Goal: Task Accomplishment & Management: Manage account settings

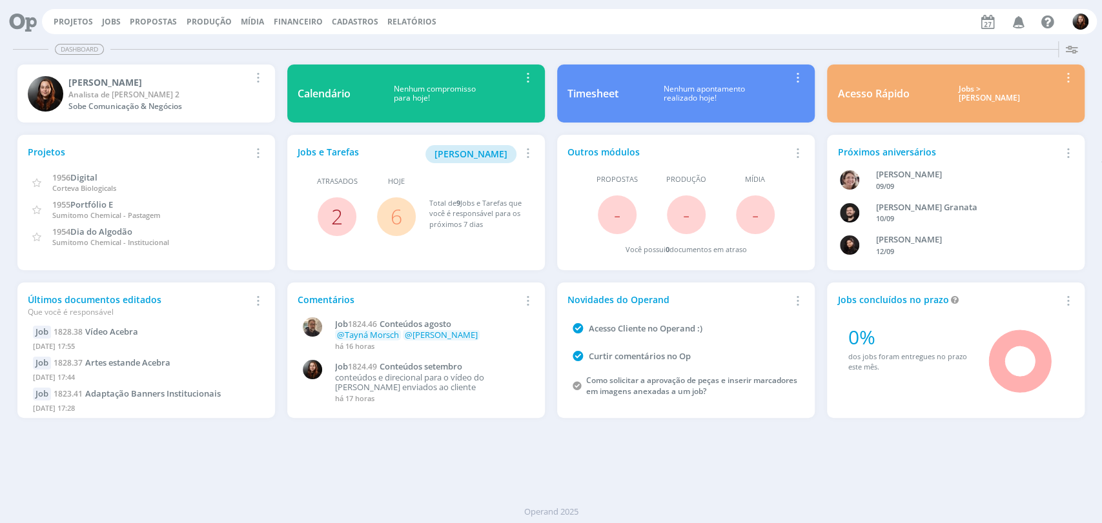
click at [338, 213] on link "2" at bounding box center [337, 217] width 12 height 28
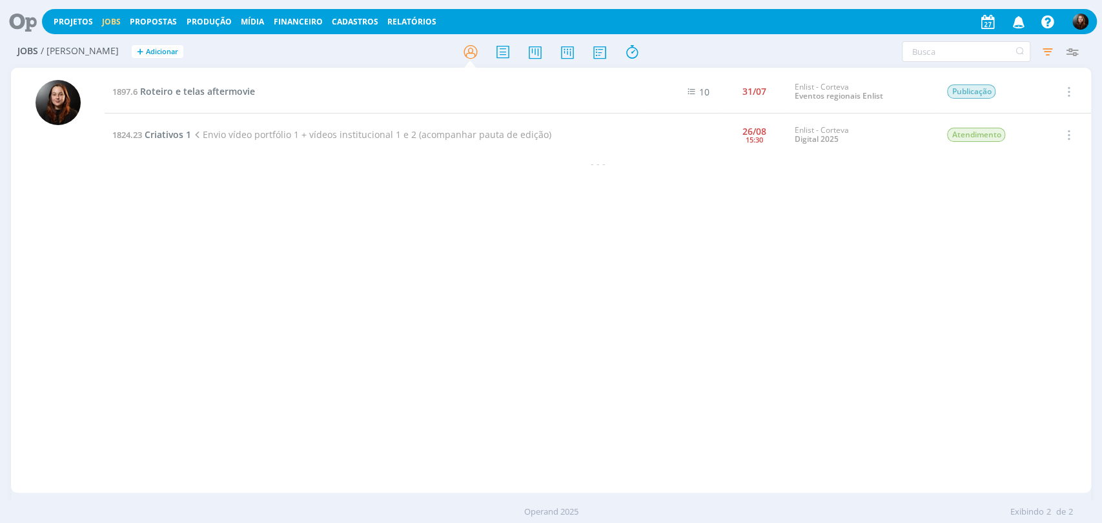
click at [295, 252] on div "1897.6 Roteiro e telas aftermovie 10 31/07 Enlist - Corteva Eventos regionais E…" at bounding box center [598, 280] width 986 height 420
click at [310, 256] on div "1897.6 Roteiro e telas aftermovie 10 31/07 Enlist - Corteva Eventos regionais E…" at bounding box center [598, 280] width 986 height 420
click at [17, 25] on icon at bounding box center [18, 21] width 26 height 25
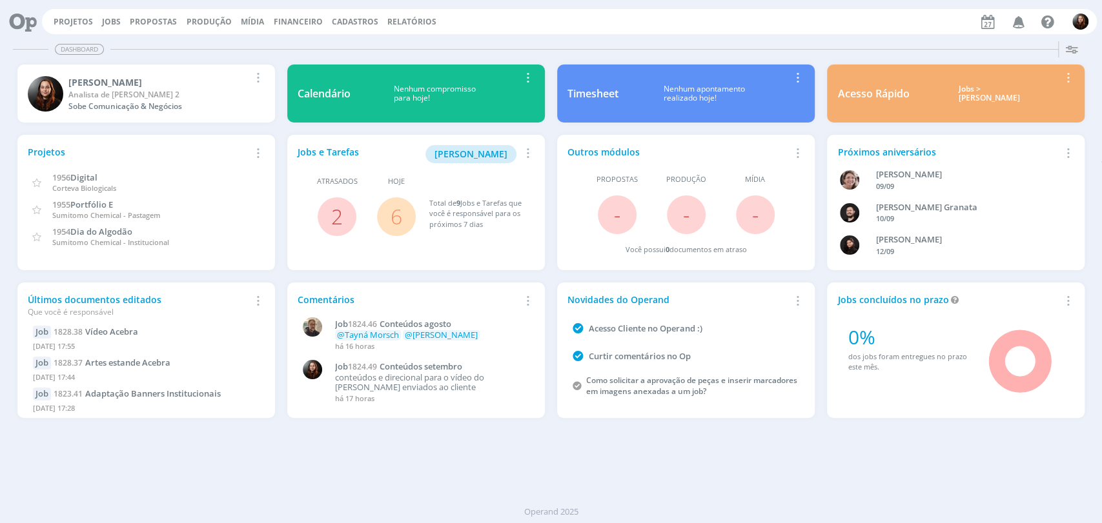
click at [397, 219] on link "6" at bounding box center [396, 217] width 12 height 28
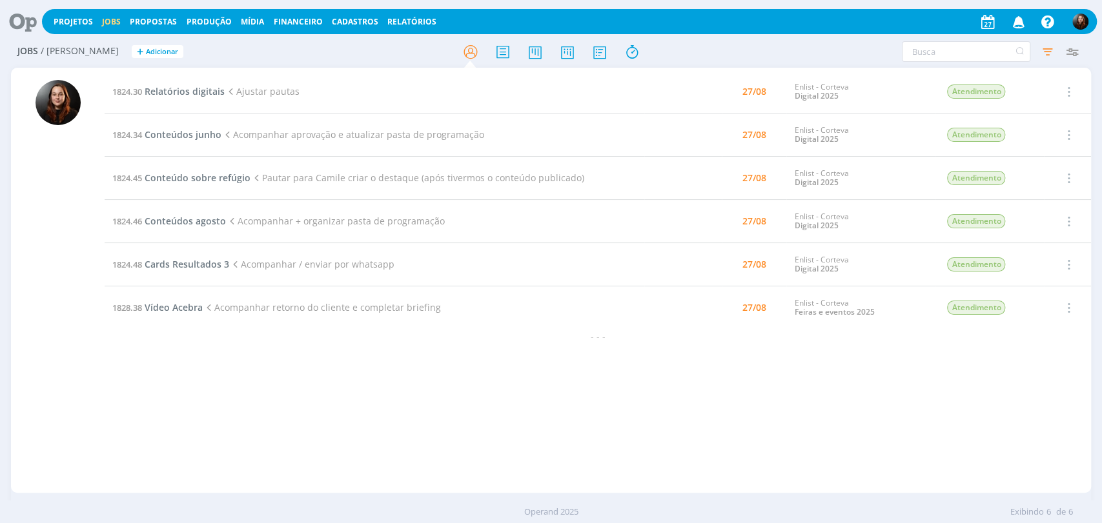
click at [284, 50] on h2 "Jobs / Minha Pauta + Adicionar" at bounding box center [190, 49] width 347 height 27
click at [216, 179] on span "Conteúdo sobre refúgio" at bounding box center [198, 178] width 106 height 12
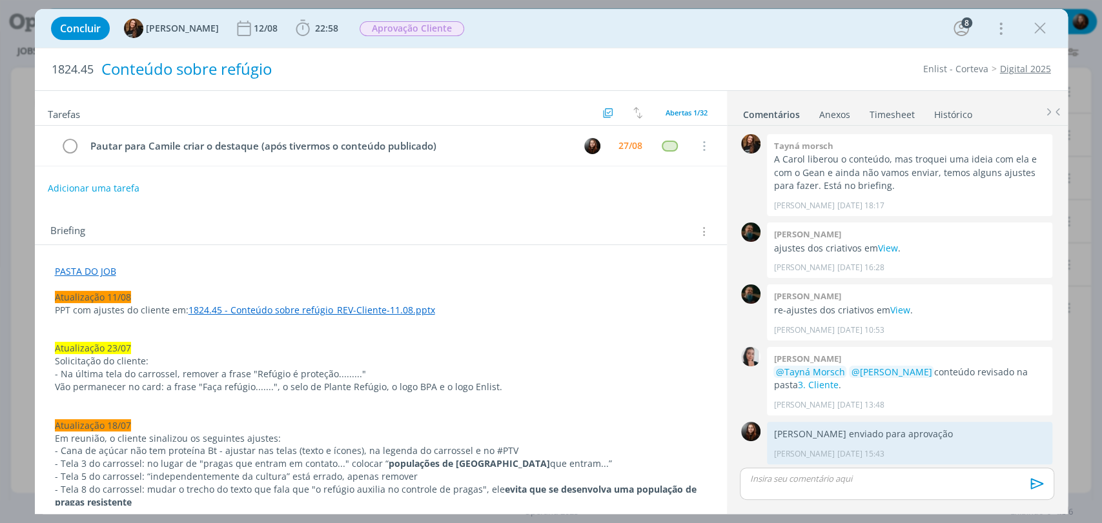
scroll to position [1076, 0]
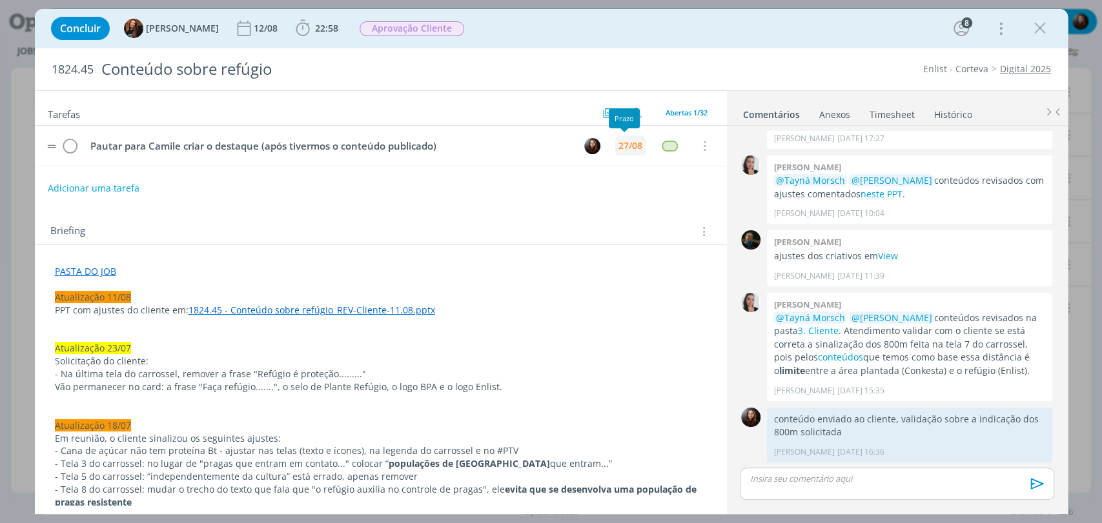
click at [618, 146] on div "27/08" at bounding box center [630, 145] width 24 height 9
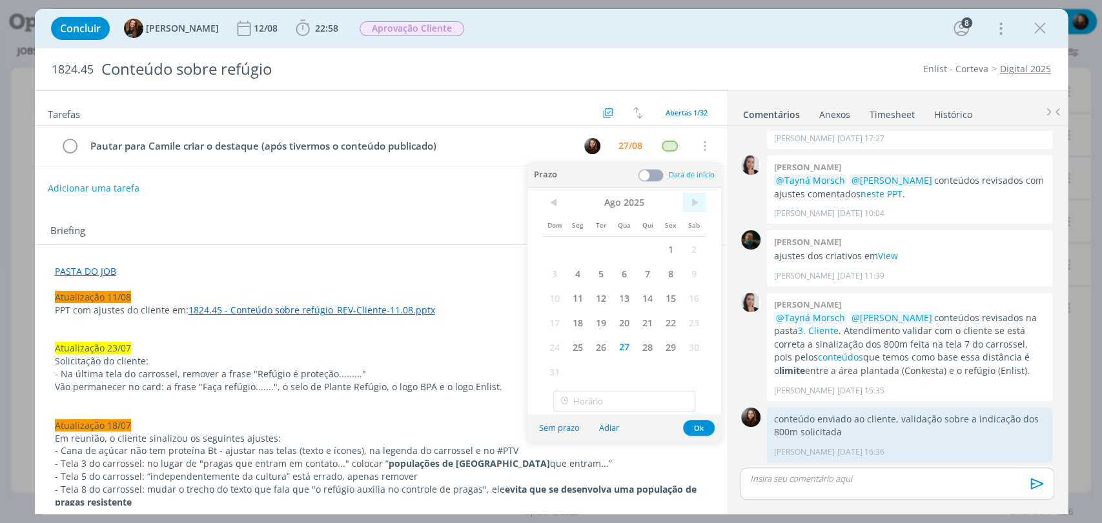
click at [689, 205] on span ">" at bounding box center [693, 202] width 23 height 19
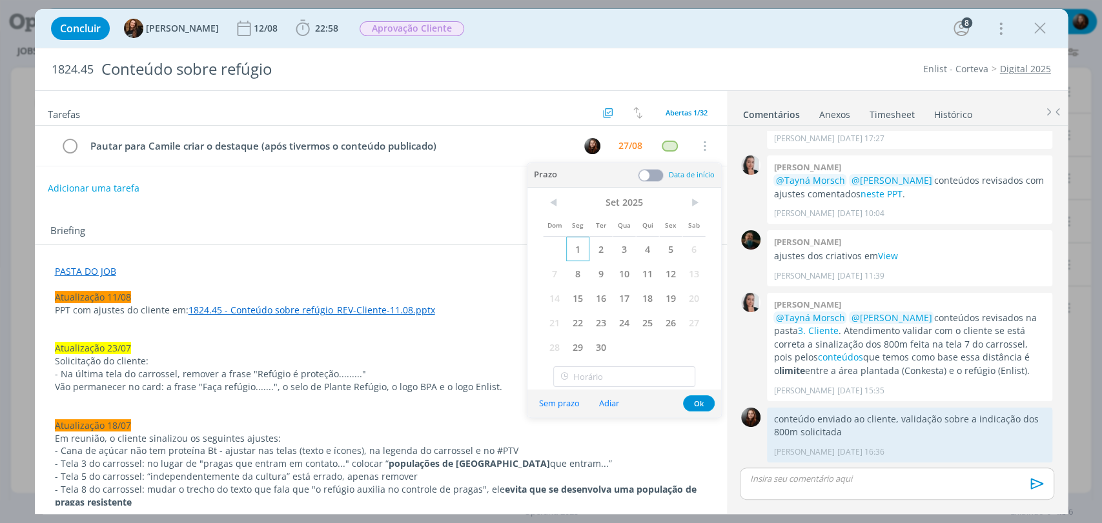
click at [583, 252] on span "1" at bounding box center [577, 249] width 23 height 25
click at [694, 403] on button "Ok" at bounding box center [699, 404] width 32 height 16
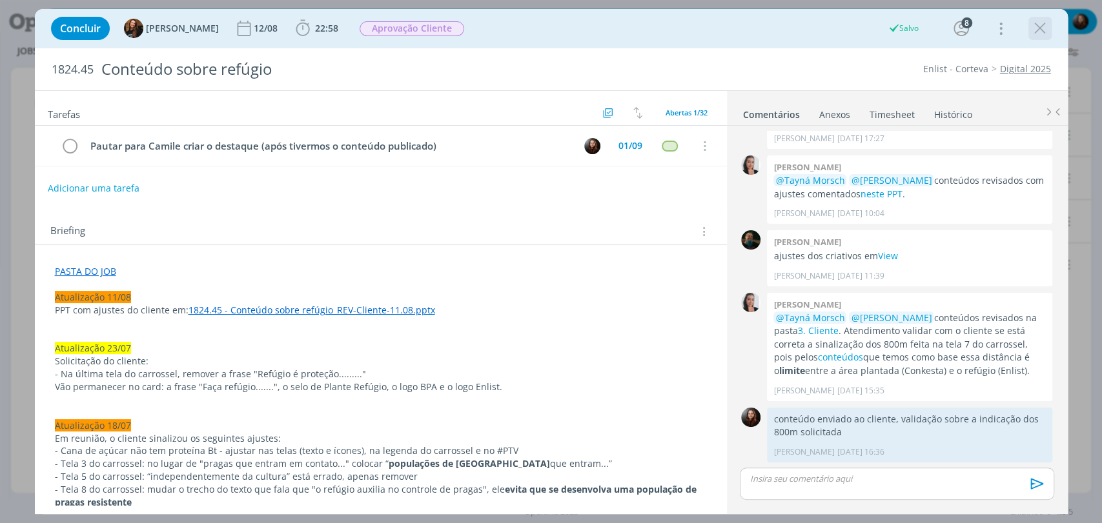
click at [1042, 27] on icon "dialog" at bounding box center [1039, 28] width 19 height 19
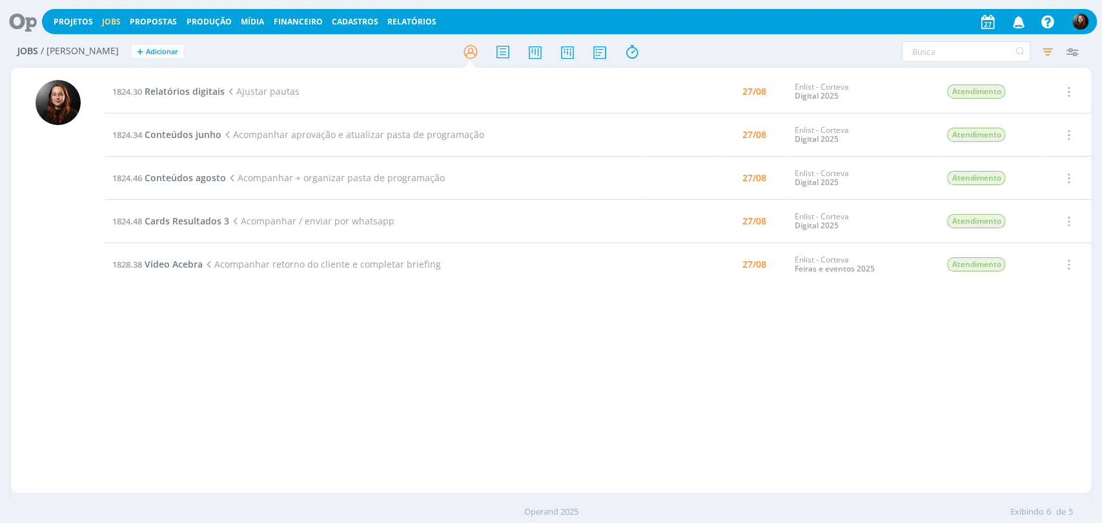
drag, startPoint x: 200, startPoint y: 321, endPoint x: 134, endPoint y: 194, distance: 143.5
click at [200, 321] on div "1824.30 Relatórios digitais Ajustar pautas 27/08 Enlist - Corteva Digital 2025 …" at bounding box center [598, 280] width 986 height 420
click at [30, 18] on icon at bounding box center [18, 21] width 26 height 25
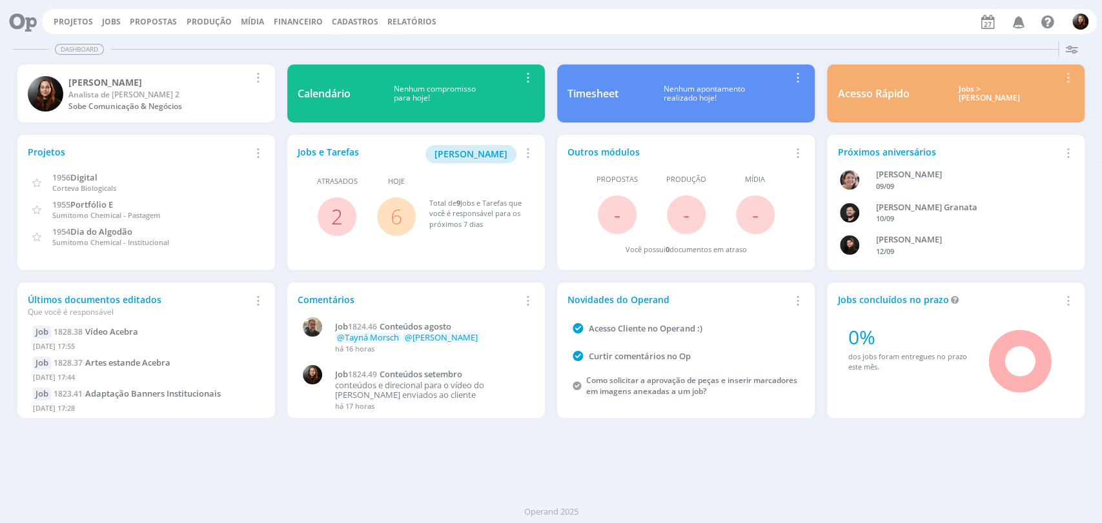
click at [707, 36] on div "Dashboard Salvar Selecione abaixo os cards desejados: Meus Meu Perfil Agenda Ti…" at bounding box center [551, 279] width 1102 height 487
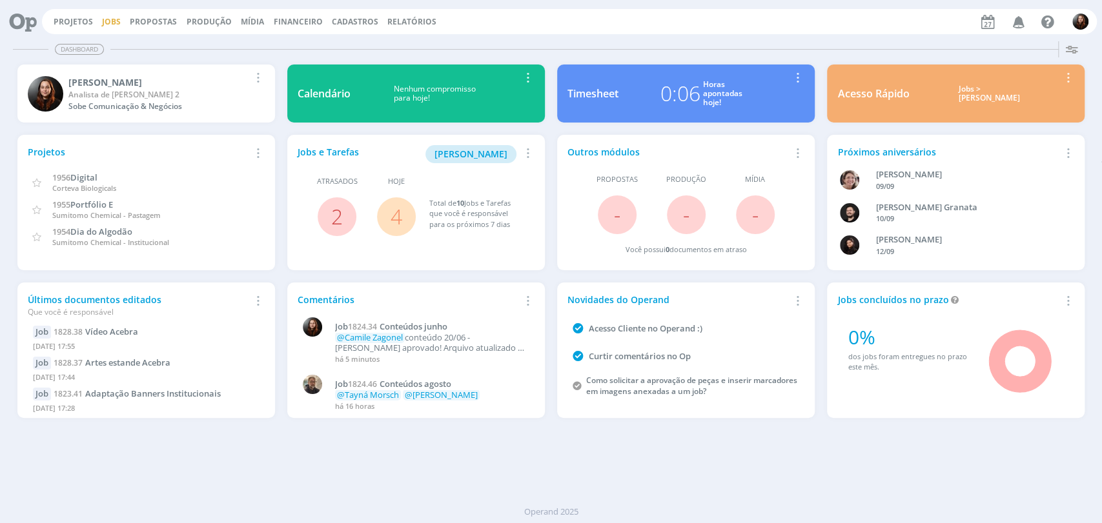
click at [109, 23] on link "Jobs" at bounding box center [111, 21] width 19 height 11
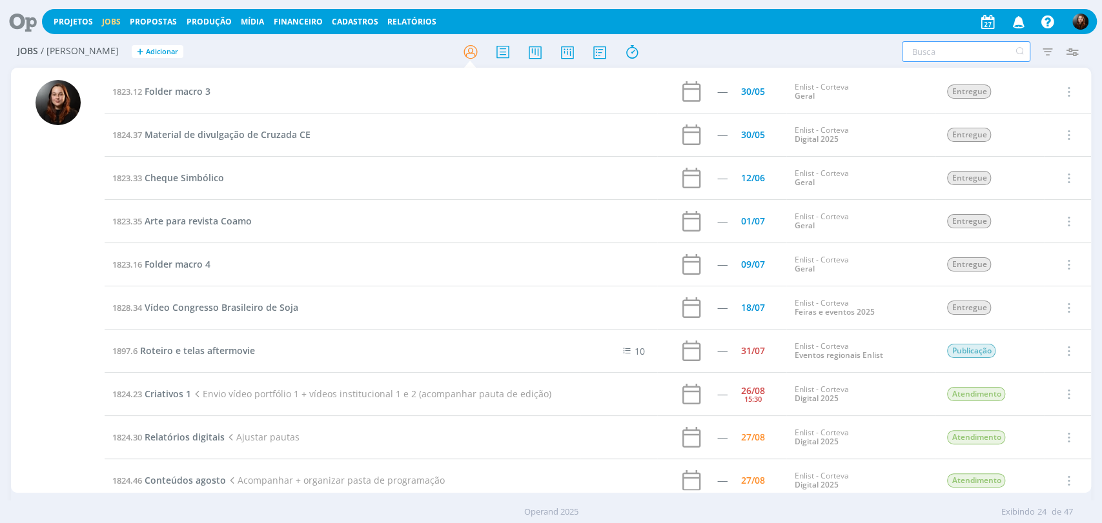
click at [969, 48] on input "text" at bounding box center [966, 51] width 128 height 21
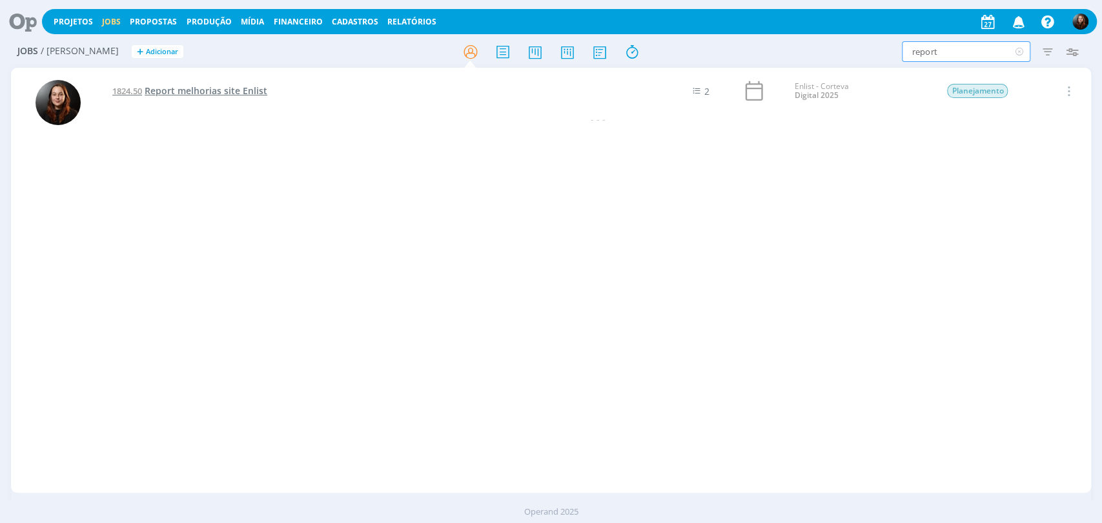
type input "report"
click at [225, 50] on h2 "Jobs / Minha Pauta + Adicionar" at bounding box center [190, 49] width 347 height 27
click at [14, 15] on icon at bounding box center [18, 21] width 26 height 25
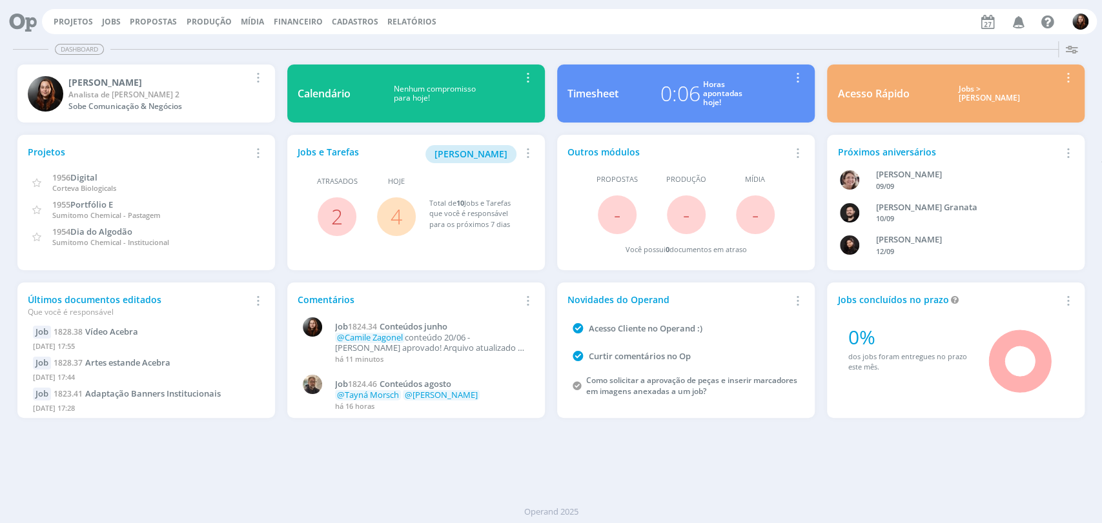
drag, startPoint x: 108, startPoint y: 25, endPoint x: 156, endPoint y: 23, distance: 47.8
click at [108, 25] on link "Jobs" at bounding box center [111, 21] width 19 height 11
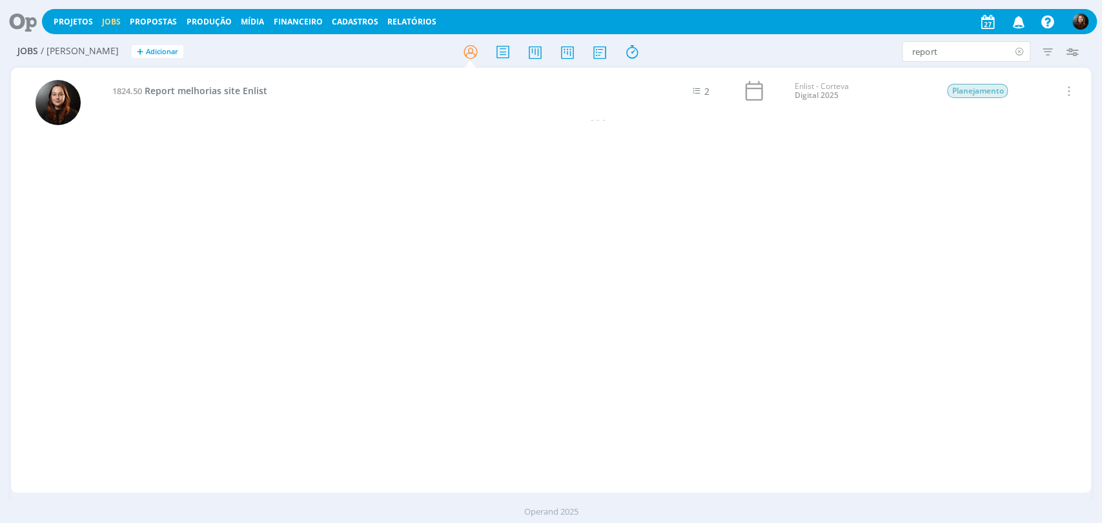
click at [1020, 49] on icon at bounding box center [1019, 51] width 16 height 21
click at [569, 49] on icon at bounding box center [566, 51] width 23 height 25
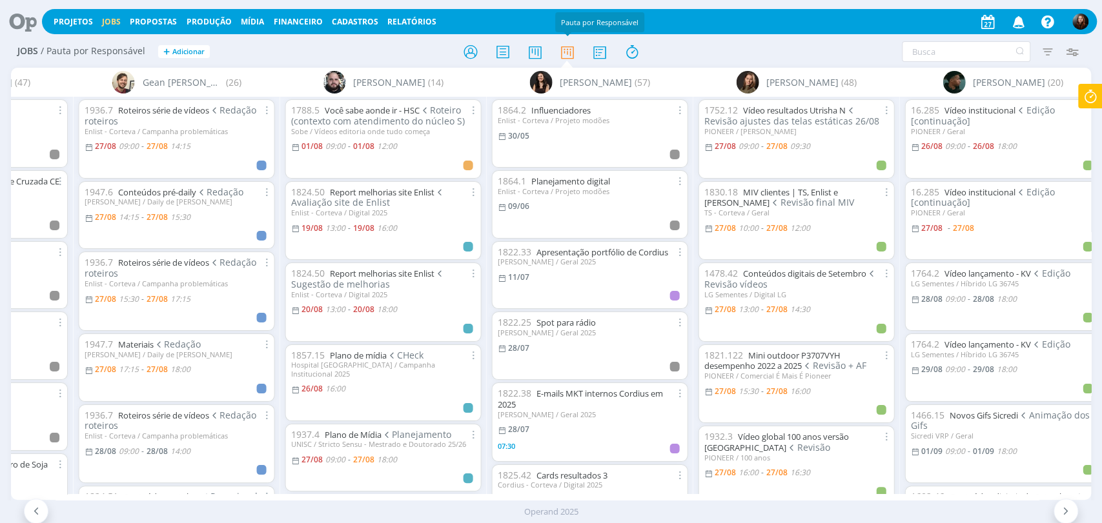
scroll to position [0, 1538]
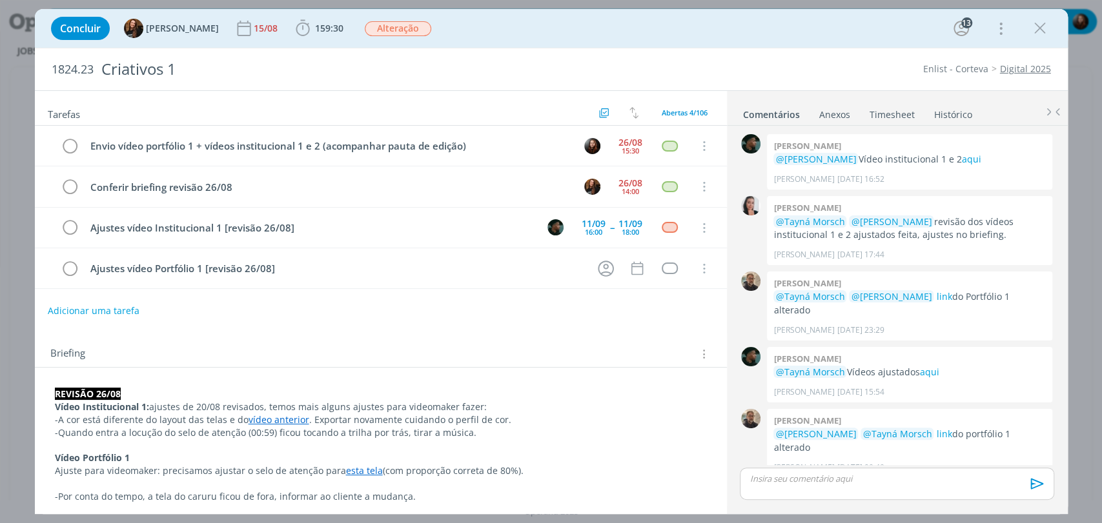
scroll to position [1182, 0]
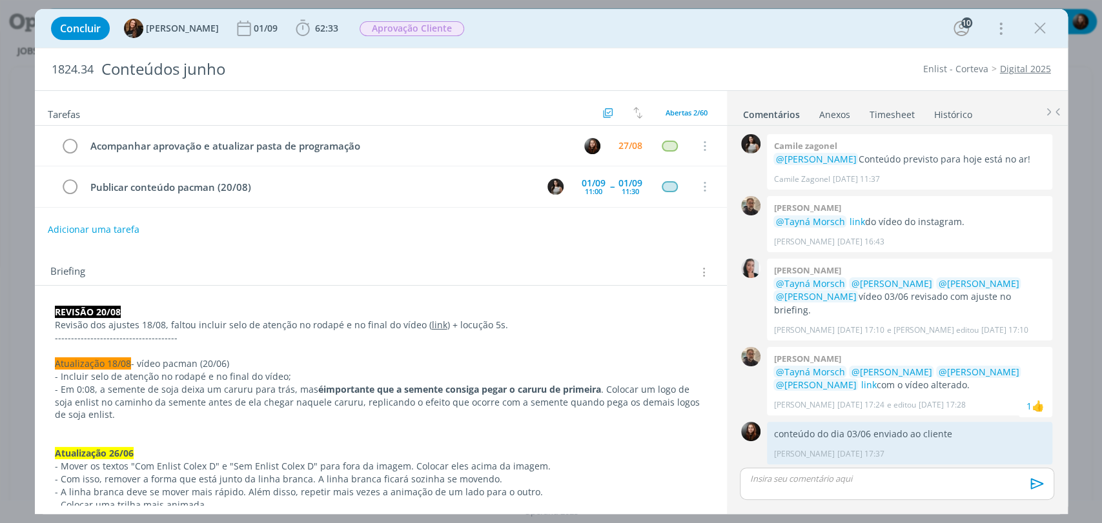
scroll to position [1098, 0]
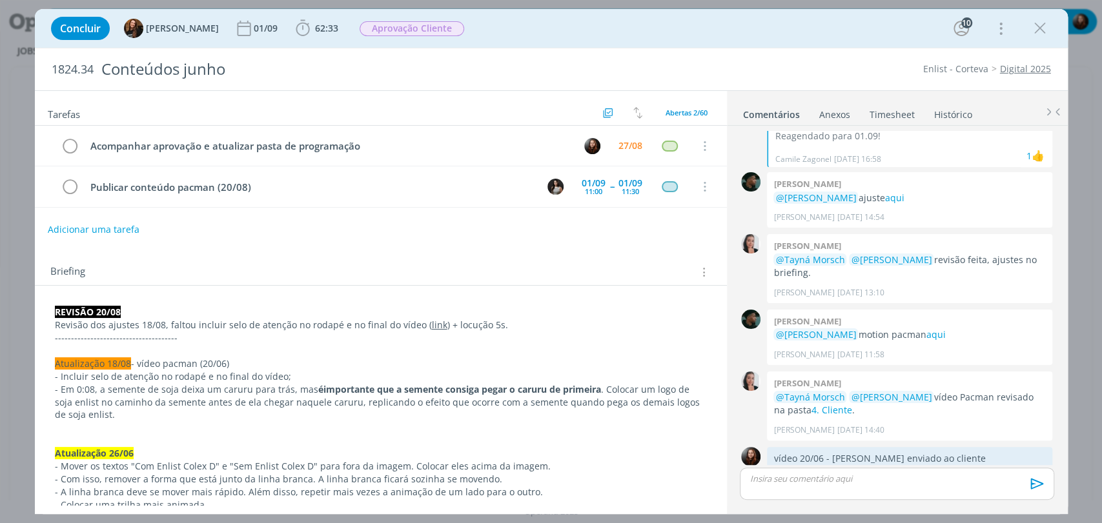
click at [704, 35] on div "Concluir Tayná Morsch 01/09 62:33 Iniciar Apontar Data * 27/08/2025 Horas * 00:…" at bounding box center [551, 28] width 1013 height 31
click at [486, 244] on div "Tarefas Usar Job de template Criar template a partir deste job Visualizar Templ…" at bounding box center [381, 298] width 692 height 414
click at [831, 404] on link "4. Cliente" at bounding box center [831, 410] width 41 height 12
click at [411, 242] on div "Tarefas Usar Job de template Criar template a partir deste job Visualizar Templ…" at bounding box center [381, 298] width 692 height 414
click at [299, 26] on icon "dialog" at bounding box center [302, 28] width 19 height 19
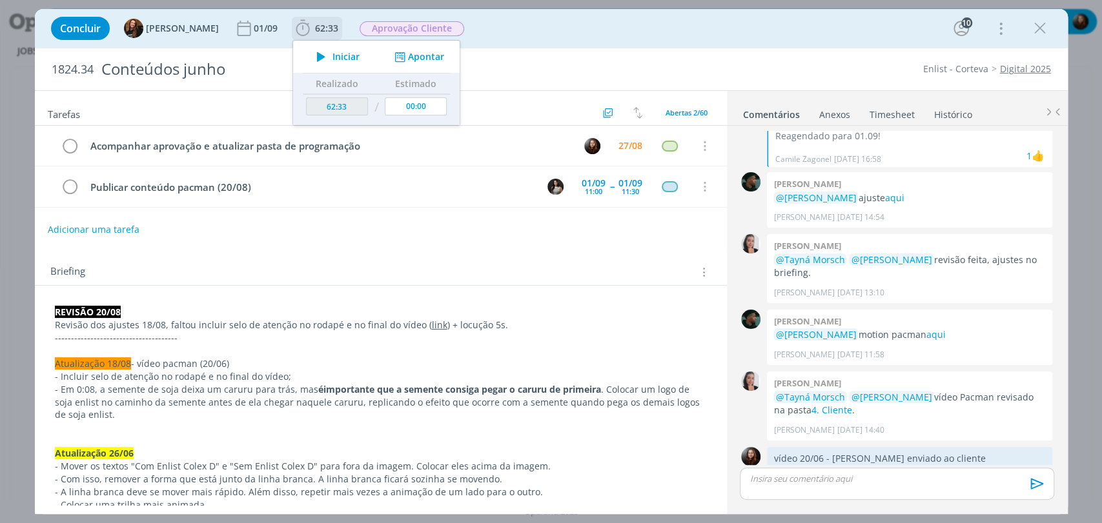
click at [312, 54] on icon "dialog" at bounding box center [321, 56] width 23 height 17
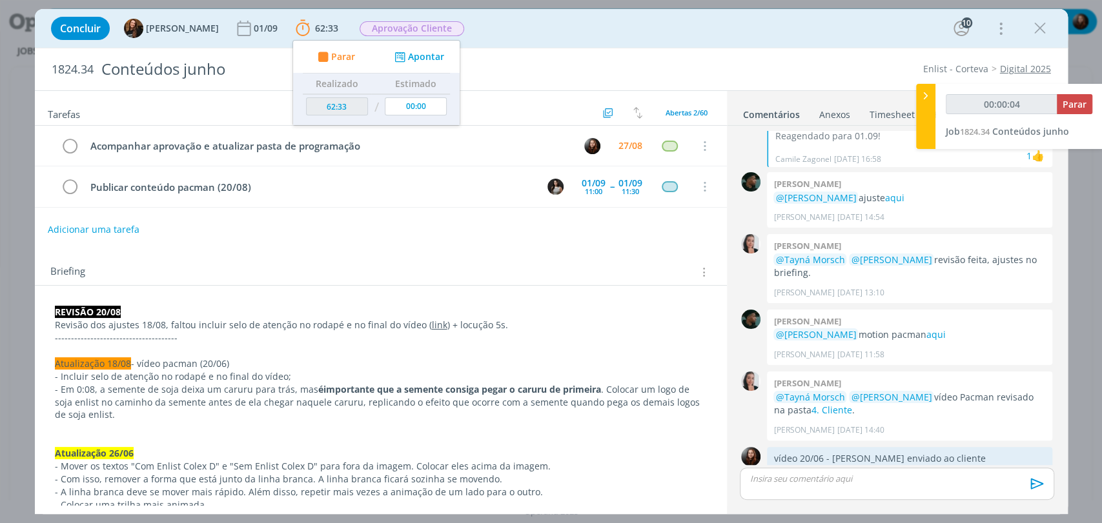
click at [513, 26] on div "Concluir Tayná Morsch 01/09 62:33 Parar Apontar Data * 27/08/2025 Horas * 00:00…" at bounding box center [551, 28] width 1013 height 31
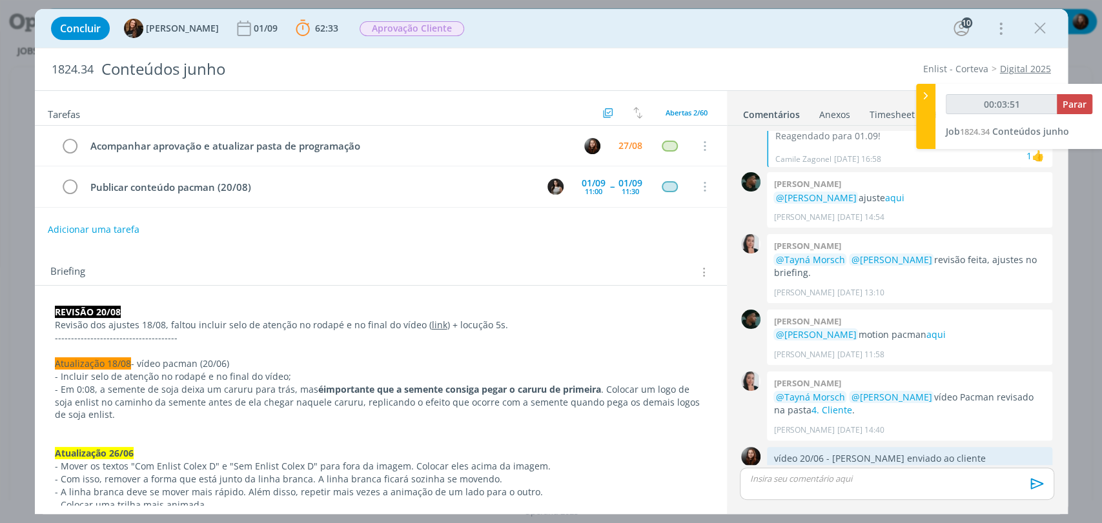
click at [825, 479] on p "dialog" at bounding box center [896, 479] width 293 height 12
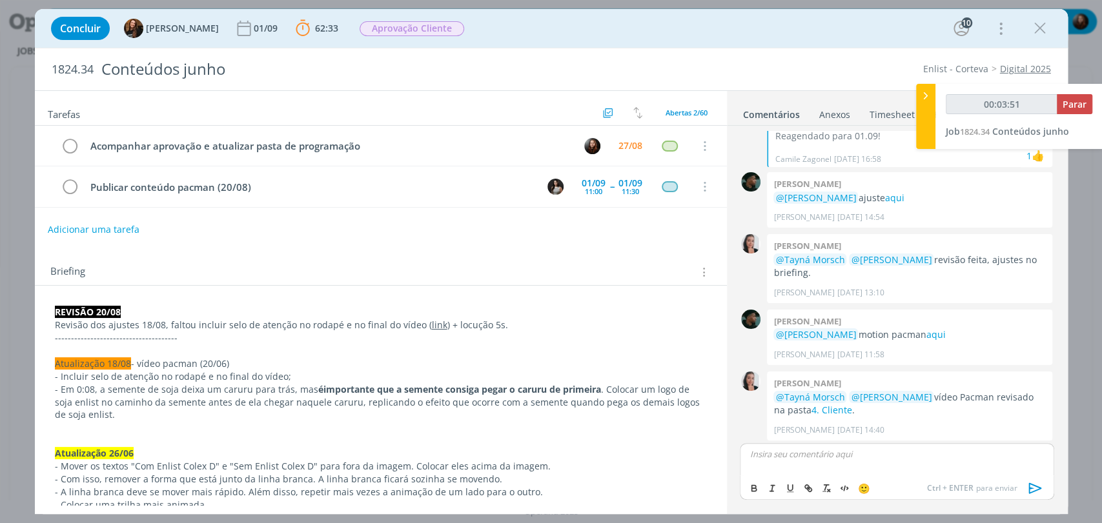
type input "00:03:52"
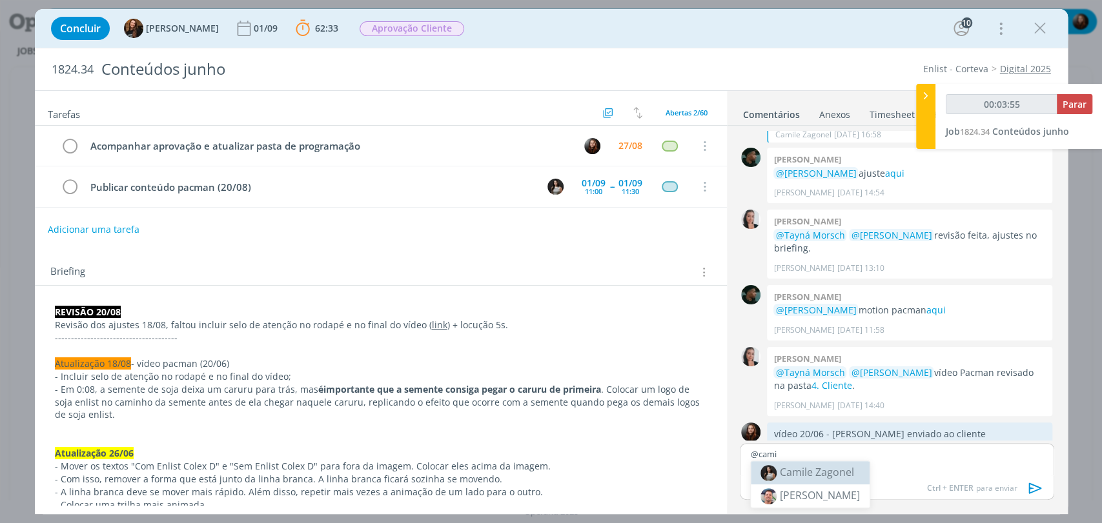
click at [826, 476] on span "Camile Zagonel" at bounding box center [817, 472] width 74 height 14
click at [840, 451] on p "﻿ @ Camile Zagonel ﻿" at bounding box center [896, 455] width 293 height 12
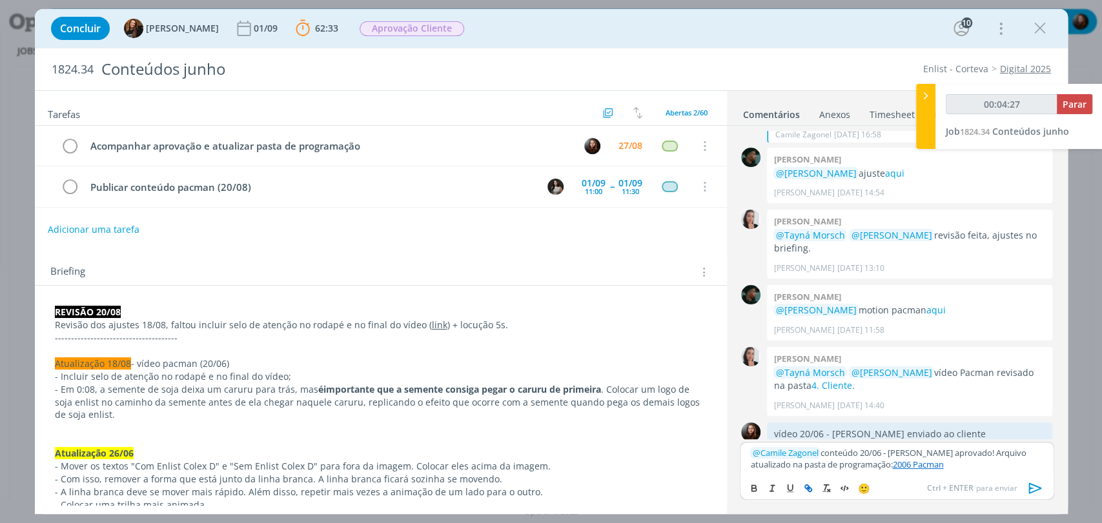
click at [1036, 486] on icon "dialog" at bounding box center [1034, 488] width 13 height 11
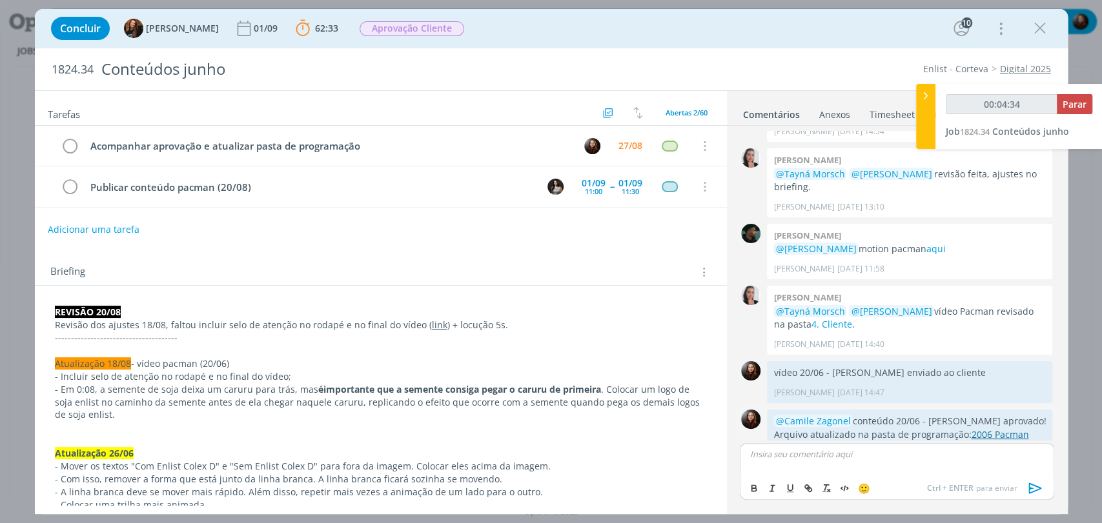
click at [971, 429] on link "2006 Pacman" at bounding box center [999, 435] width 57 height 12
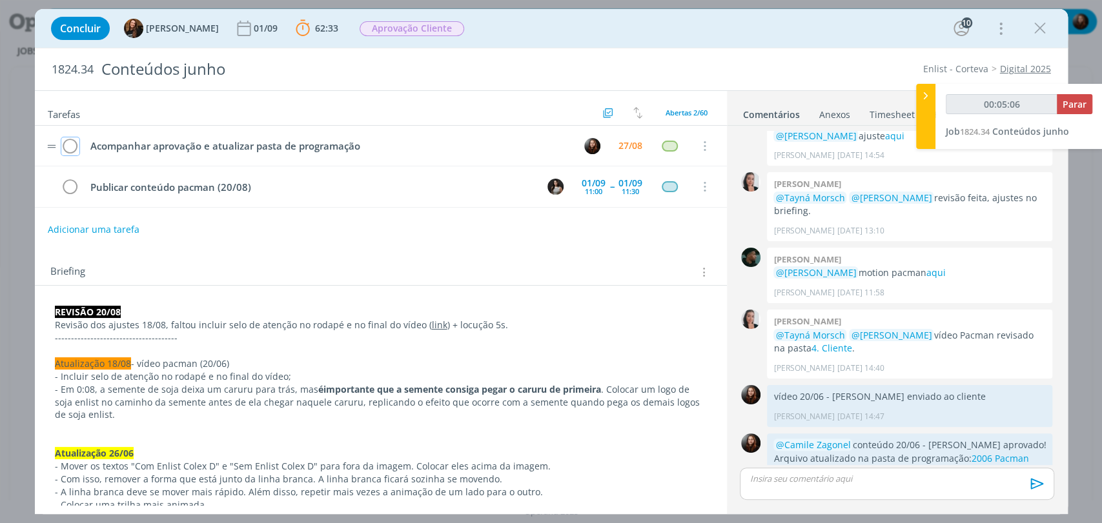
drag, startPoint x: 67, startPoint y: 145, endPoint x: 81, endPoint y: 133, distance: 17.8
click at [67, 145] on icon "dialog" at bounding box center [70, 146] width 18 height 19
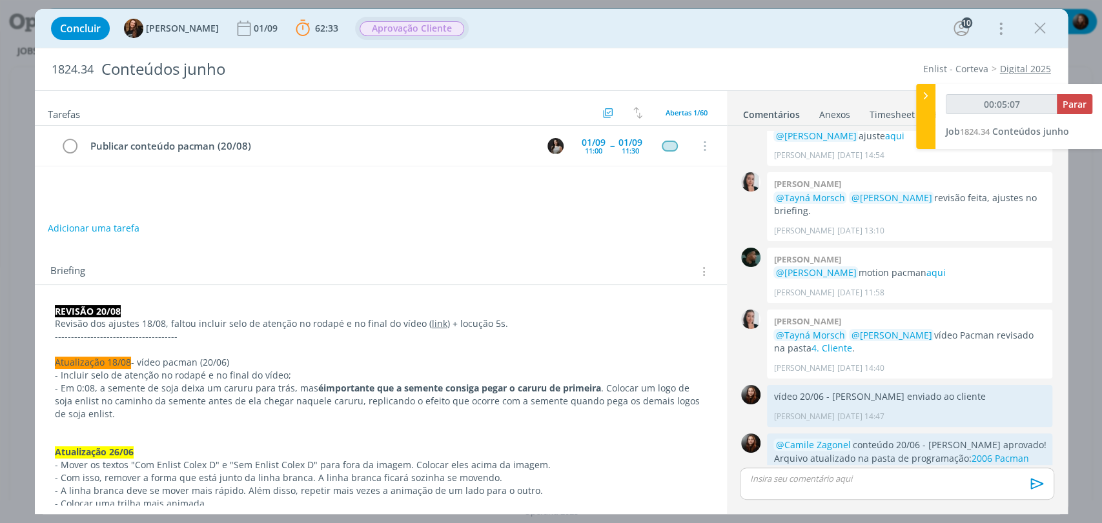
click at [412, 32] on span "Aprovação Cliente" at bounding box center [411, 28] width 105 height 15
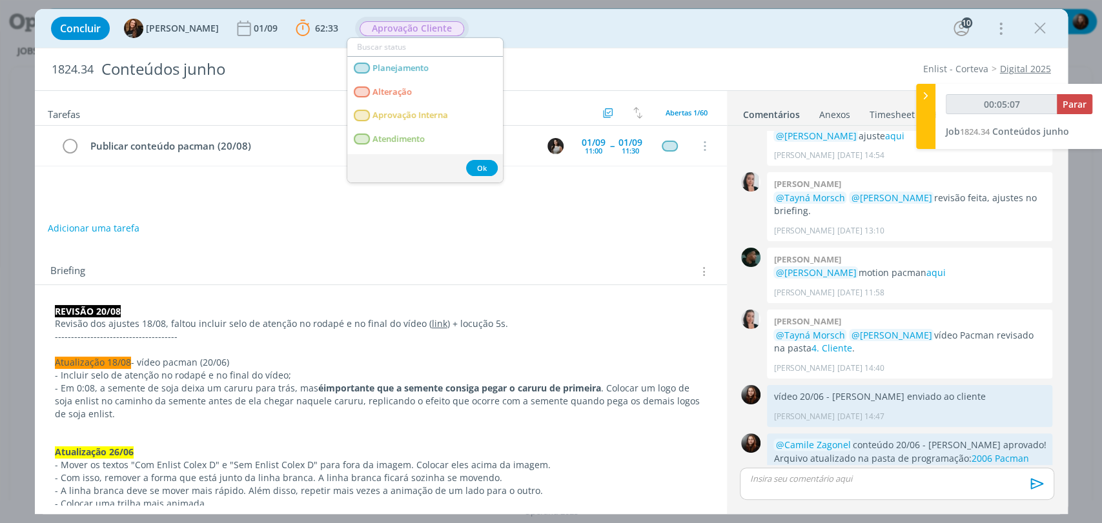
type input "00:05:08"
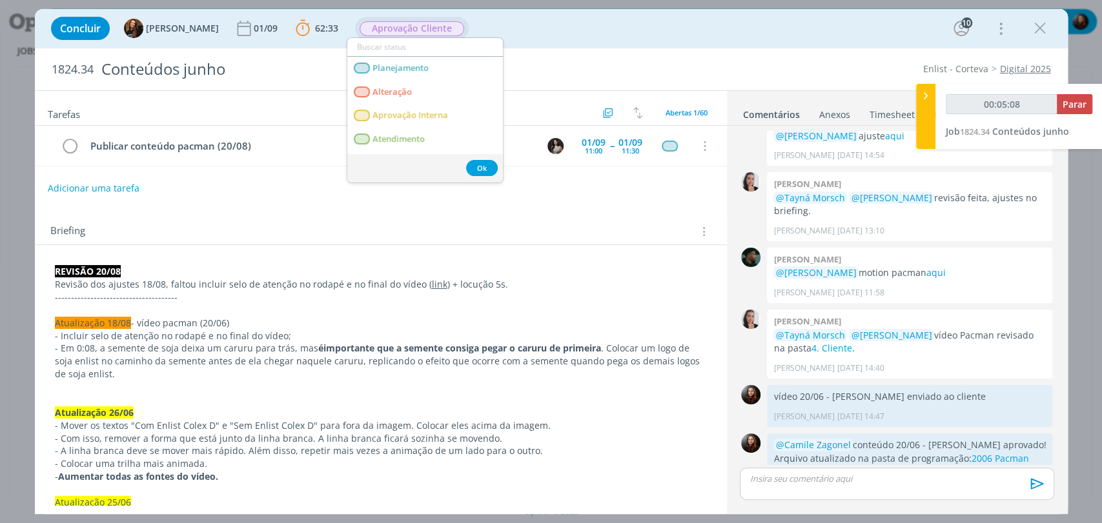
type input "p"
type input "00:05:09"
type input "pu"
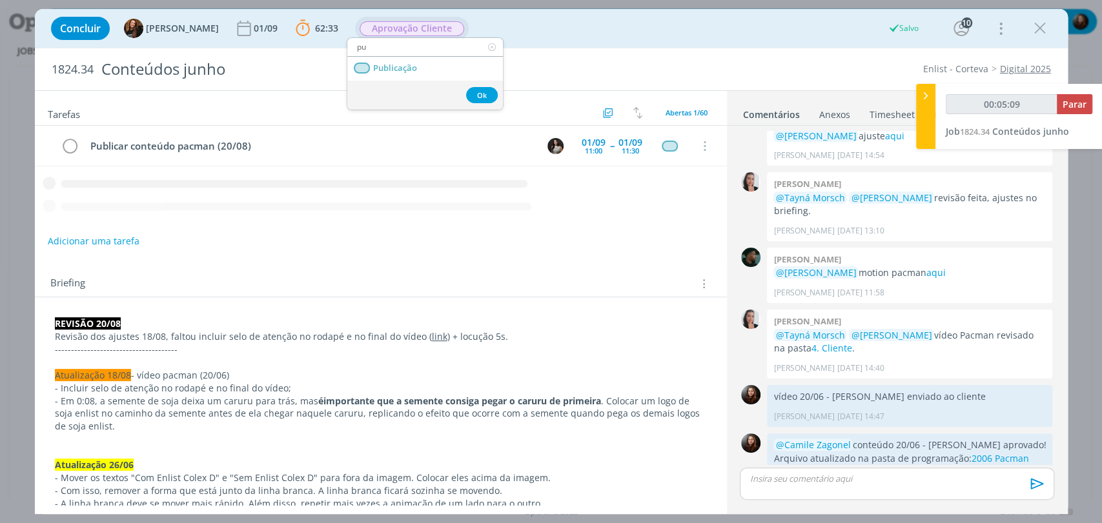
type input "00:05:10"
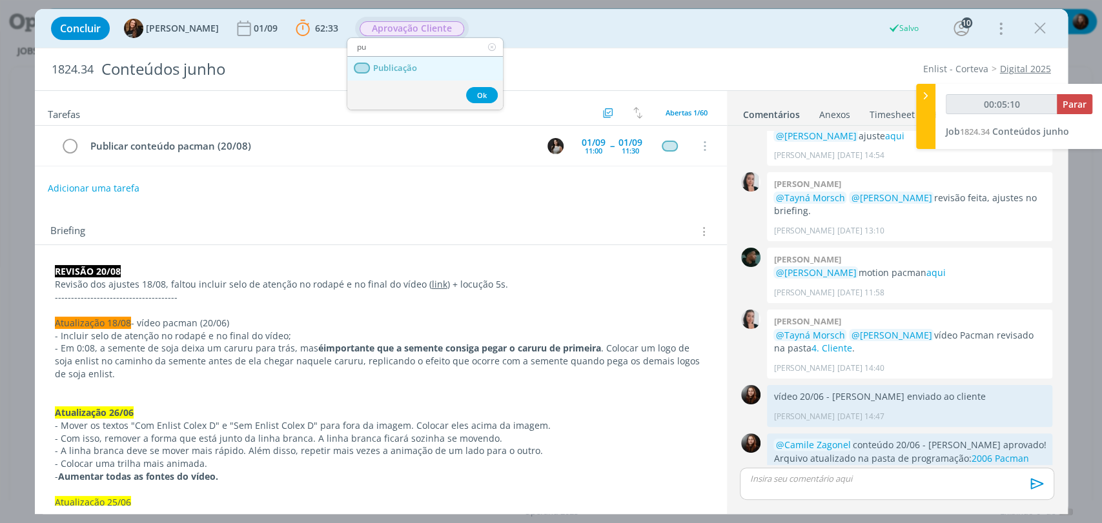
type input "pu"
click at [419, 69] on link "Publicação" at bounding box center [425, 69] width 156 height 24
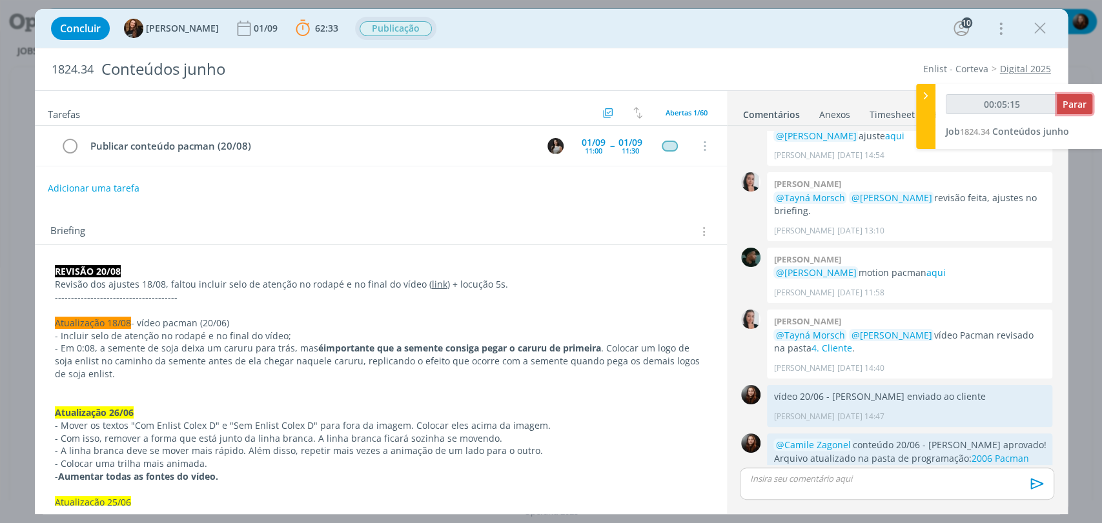
click at [1079, 103] on span "Parar" at bounding box center [1074, 104] width 24 height 12
type input "00:06:00"
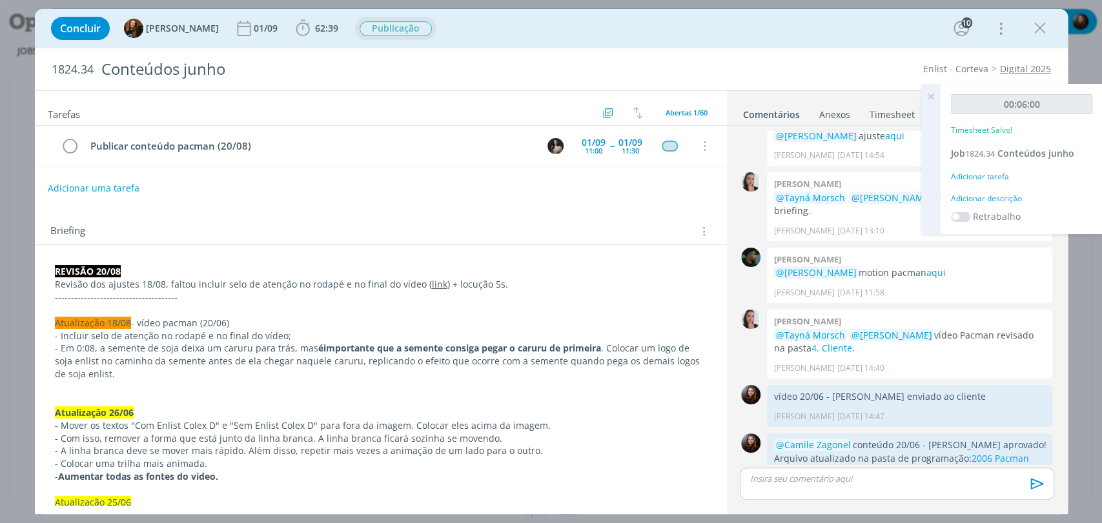
click at [991, 198] on div "Adicionar descrição" at bounding box center [1021, 199] width 141 height 12
click at [991, 208] on textarea at bounding box center [1021, 219] width 135 height 46
type textarea "atualização da pasta de programação"
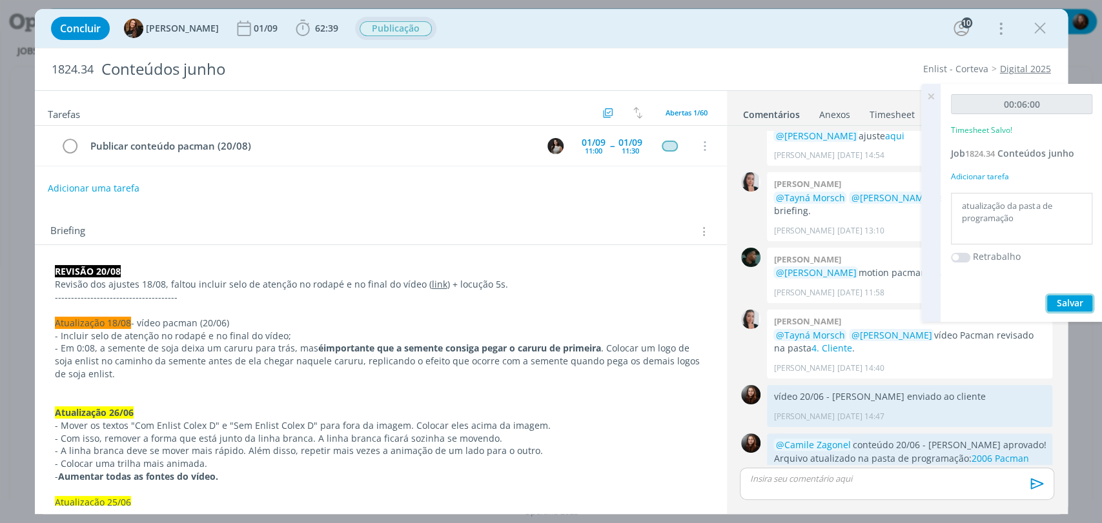
click at [1058, 301] on span "Salvar" at bounding box center [1069, 303] width 26 height 12
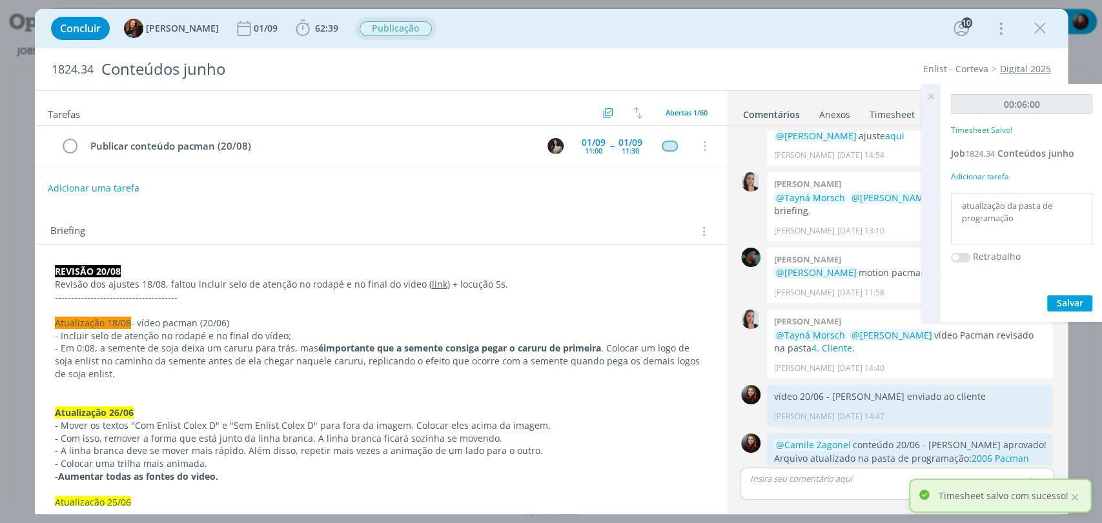
click at [929, 95] on icon at bounding box center [930, 96] width 23 height 25
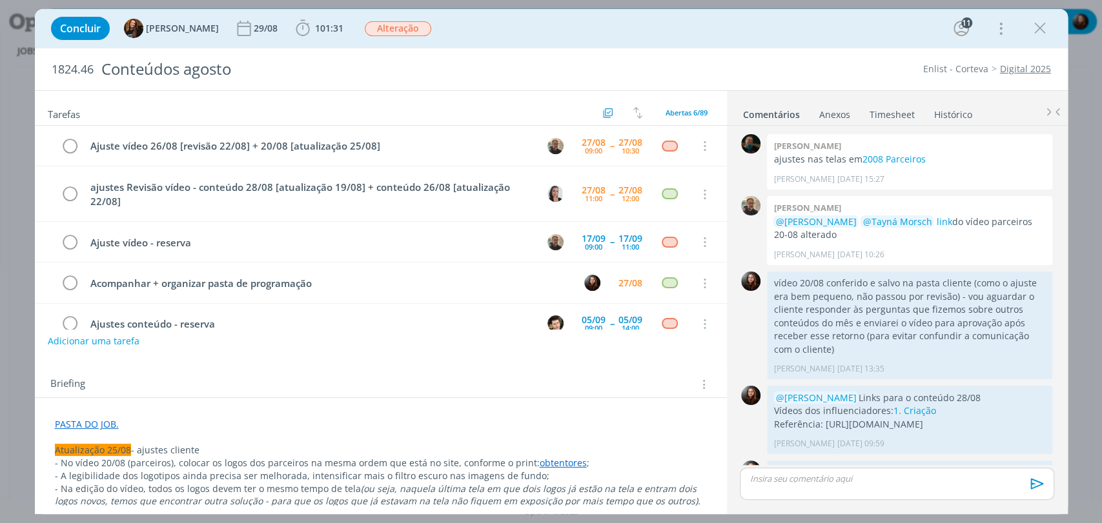
scroll to position [1327, 0]
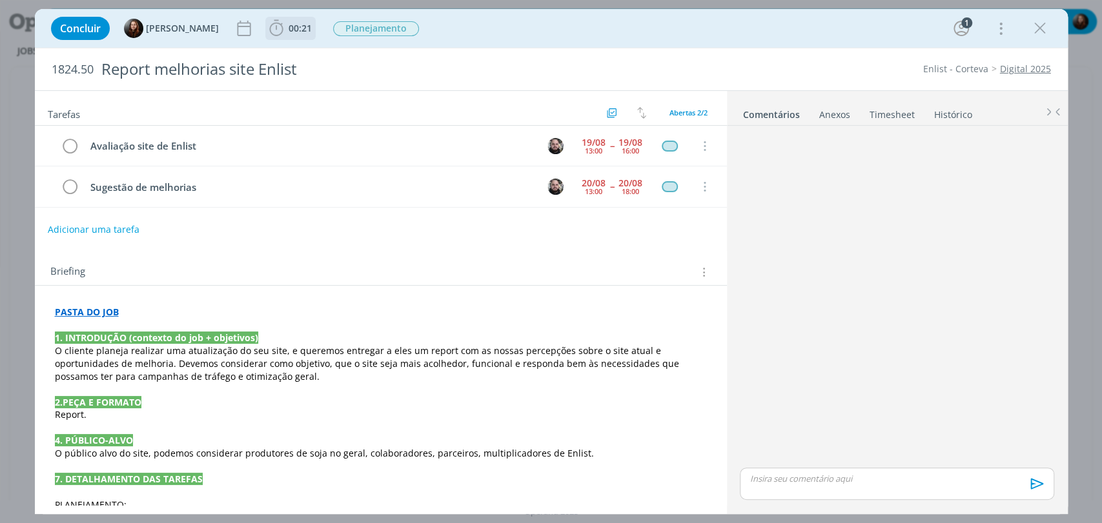
click at [281, 26] on icon "dialog" at bounding box center [276, 28] width 19 height 19
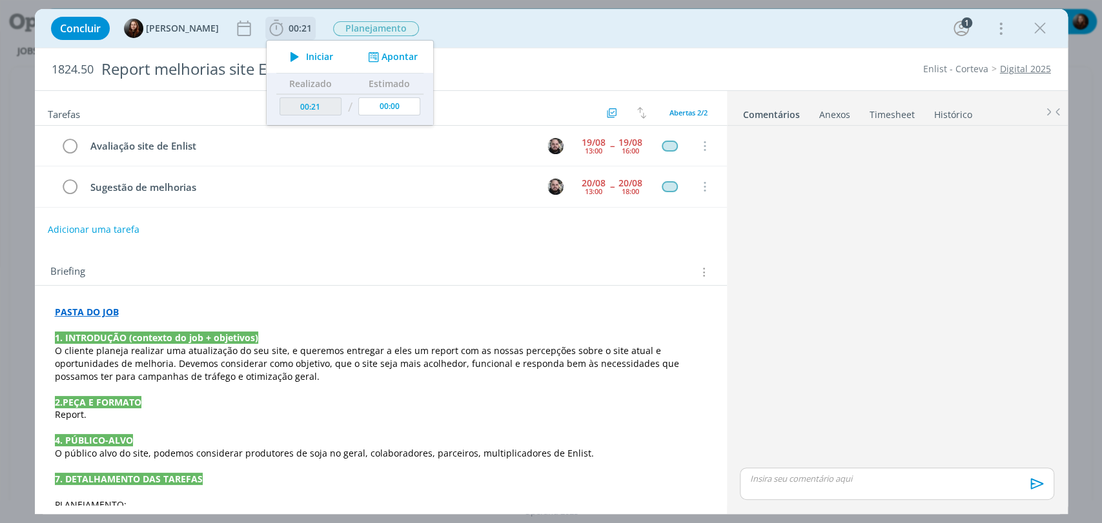
click at [288, 54] on icon "dialog" at bounding box center [294, 56] width 23 height 17
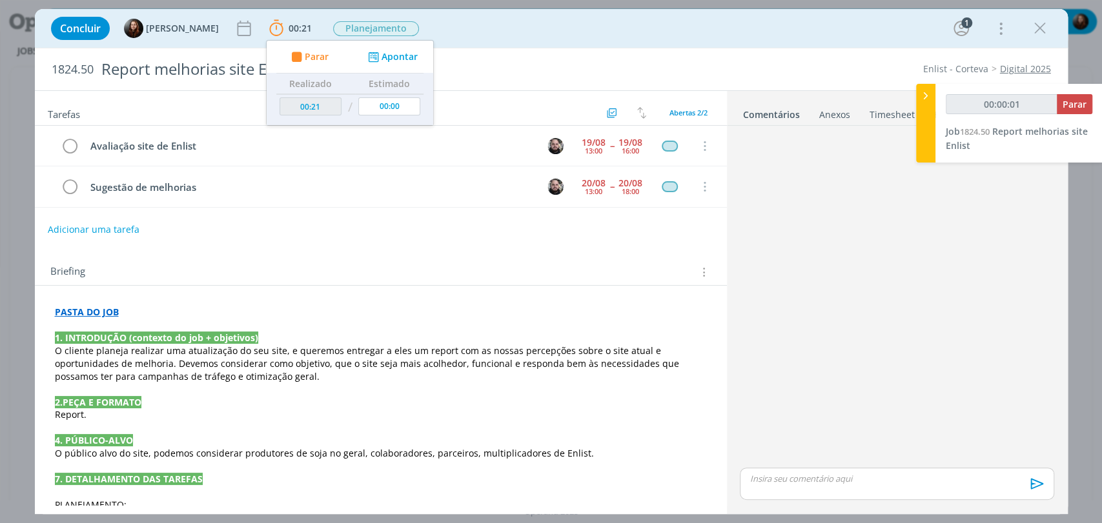
click at [485, 35] on div "Concluir Eduarda Pereira 00:21 Parar Apontar Data * 27/08/2025 Horas * 00:00 Ta…" at bounding box center [551, 28] width 1013 height 31
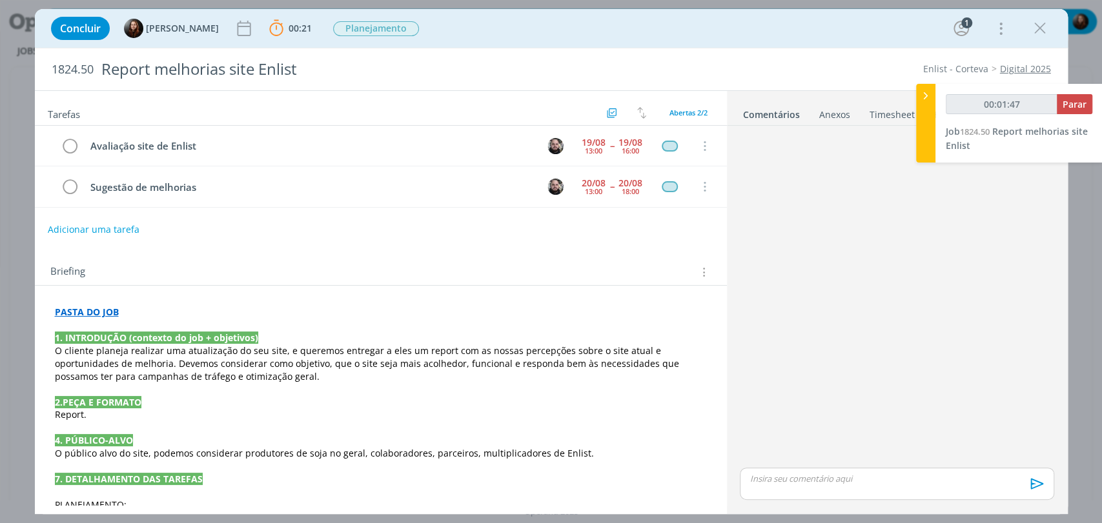
click at [219, 238] on div "Adicionar uma tarefa" at bounding box center [381, 229] width 692 height 23
click at [590, 147] on div "13:00" at bounding box center [593, 150] width 17 height 7
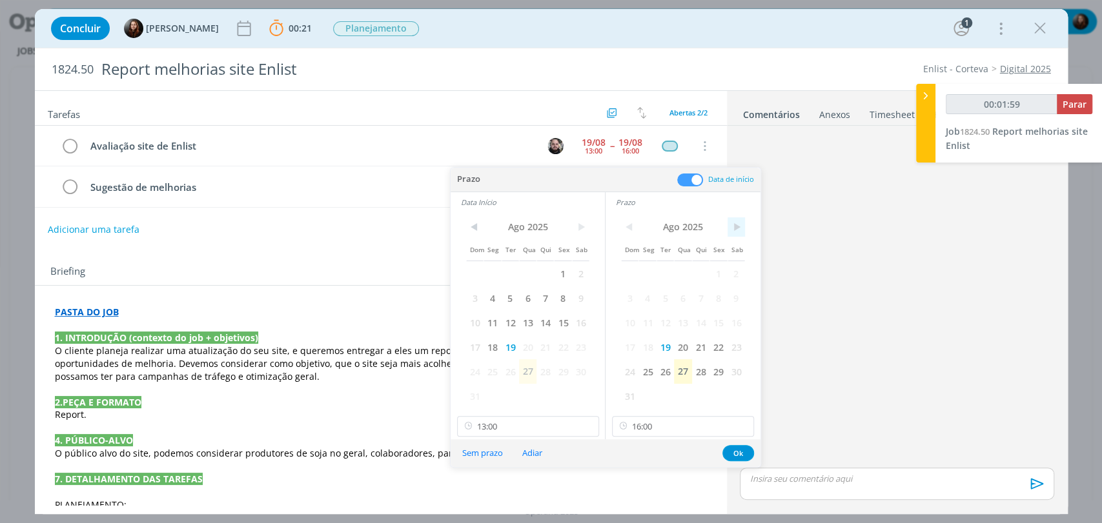
click at [735, 219] on span ">" at bounding box center [735, 226] width 17 height 19
click at [667, 275] on span "2" at bounding box center [664, 273] width 17 height 25
click at [579, 227] on span ">" at bounding box center [580, 226] width 17 height 19
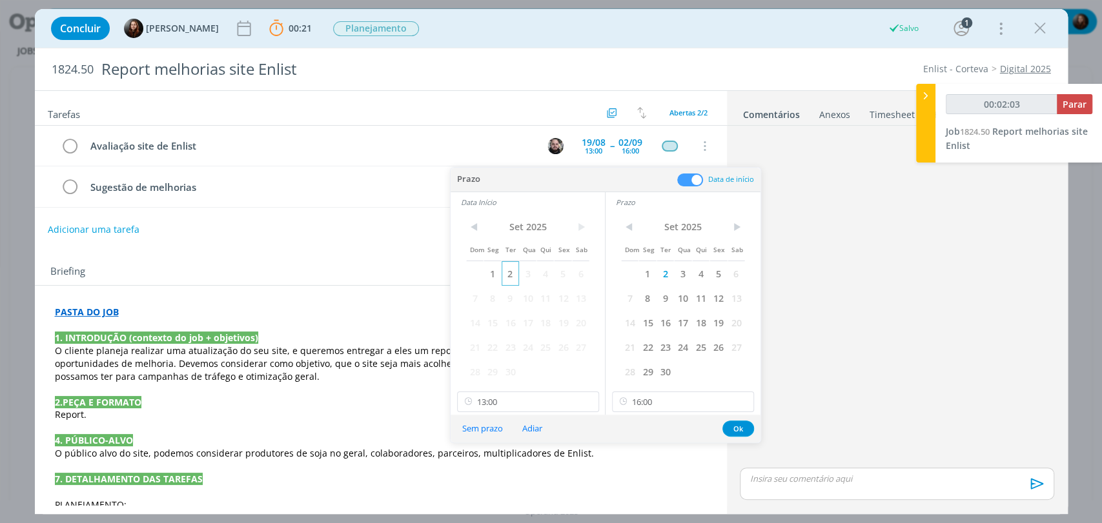
click at [510, 275] on span "2" at bounding box center [509, 273] width 17 height 25
click at [509, 399] on input "13:00" at bounding box center [528, 402] width 142 height 21
type input "00:02:07"
click at [480, 354] on div "09:00" at bounding box center [529, 354] width 144 height 23
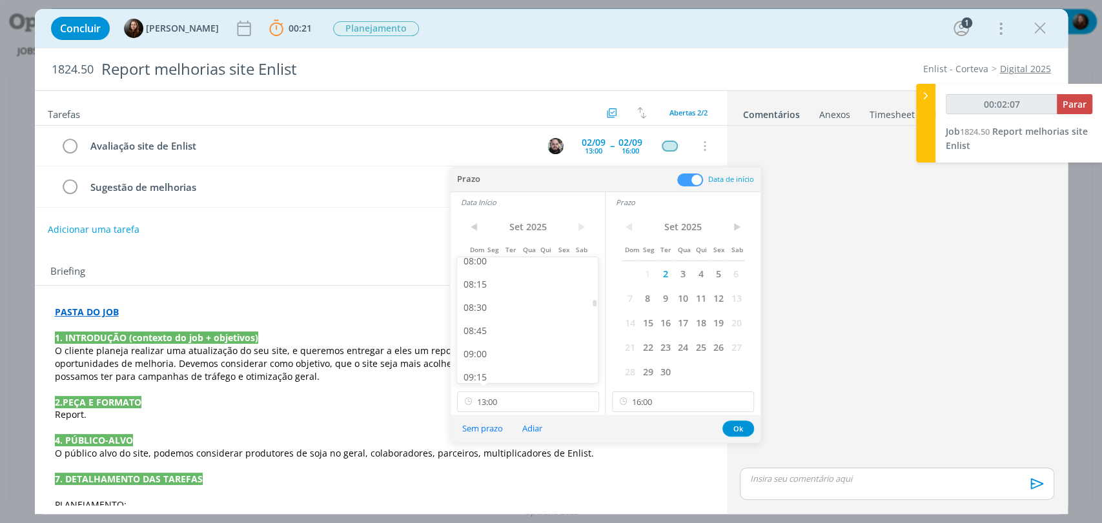
type input "09:00"
click at [669, 407] on input "16:00" at bounding box center [683, 402] width 142 height 21
click at [641, 290] on div "12:00" at bounding box center [684, 282] width 144 height 23
type input "00:02:13"
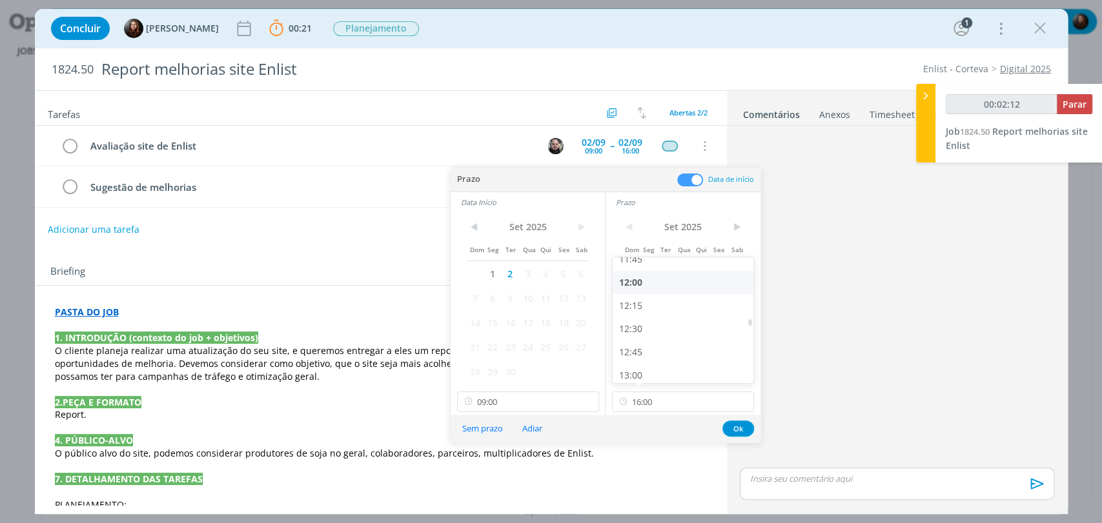
type input "12:00"
click at [736, 423] on button "Ok" at bounding box center [738, 429] width 32 height 16
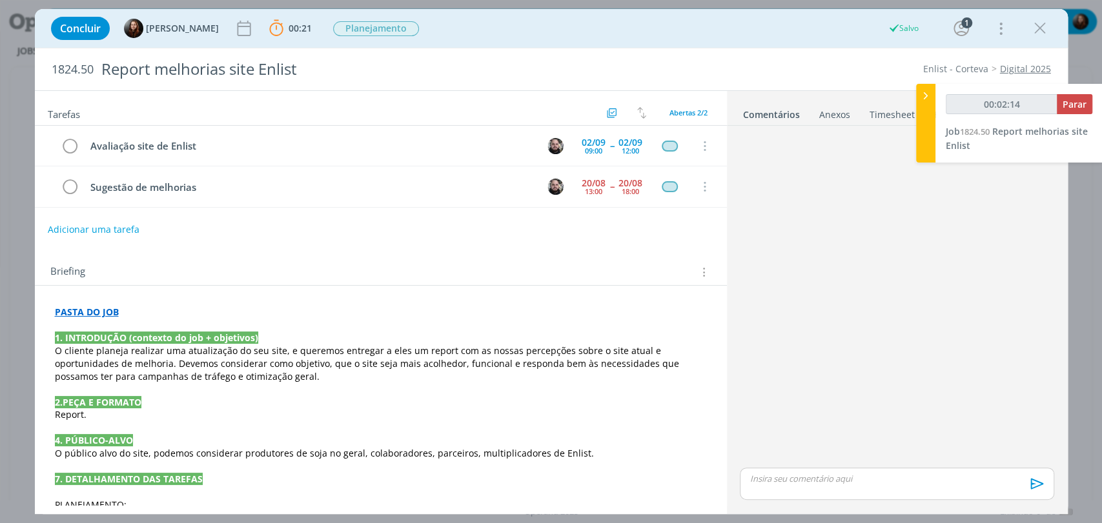
drag, startPoint x: 827, startPoint y: 265, endPoint x: 541, endPoint y: 218, distance: 289.6
click at [827, 265] on div "dialog" at bounding box center [896, 298] width 324 height 334
click at [585, 188] on div "13:00" at bounding box center [593, 191] width 17 height 7
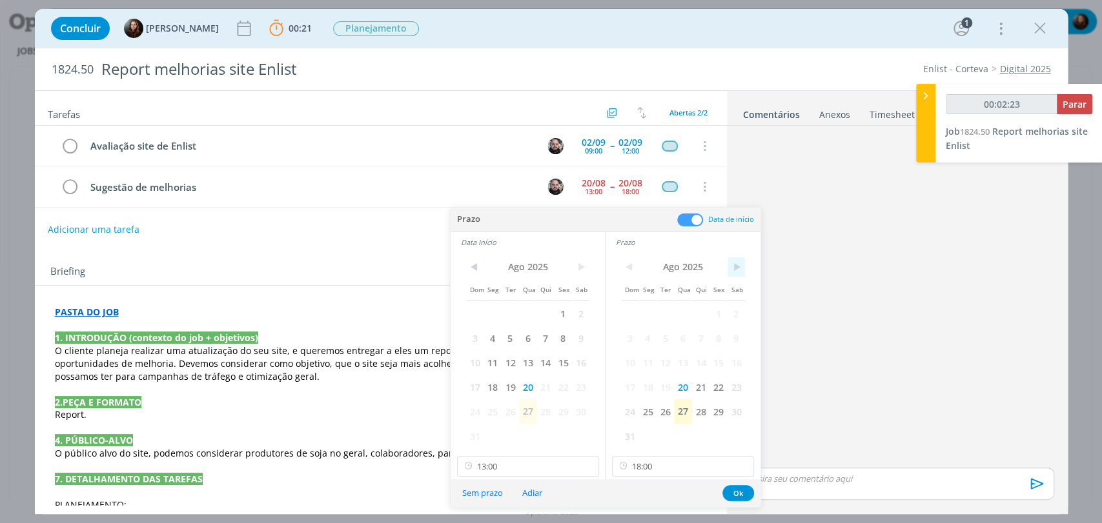
click at [738, 270] on span ">" at bounding box center [735, 266] width 17 height 19
click at [686, 310] on span "3" at bounding box center [682, 313] width 17 height 25
click at [583, 267] on span ">" at bounding box center [580, 266] width 17 height 19
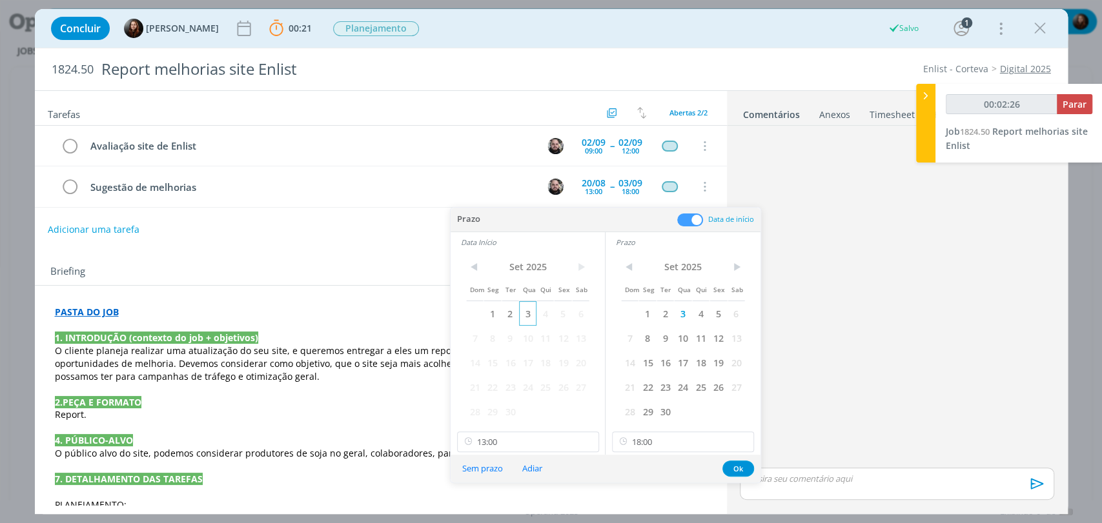
click at [529, 314] on span "3" at bounding box center [527, 313] width 17 height 25
click at [739, 470] on button "Ok" at bounding box center [738, 469] width 32 height 16
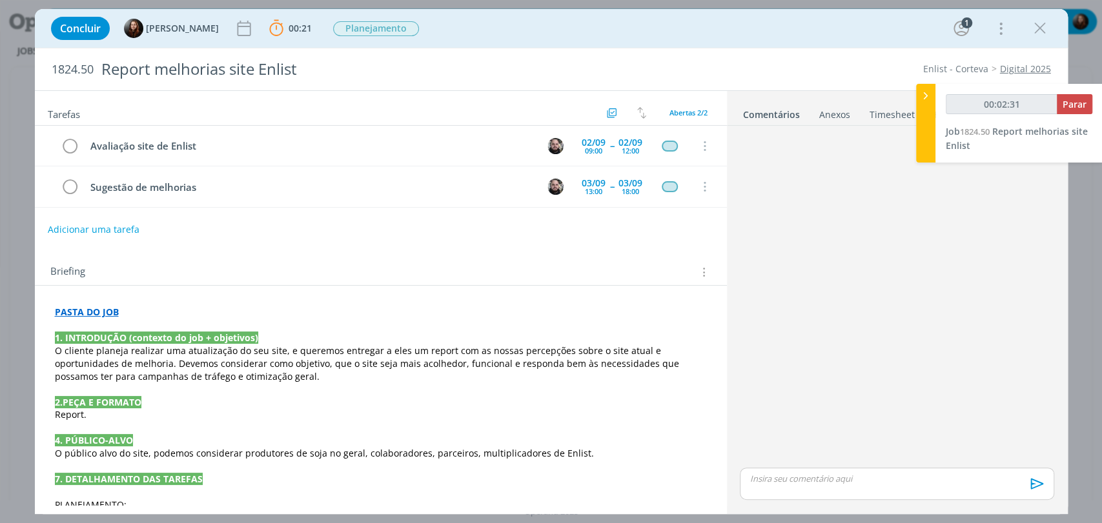
click at [862, 311] on div "dialog" at bounding box center [896, 298] width 324 height 334
click at [1064, 102] on span "Parar" at bounding box center [1074, 104] width 24 height 12
type input "00:03:00"
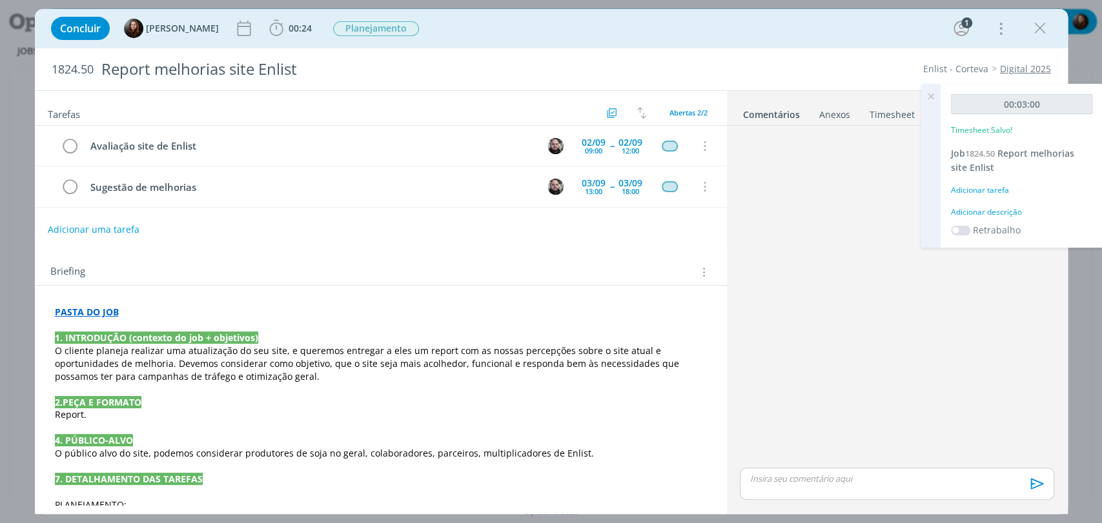
click at [976, 211] on div "Adicionar descrição" at bounding box center [1021, 213] width 141 height 12
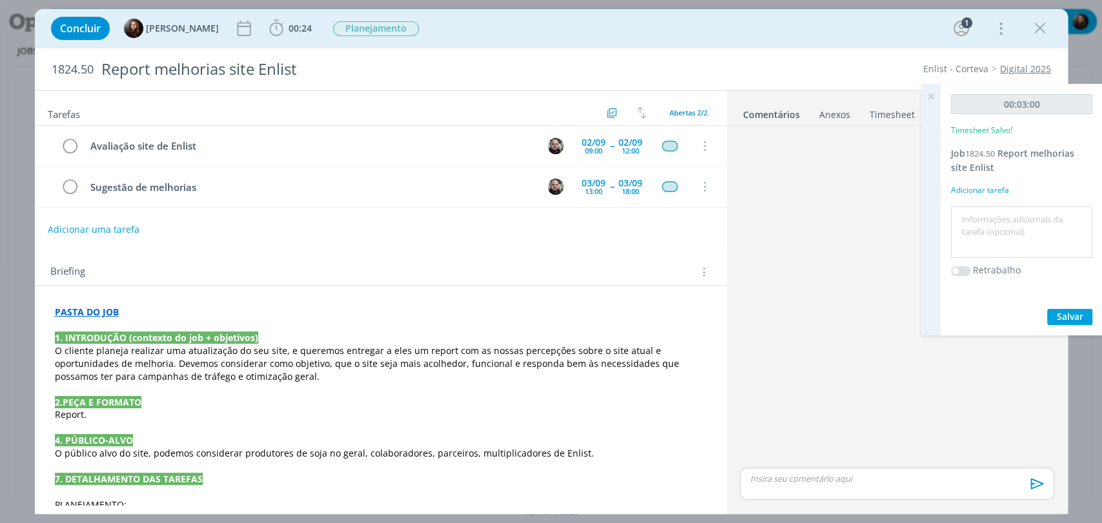
click at [978, 214] on textarea at bounding box center [1021, 233] width 135 height 46
type textarea "ajuste de pauta"
click at [1063, 317] on span "Salvar" at bounding box center [1069, 316] width 26 height 12
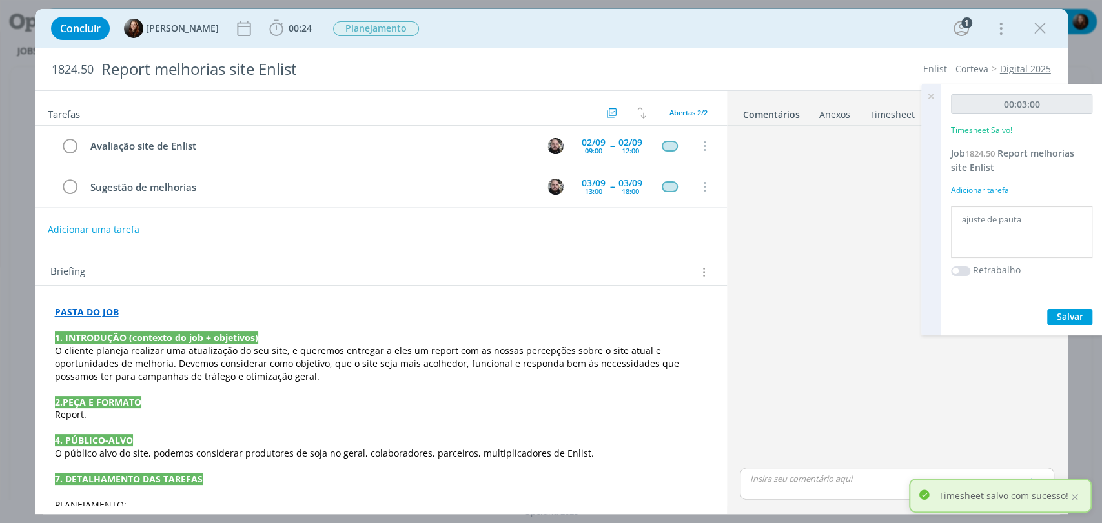
click at [932, 92] on icon at bounding box center [930, 96] width 23 height 25
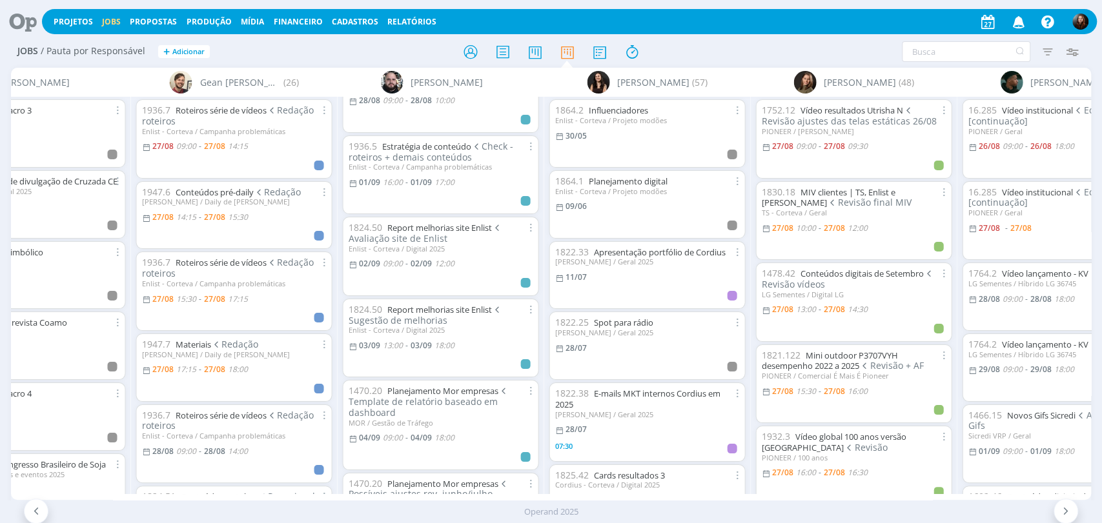
scroll to position [196, 0]
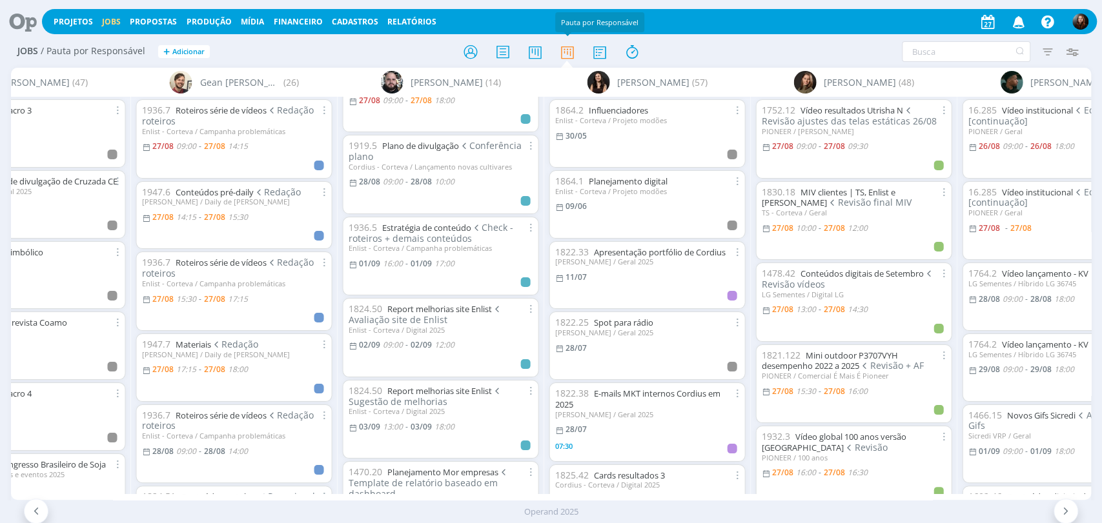
click at [296, 47] on h2 "Jobs / Pauta por Responsável + Adicionar" at bounding box center [190, 49] width 347 height 27
click at [731, 55] on div "Filtrar Filtrar [GEOGRAPHIC_DATA] Tipo Jobs e Tarefas Data Personalizado a Situ…" at bounding box center [911, 51] width 360 height 21
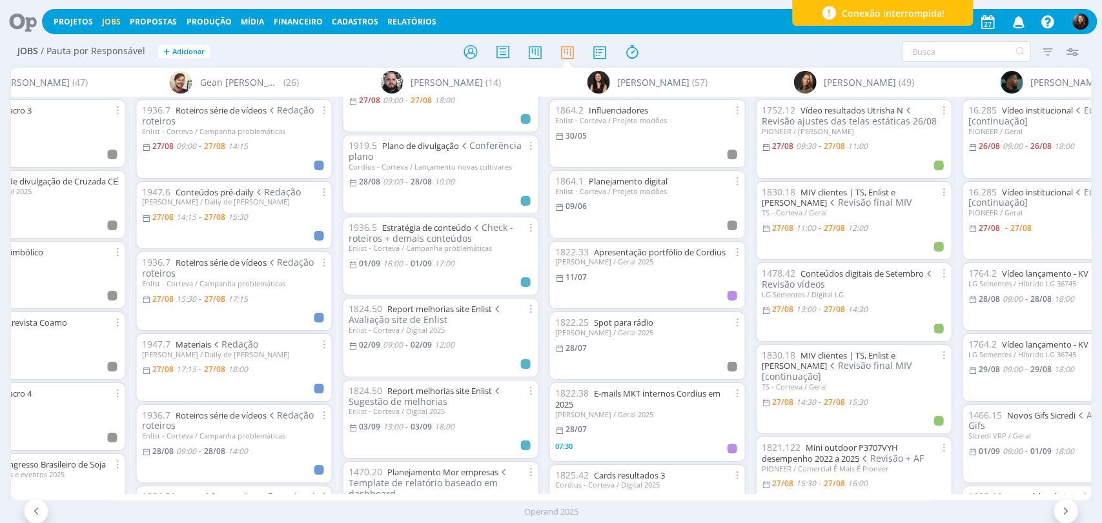
click at [705, 57] on div at bounding box center [551, 51] width 360 height 23
click at [217, 55] on h2 "Jobs / Pauta por Responsável + Adicionar" at bounding box center [190, 49] width 347 height 27
click at [716, 45] on div at bounding box center [551, 51] width 360 height 23
click at [26, 22] on icon at bounding box center [18, 21] width 26 height 25
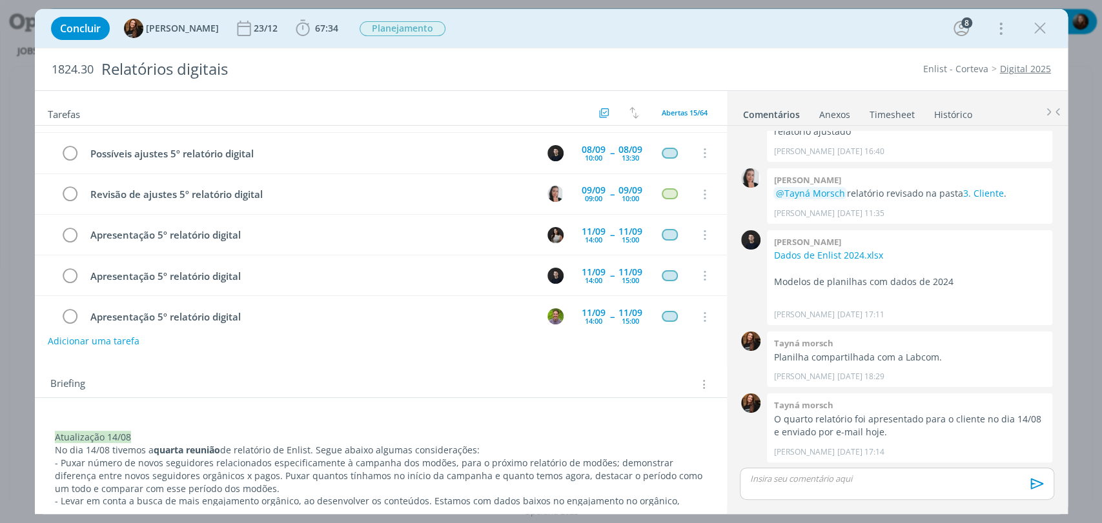
scroll to position [414, 0]
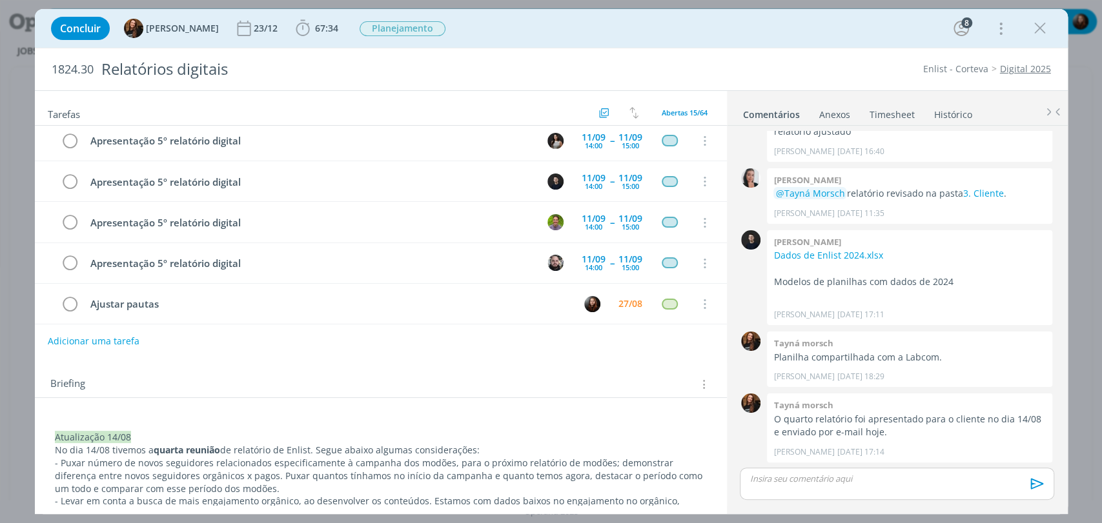
click at [625, 35] on div "Concluir Tayná Morsch 23/12 67:34 Iniciar Apontar Data * [DATE] Horas * 00:00 T…" at bounding box center [551, 28] width 1013 height 31
click at [787, 21] on div "Concluir Tayná Morsch 23/12 67:34 Iniciar Apontar Data * [DATE] Horas * 00:00 T…" at bounding box center [551, 28] width 1013 height 31
click at [771, 41] on div "Concluir Tayná Morsch 23/12 67:34 Iniciar Apontar Data * [DATE] Horas * 00:00 T…" at bounding box center [551, 28] width 1013 height 31
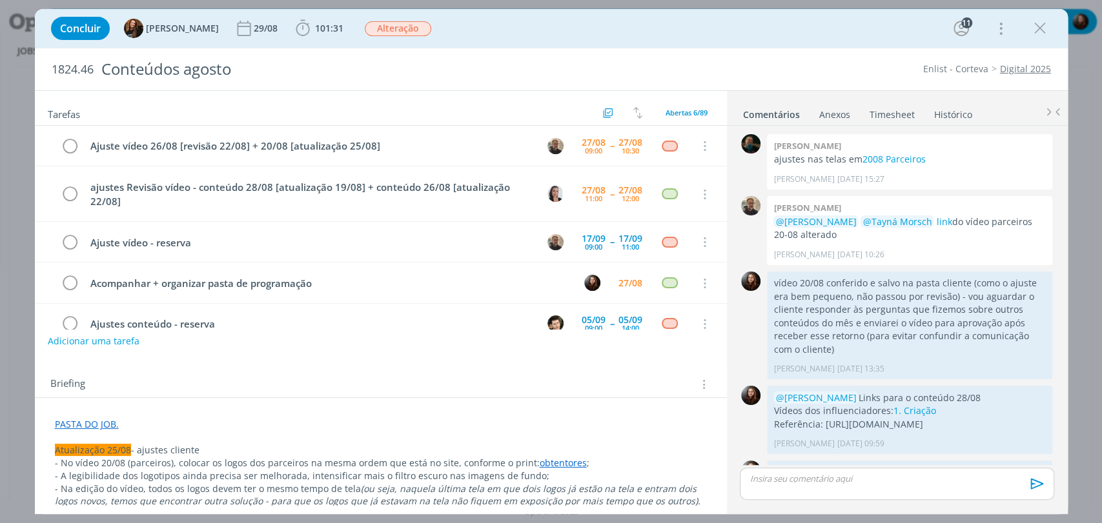
scroll to position [1327, 0]
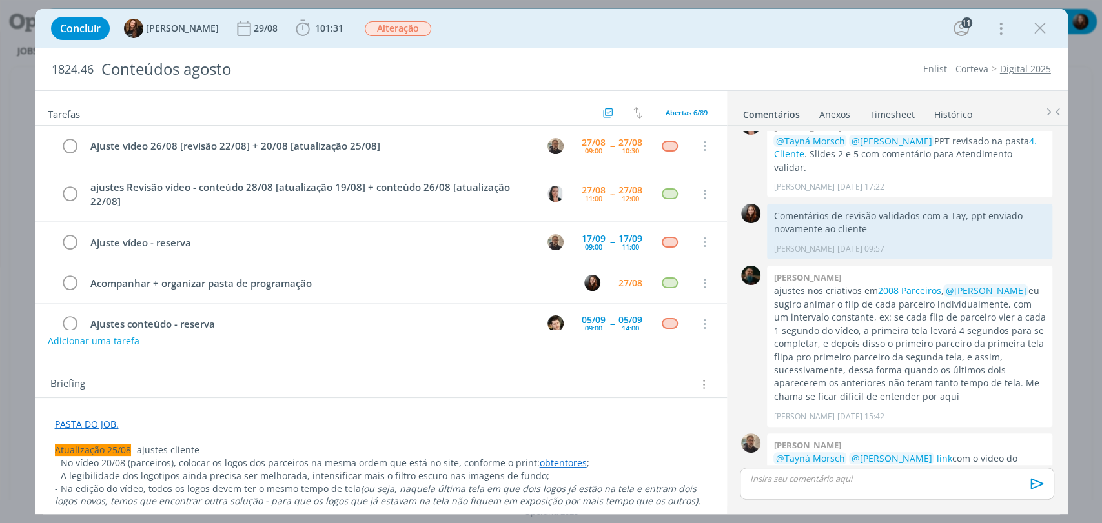
click at [664, 25] on div "Concluir Tayná Morsch 29/08 101:31 Iniciar Apontar Data * [DATE] Horas * 00:00 …" at bounding box center [551, 28] width 1013 height 31
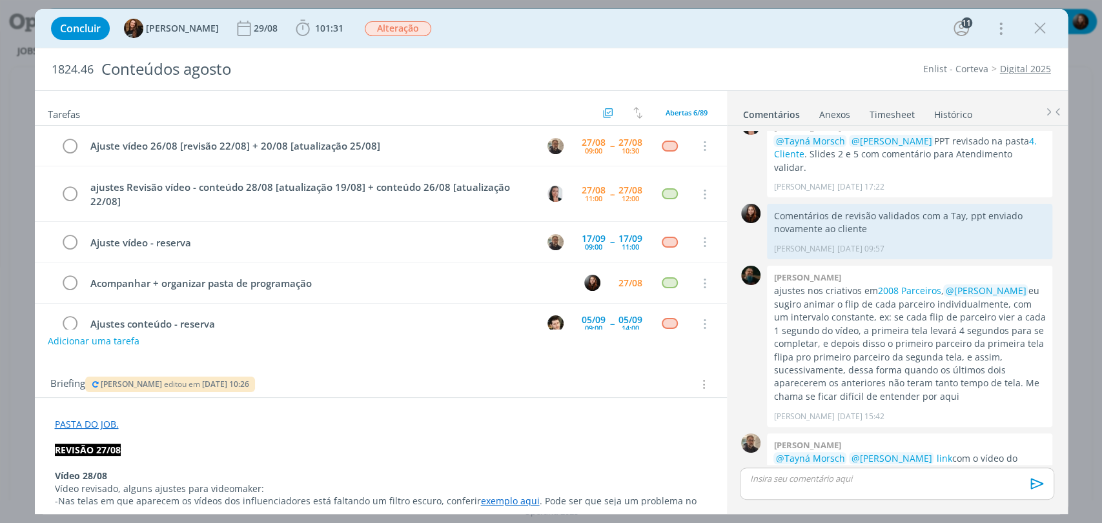
scroll to position [1402, 0]
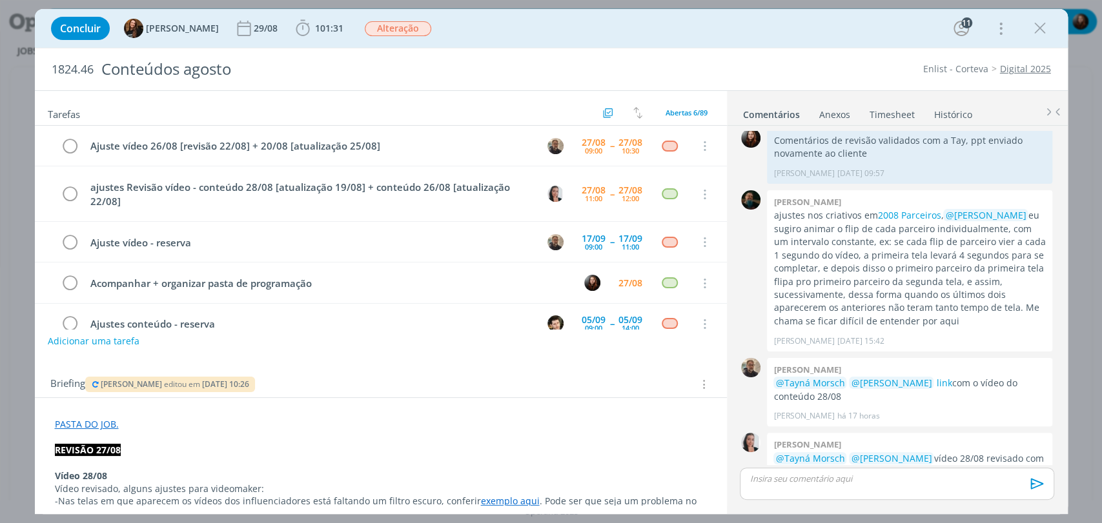
click at [822, 26] on div "Concluir Tayná Morsch 29/08 101:31 Iniciar Apontar Data * [DATE] Horas * 00:00 …" at bounding box center [551, 28] width 1013 height 31
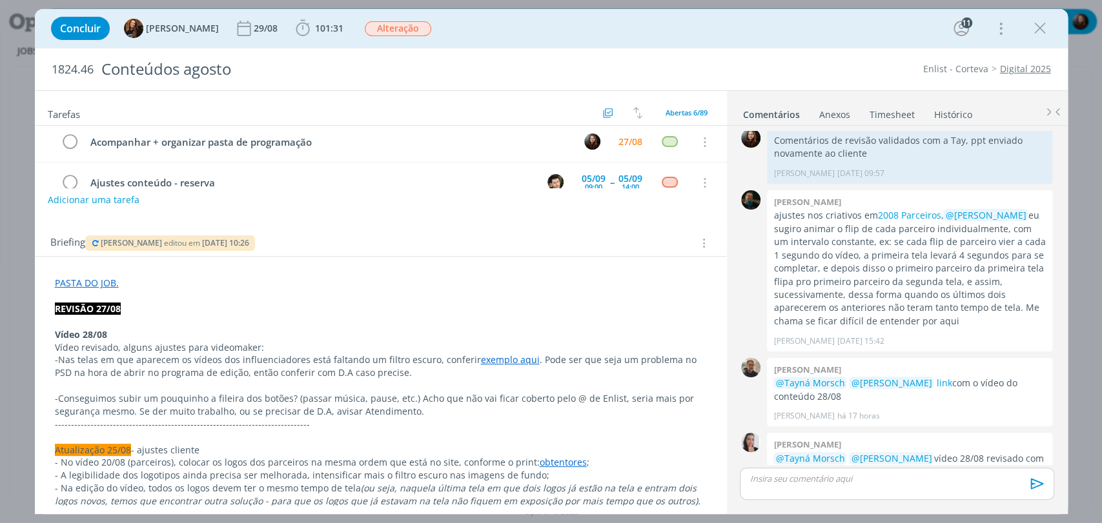
scroll to position [143, 0]
click at [367, 220] on div "Briefing [PERSON_NAME] editou em [DATE] 10:26 Briefings Predefinidos Versões do…" at bounding box center [381, 237] width 692 height 35
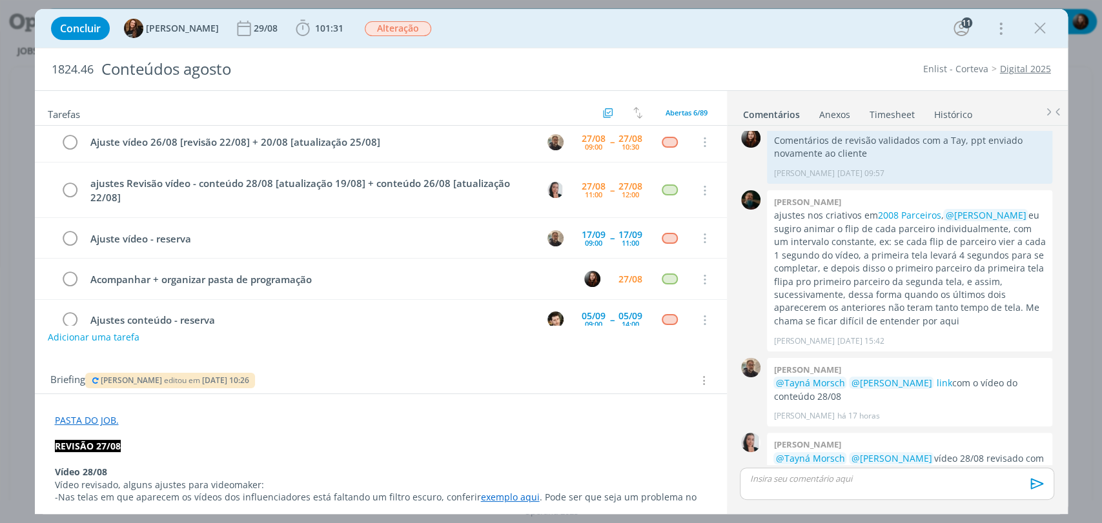
scroll to position [0, 0]
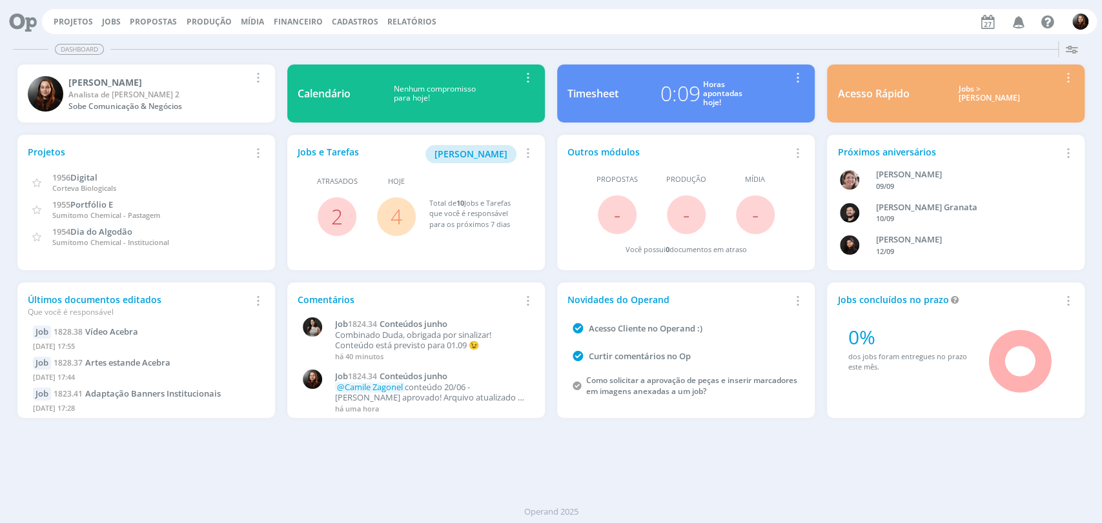
click at [821, 471] on div "Dashboard Salvar Selecione abaixo os cards desejados: Meus Meu Perfil [GEOGRAPH…" at bounding box center [551, 279] width 1102 height 487
click at [733, 44] on div "Dashboard" at bounding box center [551, 49] width 1076 height 19
click at [674, 38] on div "Dashboard Salvar Selecione abaixo os cards desejados: Meus Meu Perfil [GEOGRAPH…" at bounding box center [551, 279] width 1102 height 487
click at [790, 40] on div "Dashboard" at bounding box center [551, 49] width 1076 height 19
click at [688, 45] on div "Dashboard" at bounding box center [551, 49] width 1076 height 19
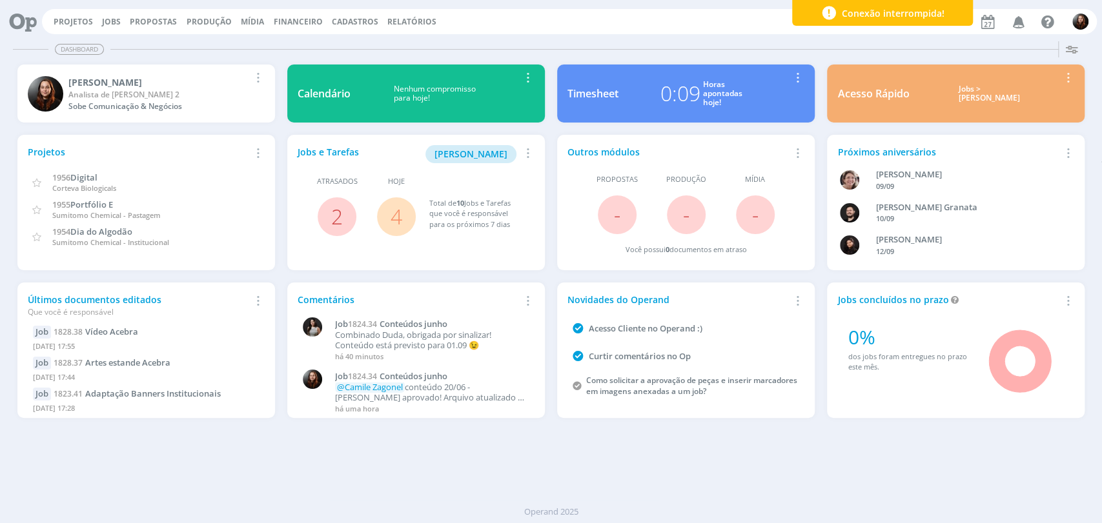
click at [803, 34] on div "Projetos Jobs Propostas Produção Mídia Financeiro Cadastros Relatórios Notifica…" at bounding box center [550, 20] width 1091 height 31
click at [1020, 19] on span "1" at bounding box center [1022, 16] width 10 height 10
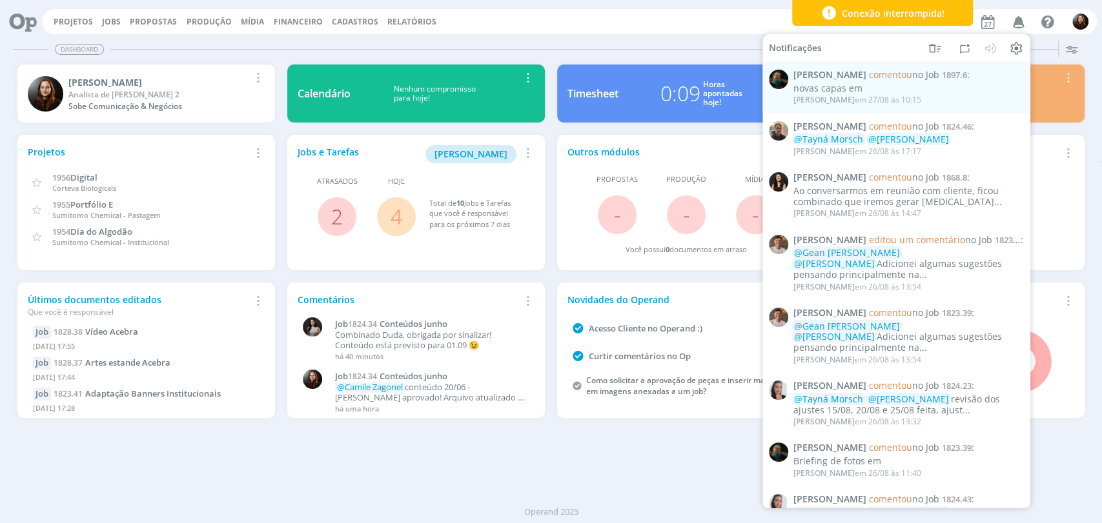
click at [682, 12] on div "Projetos Jobs Propostas Produção Mídia Financeiro Cadastros Relatórios Notifica…" at bounding box center [569, 21] width 1054 height 25
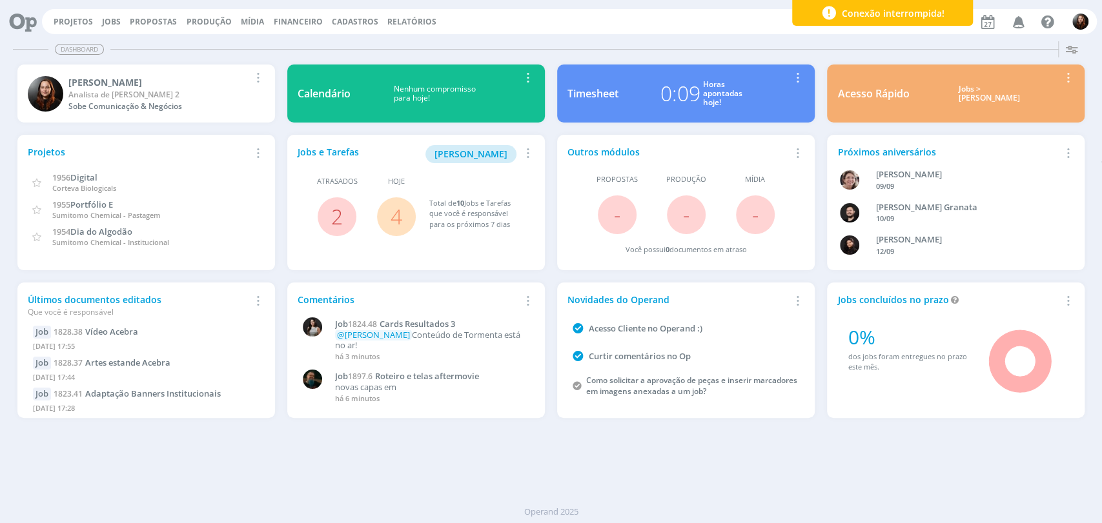
click at [636, 26] on div "Projetos Jobs Propostas Produção Mídia Financeiro Cadastros Relatórios Notifica…" at bounding box center [569, 21] width 1054 height 25
drag, startPoint x: 744, startPoint y: 461, endPoint x: 751, endPoint y: 454, distance: 9.1
click at [745, 460] on div "Dashboard Salvar Selecione abaixo os cards desejados: Meus Meu Perfil Agenda Ti…" at bounding box center [551, 279] width 1102 height 487
click at [610, 20] on div "Projetos Jobs Propostas Produção Mídia Financeiro Cadastros Relatórios Notifica…" at bounding box center [569, 21] width 1054 height 25
click at [98, 24] on button "Jobs" at bounding box center [111, 22] width 26 height 10
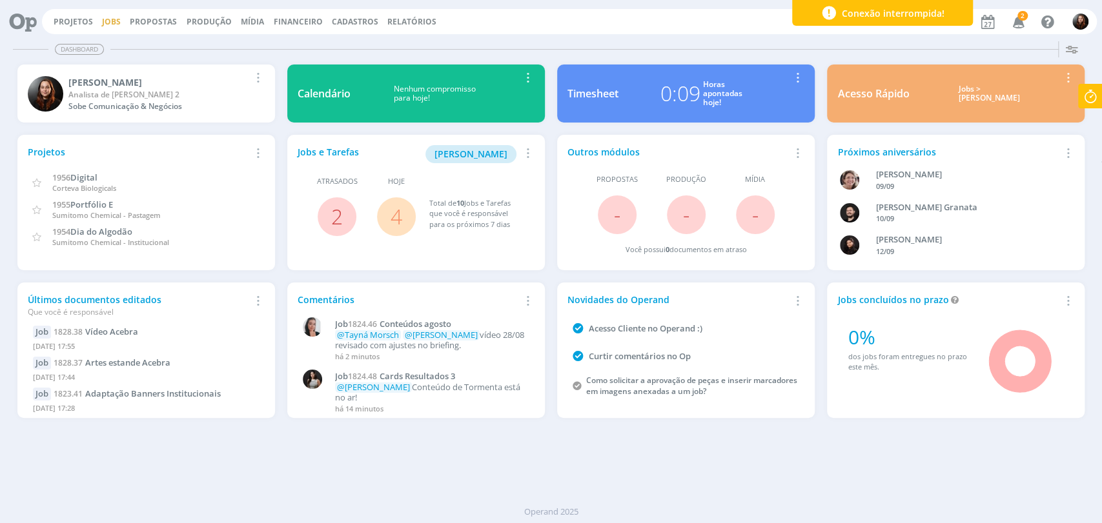
click at [107, 21] on link "Jobs" at bounding box center [111, 21] width 19 height 11
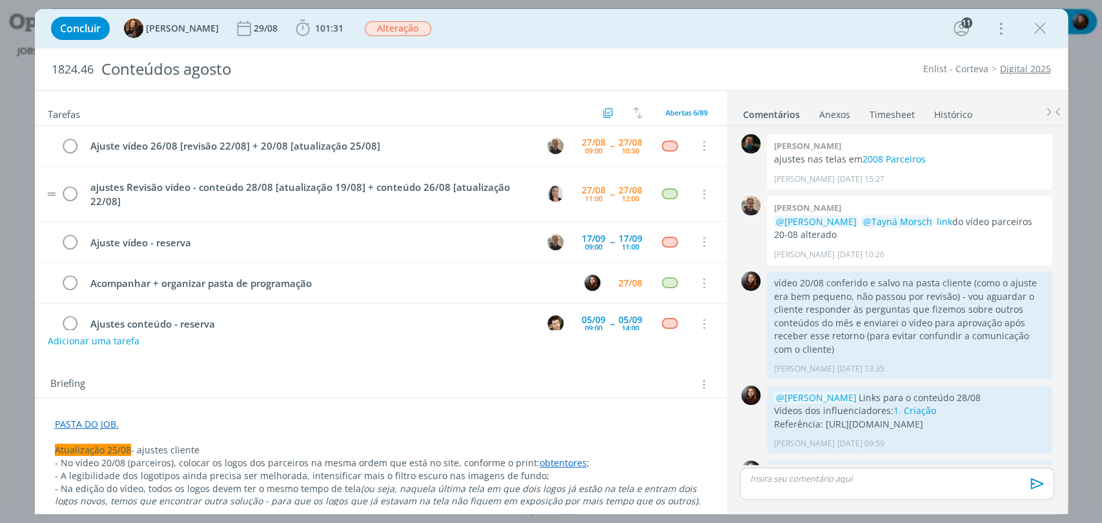
scroll to position [1327, 0]
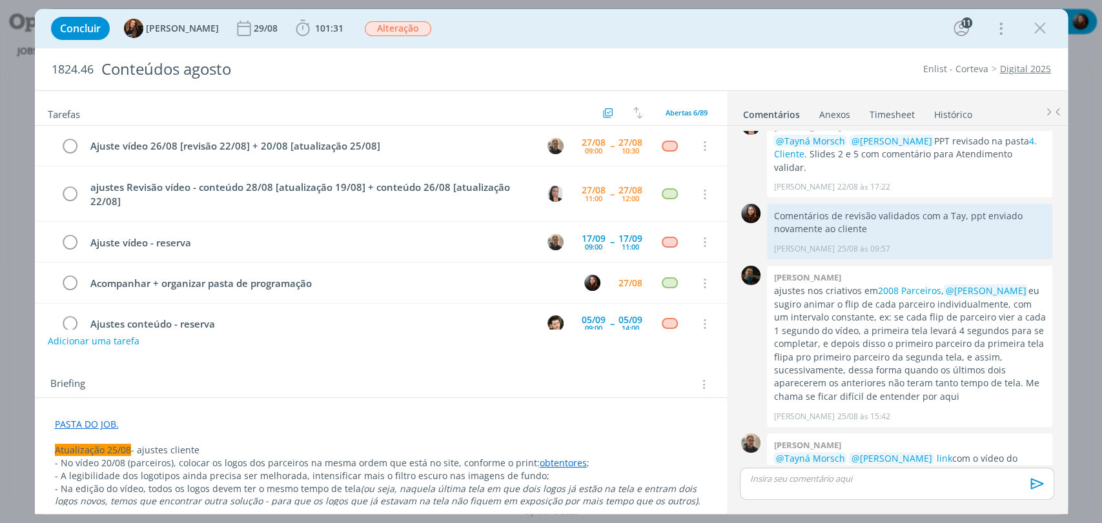
click at [529, 34] on div "Concluir Tayná Morsch 29/08 101:31 Iniciar Apontar Data * 27/08/2025 Horas * 00…" at bounding box center [551, 28] width 1013 height 31
click at [529, 17] on div "Concluir Tayná Morsch 29/08 101:31 Iniciar Apontar Data * 27/08/2025 Horas * 00…" at bounding box center [551, 28] width 1013 height 31
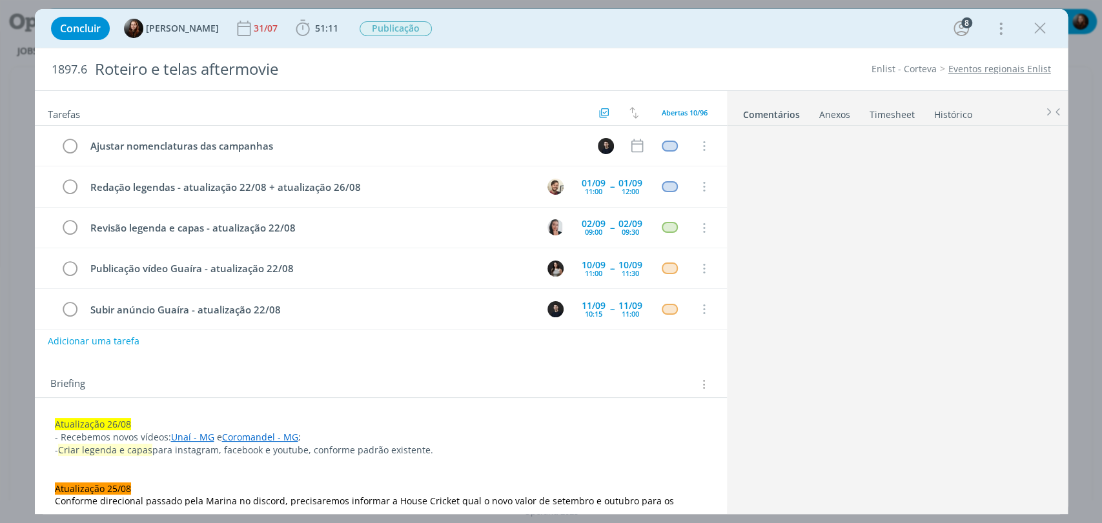
scroll to position [1102, 0]
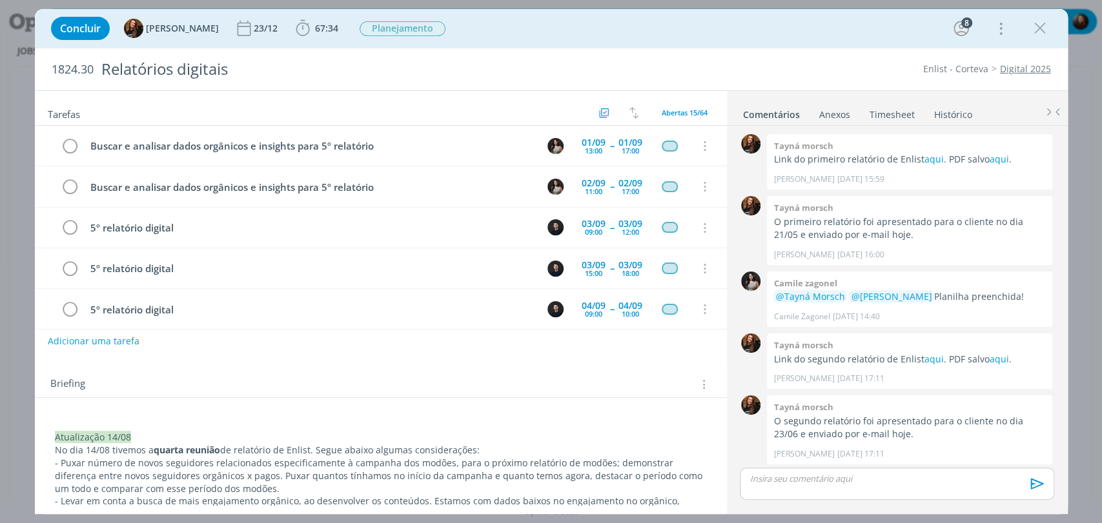
scroll to position [971, 0]
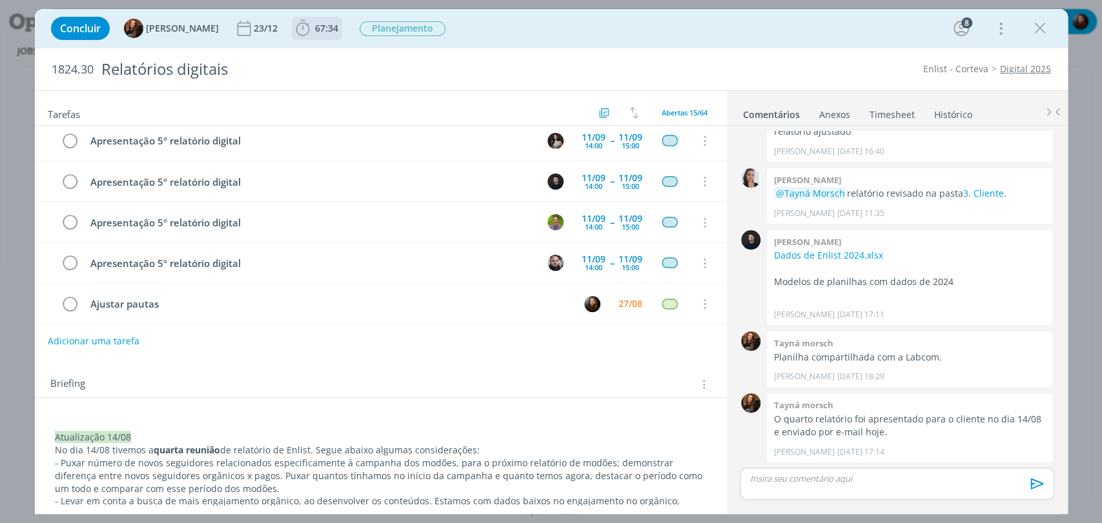
click at [305, 34] on span "67:34" at bounding box center [317, 28] width 48 height 19
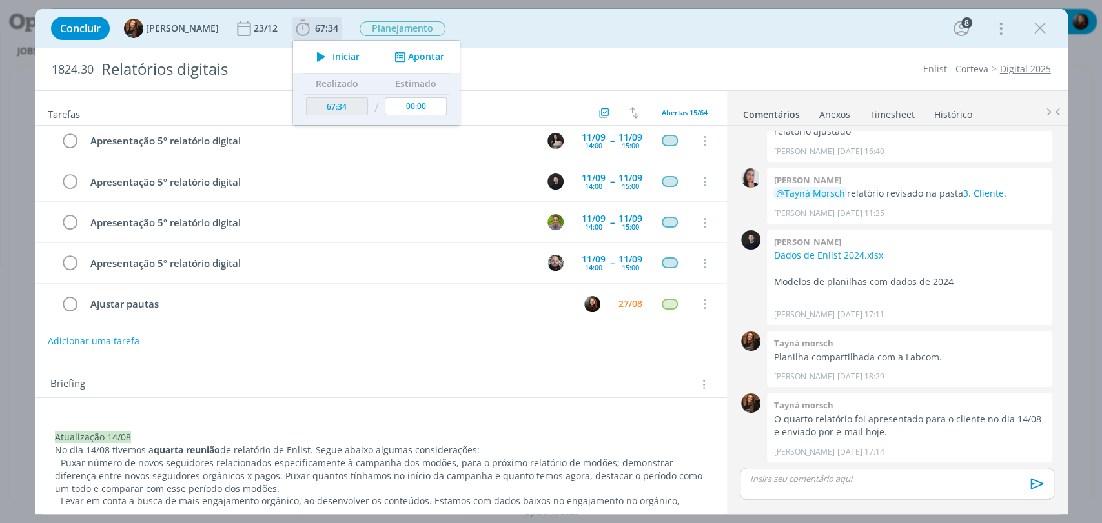
click at [316, 57] on icon "dialog" at bounding box center [321, 56] width 23 height 17
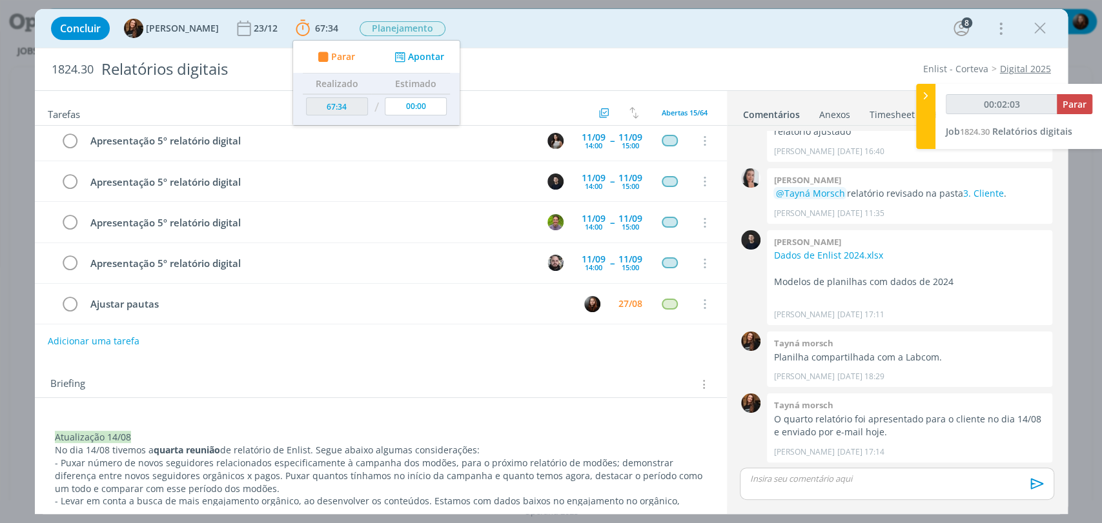
click at [657, 32] on div "Concluir Tayná Morsch 23/12 67:34 Parar Apontar Data * 27/08/2025 Horas * 00:00…" at bounding box center [551, 28] width 1013 height 31
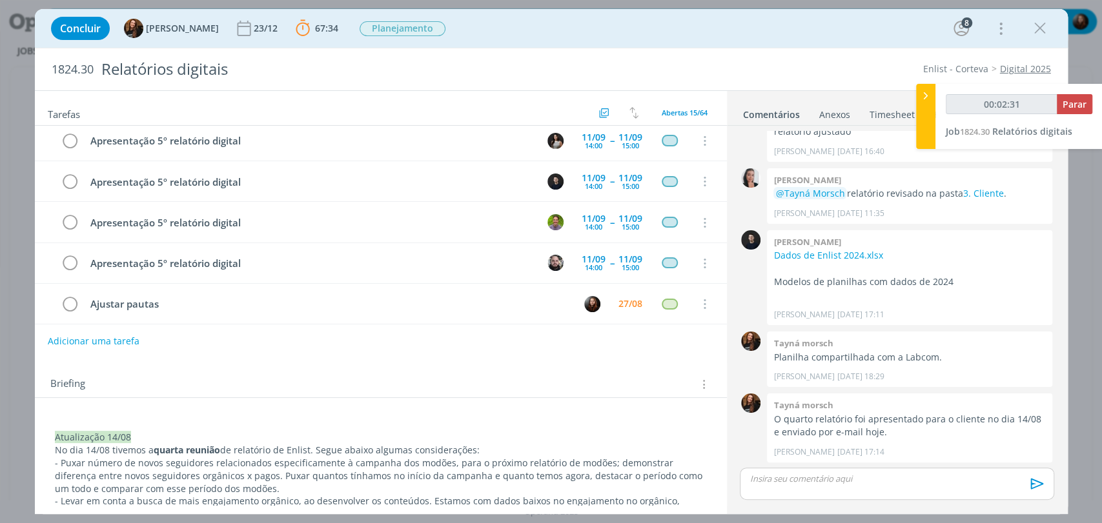
click at [578, 27] on div "Concluir Tayná Morsch 23/12 67:34 Parar Apontar Data * 27/08/2025 Horas * 00:00…" at bounding box center [551, 28] width 1013 height 31
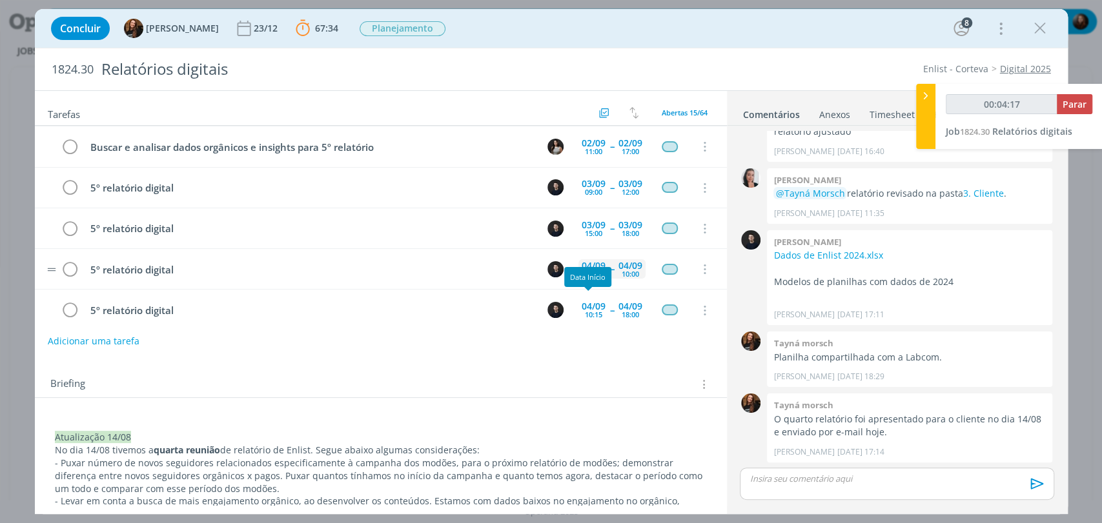
scroll to position [0, 0]
click at [709, 45] on div "Concluir Tayná Morsch 23/12 67:34 Parar Apontar Data * 27/08/2025 Horas * 00:00…" at bounding box center [551, 28] width 1033 height 39
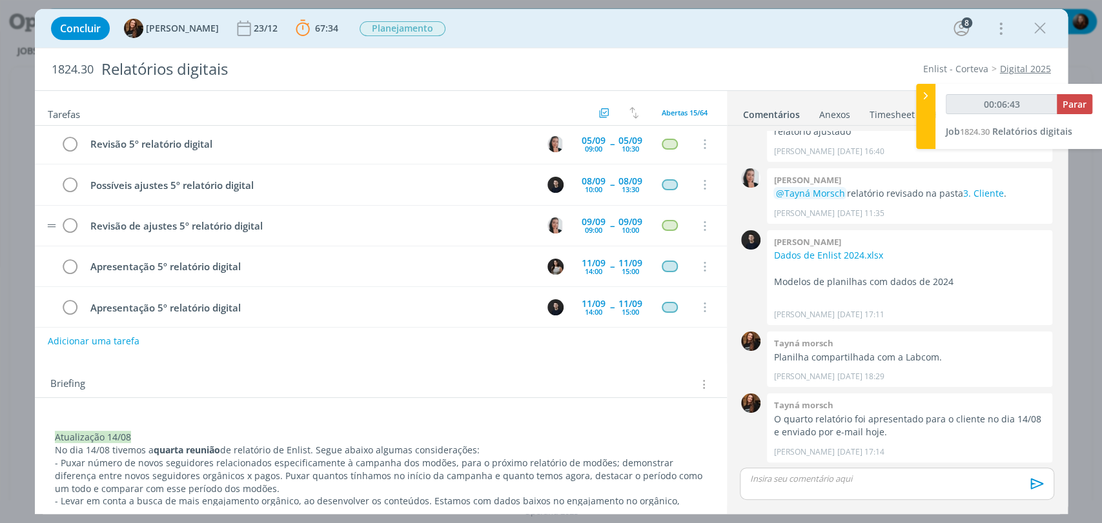
scroll to position [287, 0]
click at [647, 39] on div "Concluir Tayná Morsch 23/12 67:34 Parar Apontar Data * 27/08/2025 Horas * 00:00…" at bounding box center [551, 28] width 1013 height 31
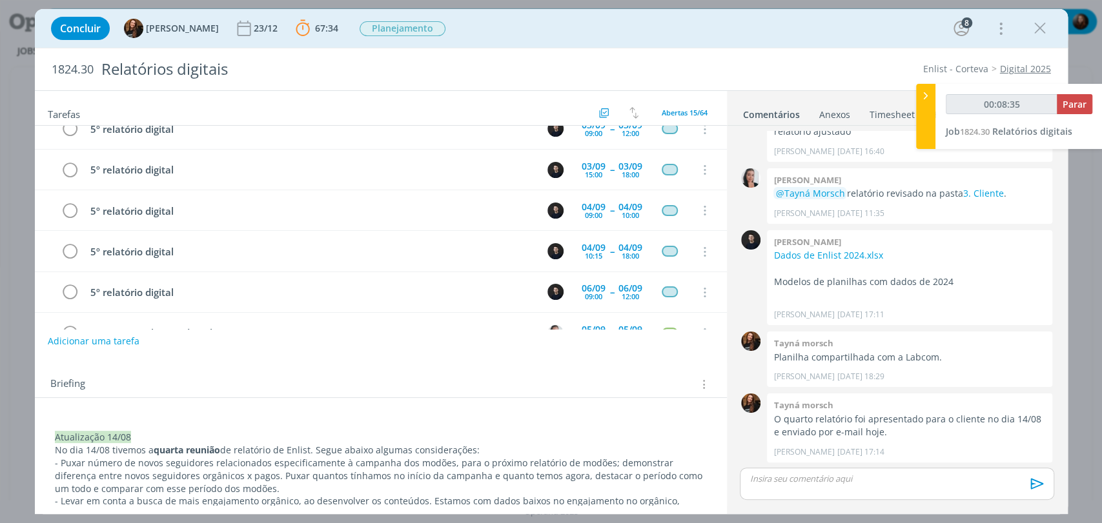
scroll to position [0, 0]
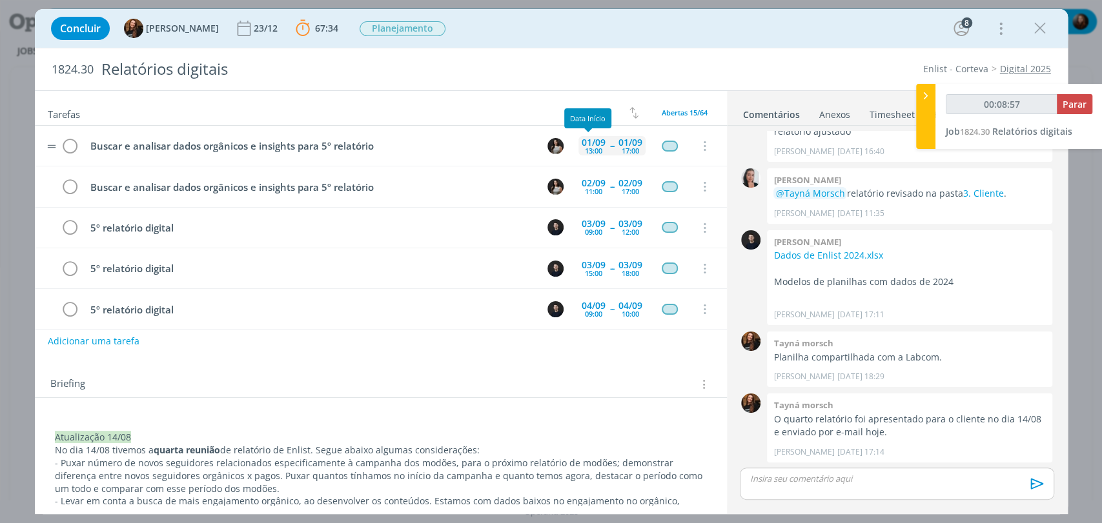
click at [586, 149] on div "13:00" at bounding box center [593, 150] width 17 height 7
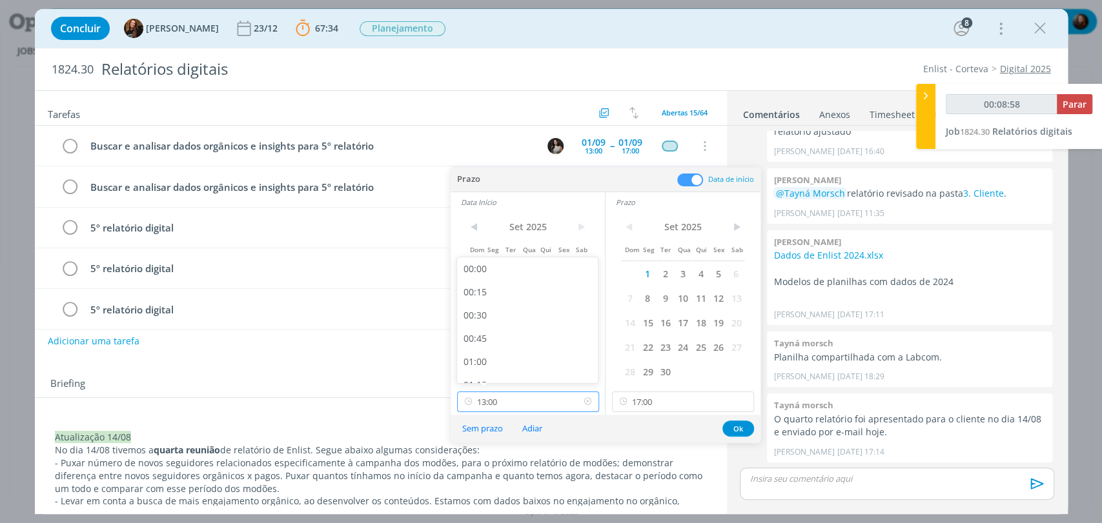
click at [526, 403] on input "13:00" at bounding box center [528, 402] width 142 height 21
type input "00:09:00"
click at [481, 301] on div "11:30" at bounding box center [529, 299] width 144 height 23
type input "11:30"
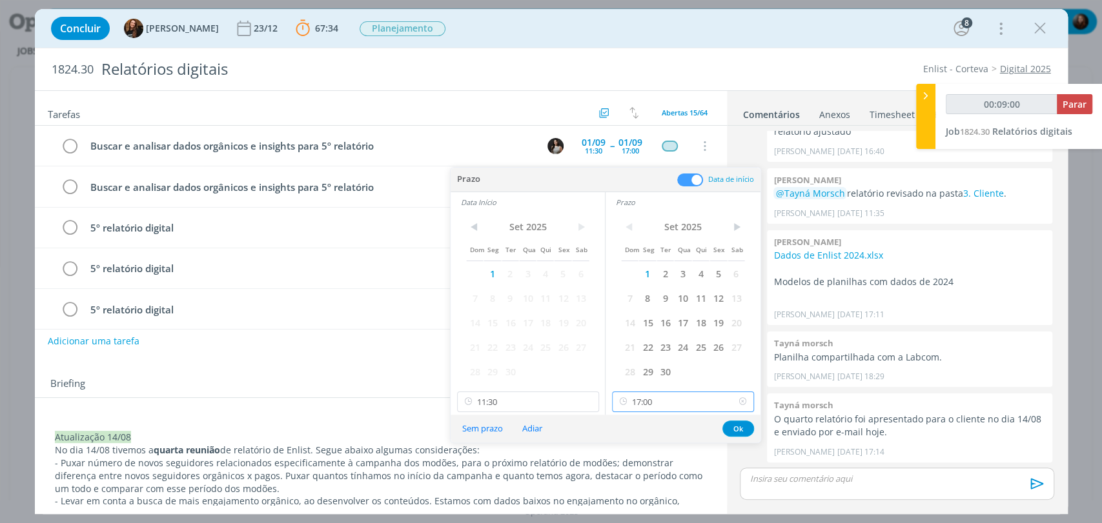
click at [673, 404] on input "17:00" at bounding box center [683, 402] width 142 height 21
type input "00:09:03"
click at [640, 306] on div "14:00" at bounding box center [684, 303] width 144 height 23
type input "14:00"
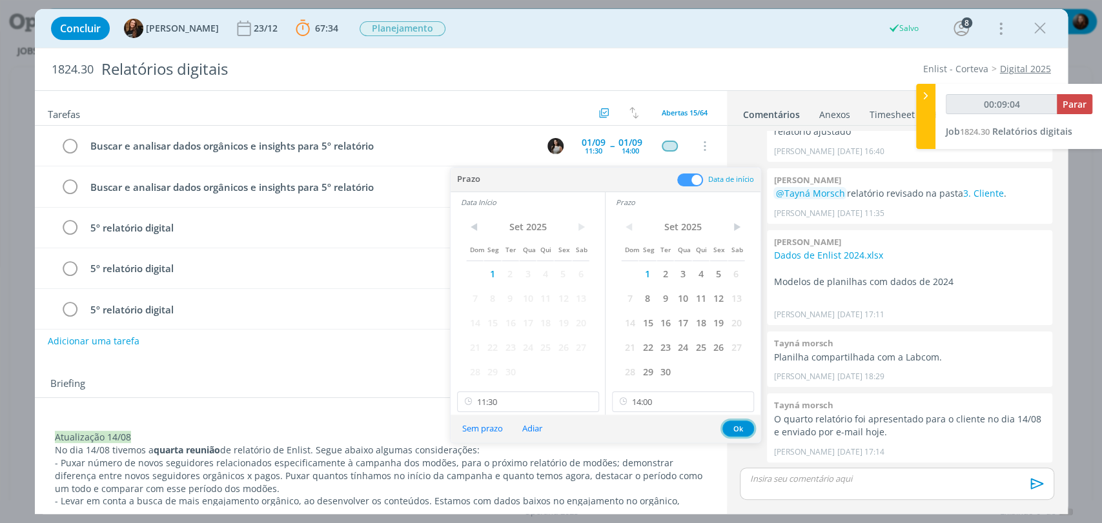
click at [734, 430] on button "Ok" at bounding box center [738, 429] width 32 height 16
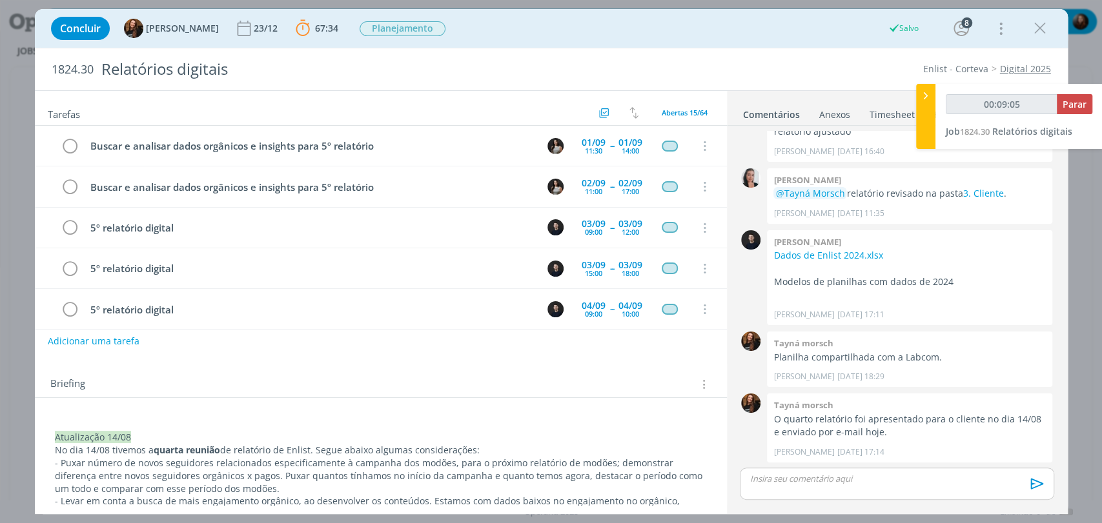
click at [625, 348] on div "Adicionar uma tarefa" at bounding box center [381, 341] width 692 height 23
click at [597, 183] on div "02/09" at bounding box center [593, 183] width 24 height 9
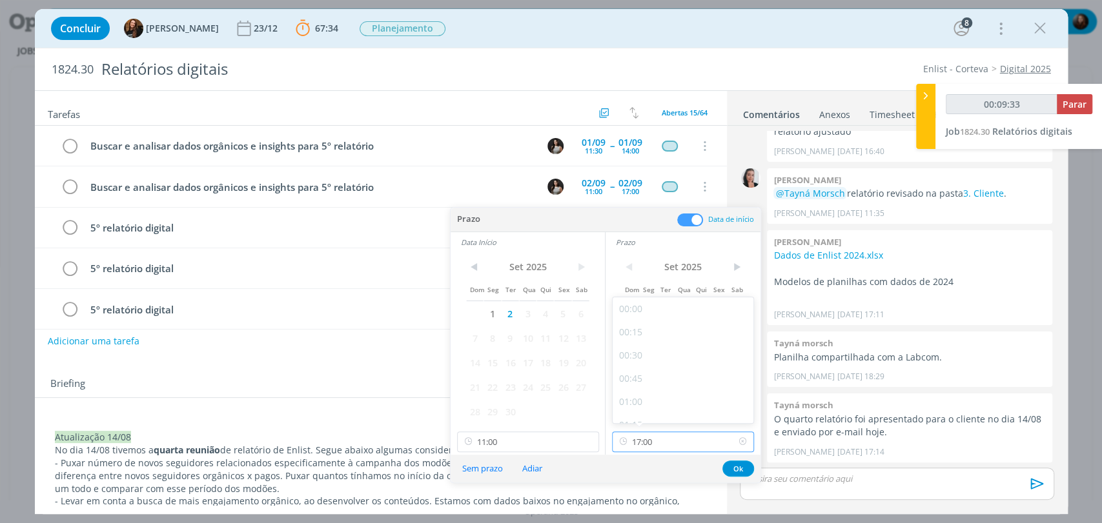
click at [663, 445] on input "17:00" at bounding box center [683, 442] width 142 height 21
type input "00:09:35"
click at [638, 370] on div "15:00" at bounding box center [684, 365] width 144 height 23
type input "15:00"
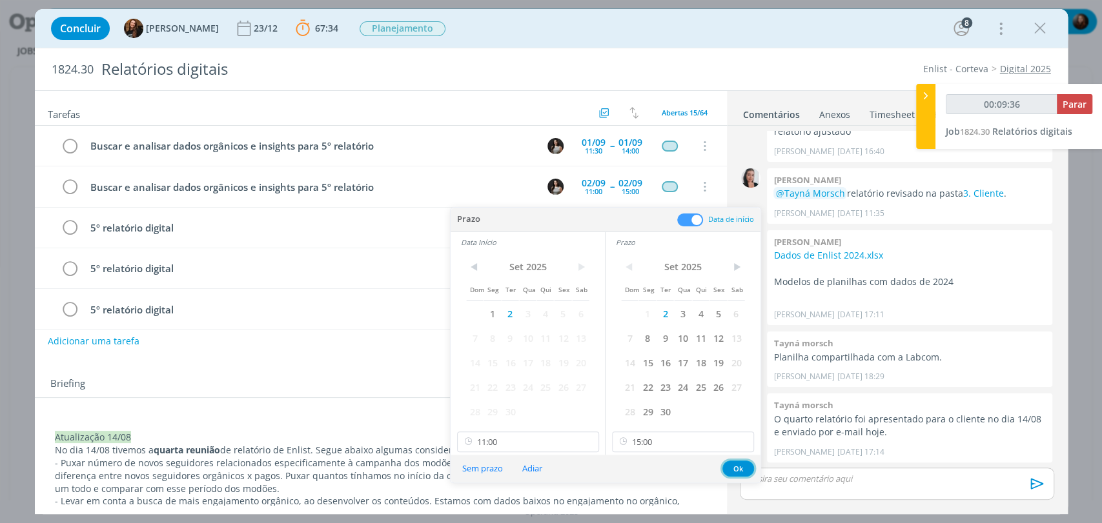
click at [736, 467] on button "Ok" at bounding box center [738, 469] width 32 height 16
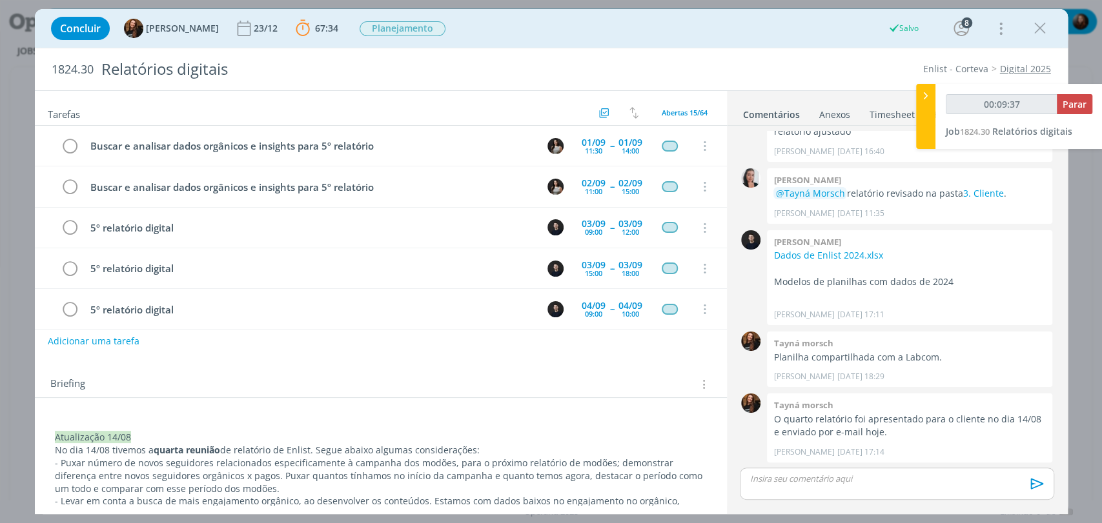
click at [711, 28] on div "Concluir Tayná Morsch 23/12 67:34 Parar Apontar Data * 27/08/2025 Horas * 00:00…" at bounding box center [551, 28] width 1013 height 31
click at [516, 27] on div "Concluir Tayná Morsch 23/12 67:34 Parar Apontar Data * 27/08/2025 Horas * 00:00…" at bounding box center [551, 28] width 1013 height 31
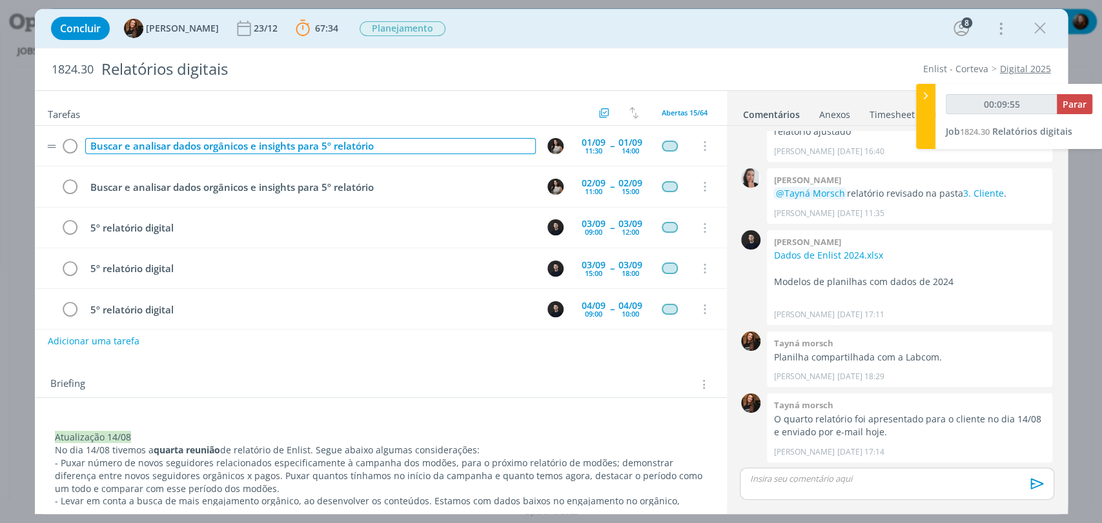
click at [280, 143] on div "Buscar e analisar dados orgânicos e insights para 5º relatório" at bounding box center [310, 146] width 450 height 16
copy div "Buscar e analisar dados orgânicos e insights para 5º relatório"
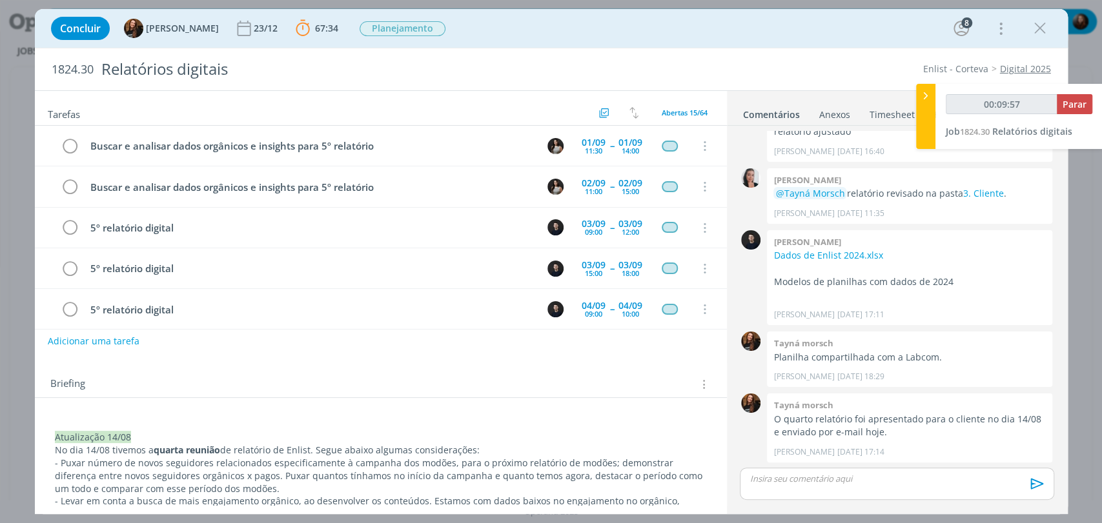
click at [248, 372] on div "Briefing Briefings Predefinidos Versões do Briefing Ver Briefing do Projeto" at bounding box center [381, 380] width 692 height 35
click at [108, 336] on button "Adicionar uma tarefa" at bounding box center [93, 341] width 92 height 22
type input "00:09:58"
paste input "Buscar e analisar dados orgânicos e insights para 5º relatório"
type input "Buscar e analisar dados orgânicos e insights para 5º relatório"
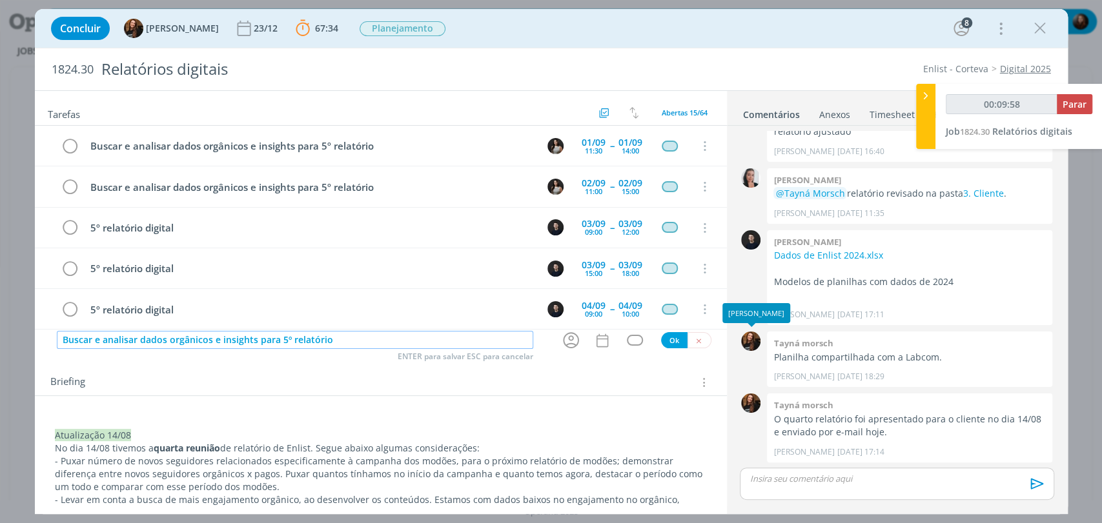
type input "00:09:59"
click at [566, 342] on icon "dialog" at bounding box center [571, 340] width 20 height 20
type input "Buscar e analisar dados orgânicos e insights para 5º relatório"
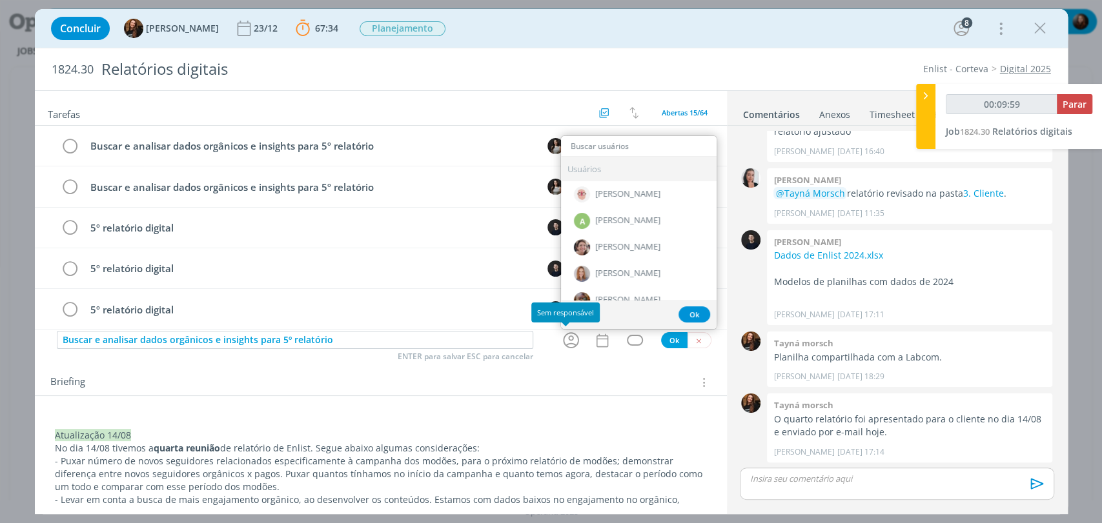
type input "00:10:00"
type input "cami"
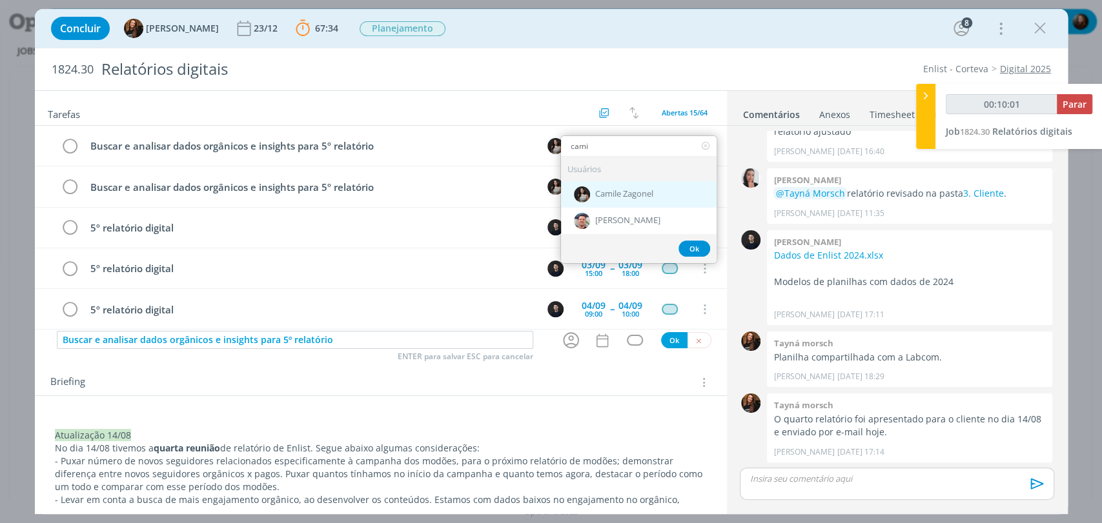
type input "00:10:02"
type input "cami"
click at [618, 190] on span "Camile Zagonel" at bounding box center [624, 195] width 58 height 10
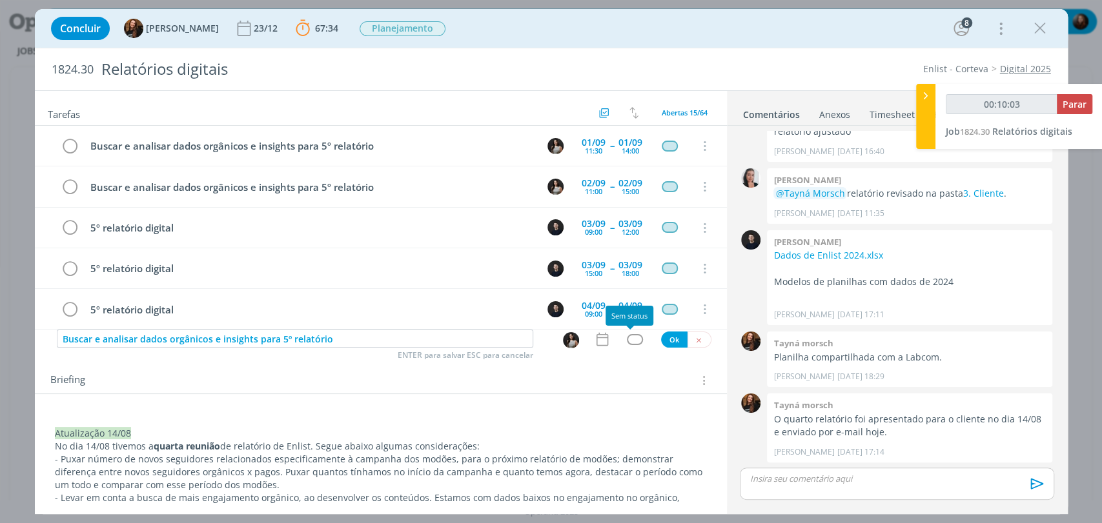
click at [634, 338] on div "dialog" at bounding box center [635, 339] width 16 height 11
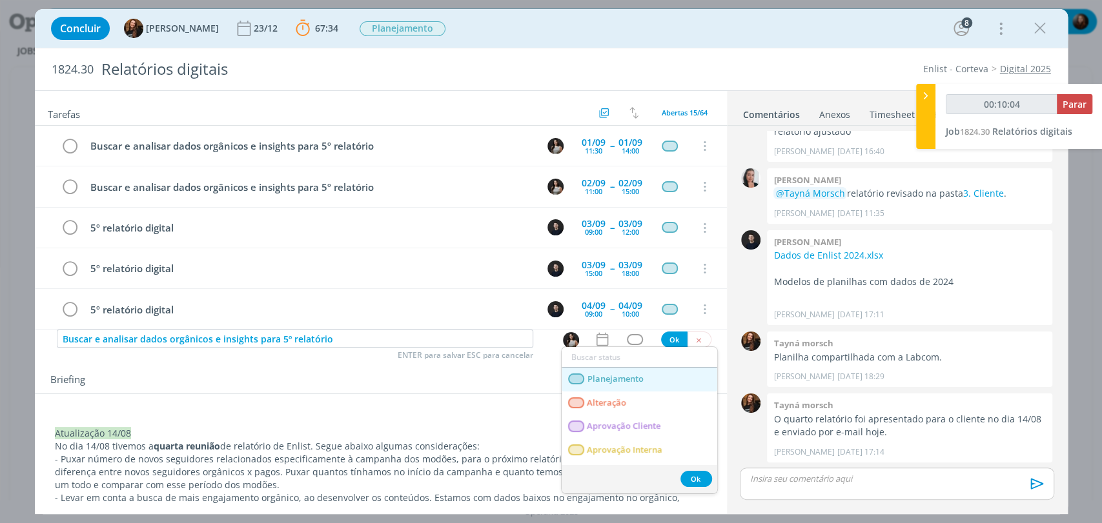
click at [632, 383] on span "Planejamento" at bounding box center [615, 379] width 56 height 10
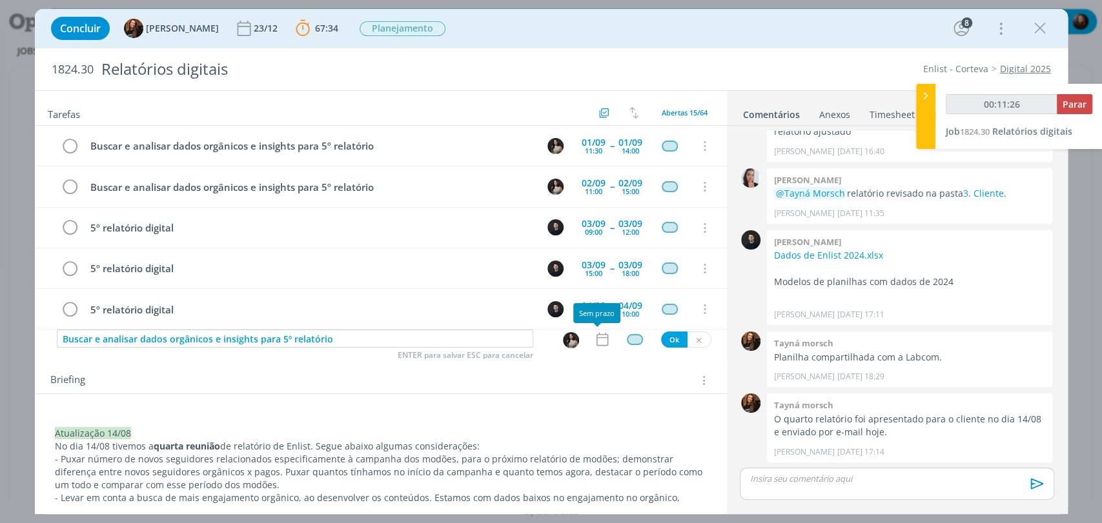
click at [594, 341] on icon "dialog" at bounding box center [602, 339] width 17 height 17
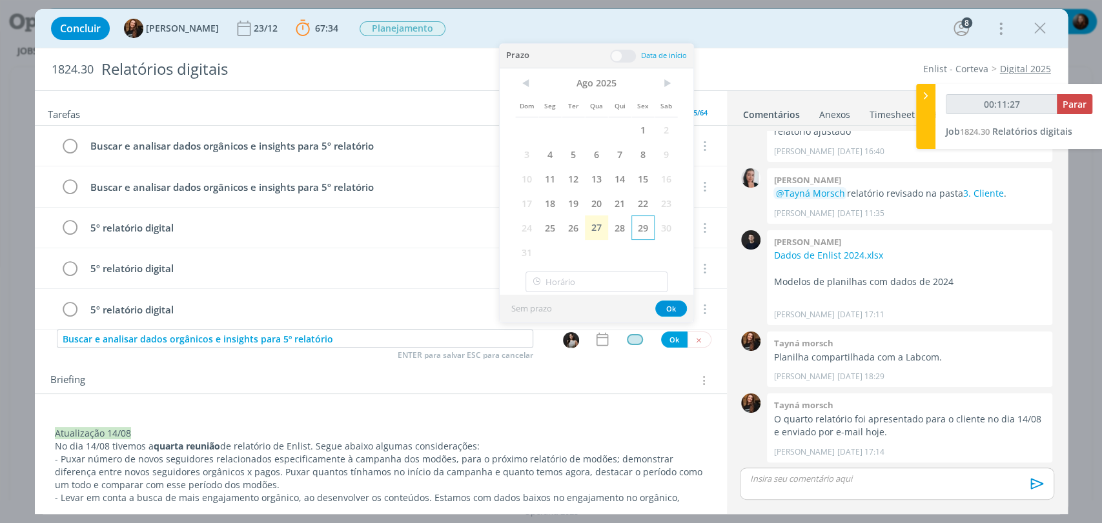
click at [647, 234] on span "29" at bounding box center [642, 228] width 23 height 25
click at [621, 54] on span at bounding box center [623, 56] width 26 height 13
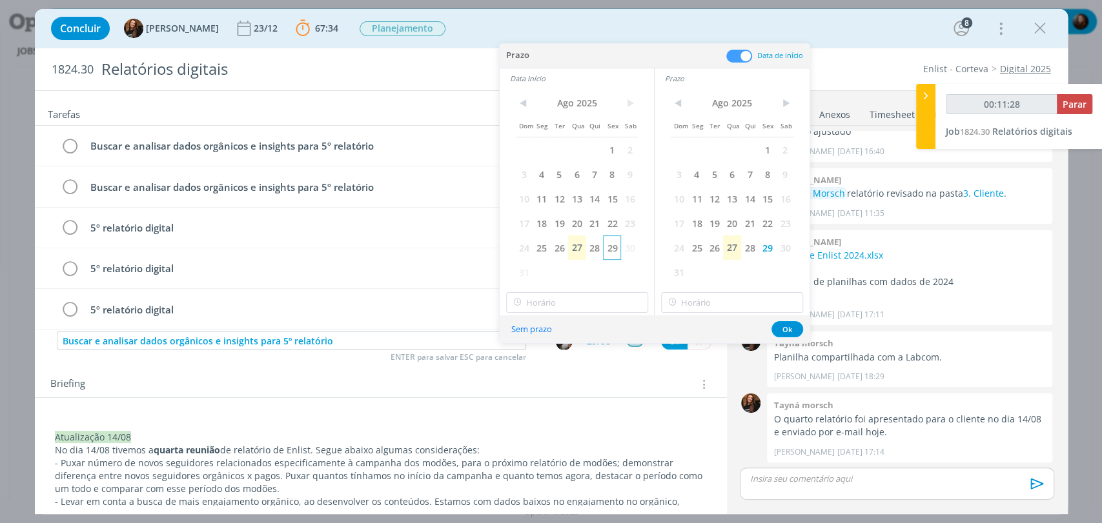
click at [614, 252] on span "29" at bounding box center [611, 248] width 17 height 25
type input "00:11:29"
type input "11:00"
click at [590, 309] on input "11:00" at bounding box center [577, 302] width 142 height 21
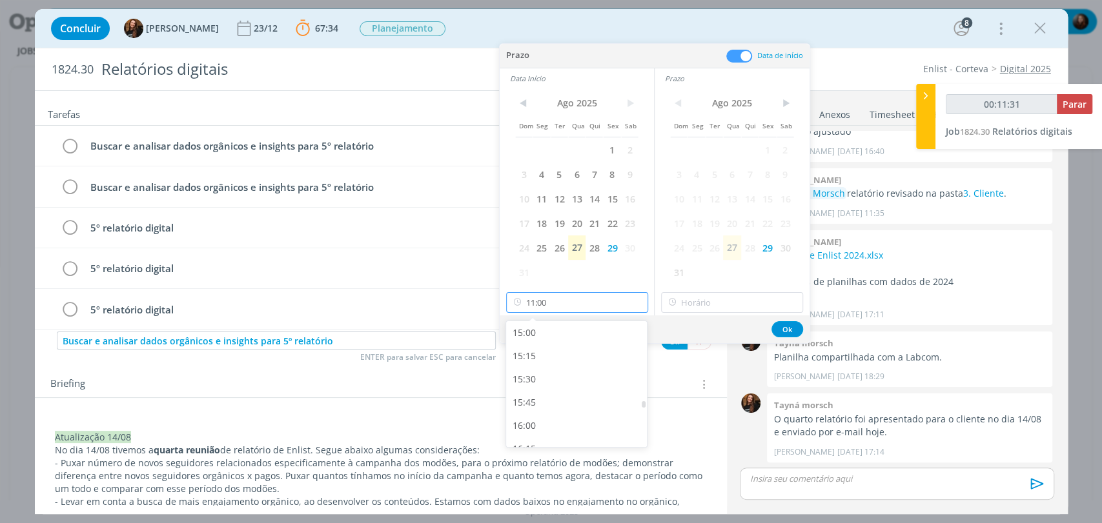
scroll to position [1426, 0]
type input "00:11:33"
click at [537, 440] on div "16:30" at bounding box center [578, 440] width 144 height 23
type input "16:30"
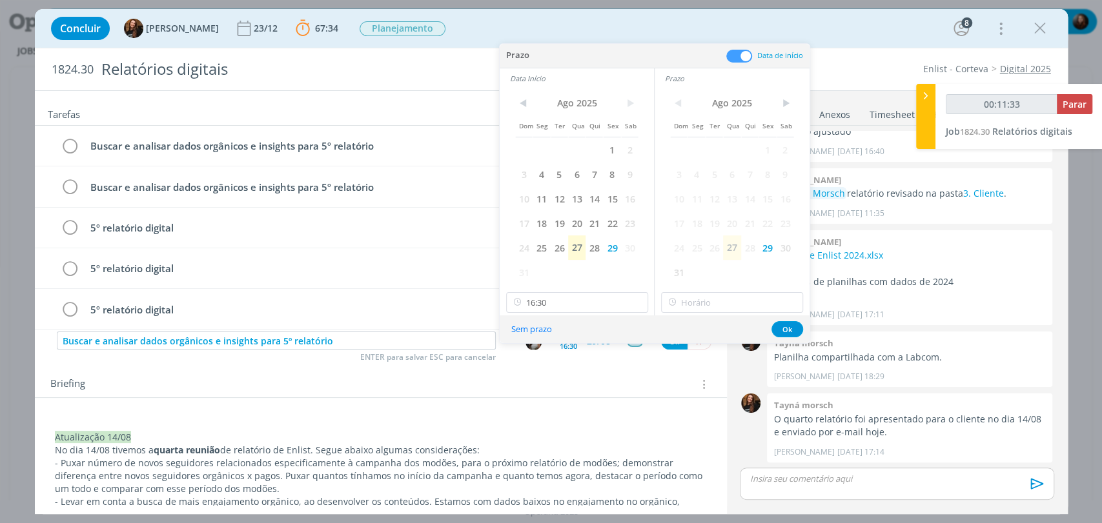
type input "00:11:34"
click at [680, 305] on icon at bounding box center [672, 302] width 16 height 21
type input "16:30"
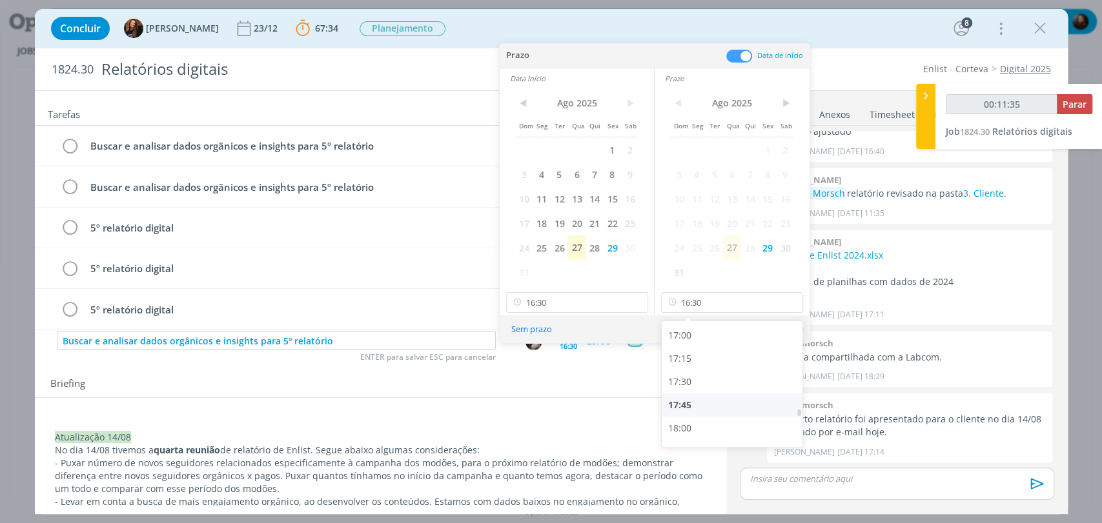
scroll to position [1578, 0]
type input "00:11:36"
click at [691, 426] on div "18:00" at bounding box center [733, 427] width 144 height 23
type input "18:00"
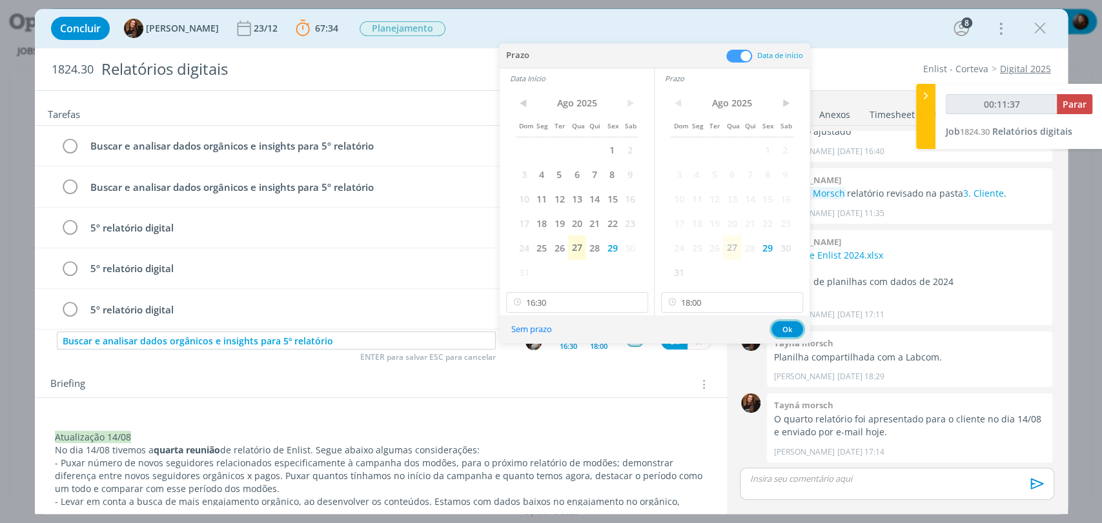
click at [780, 329] on button "Ok" at bounding box center [787, 329] width 32 height 16
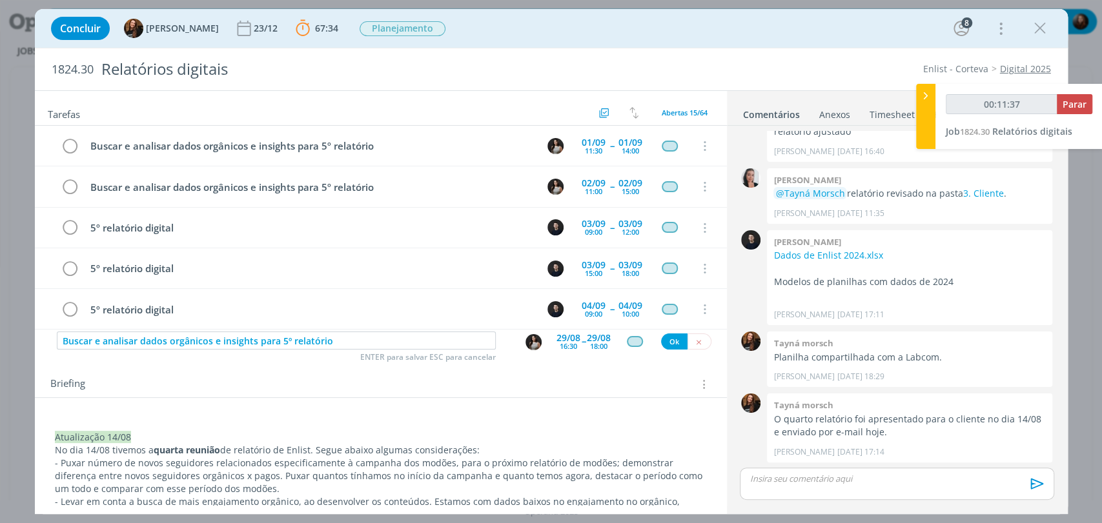
type input "00:11:38"
click at [669, 343] on button "Ok" at bounding box center [674, 342] width 26 height 16
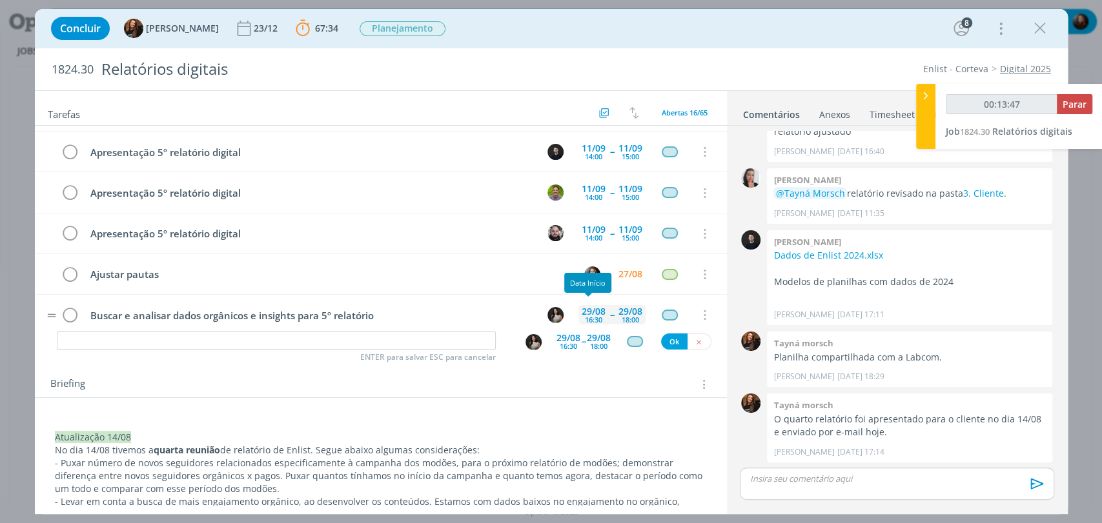
click at [587, 316] on div "16:30" at bounding box center [593, 319] width 17 height 7
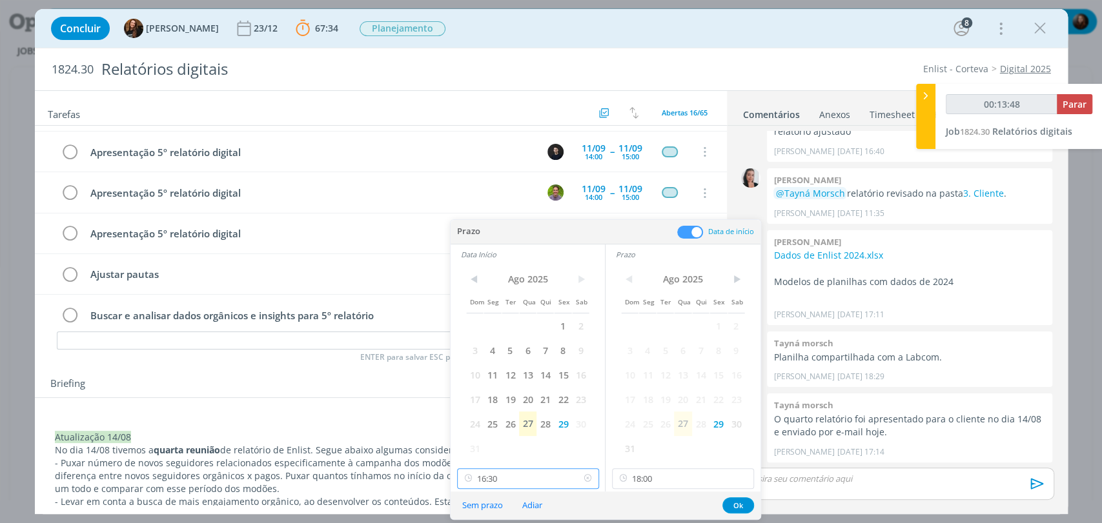
click at [498, 478] on input "16:30" at bounding box center [528, 479] width 142 height 21
type input "00:13:50"
click at [483, 436] on div "11:00" at bounding box center [529, 434] width 144 height 23
type input "11:00"
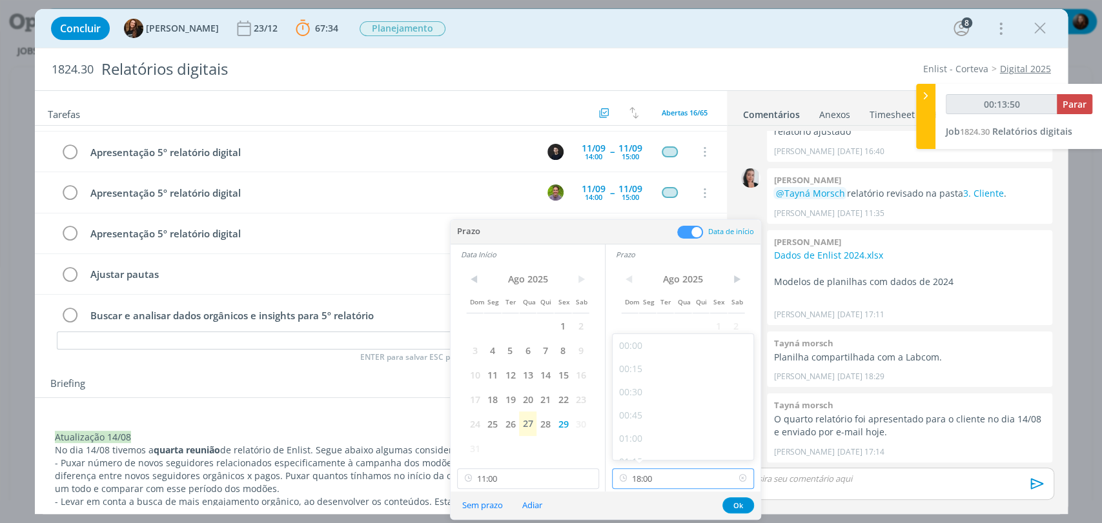
click at [666, 479] on input "18:00" at bounding box center [683, 479] width 142 height 21
type input "00:13:53"
click at [645, 390] on div "13:30" at bounding box center [684, 384] width 144 height 23
type input "13:30"
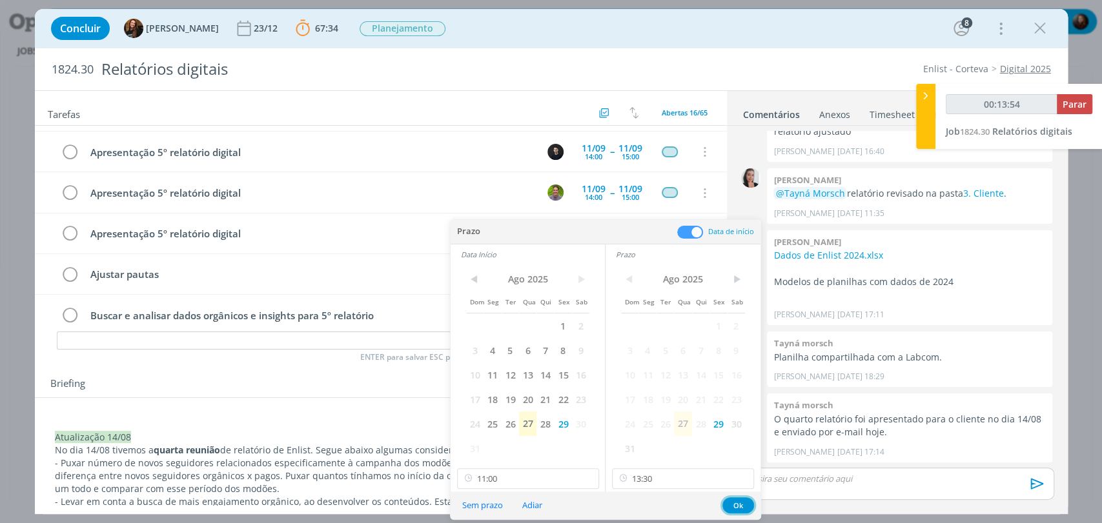
click at [738, 501] on button "Ok" at bounding box center [738, 506] width 32 height 16
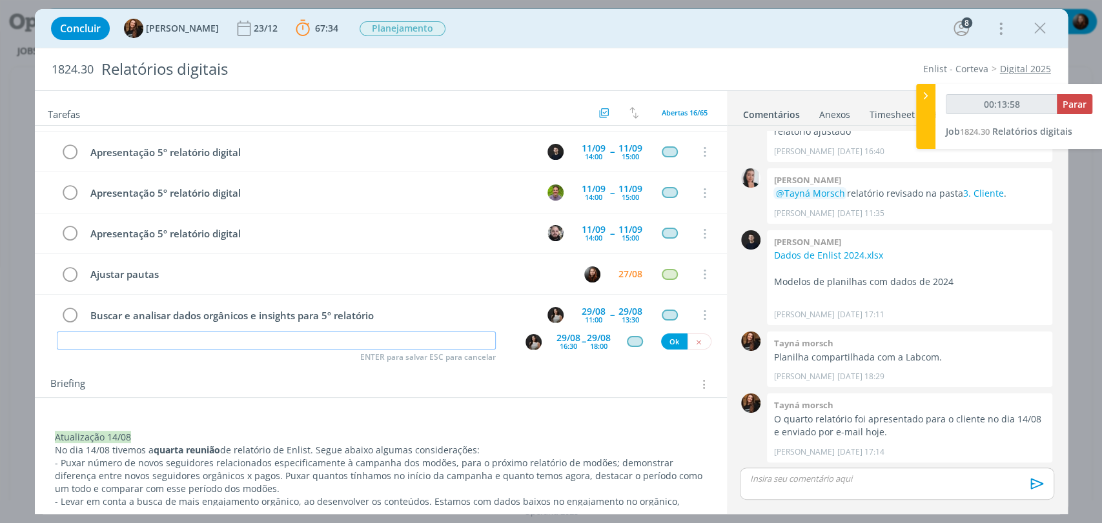
click at [453, 341] on input "dialog" at bounding box center [276, 341] width 439 height 18
type input "00:13:59"
paste input "Buscar e analisar dados orgânicos e insights para 5º relatório"
type input "Buscar e analisar dados orgânicos e insights para 5º relatório"
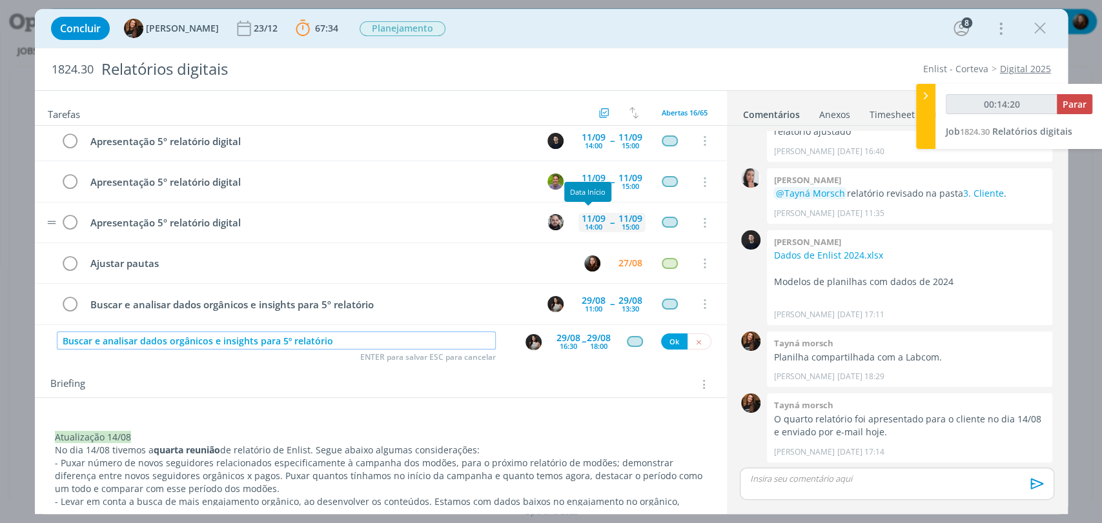
scroll to position [454, 0]
type input "00:14:28"
type input "Buscar e analisar dados orgânicos e insights para 5º relatório"
click at [599, 347] on div "18:00" at bounding box center [598, 346] width 17 height 7
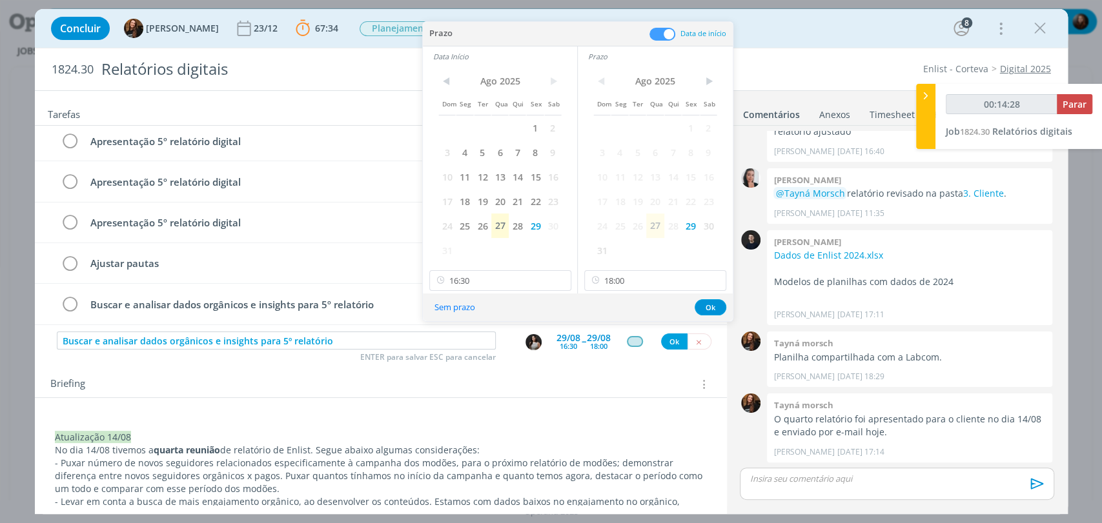
type input "00:14:29"
click at [716, 280] on icon at bounding box center [715, 280] width 16 height 21
type input "00:14:30"
click at [560, 279] on icon at bounding box center [560, 280] width 16 height 21
click at [666, 31] on span at bounding box center [662, 34] width 26 height 13
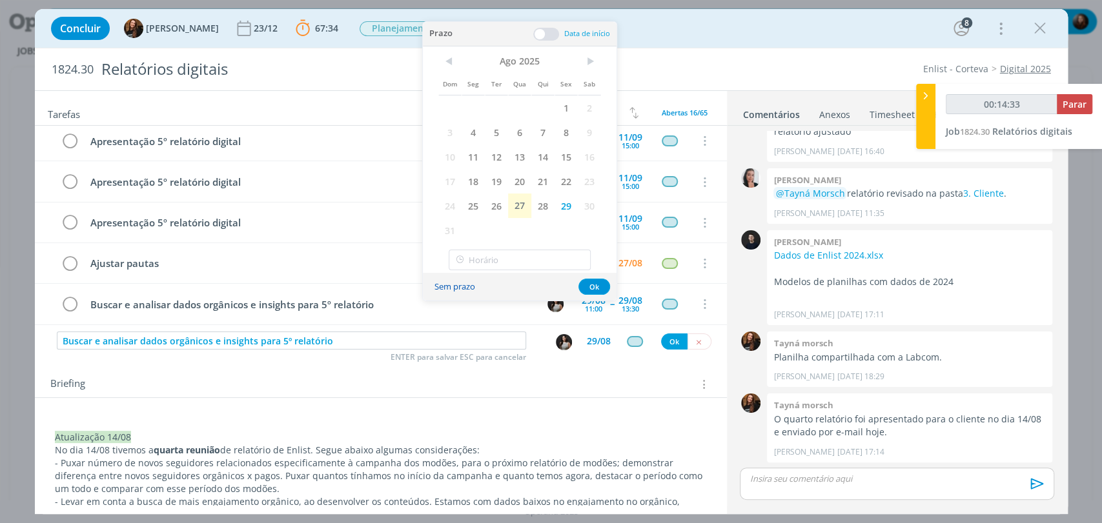
click at [461, 285] on button "Sem prazo" at bounding box center [454, 286] width 57 height 17
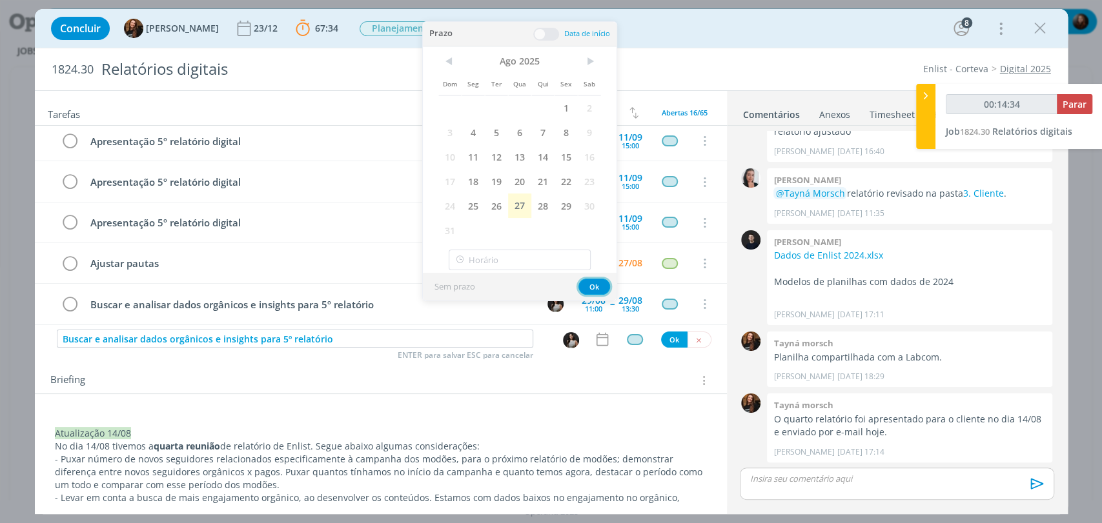
click at [598, 287] on button "Ok" at bounding box center [594, 287] width 32 height 16
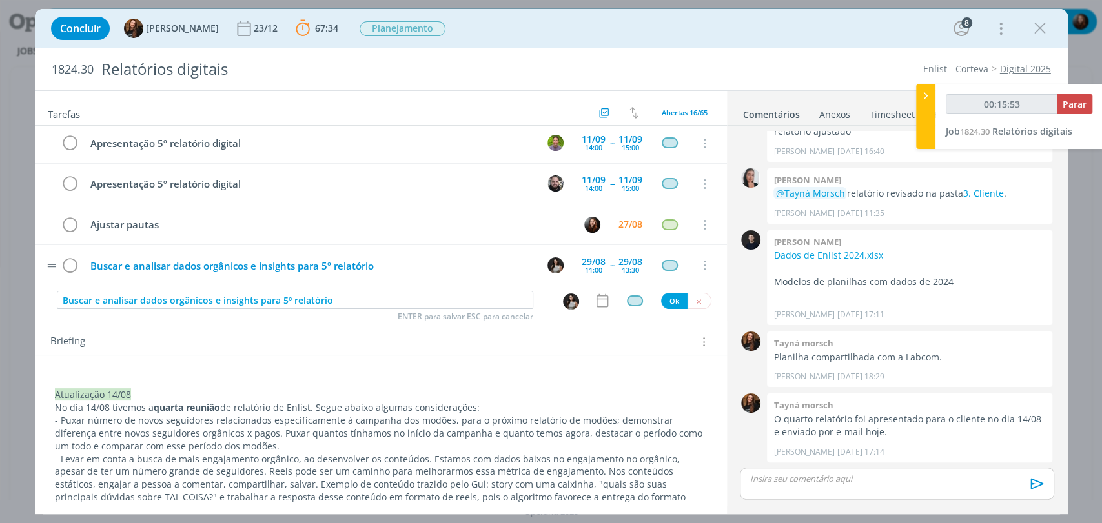
scroll to position [0, 0]
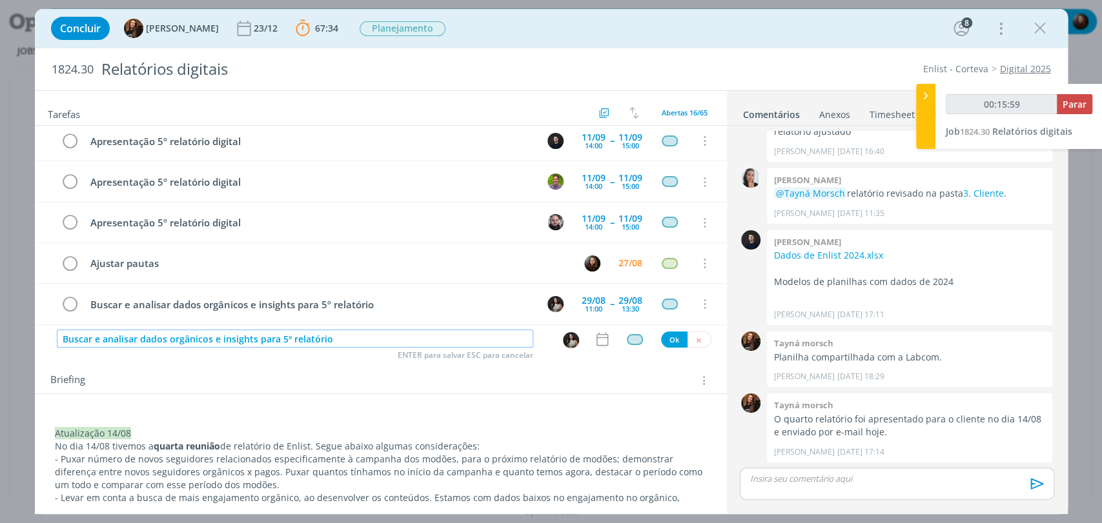
click at [425, 343] on input "Buscar e analisar dados orgânicos e insights para 5º relatório" at bounding box center [295, 339] width 476 height 18
type input "00:16:00"
type input "Buscar e analisar dados orgânicos e insights para 5º relatório ("
type input "00:16:01"
type input "Buscar e analisar dados orgânicos e insights para 5º relatório (pautar"
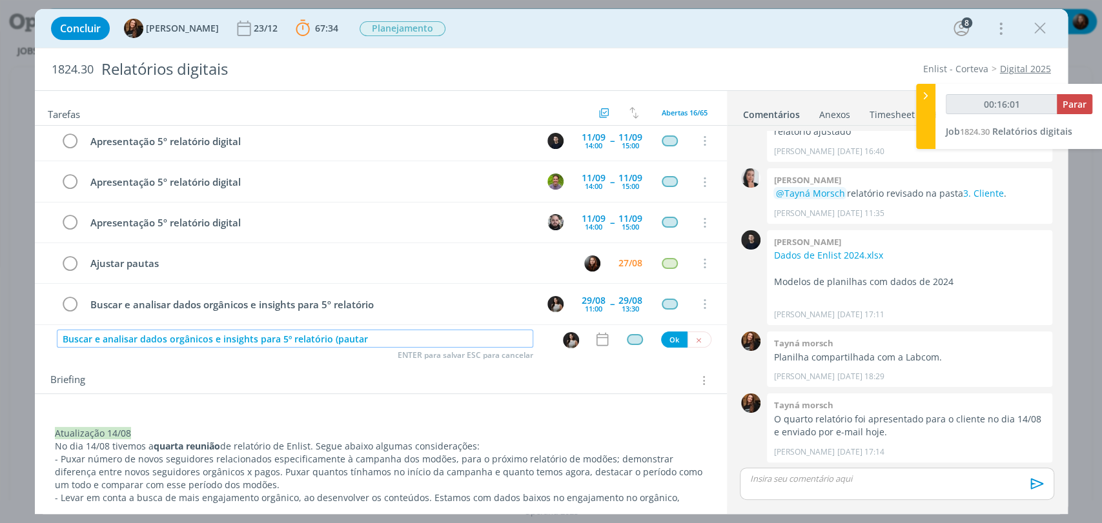
type input "00:16:02"
type input "Buscar e analisar dados orgânicos e insights para 5º relatório (pautar +"
type input "00:16:03"
type input "Buscar e analisar dados orgânicos e insights para 5º relatório (pautar +2"
type input "00:16:04"
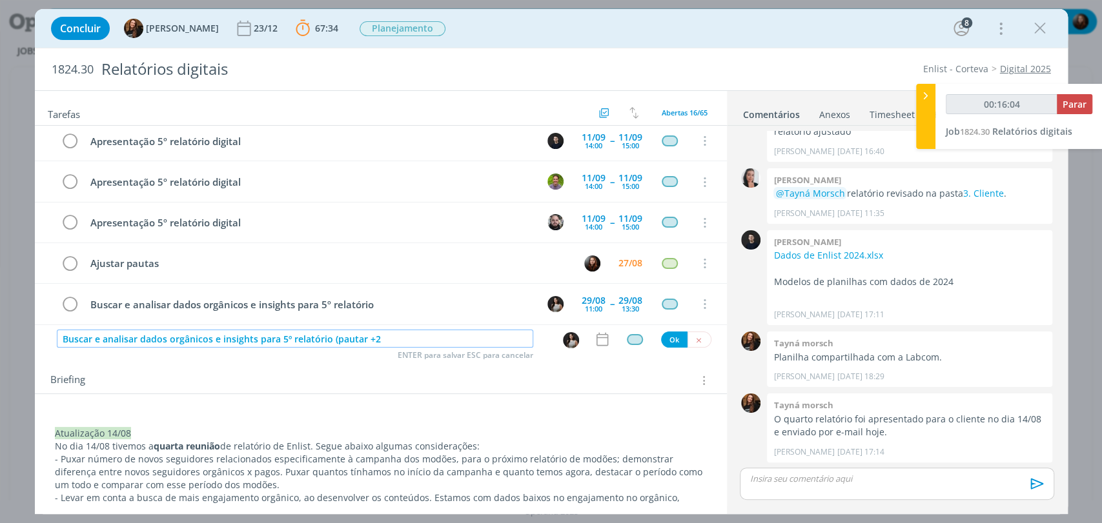
type input "Buscar e analisar dados orgânicos e insights para 5º relatório (pautar +2h"
type input "00:16:07"
click at [563, 342] on img "dialog" at bounding box center [571, 340] width 16 height 16
type input "Buscar e analisar dados orgânicos e insights para 5º relatório (pautar +2h"
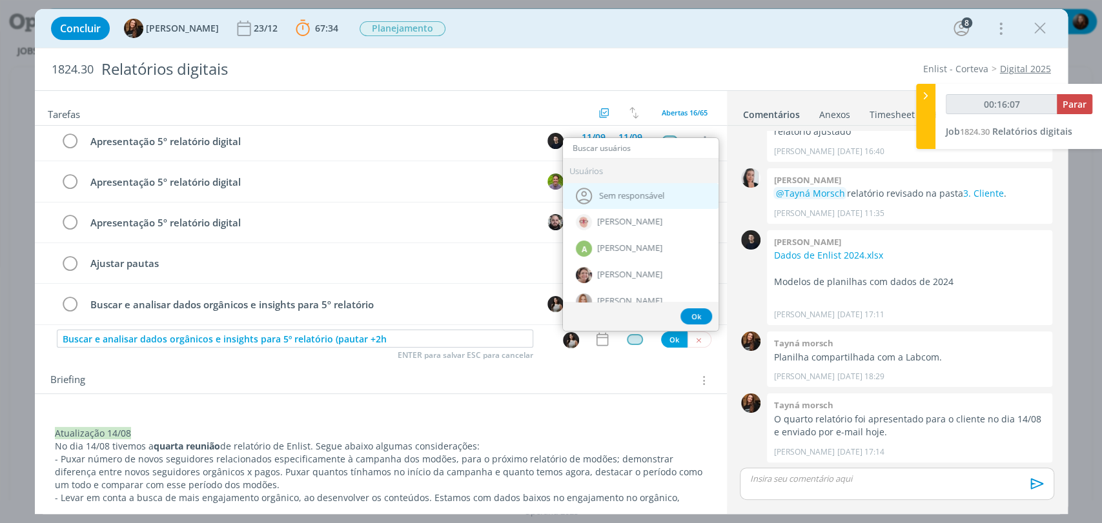
type input "00:16:08"
click at [599, 191] on span "Sem responsável" at bounding box center [631, 196] width 65 height 10
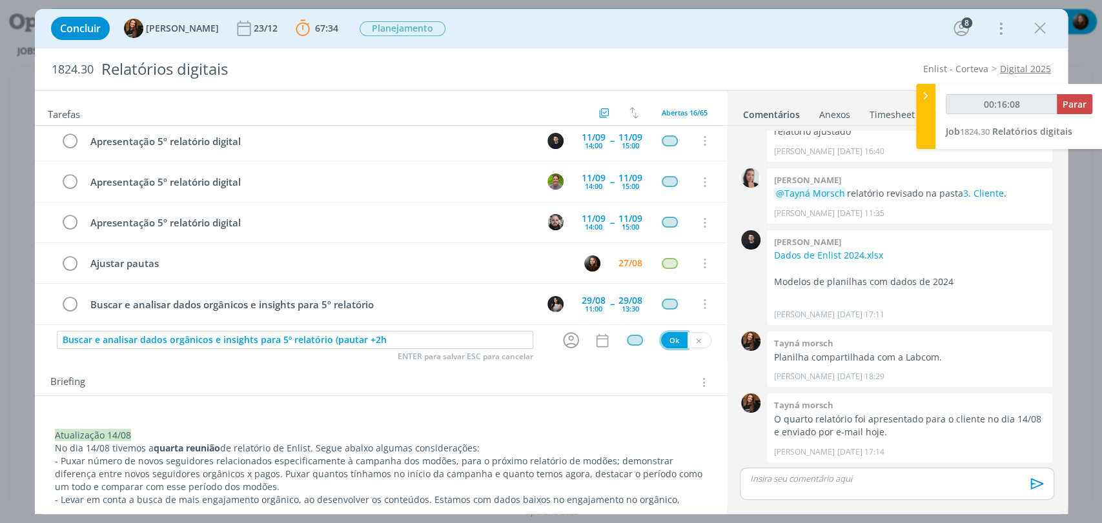
click at [665, 340] on button "Ok" at bounding box center [674, 340] width 26 height 16
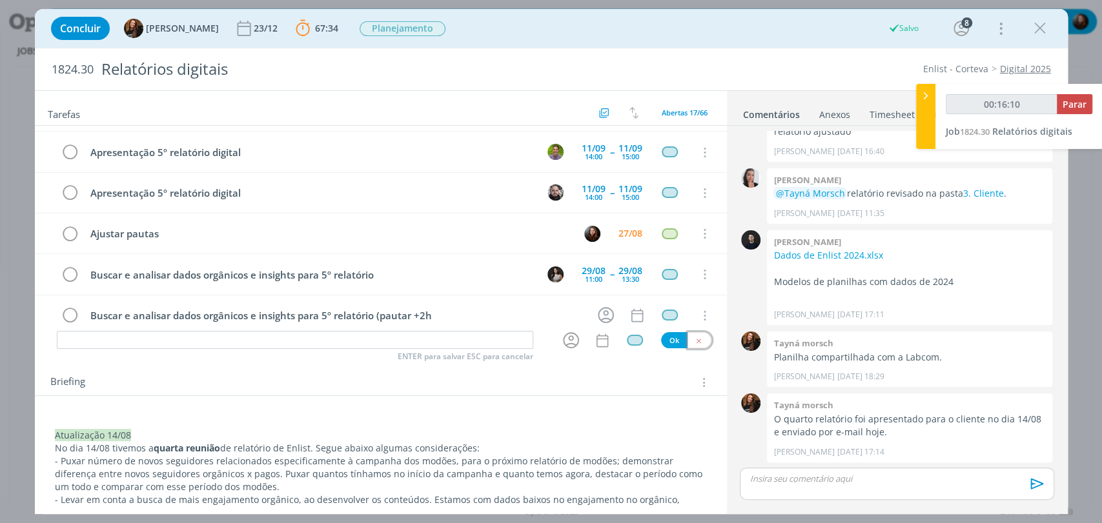
click at [694, 340] on icon "dialog" at bounding box center [698, 341] width 8 height 8
type input "00:16:12"
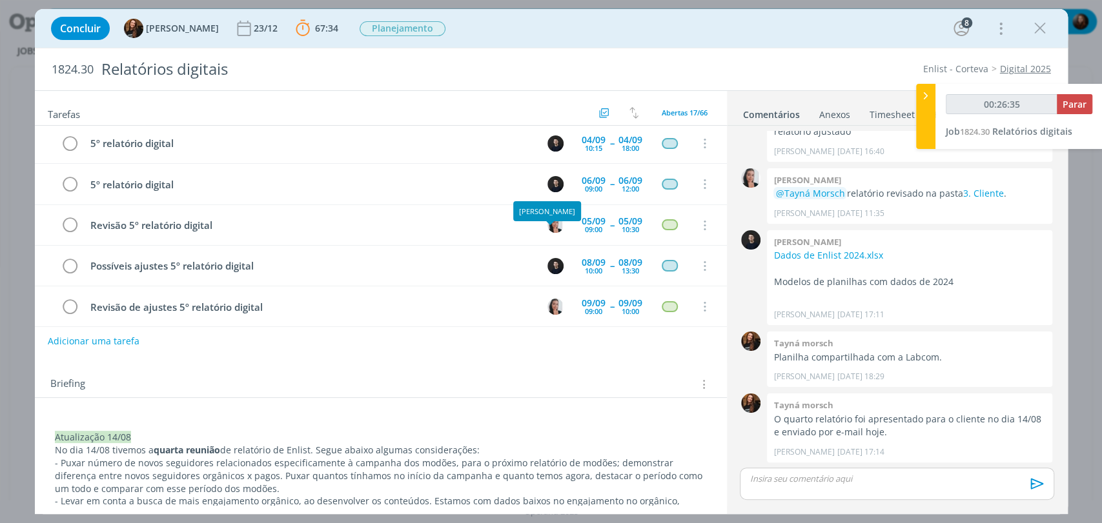
scroll to position [287, 0]
type input "00:26:46"
click at [1076, 99] on span "Parar" at bounding box center [1074, 104] width 24 height 12
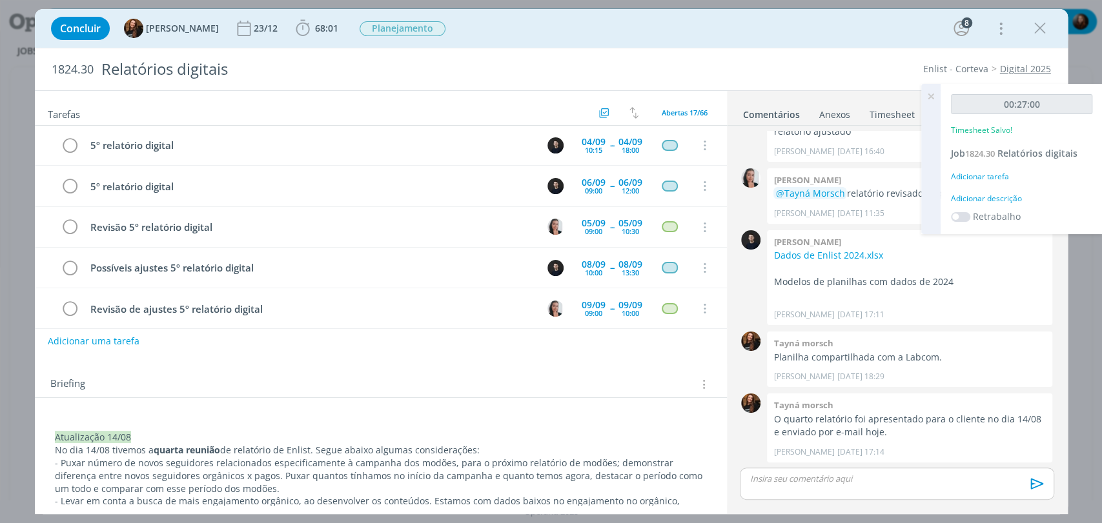
click at [969, 194] on div "Adicionar descrição" at bounding box center [1021, 199] width 141 height 12
click at [981, 218] on textarea at bounding box center [1021, 219] width 135 height 46
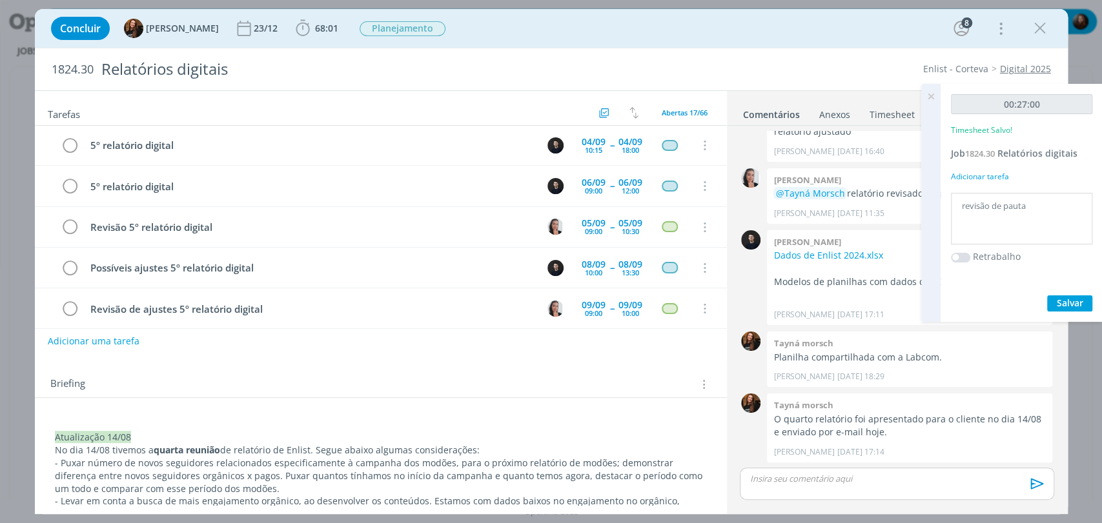
type textarea "revisão de pauta"
click at [1069, 301] on span "Salvar" at bounding box center [1069, 303] width 26 height 12
click at [883, 111] on link "Timesheet" at bounding box center [892, 112] width 46 height 19
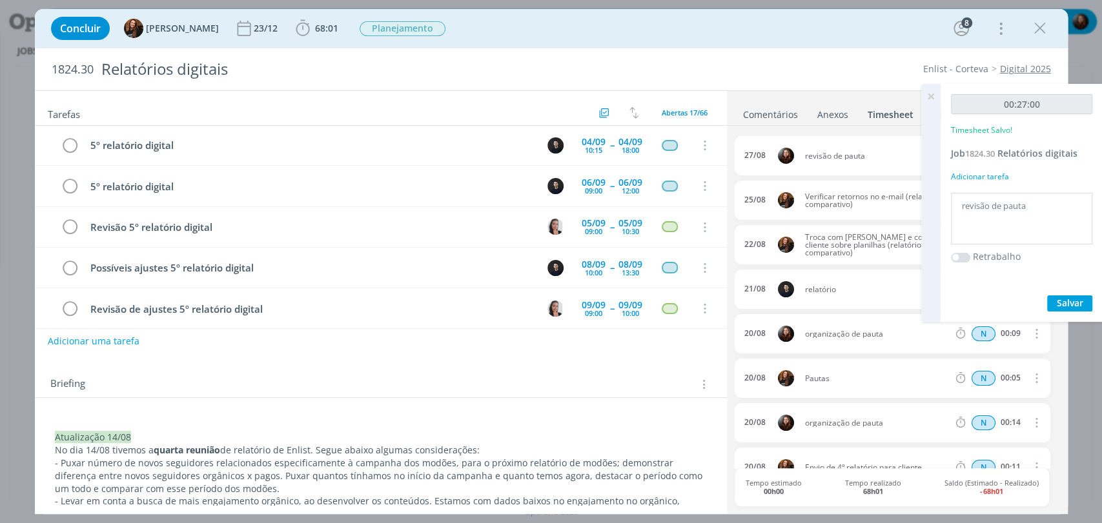
click at [929, 91] on icon at bounding box center [930, 96] width 23 height 25
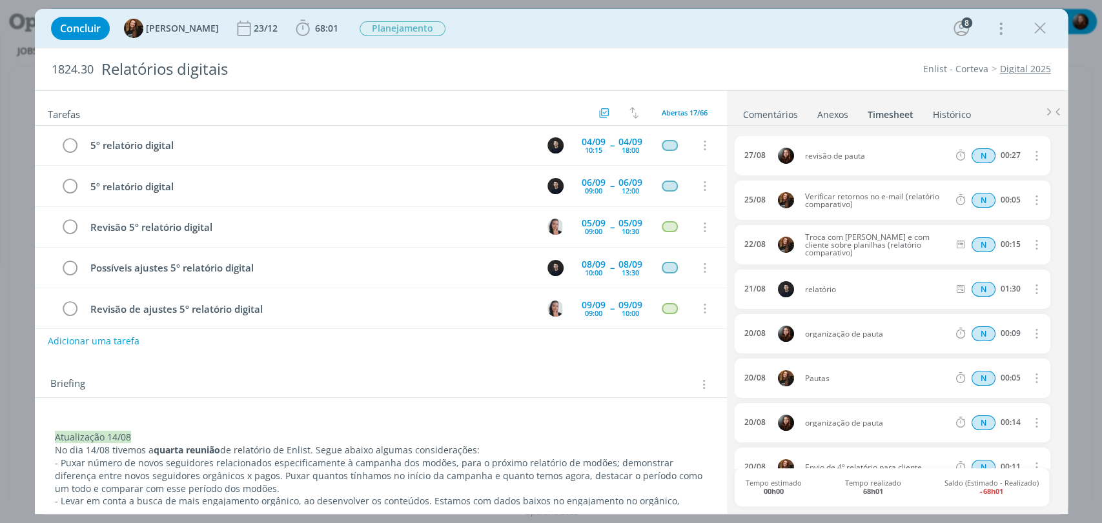
click at [795, 58] on div "1824.30 Relatórios digitais Enlist - Corteva Digital 2025" at bounding box center [551, 69] width 1033 height 42
click at [293, 30] on icon "dialog" at bounding box center [302, 28] width 19 height 19
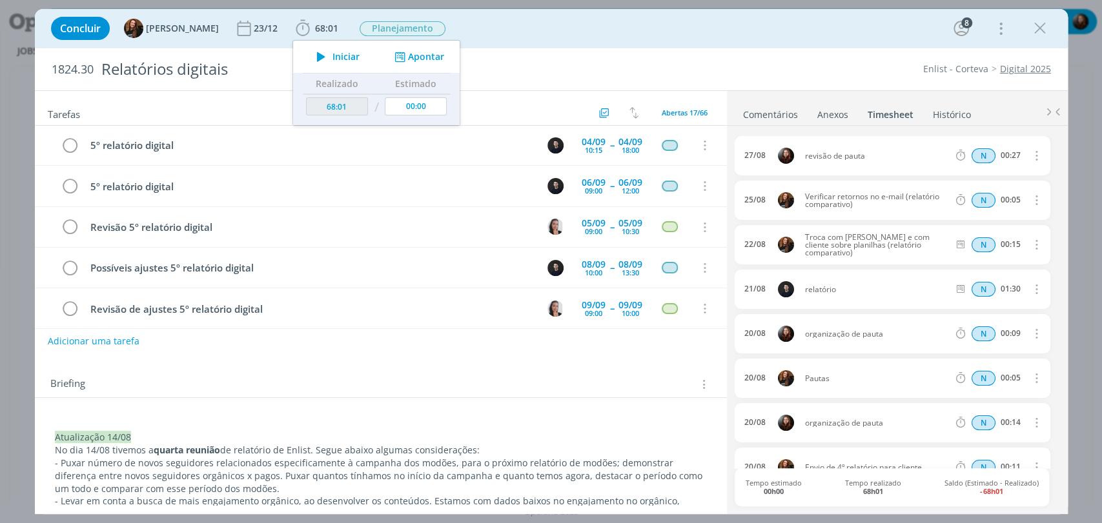
click at [582, 33] on div "Concluir Tayná Morsch 23/12 68:01 Iniciar Apontar Data * 27/08/2025 Horas * 00:…" at bounding box center [551, 28] width 1013 height 31
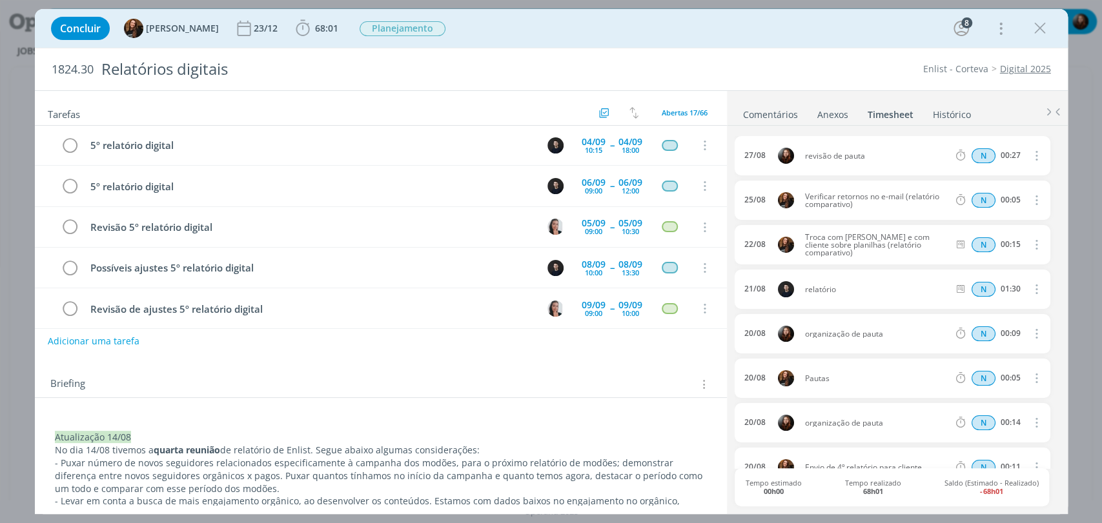
click at [801, 55] on div "1824.30 Relatórios digitais Enlist - Corteva Digital 2025" at bounding box center [551, 69] width 1033 height 42
click at [785, 114] on link "Comentários" at bounding box center [770, 112] width 56 height 19
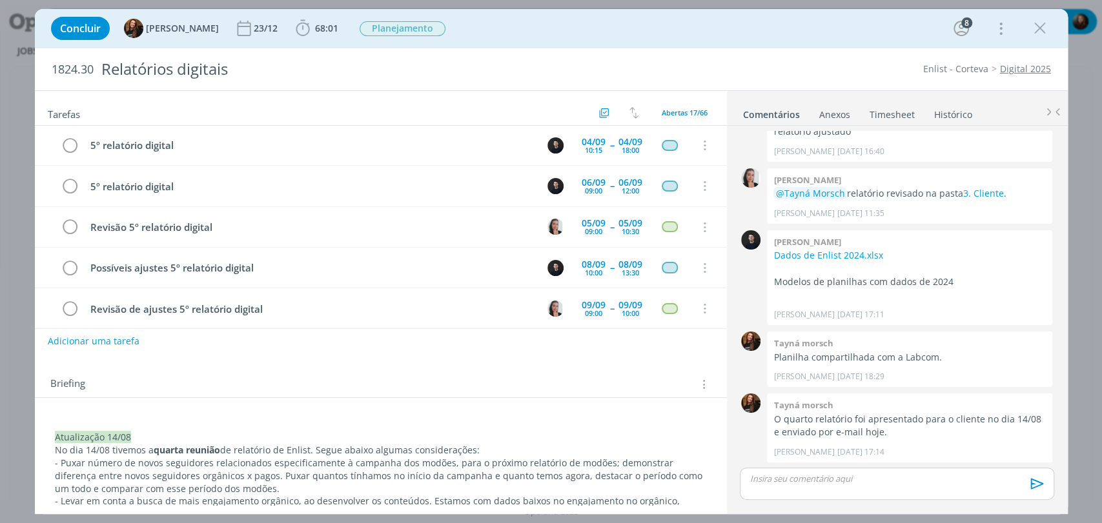
click at [789, 27] on div "Concluir Tayná Morsch 23/12 68:01 Iniciar Apontar Data * 27/08/2025 Horas * 00:…" at bounding box center [551, 28] width 1013 height 31
drag, startPoint x: 791, startPoint y: 59, endPoint x: 809, endPoint y: 73, distance: 23.0
click at [791, 58] on div "1824.30 Relatórios digitais Enlist - Corteva Digital 2025" at bounding box center [551, 69] width 1033 height 42
click at [806, 53] on div "1824.30 Relatórios digitais Enlist - Corteva Digital 2025" at bounding box center [551, 69] width 1033 height 42
click at [769, 48] on div "1824.30 Relatórios digitais Enlist - Corteva Digital 2025" at bounding box center [551, 69] width 1033 height 42
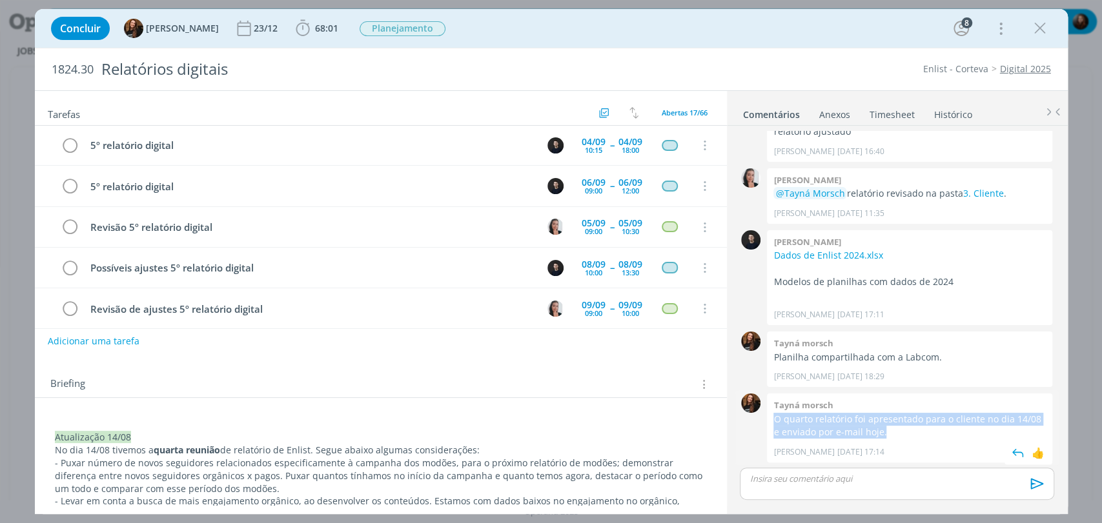
drag, startPoint x: 775, startPoint y: 419, endPoint x: 895, endPoint y: 433, distance: 120.9
click at [891, 432] on p "O quarto relatório foi apresentado para o cliente no dia 14/08 e enviado por e-…" at bounding box center [909, 426] width 272 height 26
click at [896, 433] on p "O quarto relatório foi apresentado para o cliente no dia 14/08 e enviado por e-…" at bounding box center [909, 426] width 272 height 26
click at [711, 33] on div "Concluir Tayná Morsch 23/12 68:01 Iniciar Apontar Data * 27/08/2025 Horas * 00:…" at bounding box center [551, 28] width 1013 height 31
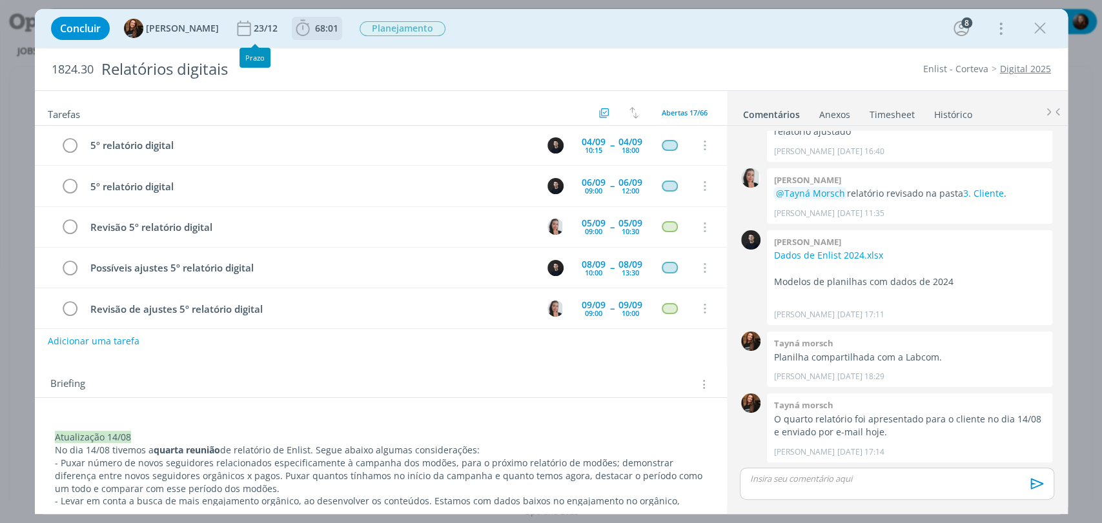
click at [293, 27] on icon "dialog" at bounding box center [302, 28] width 19 height 19
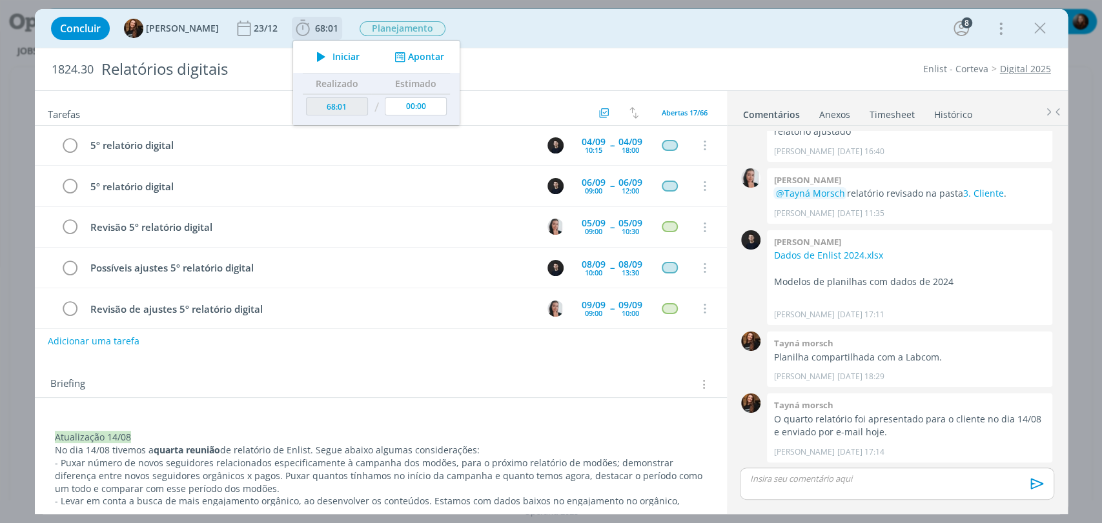
click at [310, 55] on icon "dialog" at bounding box center [321, 56] width 23 height 17
click at [656, 29] on div "Concluir Tayná Morsch 23/12 68:01 Parar Apontar Data * 27/08/2025 Horas * 00:00…" at bounding box center [551, 28] width 1013 height 31
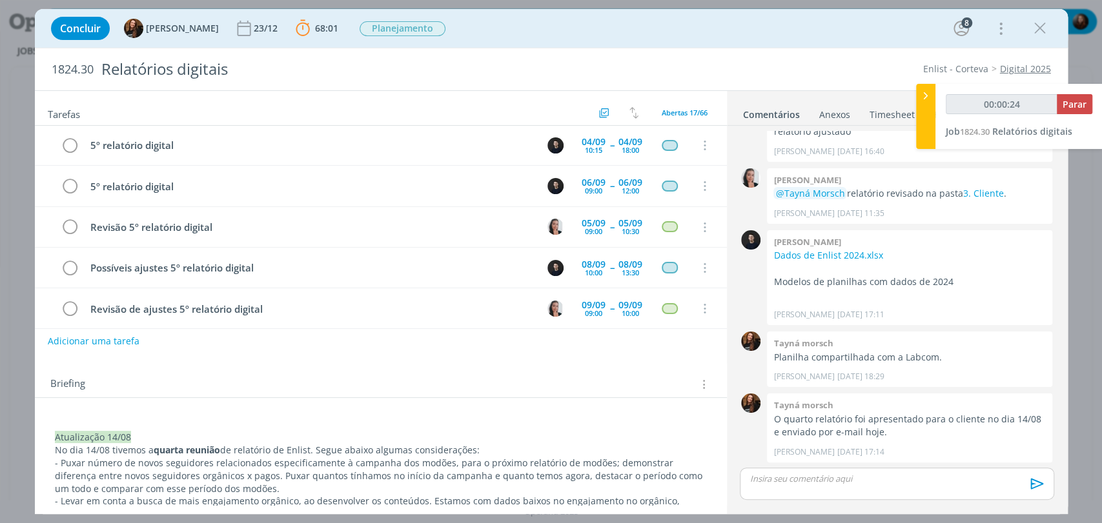
scroll to position [0, 0]
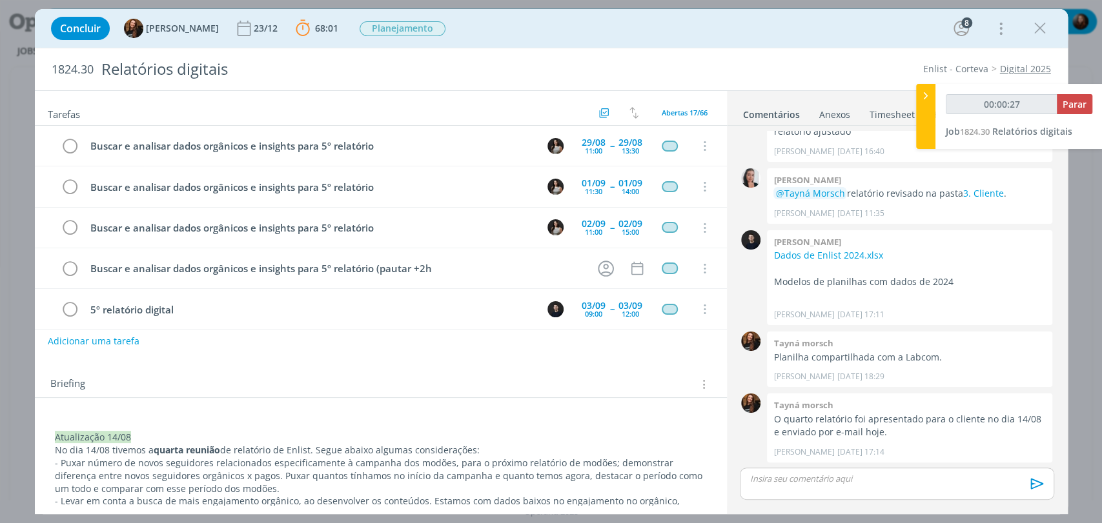
click at [749, 56] on div "1824.30 Relatórios digitais Enlist - Corteva Digital 2025" at bounding box center [551, 69] width 1033 height 42
click at [735, 39] on div "Concluir Tayná Morsch 23/12 68:01 Parar Apontar Data * 27/08/2025 Horas * 00:00…" at bounding box center [551, 28] width 1013 height 31
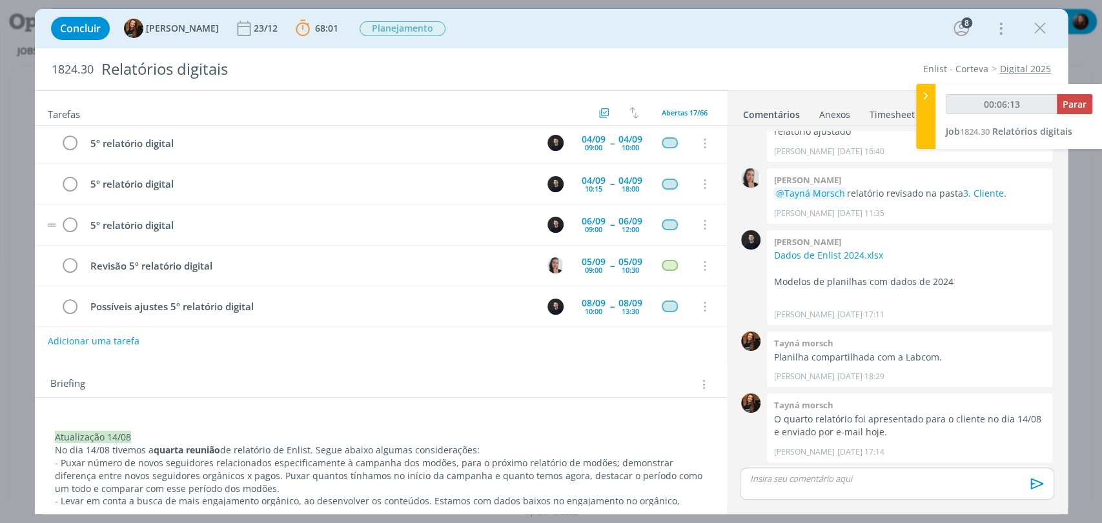
scroll to position [287, 0]
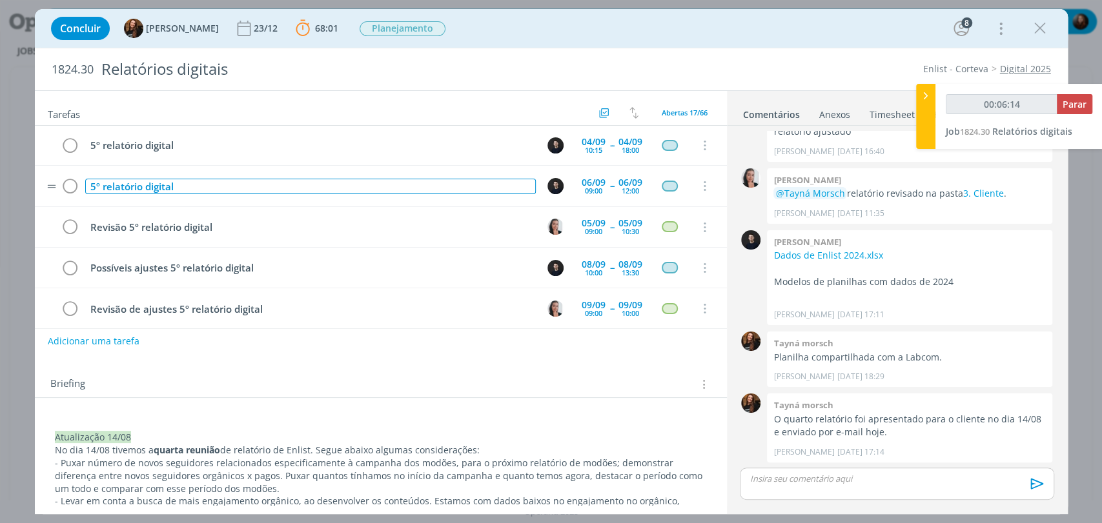
click at [153, 187] on div "5º relatório digital" at bounding box center [310, 187] width 450 height 16
copy div "5º relatório digital"
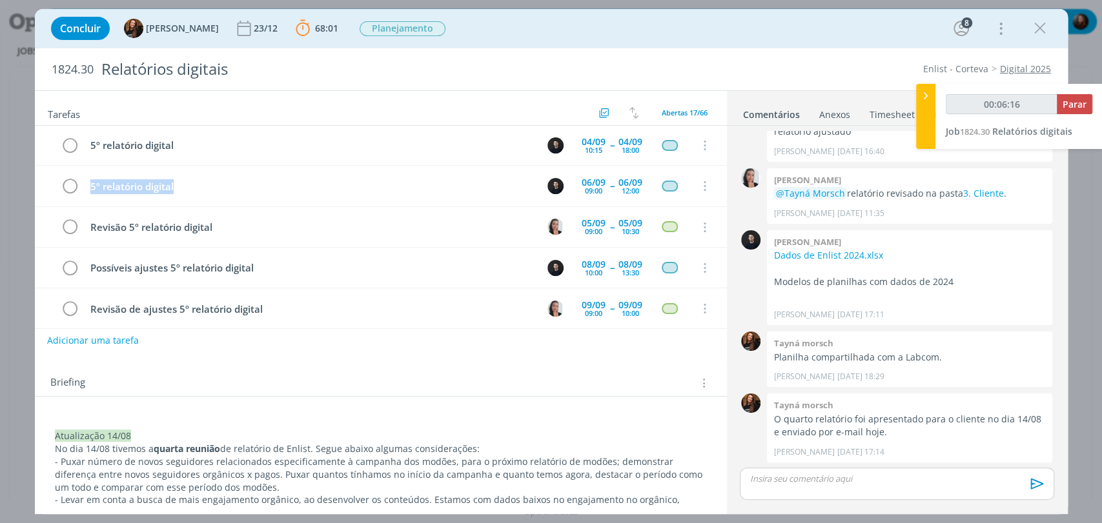
click at [118, 341] on button "Adicionar uma tarefa" at bounding box center [93, 341] width 92 height 22
type input "00:06:17"
paste input "5º relatório digital"
type input "5º relatório digital"
click at [65, 341] on input "5º relatório digital" at bounding box center [295, 340] width 476 height 18
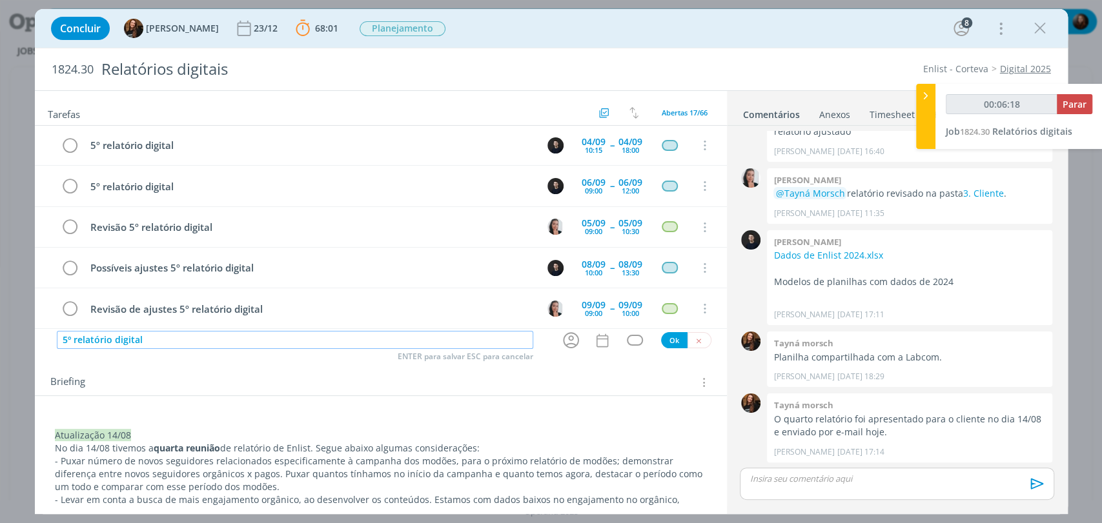
type input "00:06:19"
type input "En5º relatório digital"
type input "00:06:20"
type input "Ensaio 5º relatório digital"
type input "00:06:22"
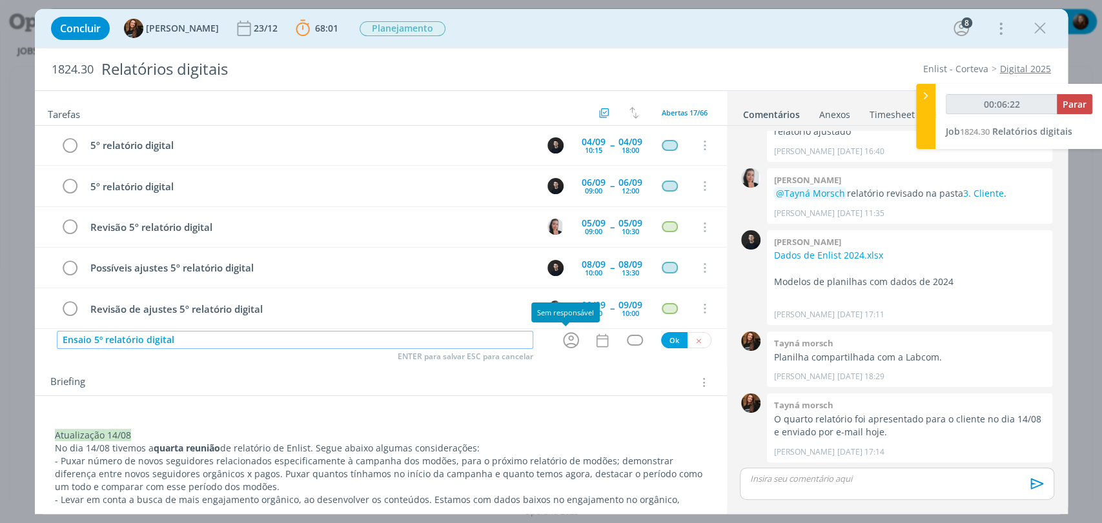
click at [561, 342] on icon "dialog" at bounding box center [571, 340] width 20 height 20
type input "Ensaio 5º relatório digital"
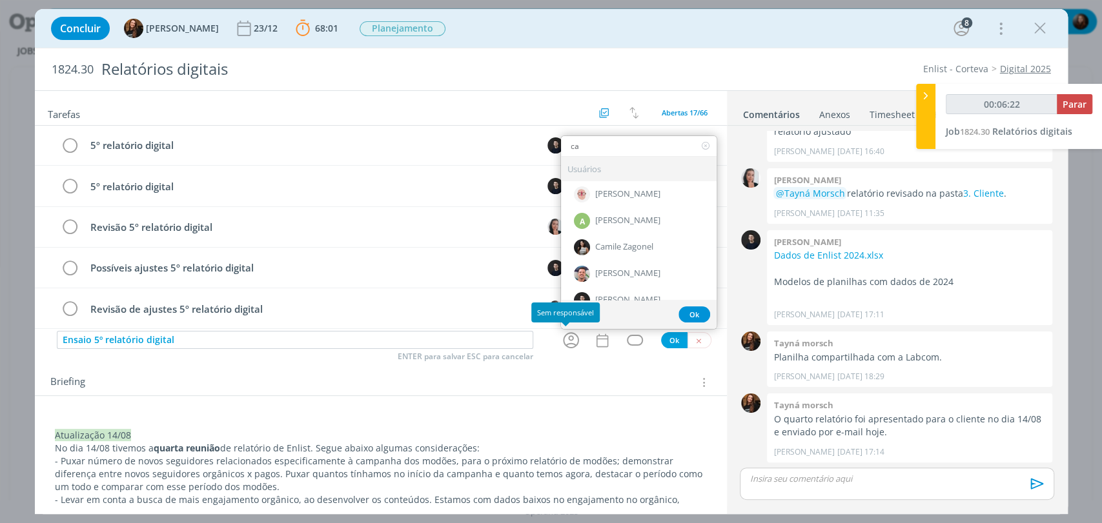
type input "car"
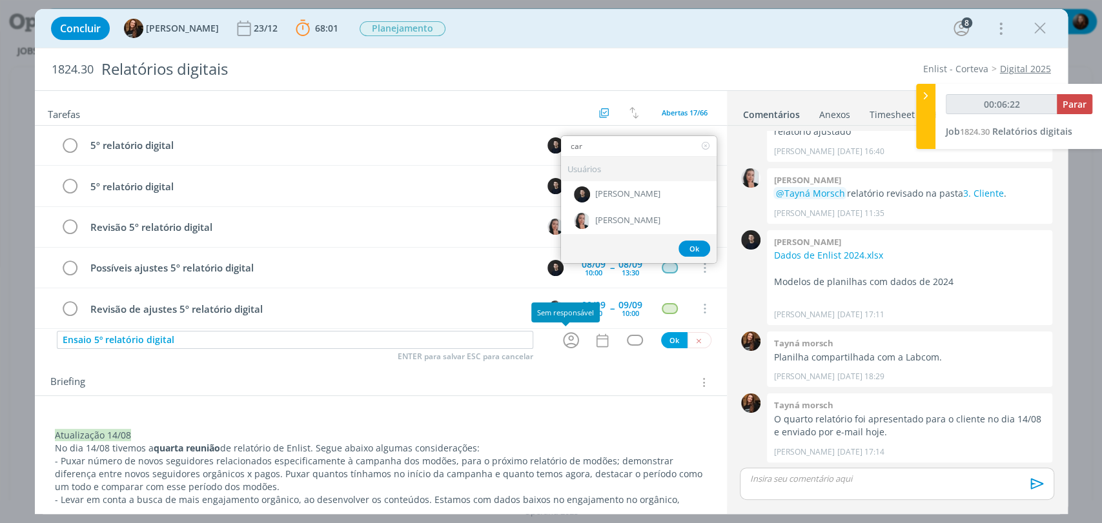
type input "00:06:23"
type input "car"
click at [640, 190] on span "[PERSON_NAME]" at bounding box center [627, 195] width 65 height 10
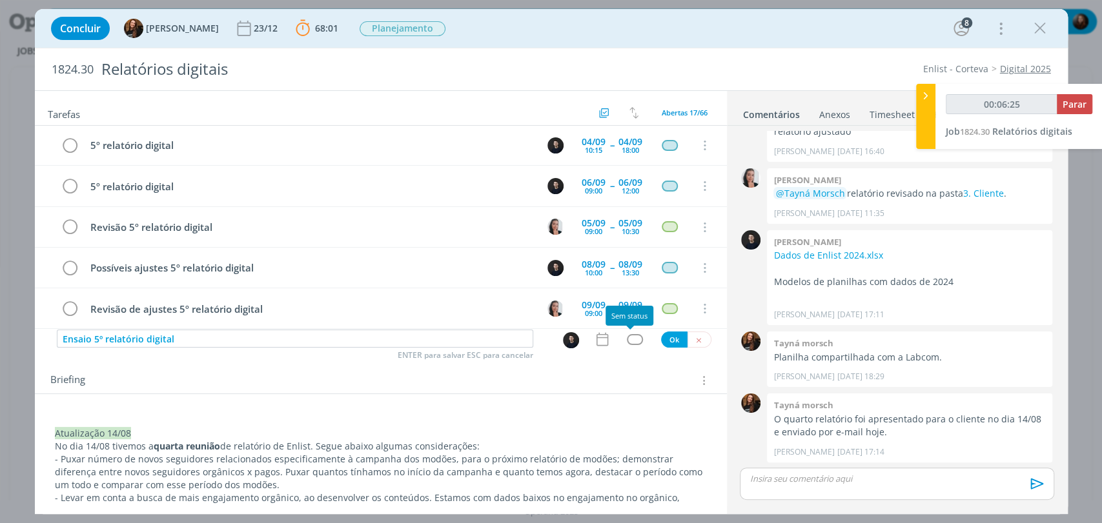
click at [627, 337] on div "dialog" at bounding box center [635, 339] width 16 height 11
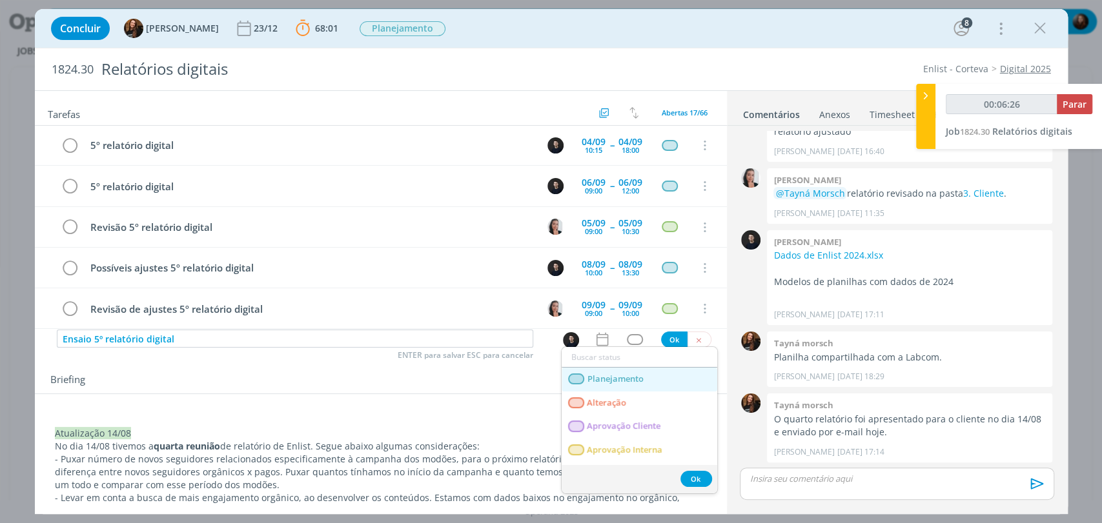
click at [640, 380] on span "Planejamento" at bounding box center [615, 379] width 56 height 10
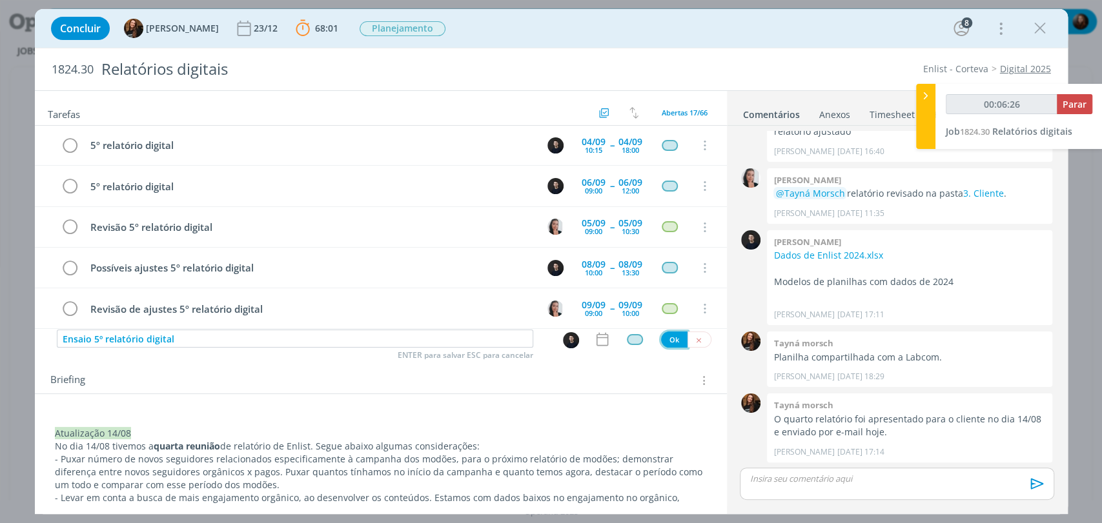
click at [669, 338] on button "Ok" at bounding box center [674, 340] width 26 height 16
type input "00:06:28"
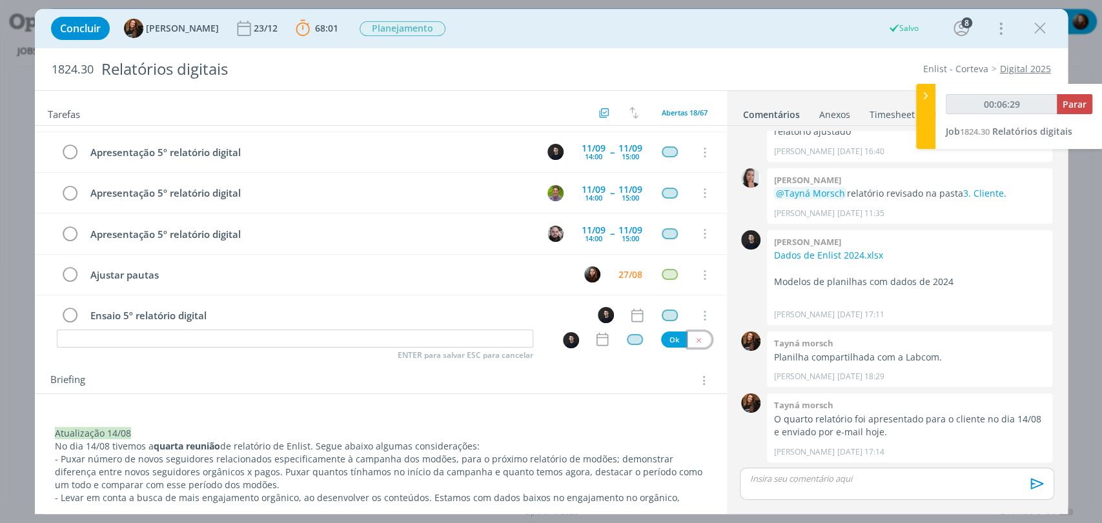
click at [694, 339] on icon "dialog" at bounding box center [698, 340] width 8 height 8
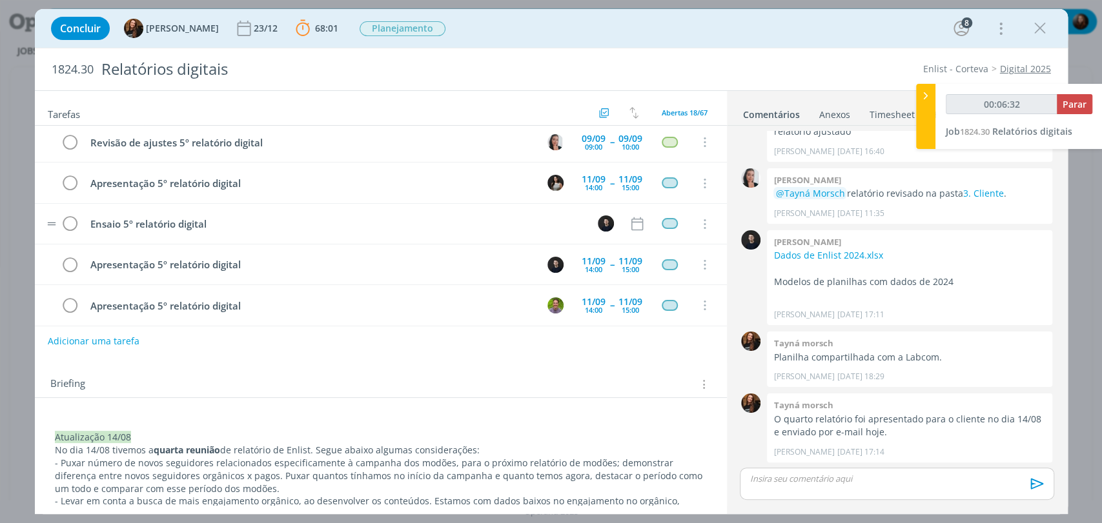
scroll to position [381, 0]
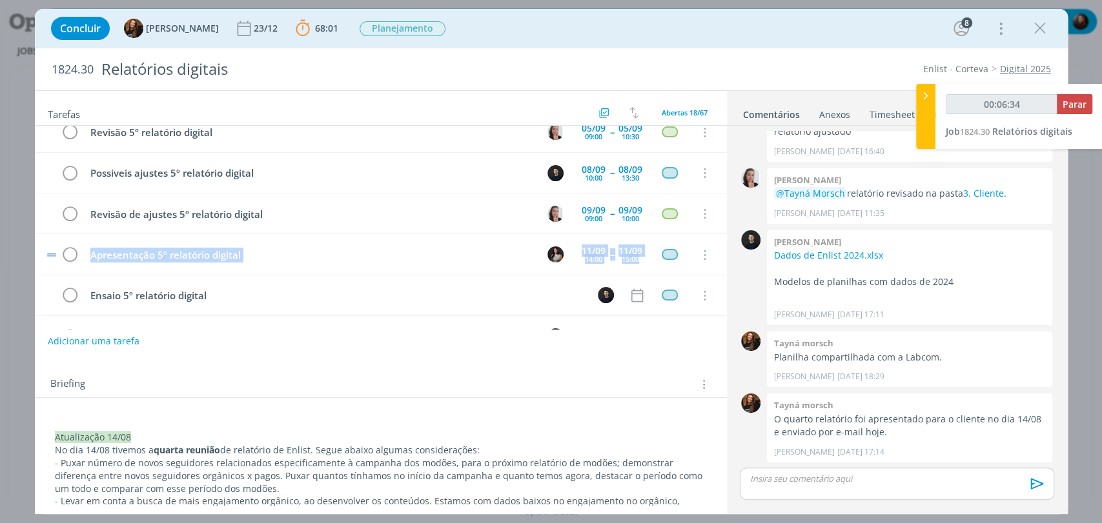
drag, startPoint x: 45, startPoint y: 290, endPoint x: 45, endPoint y: 252, distance: 37.4
click at [45, 252] on div "Buscar e analisar dados orgânicos e insights para 5º relatório 29/08 11:00 -- 2…" at bounding box center [381, 111] width 692 height 735
click at [285, 395] on div "Briefing Briefings Predefinidos Versões do Briefing Ver Briefing do Projeto" at bounding box center [381, 380] width 692 height 35
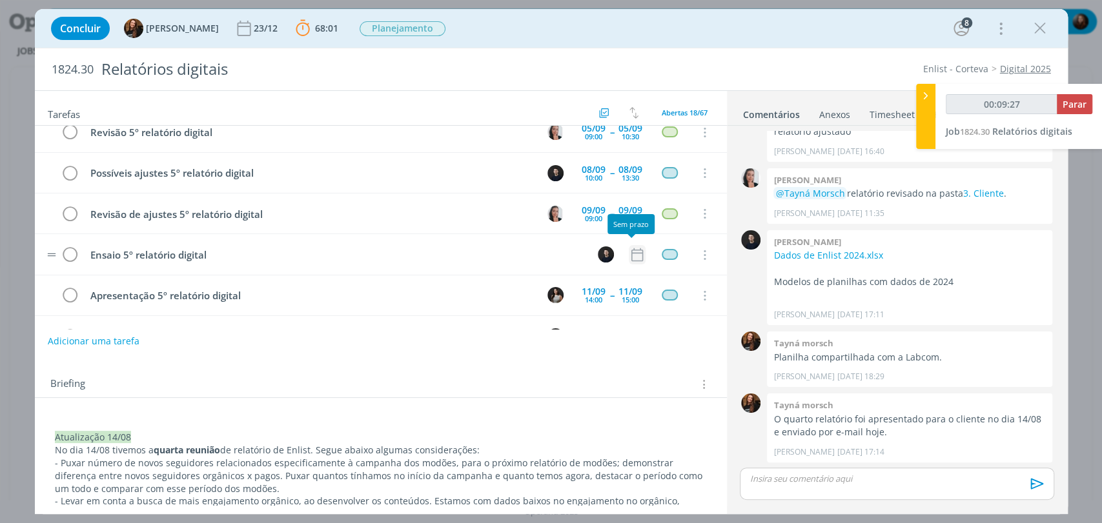
click at [638, 254] on icon "dialog" at bounding box center [637, 255] width 17 height 17
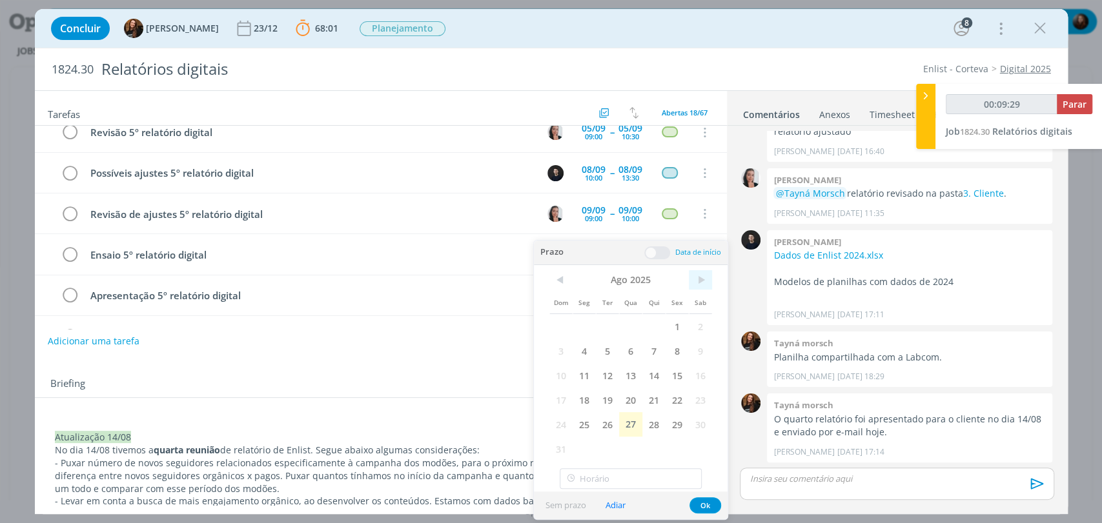
click at [698, 277] on span ">" at bounding box center [700, 279] width 23 height 19
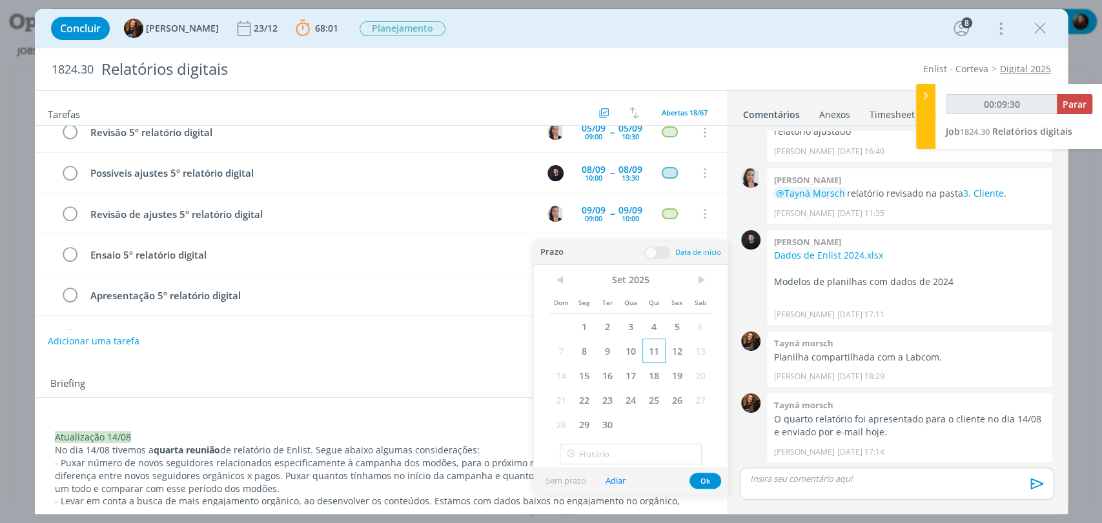
click at [656, 351] on span "11" at bounding box center [653, 351] width 23 height 25
click at [660, 253] on span at bounding box center [657, 253] width 26 height 13
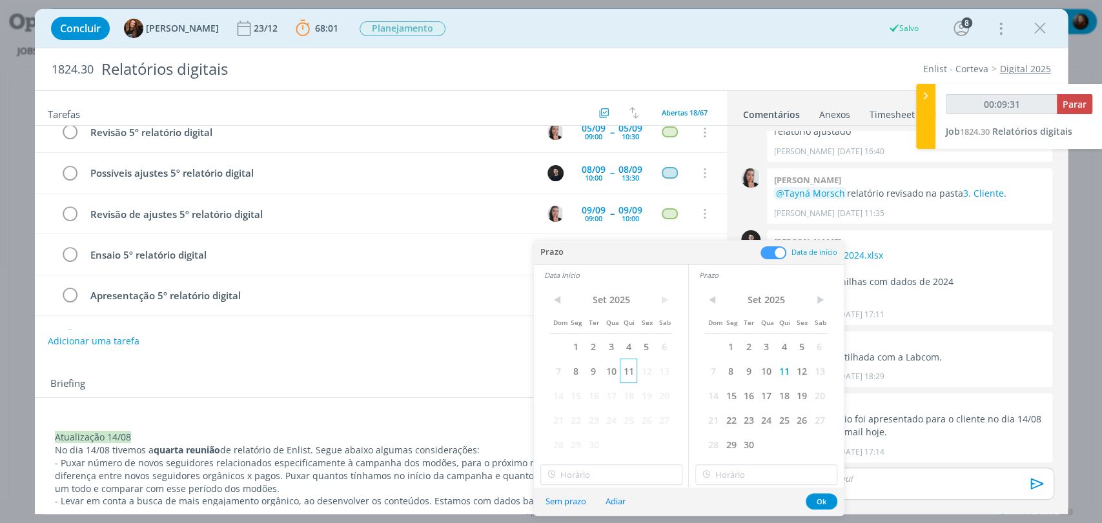
type input "00:09:32"
click at [630, 369] on span "11" at bounding box center [628, 371] width 17 height 25
click at [579, 479] on input "text" at bounding box center [611, 475] width 142 height 21
type input "12:00"
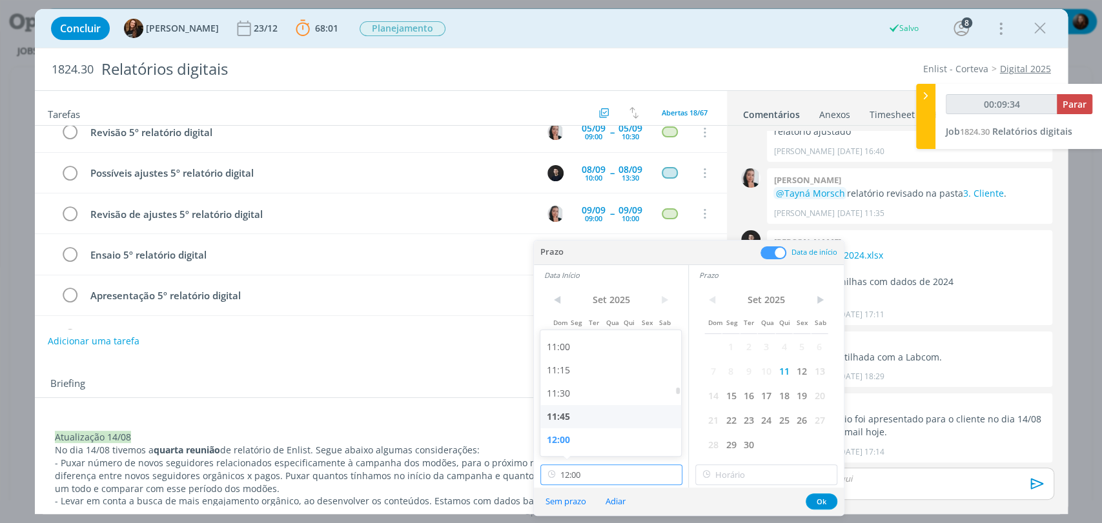
type input "00:09:35"
type input "12:00"
click at [730, 472] on input "12:00" at bounding box center [766, 475] width 142 height 21
drag, startPoint x: 616, startPoint y: 479, endPoint x: 616, endPoint y: 465, distance: 13.6
click at [616, 478] on input "12:00" at bounding box center [611, 475] width 142 height 21
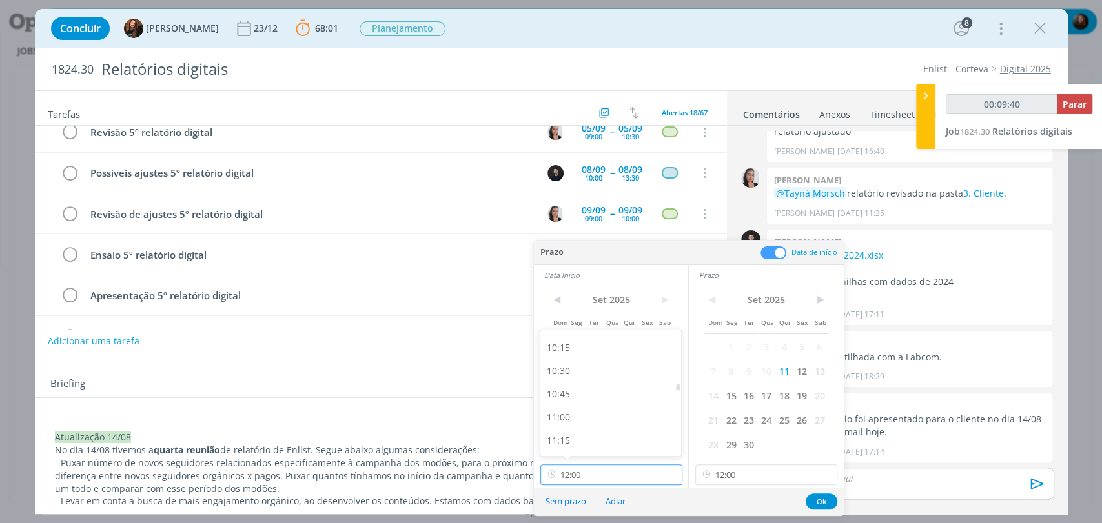
type input "00:09:41"
click at [556, 376] on div "10:30" at bounding box center [612, 372] width 144 height 23
type input "10:30"
click at [732, 475] on input "12:00" at bounding box center [766, 475] width 142 height 21
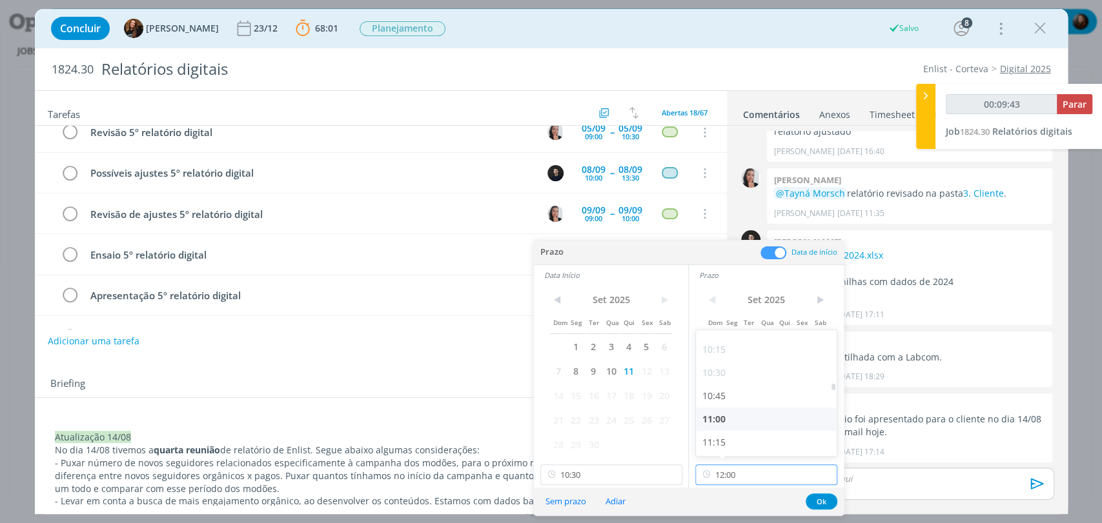
type input "00:09:44"
click at [725, 418] on div "11:00" at bounding box center [768, 419] width 144 height 23
type input "11:00"
click at [592, 474] on input "10:30" at bounding box center [611, 475] width 142 height 21
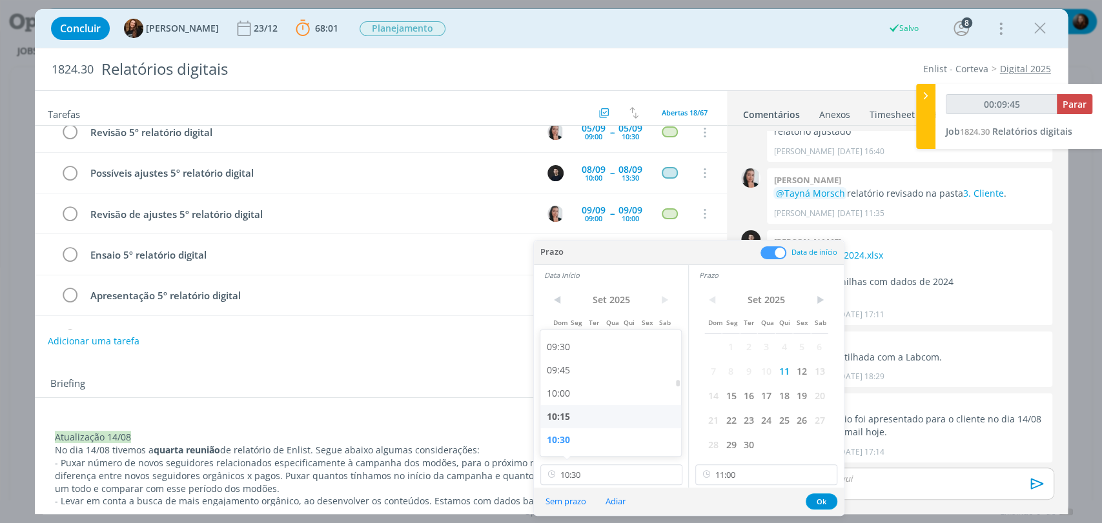
type input "00:09:46"
click at [566, 421] on div "10:15" at bounding box center [612, 416] width 144 height 23
type input "10:15"
click at [825, 502] on button "Ok" at bounding box center [821, 502] width 32 height 16
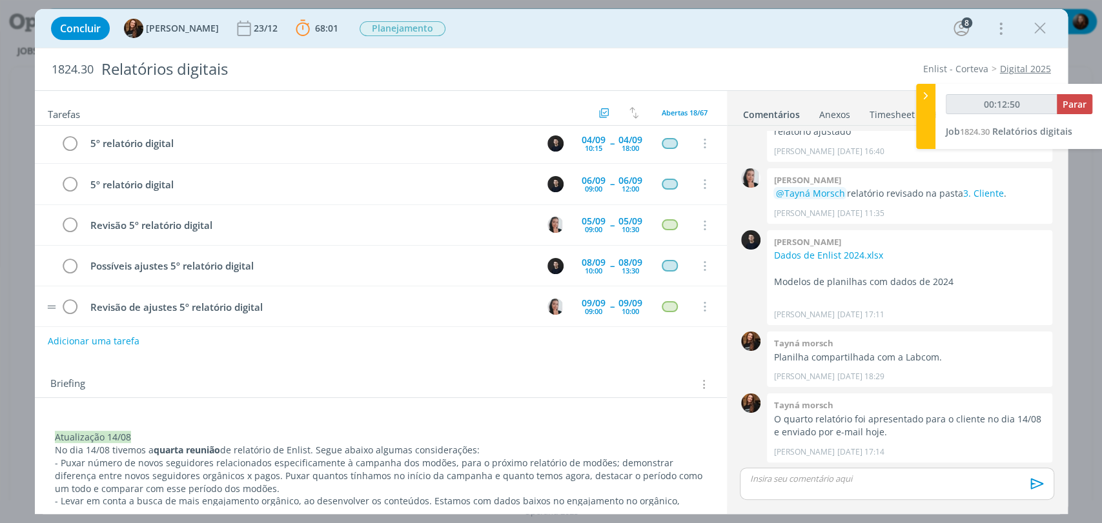
scroll to position [287, 0]
click at [586, 228] on div "09:00" at bounding box center [593, 231] width 17 height 7
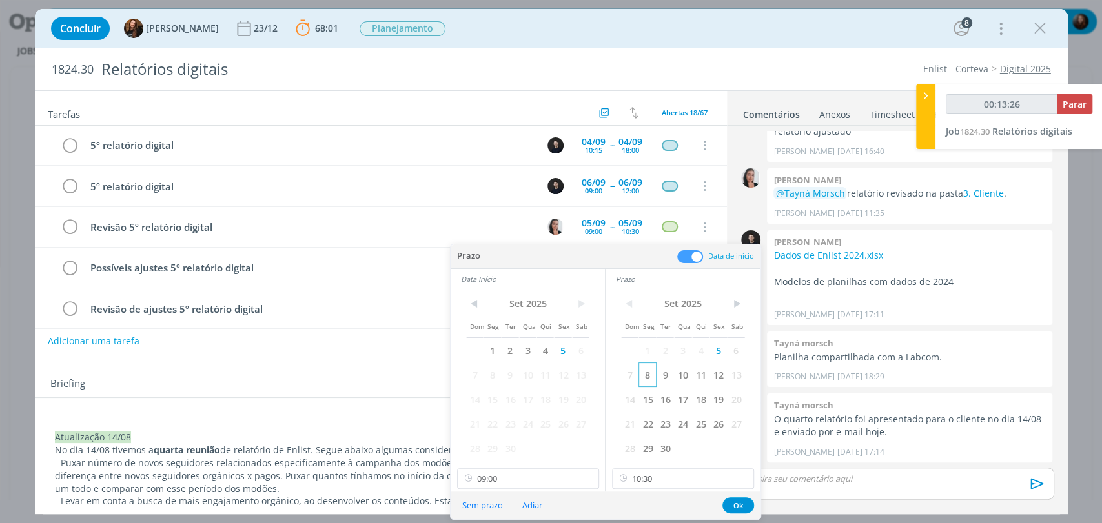
click at [647, 375] on span "8" at bounding box center [646, 375] width 17 height 25
click at [494, 378] on span "8" at bounding box center [491, 375] width 17 height 25
click at [731, 503] on button "Ok" at bounding box center [738, 506] width 32 height 16
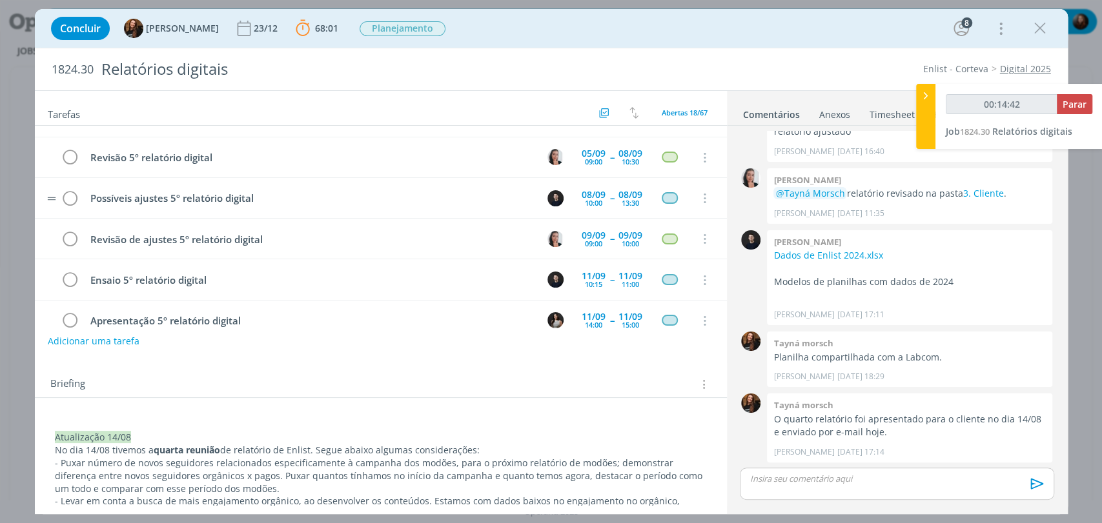
scroll to position [358, 0]
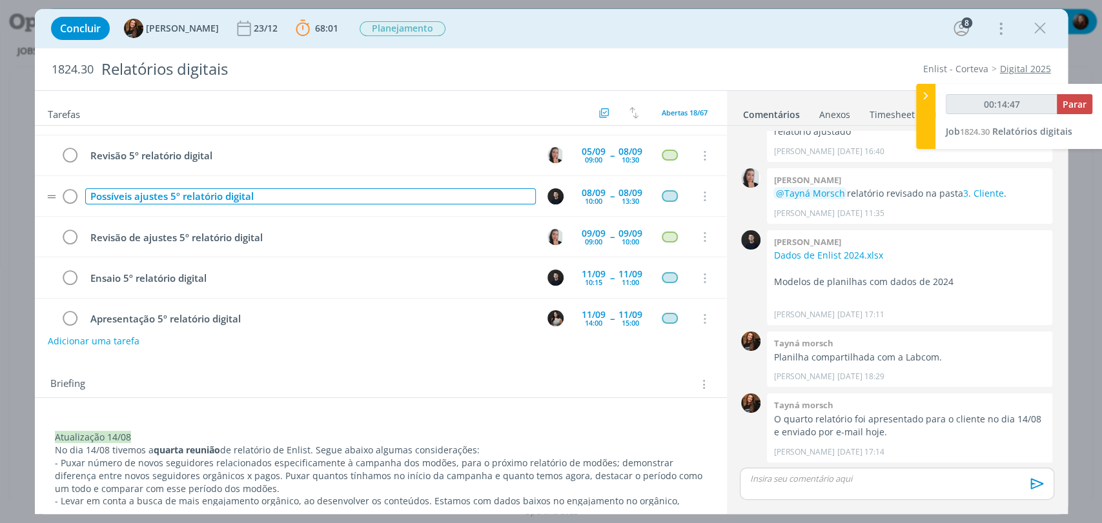
click at [192, 193] on div "Possíveis ajustes 5º relatório digital" at bounding box center [310, 196] width 450 height 16
click at [194, 193] on div "Possíveis ajustes 5º relatório digital" at bounding box center [310, 196] width 450 height 16
copy div "Possíveis ajustes 5º relatório digital"
click at [114, 341] on button "Adicionar uma tarefa" at bounding box center [93, 341] width 92 height 22
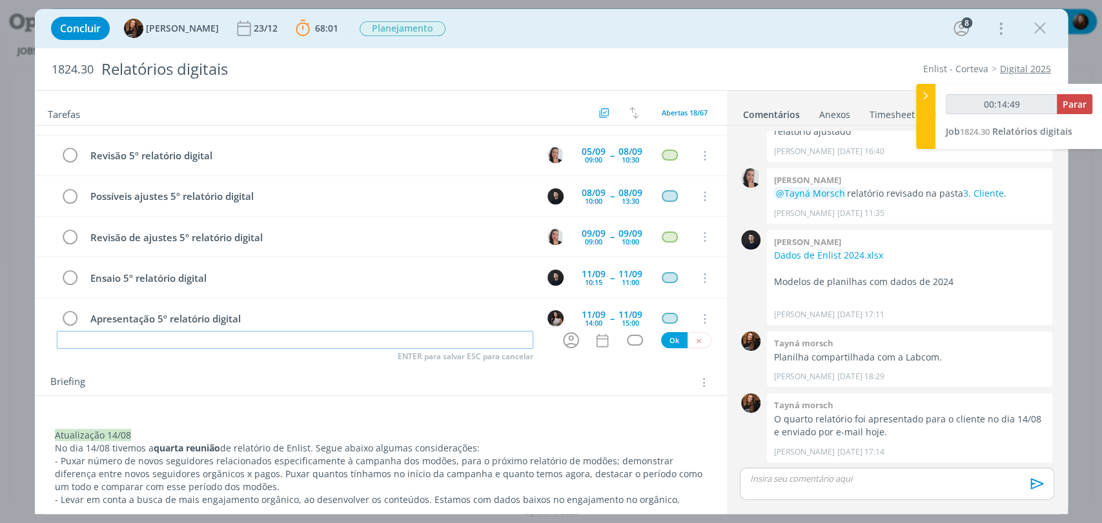
type input "00:14:50"
paste input "Possíveis ajustes 5º relatório digital"
type input "Possíveis ajustes 5º relatório digital"
type input "00:14:51"
type input "Possíveis ajustes 5º relatório digital"
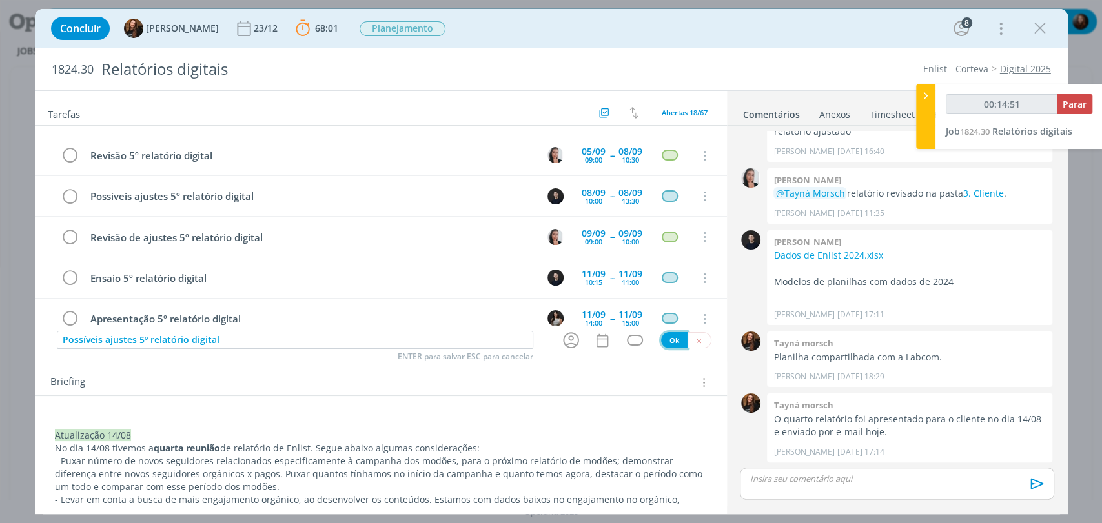
click at [668, 338] on button "Ok" at bounding box center [674, 340] width 26 height 16
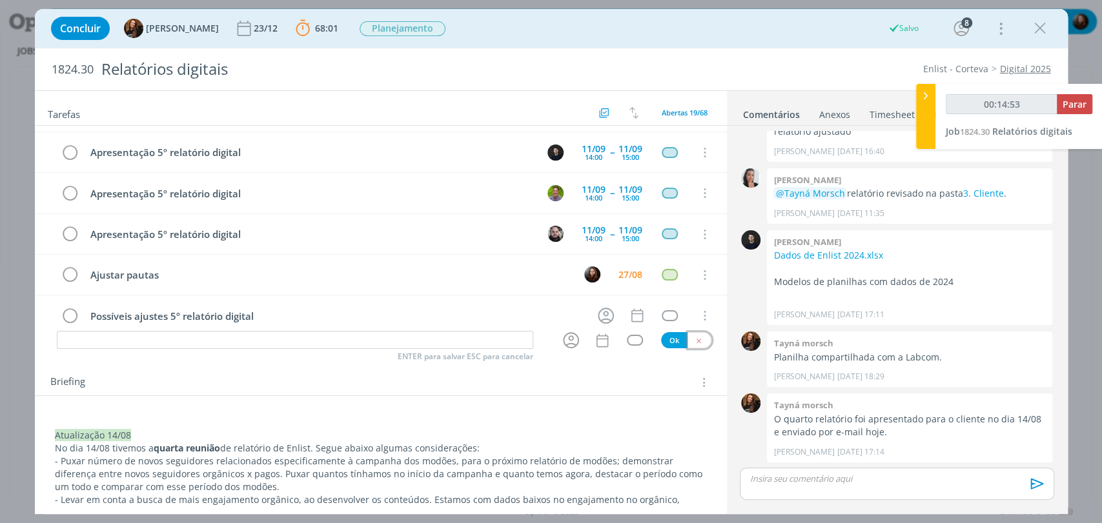
click at [694, 339] on icon "dialog" at bounding box center [698, 341] width 8 height 8
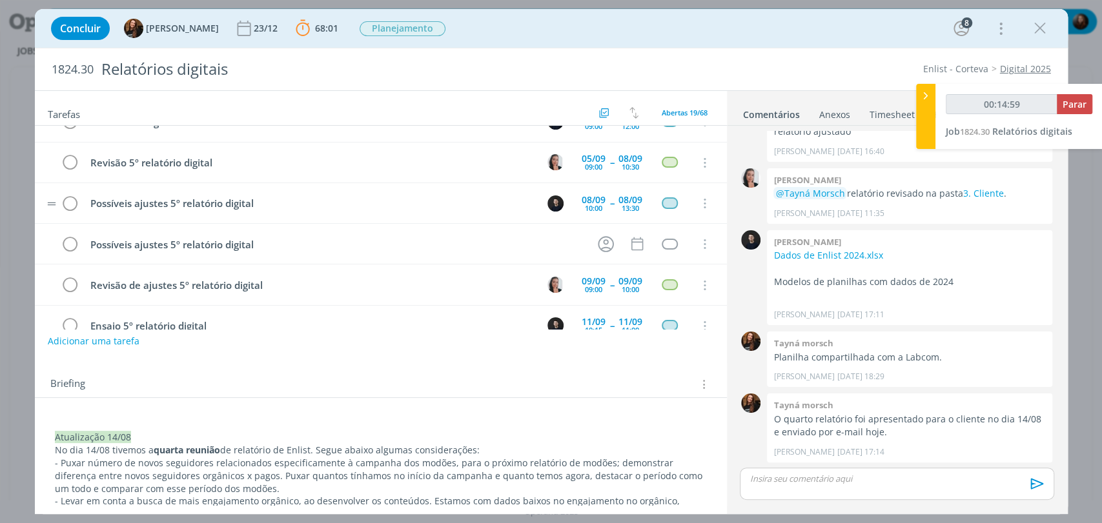
scroll to position [350, 0]
type input "00:15:01"
click at [598, 239] on icon "dialog" at bounding box center [606, 245] width 16 height 16
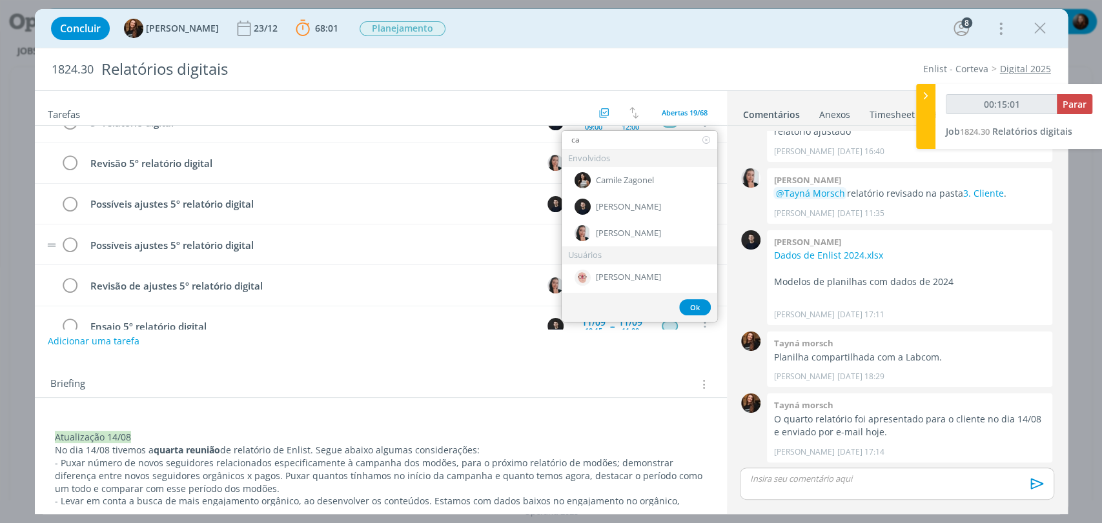
type input "car"
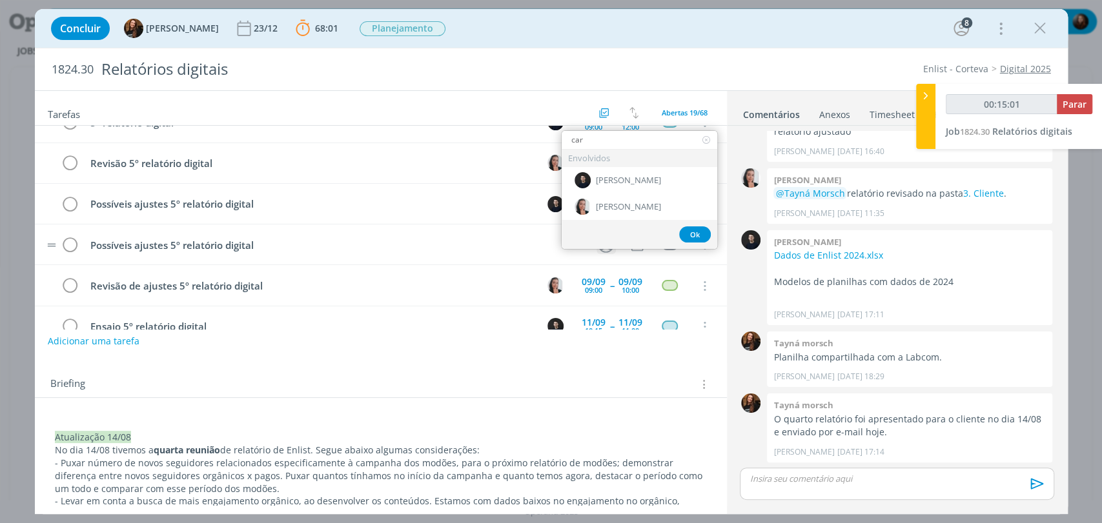
type input "00:15:02"
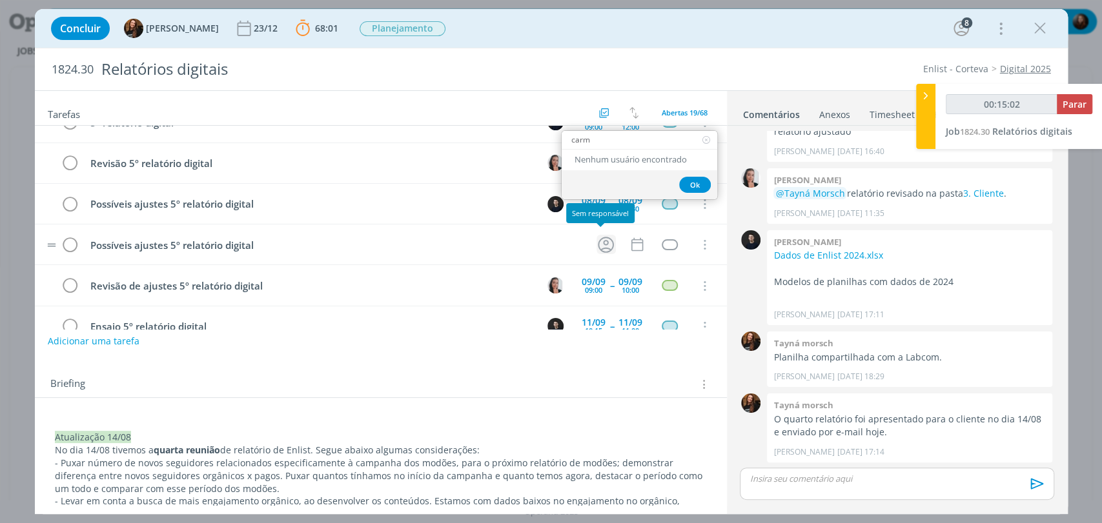
type input "car"
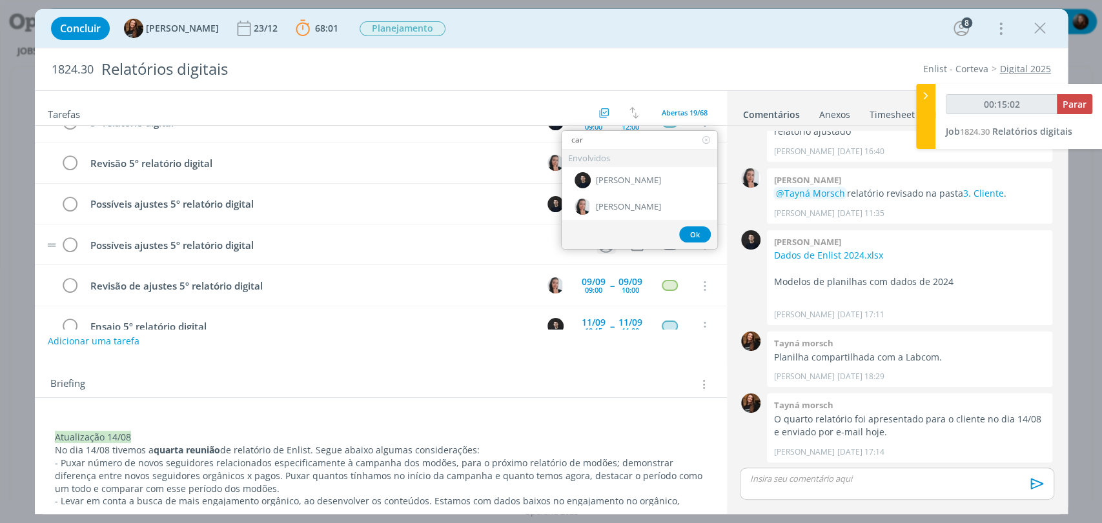
type input "00:15:03"
type input "car"
click at [634, 187] on div "[PERSON_NAME]" at bounding box center [639, 180] width 156 height 26
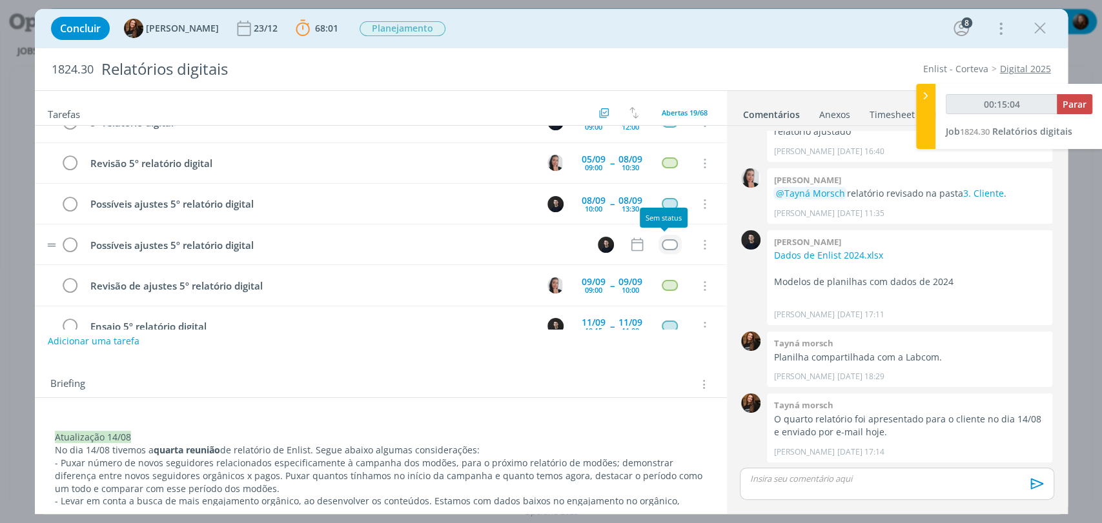
click at [667, 239] on div "dialog" at bounding box center [669, 244] width 16 height 11
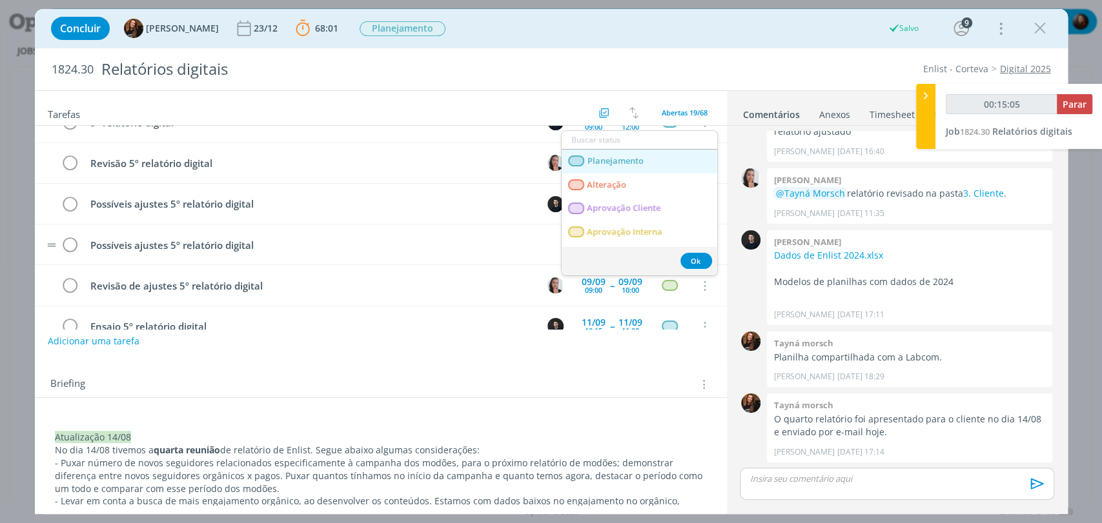
click at [643, 165] on link "Planejamento" at bounding box center [639, 162] width 156 height 24
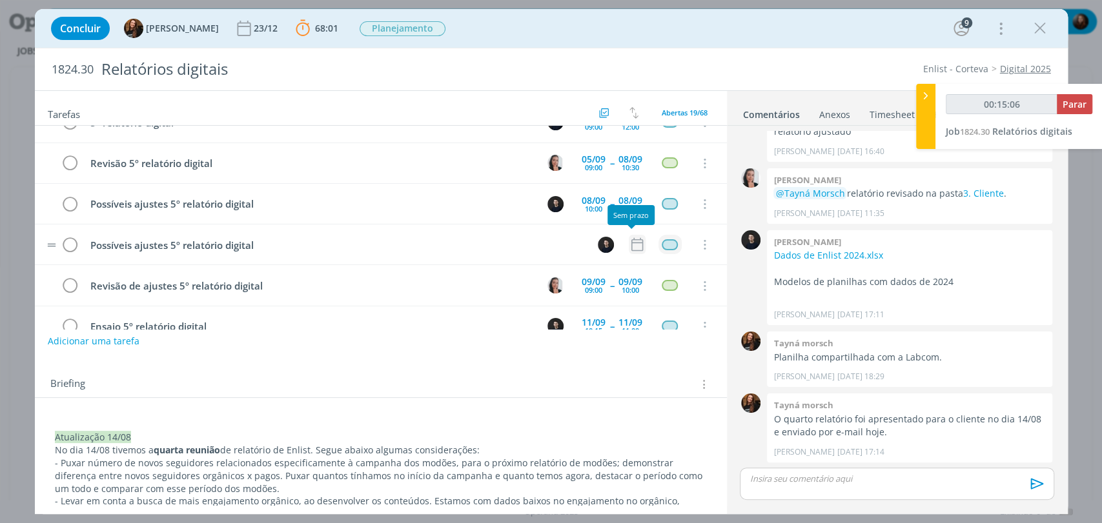
click at [631, 236] on icon "dialog" at bounding box center [637, 244] width 17 height 17
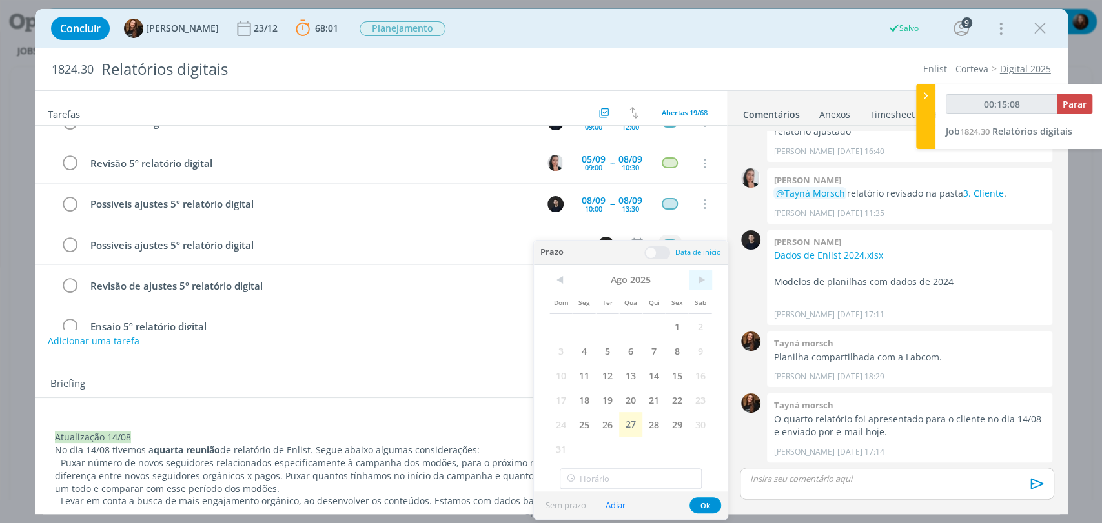
click at [698, 282] on span ">" at bounding box center [700, 279] width 23 height 19
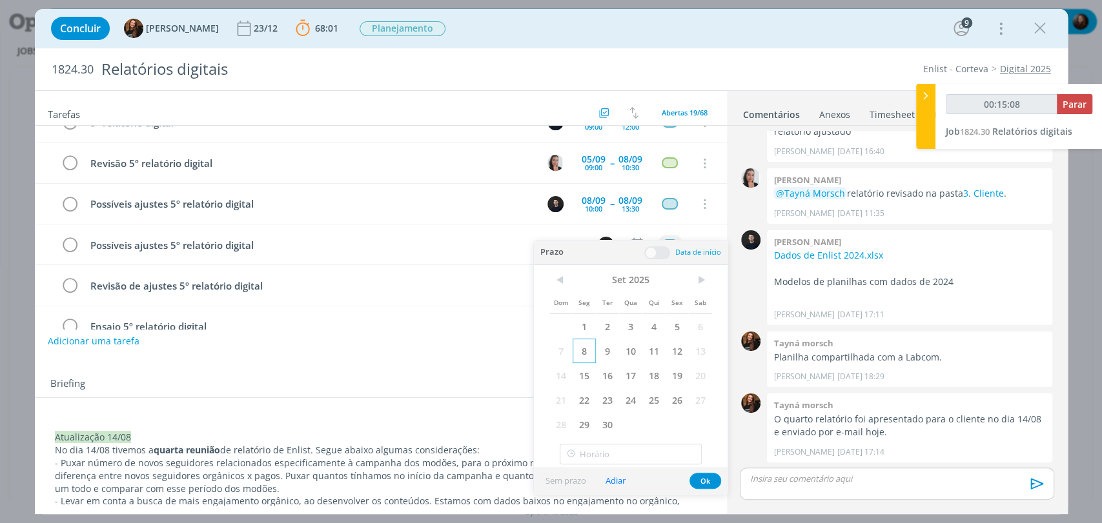
click at [583, 354] on span "8" at bounding box center [583, 351] width 23 height 25
click at [656, 257] on span at bounding box center [657, 253] width 26 height 13
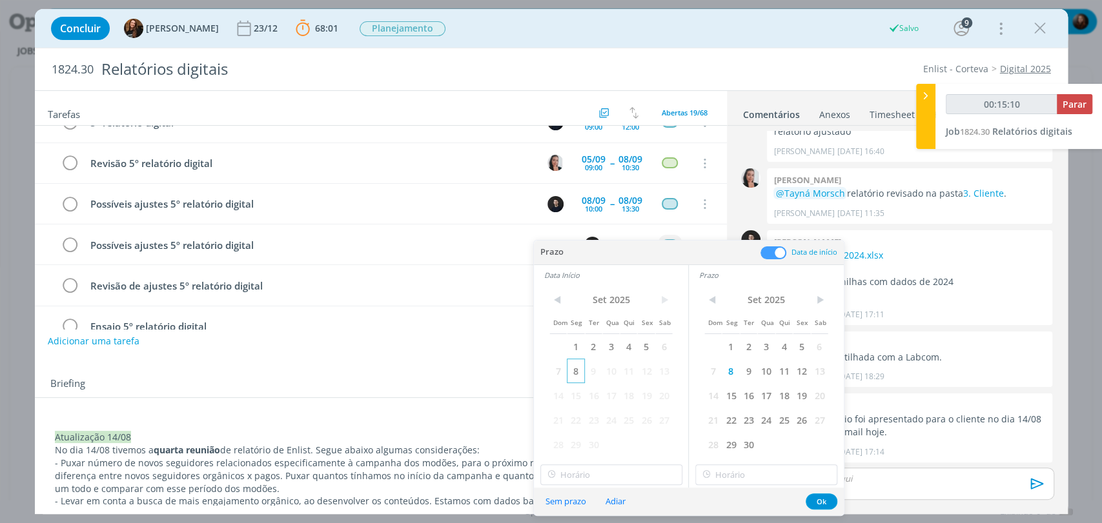
click at [576, 372] on span "8" at bounding box center [575, 371] width 17 height 25
type input "00:15:24"
type input "12:00"
click at [586, 474] on input "12:00" at bounding box center [611, 475] width 142 height 21
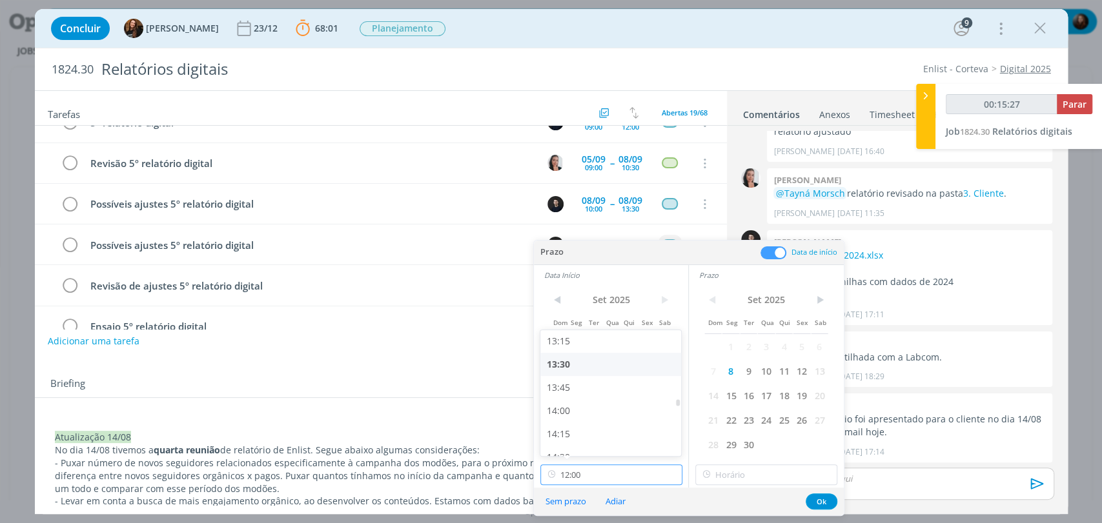
type input "00:15:28"
click at [568, 384] on div "13:00" at bounding box center [612, 389] width 144 height 23
type input "13:00"
type input "00:15:29"
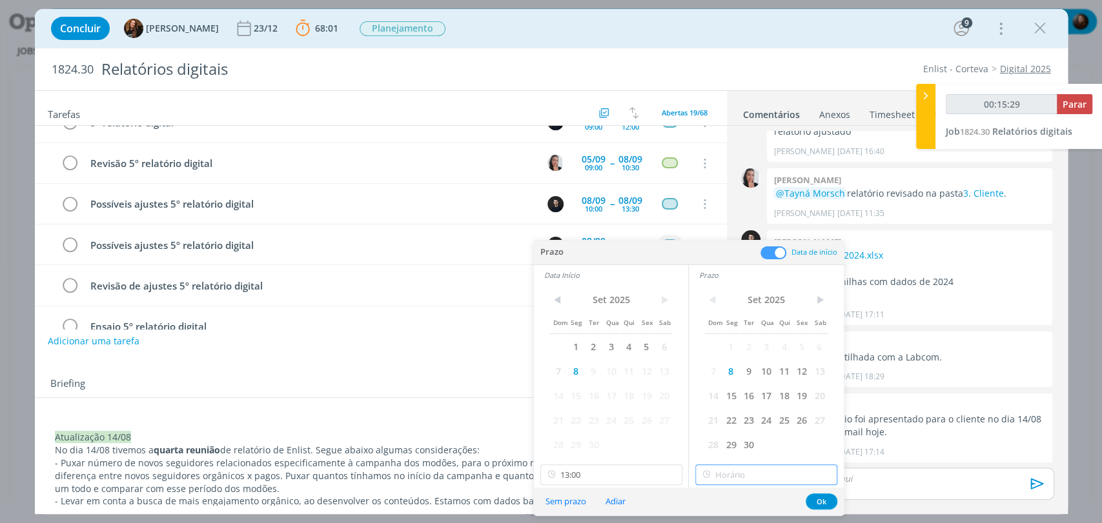
type input "13:00"
click at [744, 475] on input "13:00" at bounding box center [766, 475] width 142 height 21
type input "00:15:32"
click at [713, 386] on div "15:30" at bounding box center [768, 385] width 144 height 23
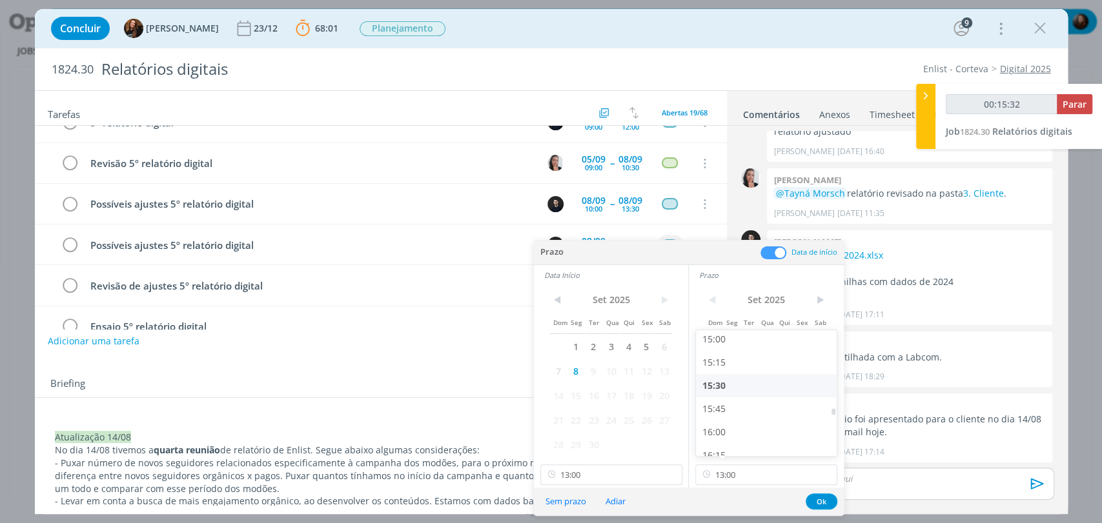
type input "15:30"
click at [823, 499] on button "Ok" at bounding box center [821, 502] width 32 height 16
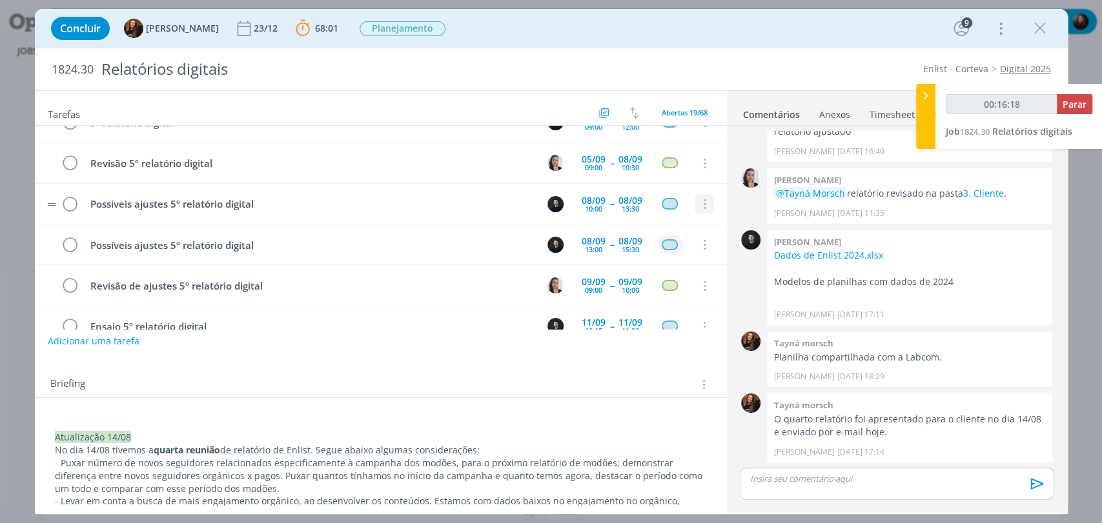
click at [700, 199] on icon "dialog" at bounding box center [703, 205] width 14 height 12
click at [643, 221] on link "Cancelar" at bounding box center [662, 226] width 102 height 21
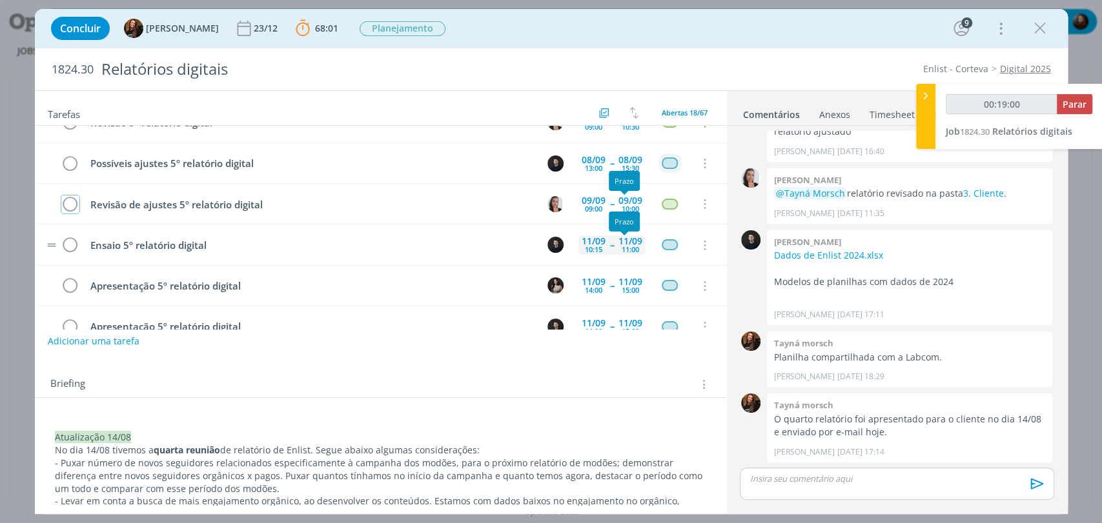
scroll to position [430, 0]
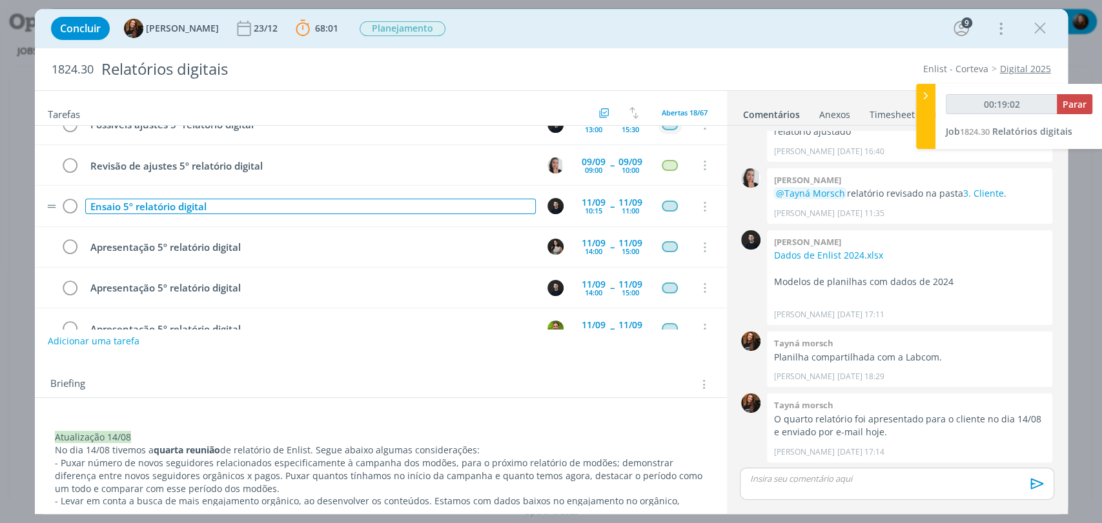
click at [149, 203] on div "Ensaio 5º relatório digital" at bounding box center [310, 207] width 450 height 16
copy div "Ensaio 5º relatório digital"
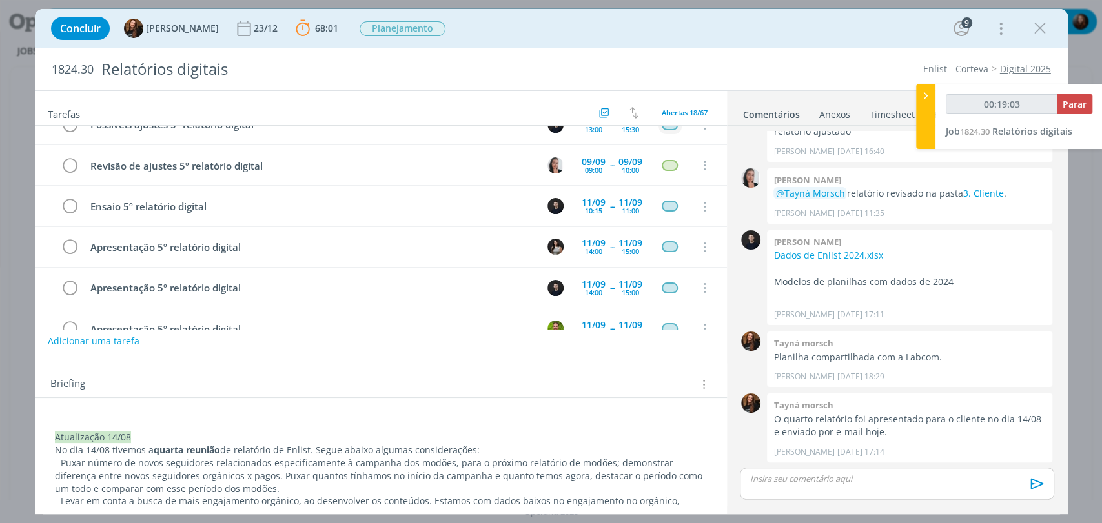
drag, startPoint x: 168, startPoint y: 364, endPoint x: 144, endPoint y: 354, distance: 26.0
click at [166, 364] on div "Briefing Briefings Predefinidos Versões do Briefing Ver Briefing do Projeto" at bounding box center [381, 380] width 692 height 35
click at [124, 340] on button "Adicionar uma tarefa" at bounding box center [93, 341] width 92 height 22
type input "00:19:04"
paste input "Ensaio 5º relatório digital"
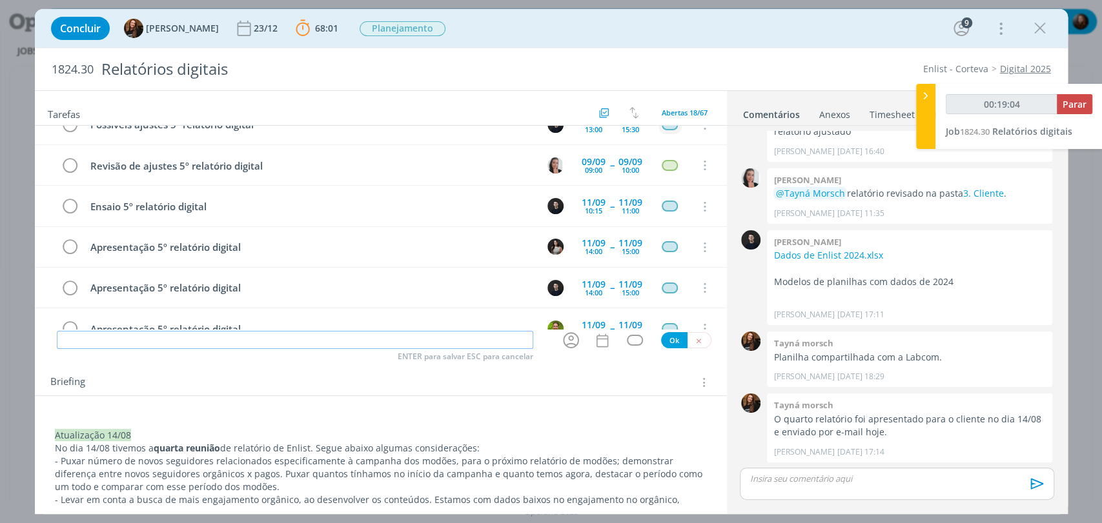
type input "Ensaio 5º relatório digital"
type input "00:19:05"
click at [561, 343] on icon "dialog" at bounding box center [571, 340] width 20 height 20
type input "Ensaio 5º relatório digital"
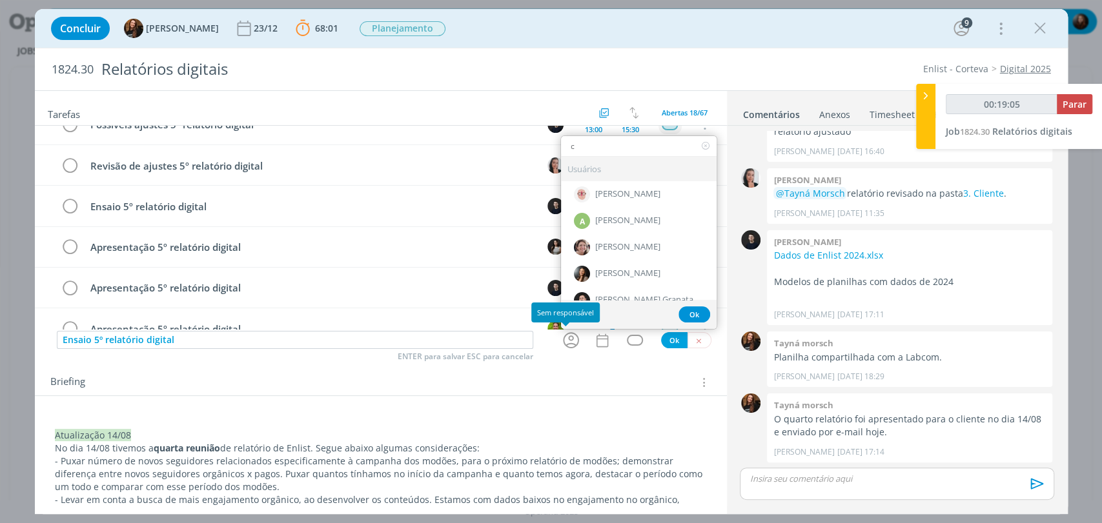
type input "ca"
type input "00:19:06"
type input "cami"
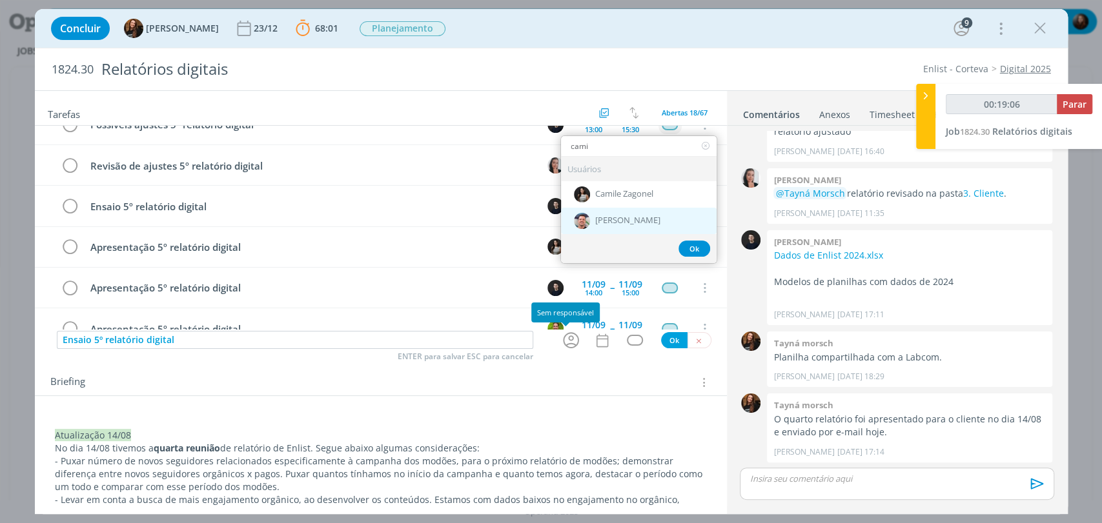
type input "00:19:07"
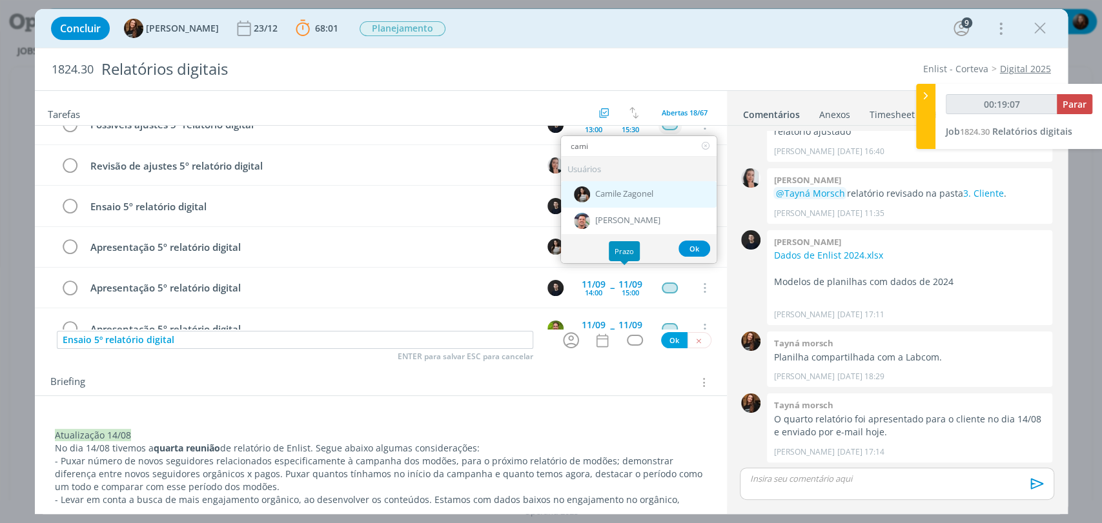
type input "cami"
click at [635, 194] on span "Camile Zagonel" at bounding box center [624, 195] width 58 height 10
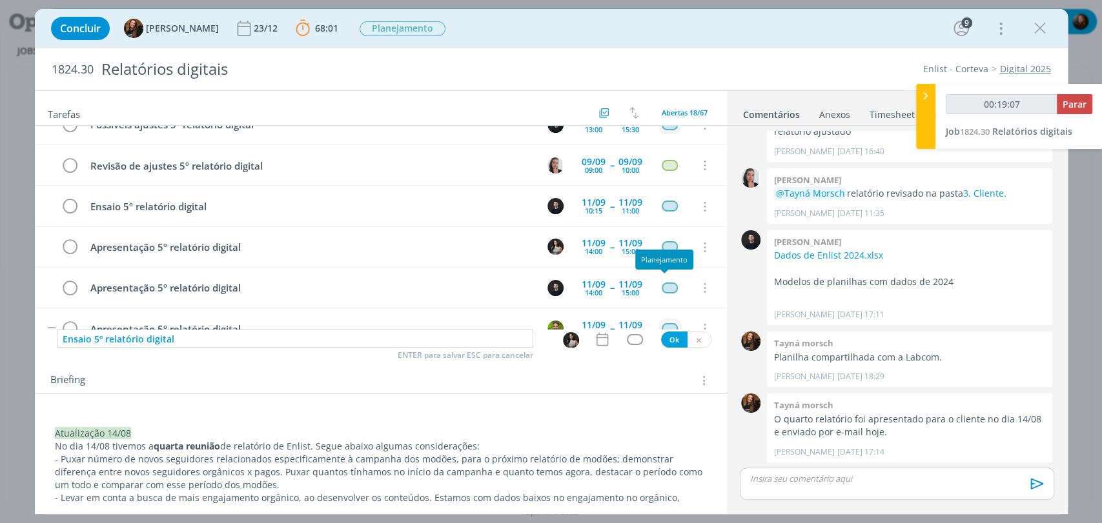
type input "00:19:08"
click at [667, 338] on button "Ok" at bounding box center [674, 340] width 26 height 16
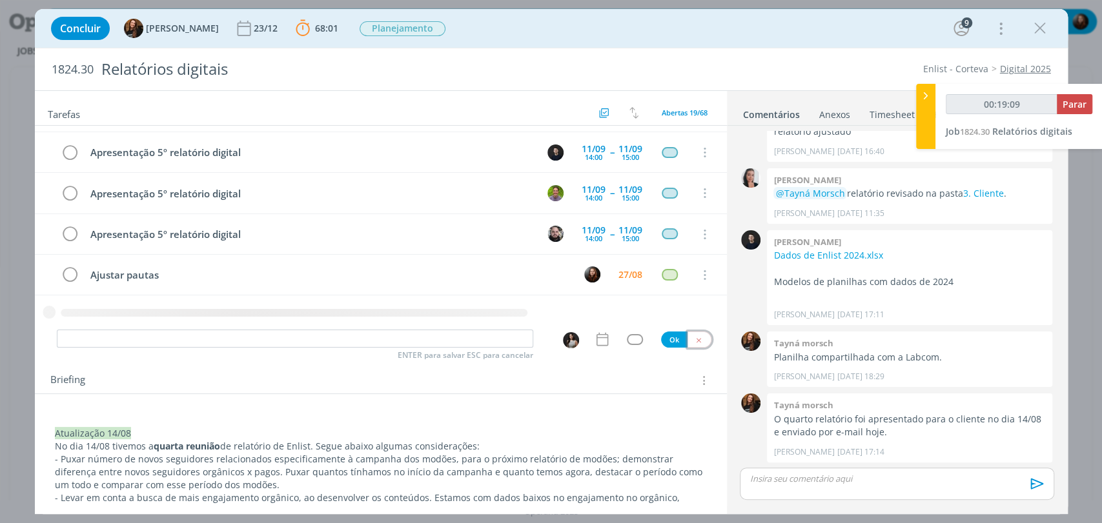
click at [694, 341] on icon "dialog" at bounding box center [698, 340] width 8 height 8
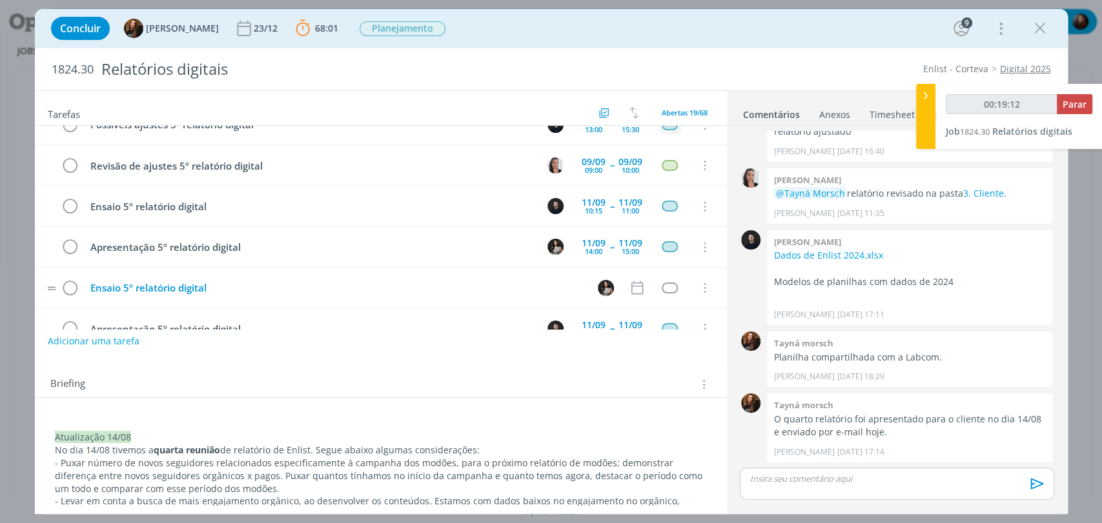
scroll to position [422, 0]
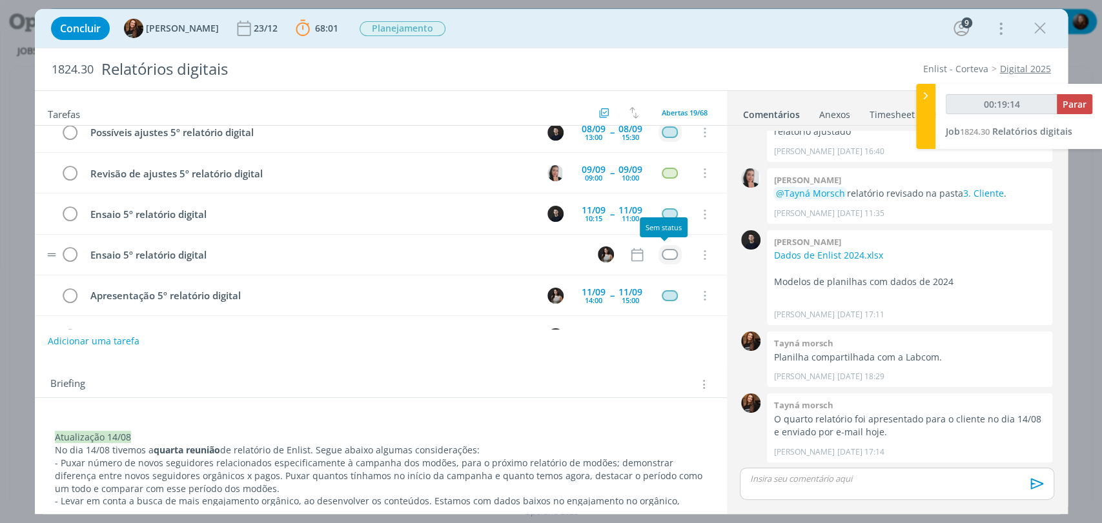
click at [665, 249] on div "dialog" at bounding box center [669, 254] width 16 height 11
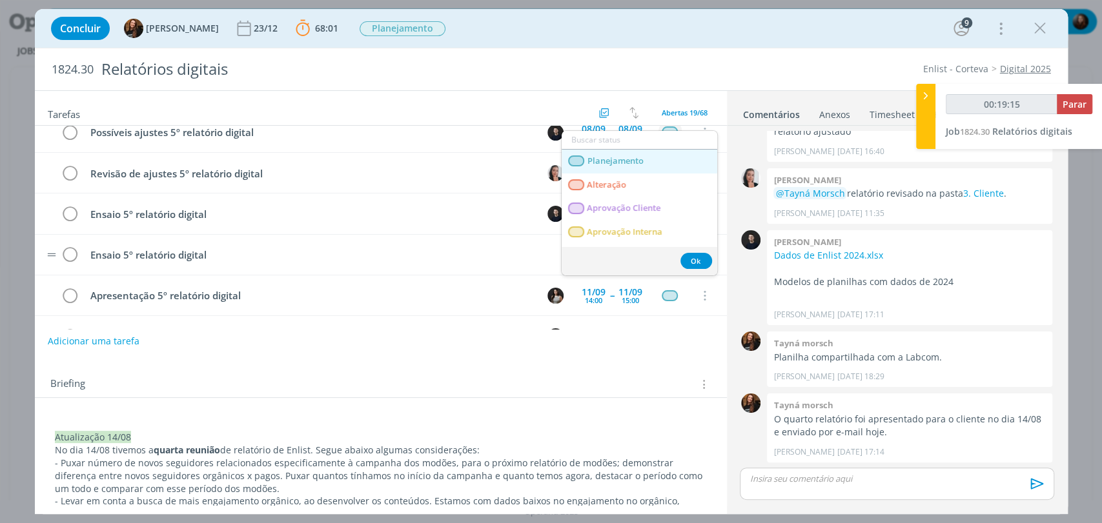
click at [634, 162] on span "Planejamento" at bounding box center [615, 161] width 56 height 10
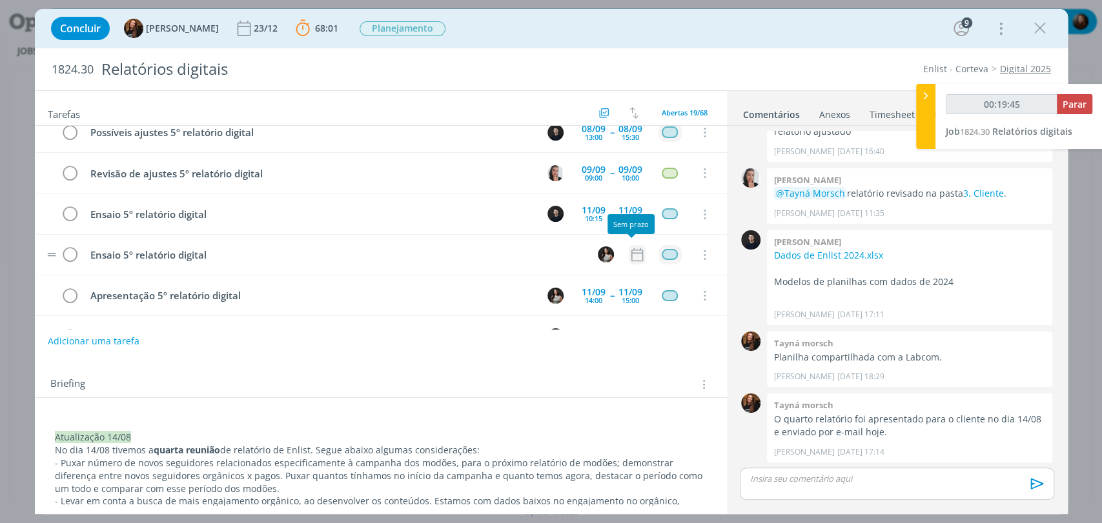
click at [635, 247] on icon "dialog" at bounding box center [637, 255] width 17 height 17
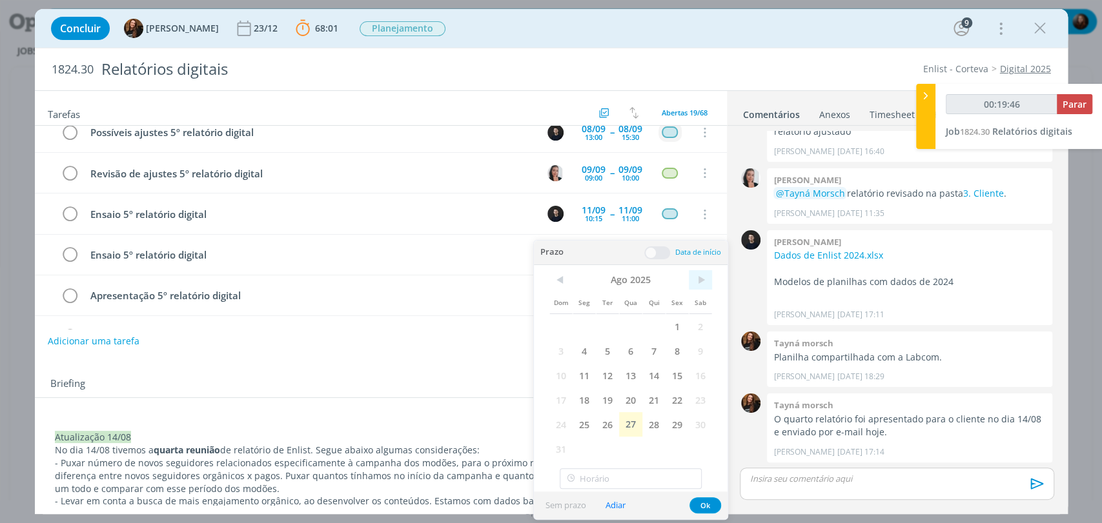
click at [702, 279] on span ">" at bounding box center [700, 279] width 23 height 19
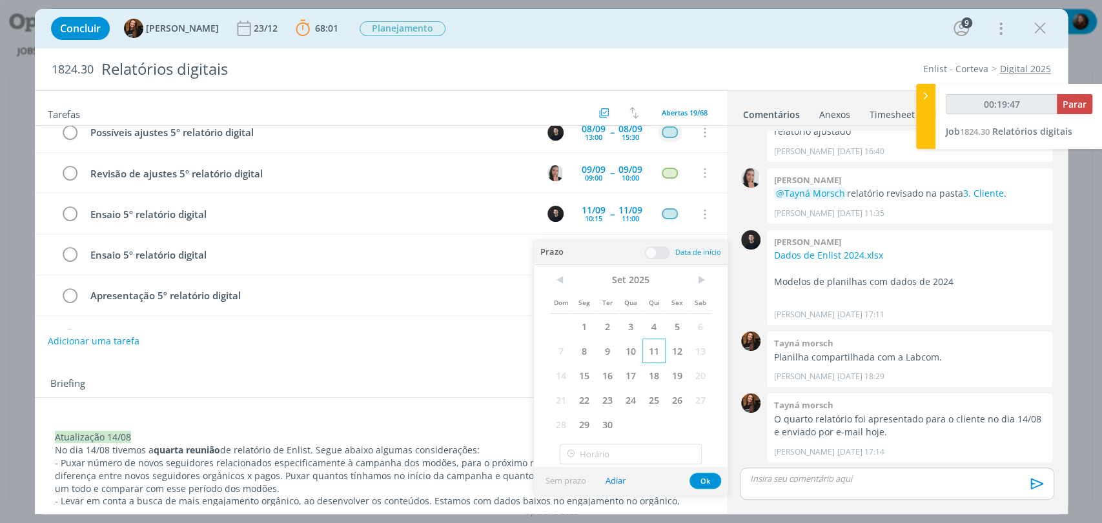
click at [653, 347] on span "11" at bounding box center [653, 351] width 23 height 25
click at [656, 247] on span at bounding box center [657, 253] width 26 height 13
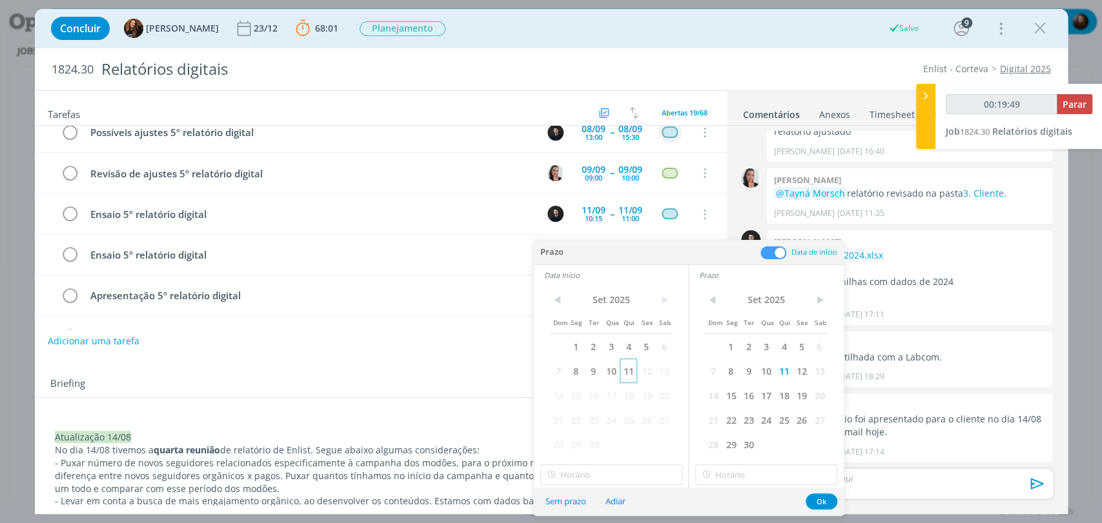
click at [630, 372] on span "11" at bounding box center [628, 371] width 17 height 25
type input "00:19:50"
type input "12:00"
click at [585, 474] on input "12:00" at bounding box center [611, 475] width 142 height 21
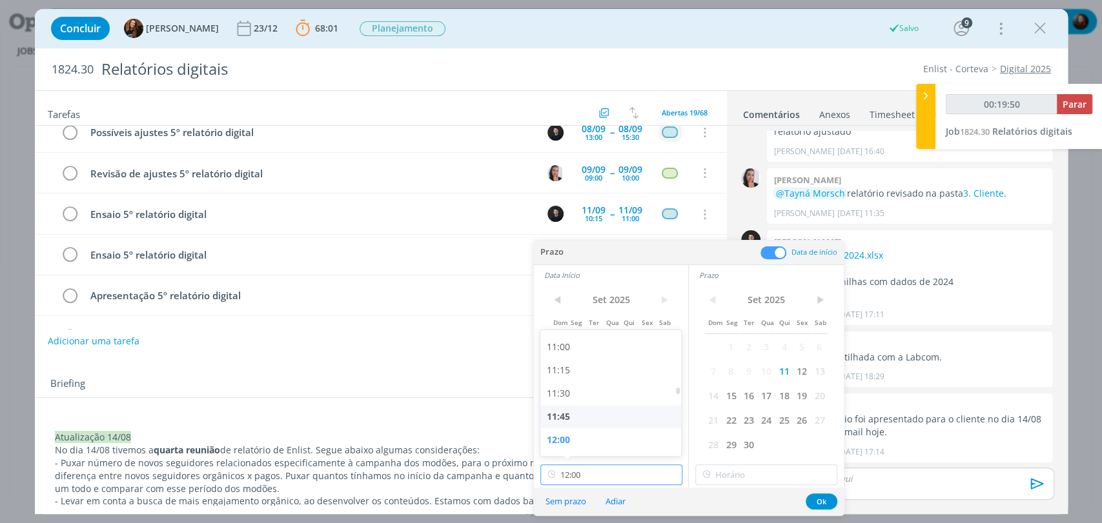
type input "00:19:51"
click at [573, 348] on div "11:00" at bounding box center [612, 347] width 144 height 23
type input "11:00"
type input "00:19:52"
type input "12:00"
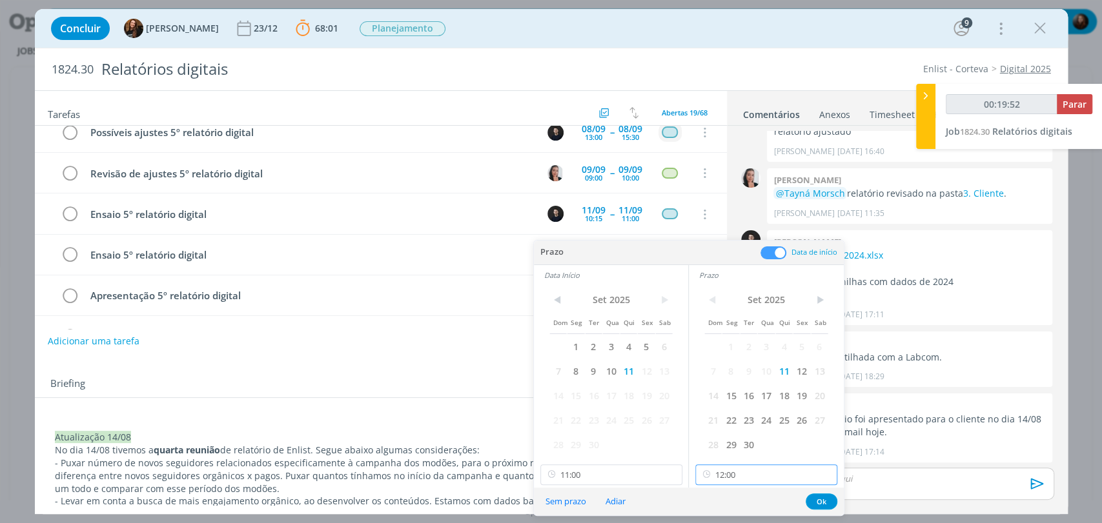
click at [747, 471] on input "12:00" at bounding box center [766, 475] width 142 height 21
type input "00:19:53"
click at [728, 393] on div "11:30" at bounding box center [768, 393] width 144 height 23
type input "11:30"
click at [814, 498] on button "Ok" at bounding box center [821, 502] width 32 height 16
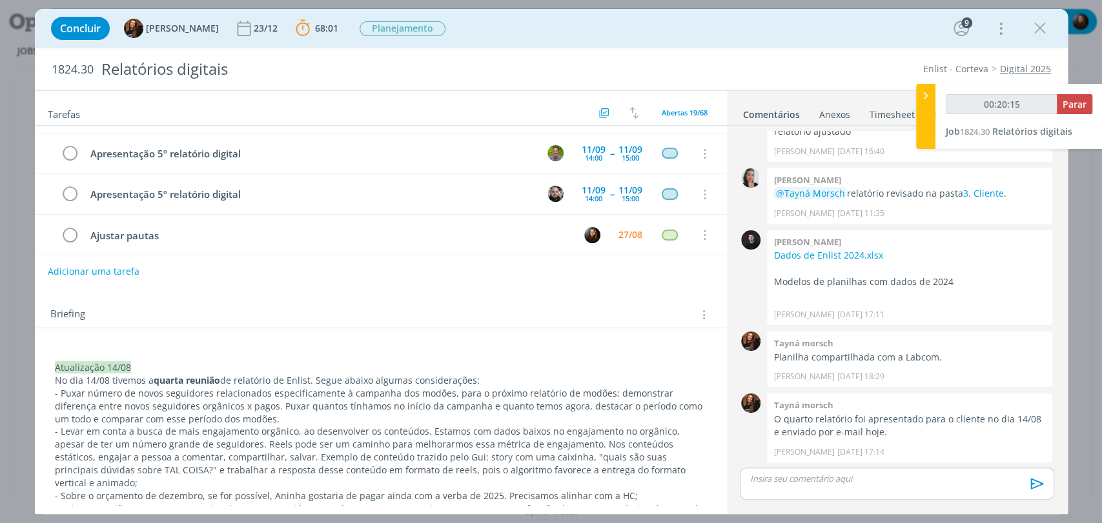
scroll to position [72, 0]
click at [67, 228] on icon "dialog" at bounding box center [70, 233] width 18 height 19
click at [1078, 104] on span "Parar" at bounding box center [1074, 104] width 24 height 12
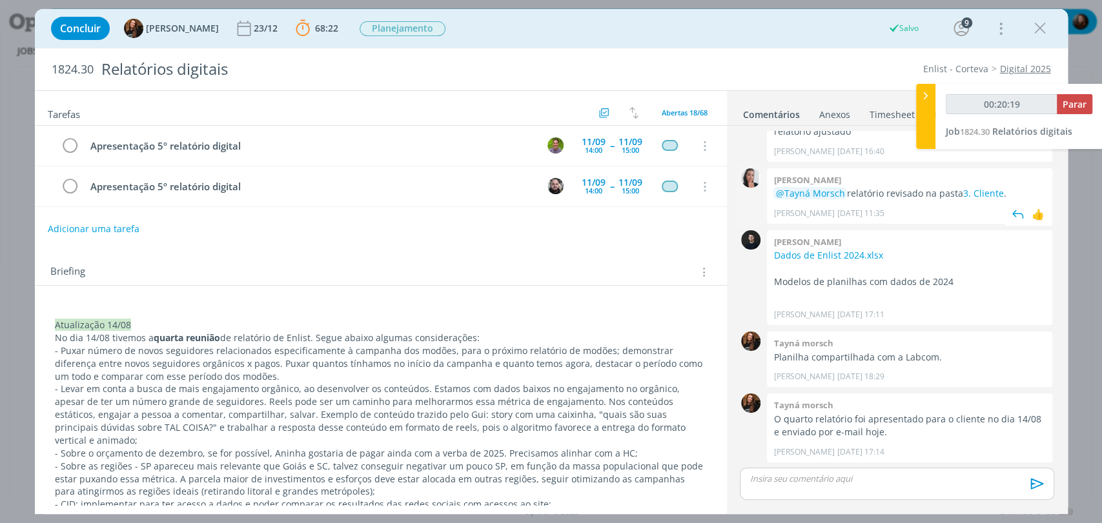
scroll to position [536, 0]
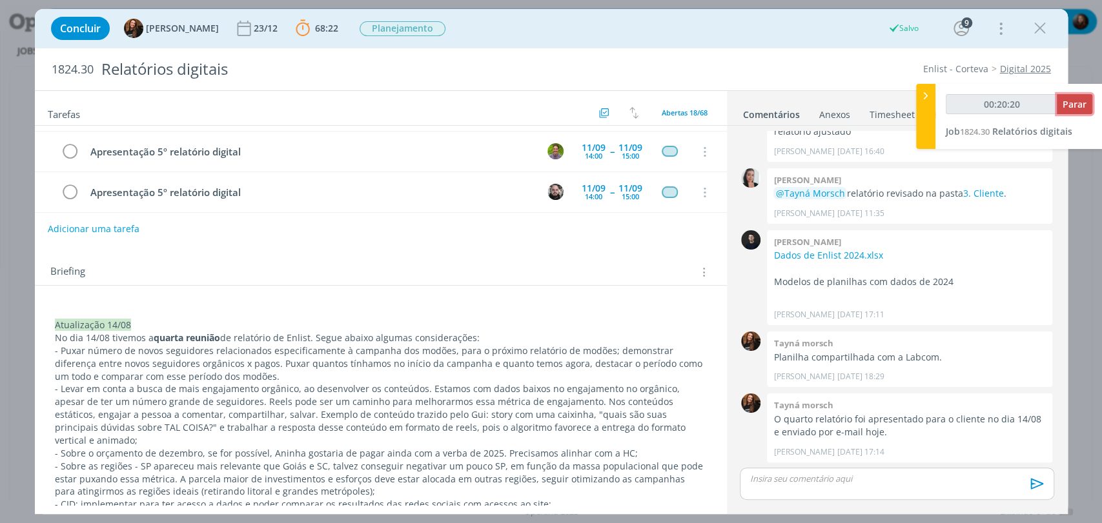
click at [1074, 107] on span "Parar" at bounding box center [1074, 104] width 24 height 12
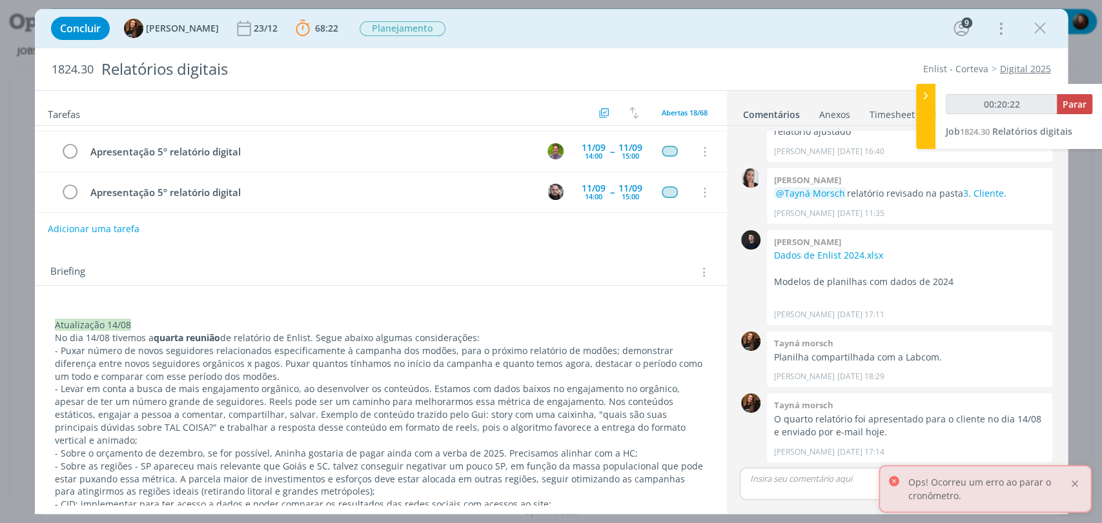
type input "00:21:00"
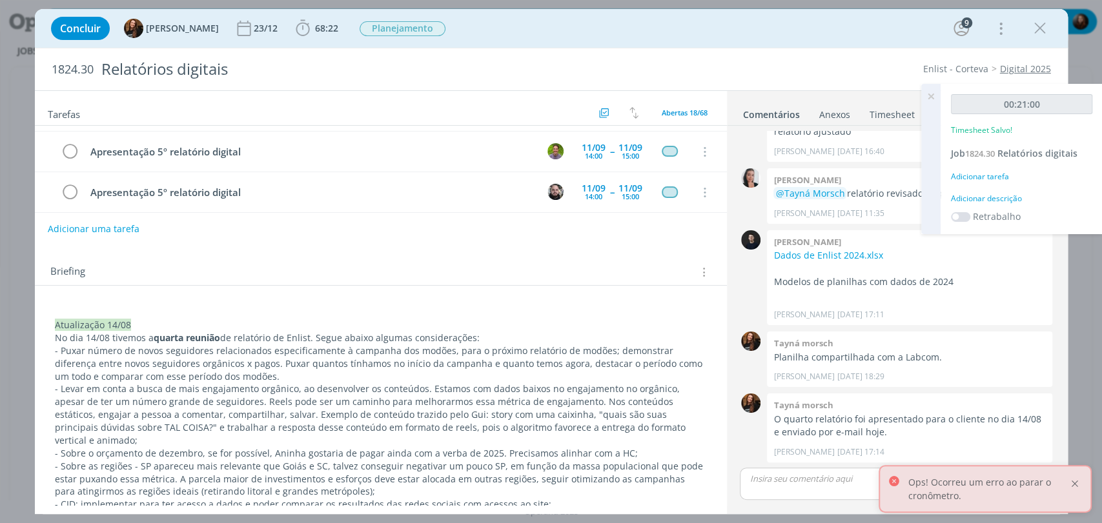
click at [1074, 483] on div at bounding box center [1075, 484] width 12 height 12
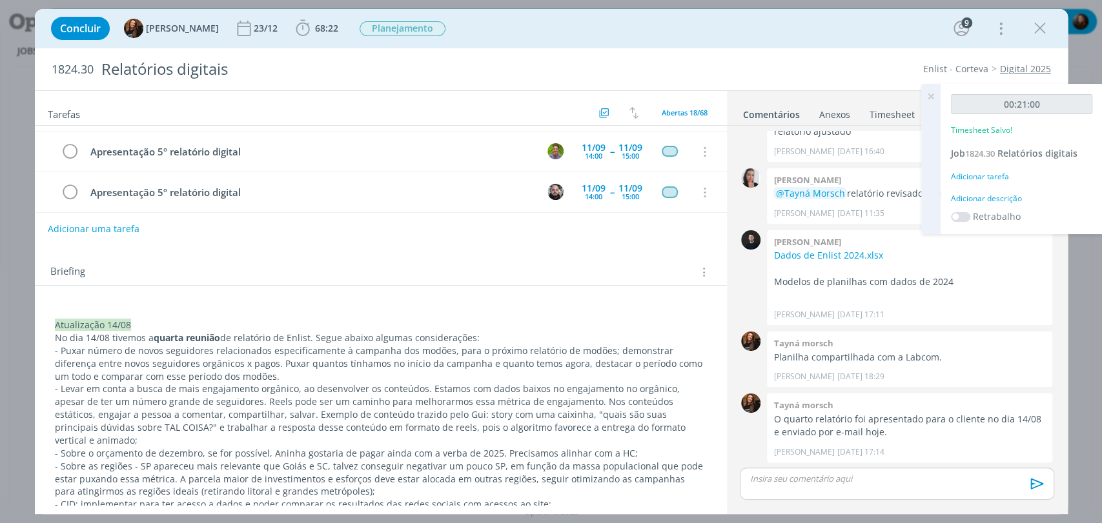
click at [1007, 197] on div "Adicionar descrição" at bounding box center [1021, 199] width 141 height 12
click at [1005, 208] on textarea at bounding box center [1021, 219] width 135 height 46
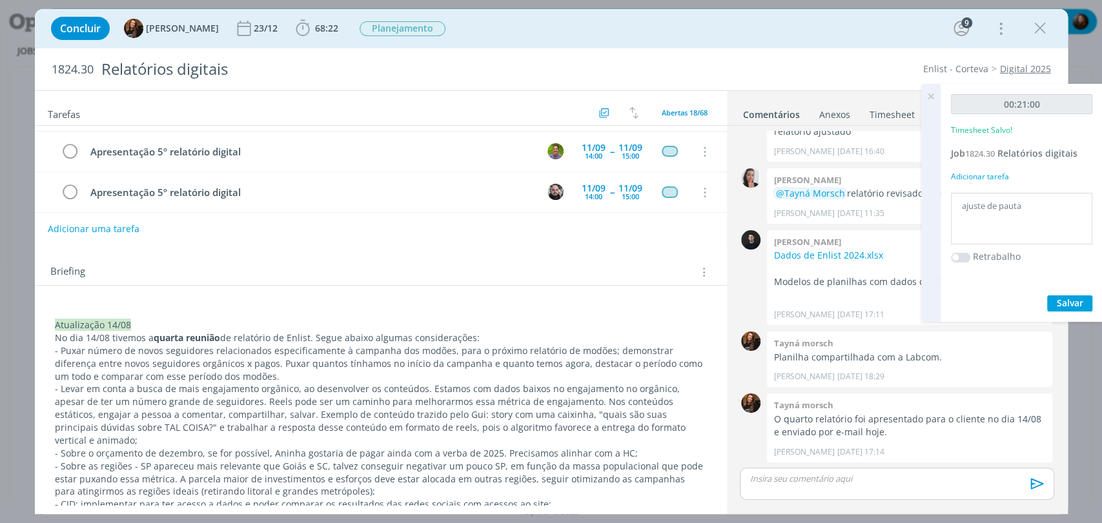
type textarea "ajuste de pauta"
click at [1065, 303] on span "Salvar" at bounding box center [1069, 303] width 26 height 12
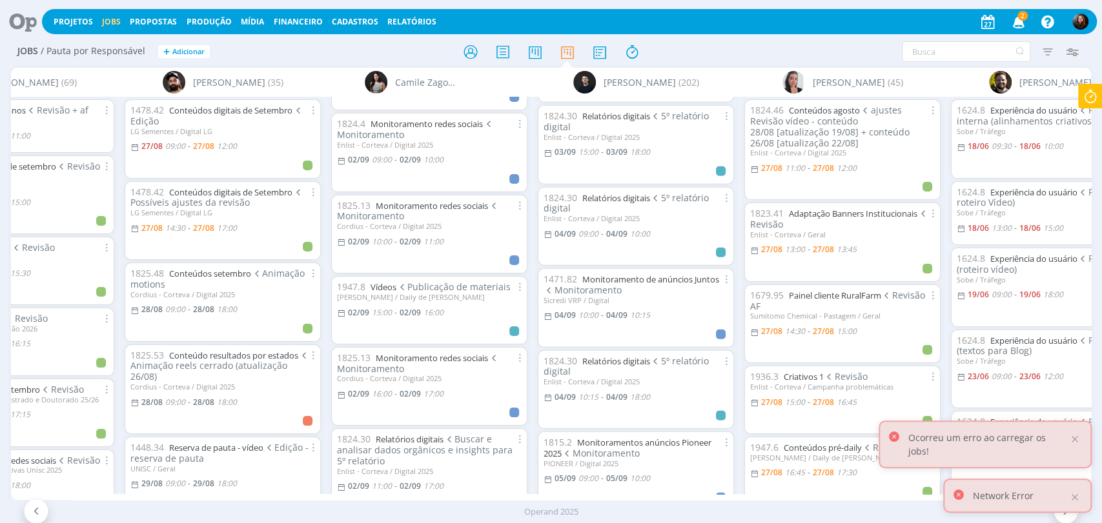
scroll to position [2796, 0]
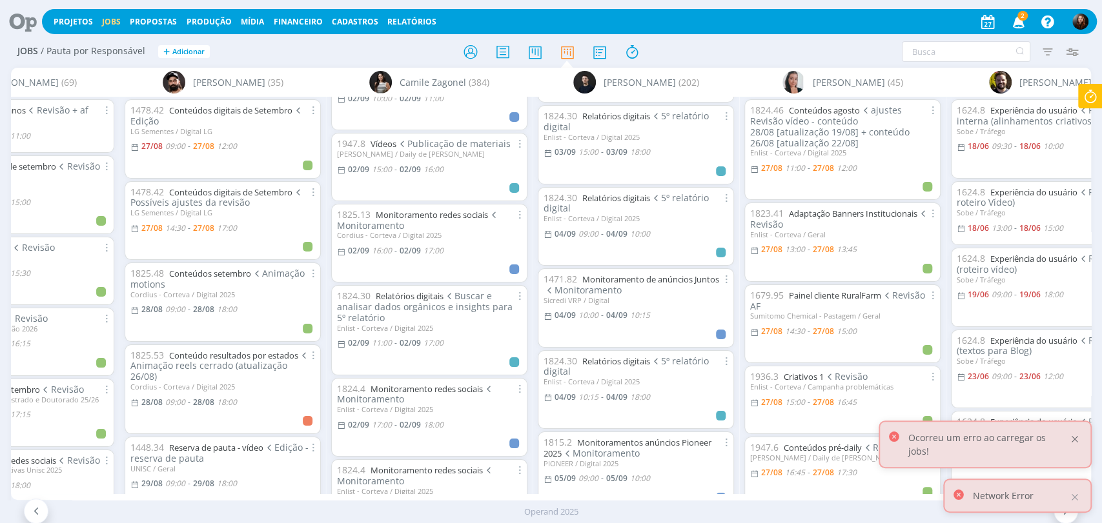
click at [1074, 445] on div at bounding box center [1075, 440] width 12 height 12
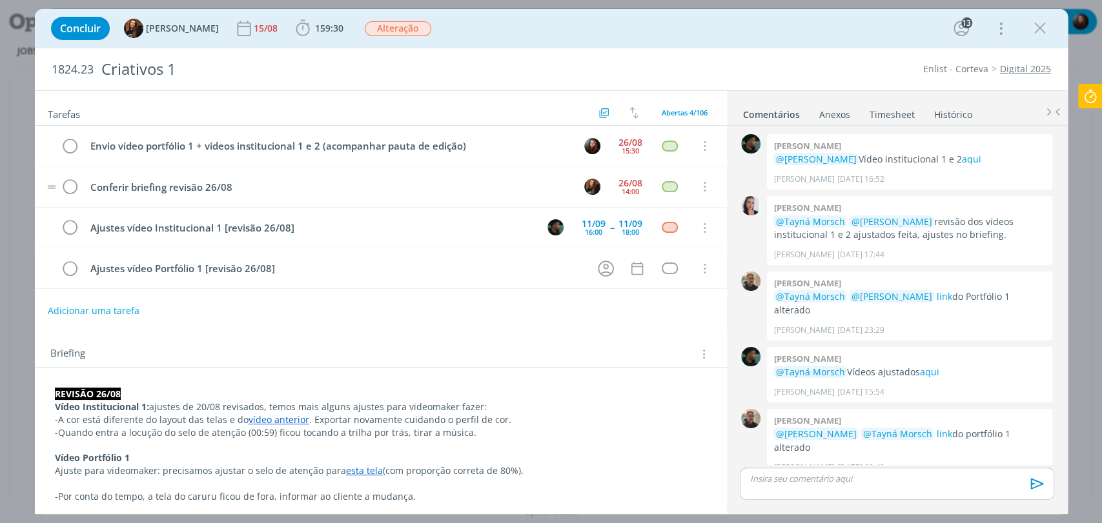
scroll to position [1182, 0]
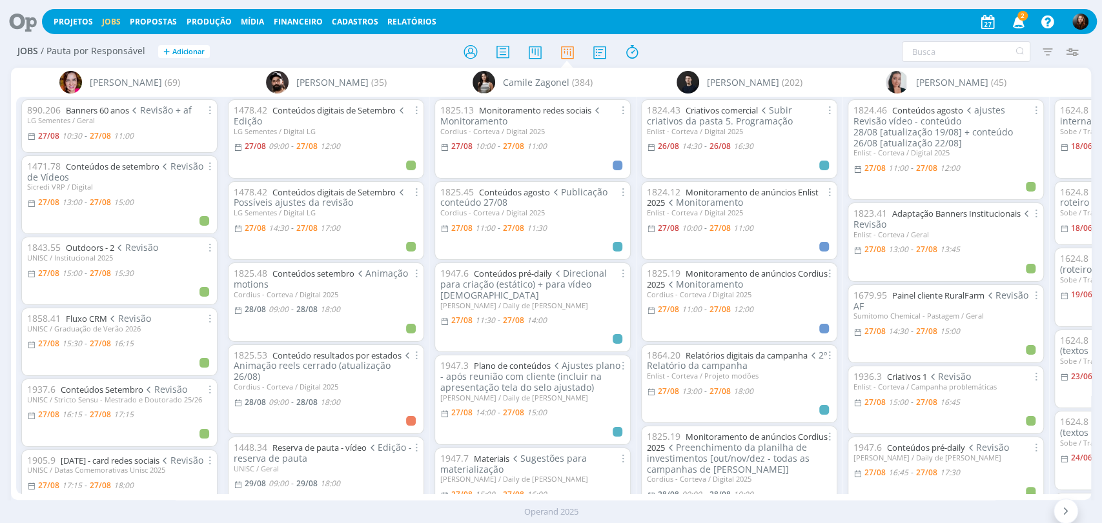
drag, startPoint x: 219, startPoint y: 501, endPoint x: 236, endPoint y: 494, distance: 18.0
click at [243, 502] on div "Operand 2025" at bounding box center [551, 512] width 1102 height 23
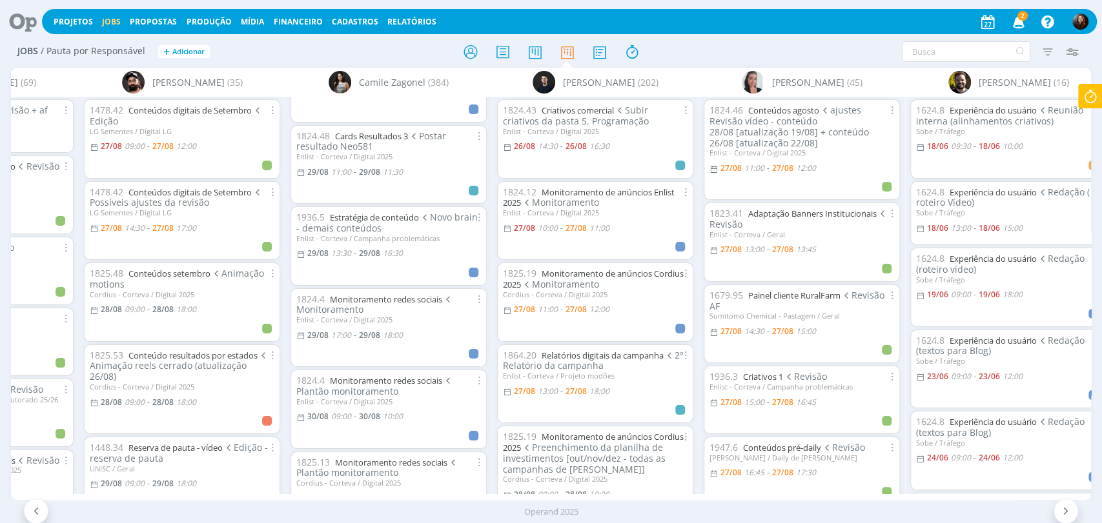
scroll to position [1434, 0]
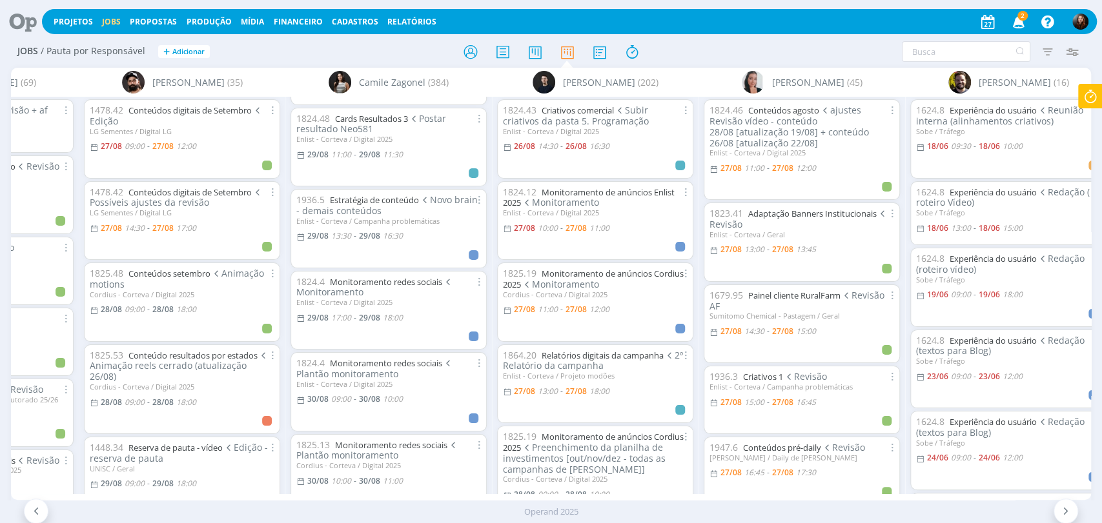
click at [341, 312] on div "29/08 17:00 - 29/08 18:00" at bounding box center [349, 318] width 106 height 12
click at [340, 312] on span "17:00" at bounding box center [341, 317] width 20 height 11
type input "18:00"
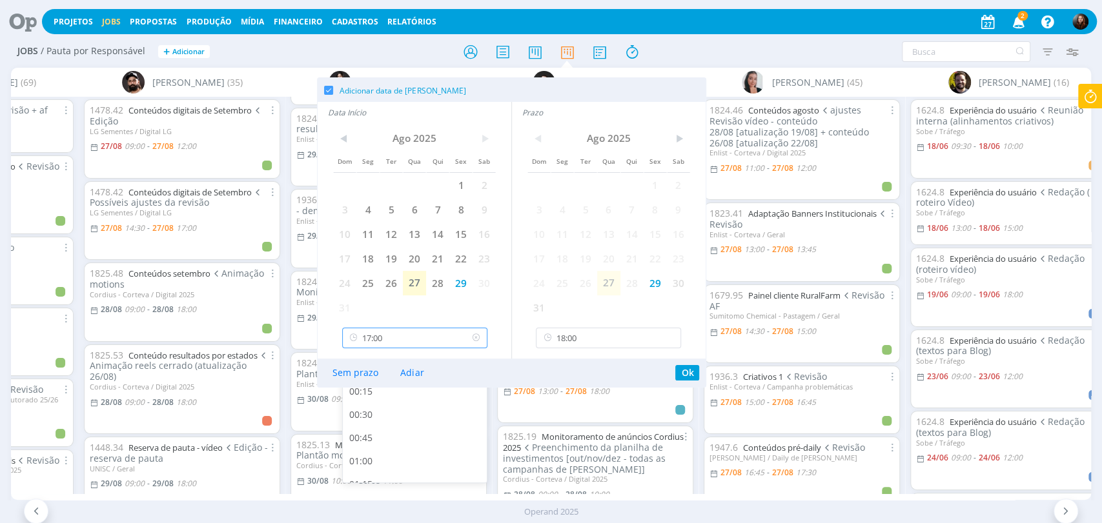
click at [379, 335] on input "17:00" at bounding box center [414, 338] width 145 height 21
click at [372, 455] on div "11:30" at bounding box center [416, 457] width 147 height 23
type input "11:30"
click at [580, 346] on input "18:00" at bounding box center [608, 338] width 145 height 21
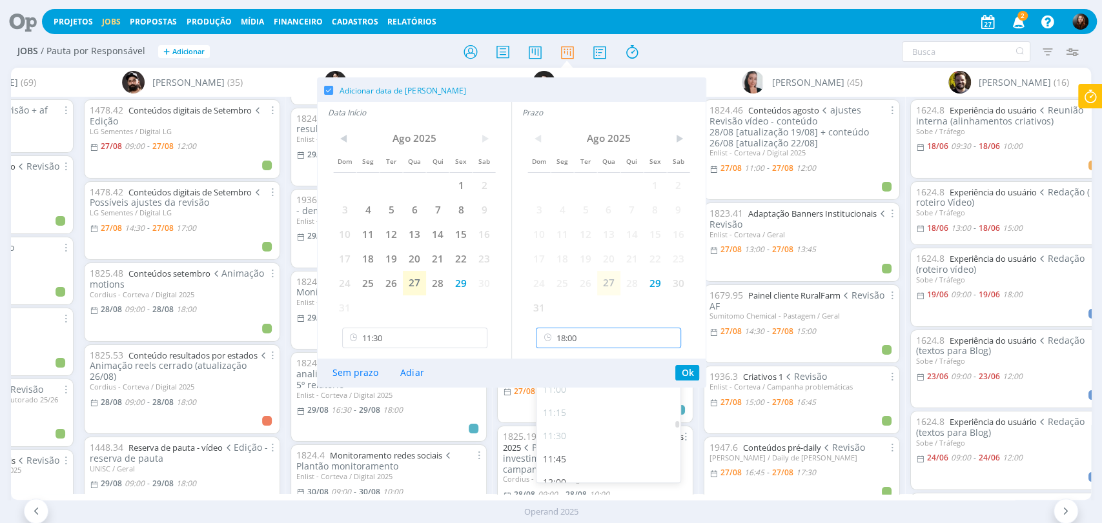
scroll to position [1144, 0]
click at [566, 472] on div "13:30" at bounding box center [609, 478] width 147 height 23
type input "13:30"
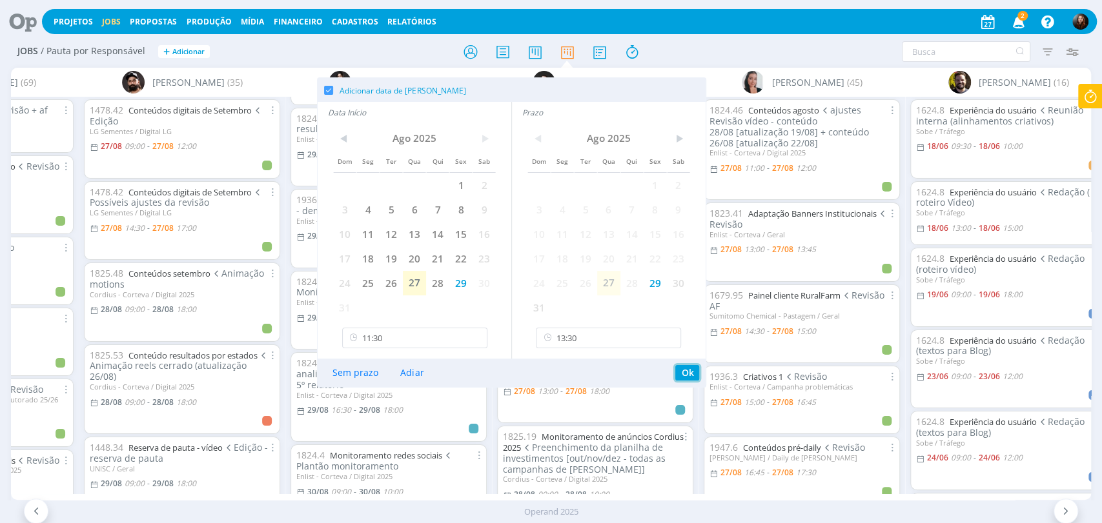
click at [689, 373] on button "Ok" at bounding box center [687, 372] width 24 height 15
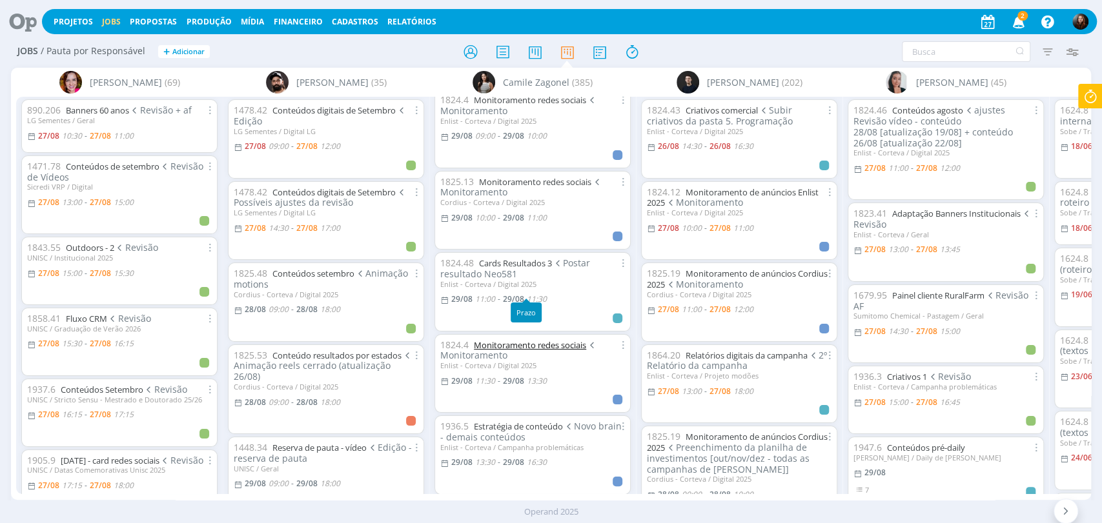
scroll to position [1269, 0]
click at [489, 374] on span "11:30" at bounding box center [485, 379] width 20 height 11
type input "13:30"
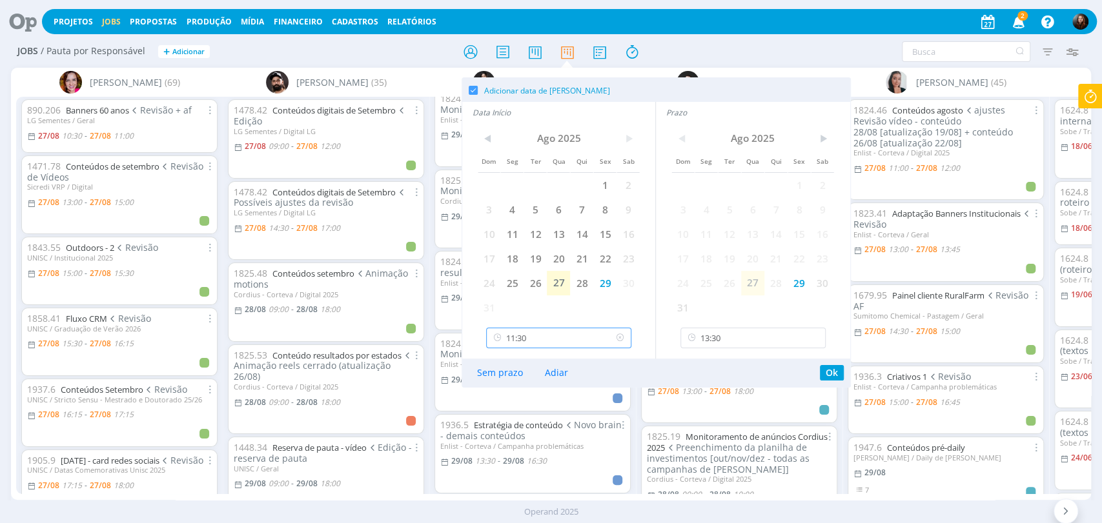
click at [518, 343] on input "11:30" at bounding box center [558, 338] width 145 height 21
click at [514, 423] on div "11:00" at bounding box center [560, 419] width 147 height 23
type input "11:00"
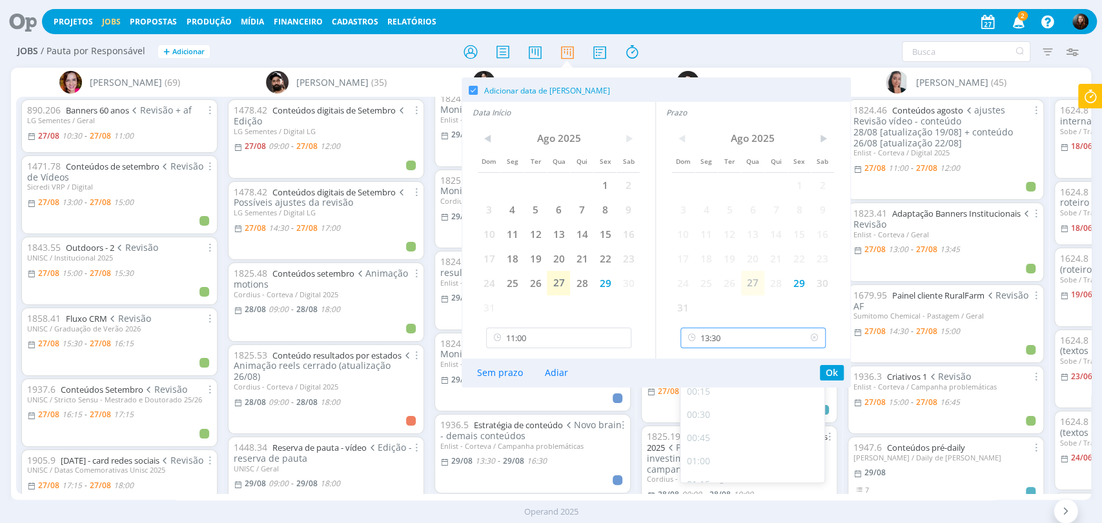
click at [725, 340] on input "13:30" at bounding box center [752, 338] width 145 height 21
click at [616, 367] on div "Sem prazo Adiar Ok" at bounding box center [656, 373] width 388 height 28
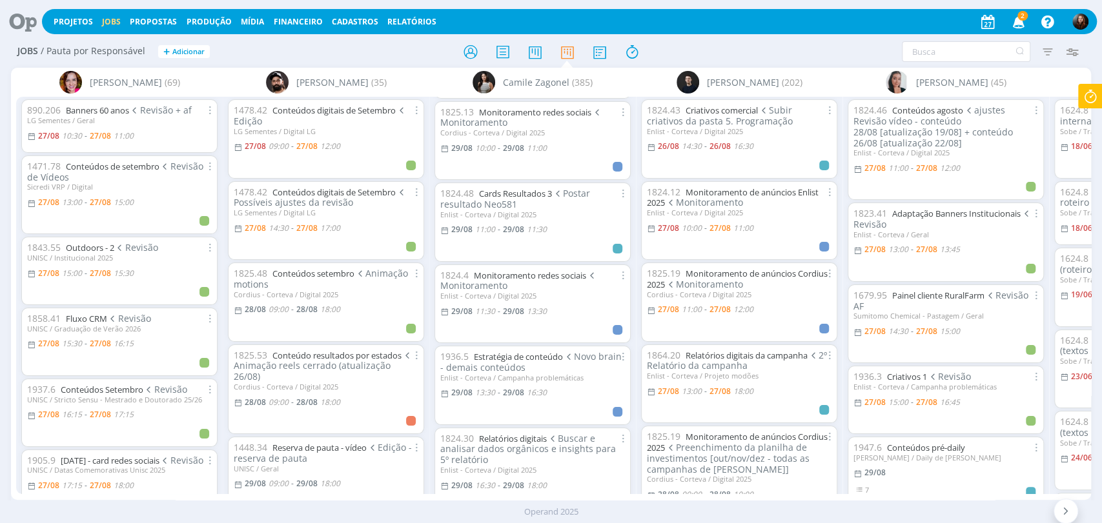
scroll to position [1340, 0]
click at [490, 303] on span "11:30" at bounding box center [485, 308] width 20 height 11
type input "13:30"
type input "11:30"
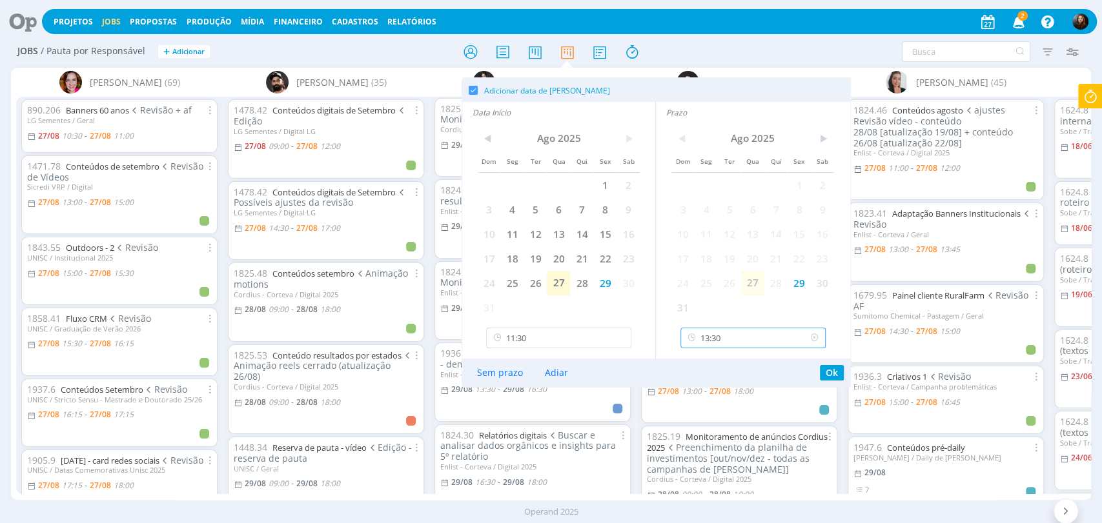
click at [759, 341] on input "13:30" at bounding box center [752, 338] width 145 height 21
click at [707, 452] on div "18:00" at bounding box center [753, 454] width 147 height 23
type input "18:00"
click at [538, 339] on input "11:30" at bounding box center [558, 338] width 145 height 21
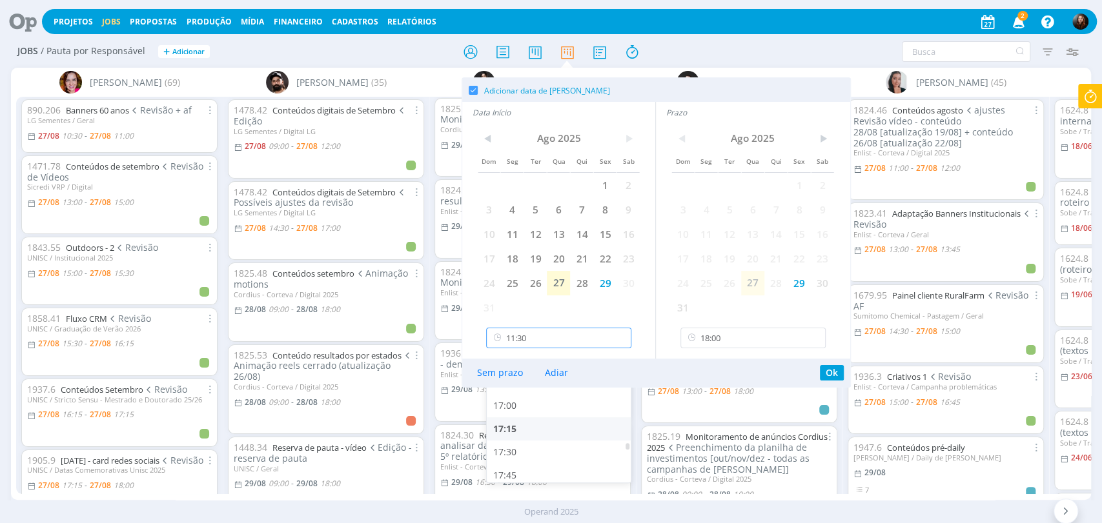
scroll to position [1544, 0]
click at [509, 405] on div "17:00" at bounding box center [560, 404] width 147 height 23
type input "17:00"
click at [826, 373] on button "Ok" at bounding box center [832, 372] width 24 height 15
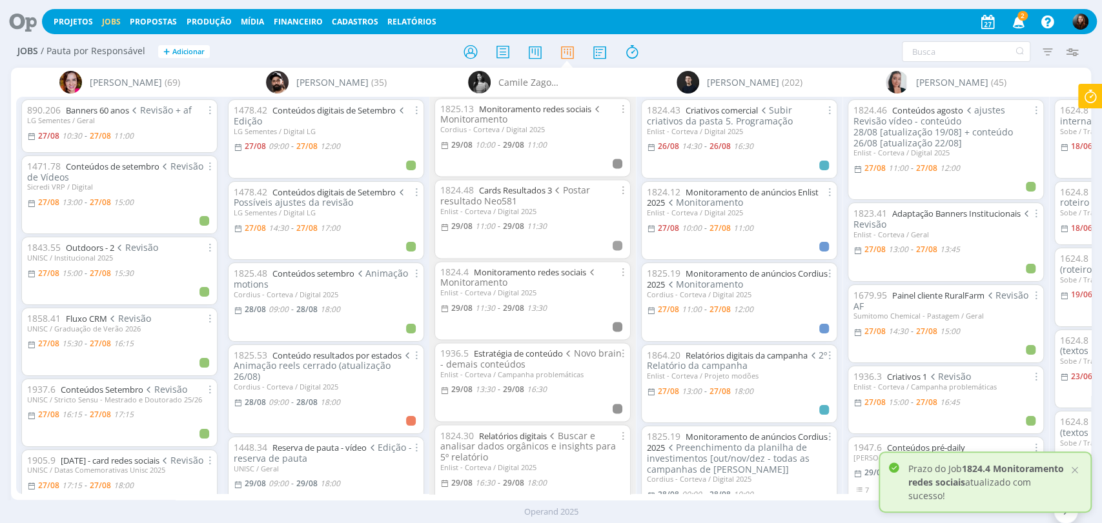
click at [389, 46] on div at bounding box center [551, 51] width 360 height 23
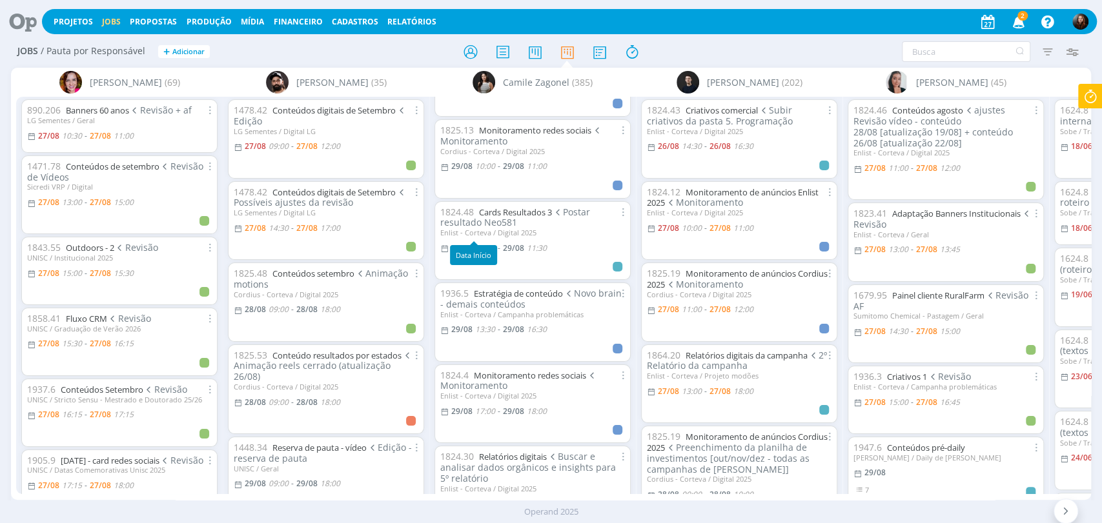
click at [484, 243] on span "11:00" at bounding box center [485, 248] width 20 height 11
type input "11:30"
type input "11:00"
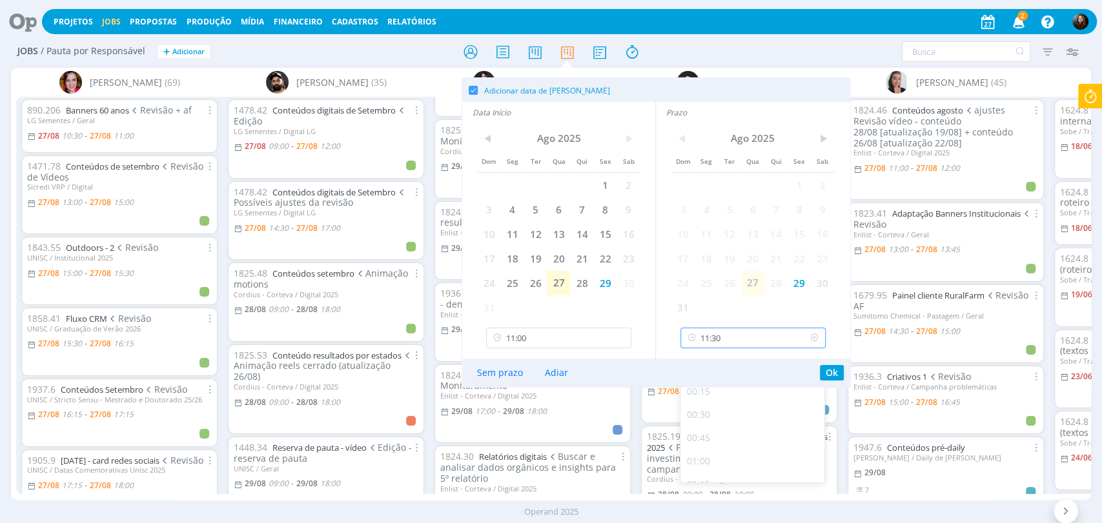
click at [735, 337] on input "11:30" at bounding box center [752, 338] width 145 height 21
click at [707, 408] on div "17:00" at bounding box center [753, 404] width 147 height 23
type input "17:00"
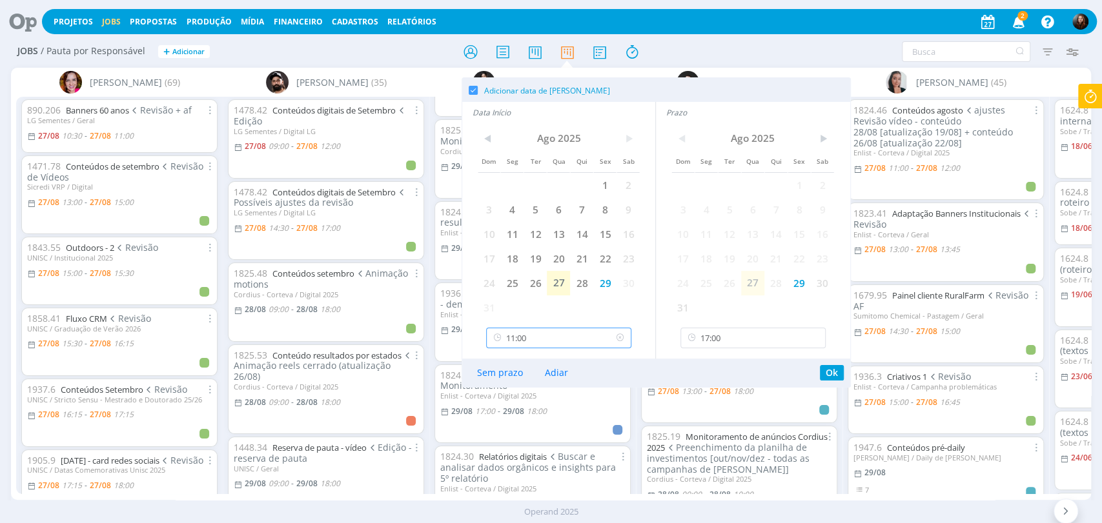
click at [528, 343] on input "11:00" at bounding box center [558, 338] width 145 height 21
click at [520, 473] on div "16:30" at bounding box center [560, 476] width 147 height 23
type input "16:30"
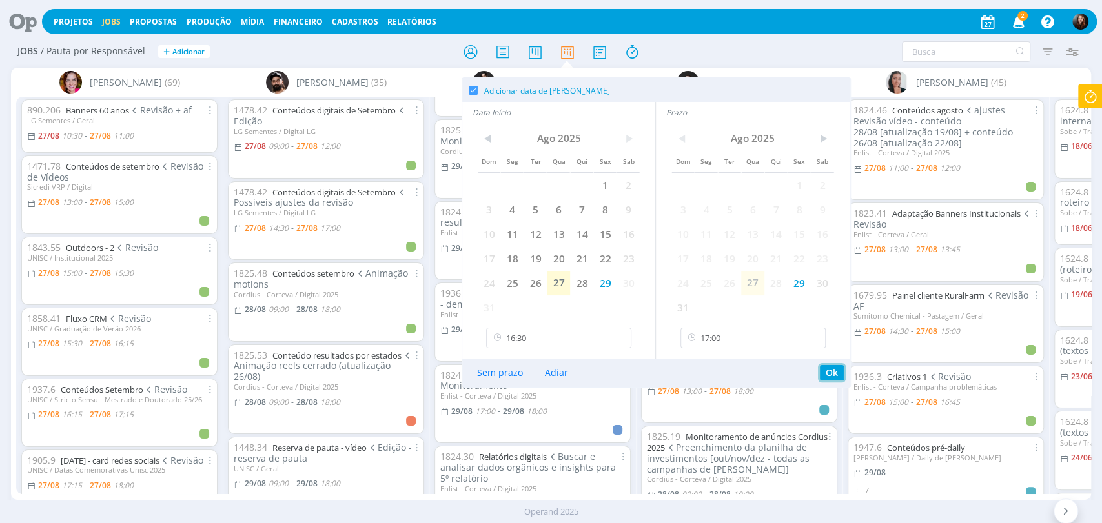
click at [832, 373] on button "Ok" at bounding box center [832, 372] width 24 height 15
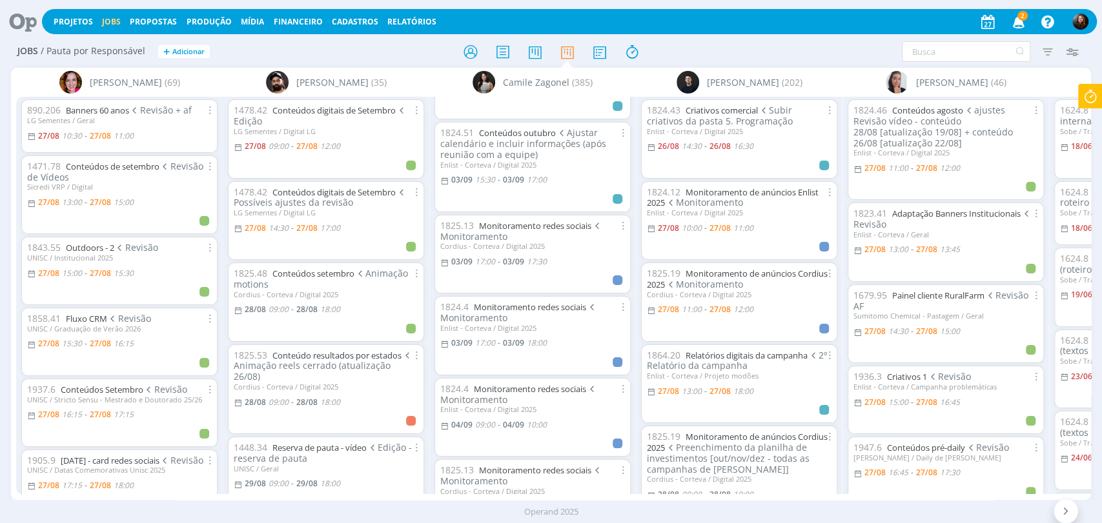
scroll to position [3554, 0]
click at [483, 336] on span "17:00" at bounding box center [485, 341] width 20 height 11
type input "18:00"
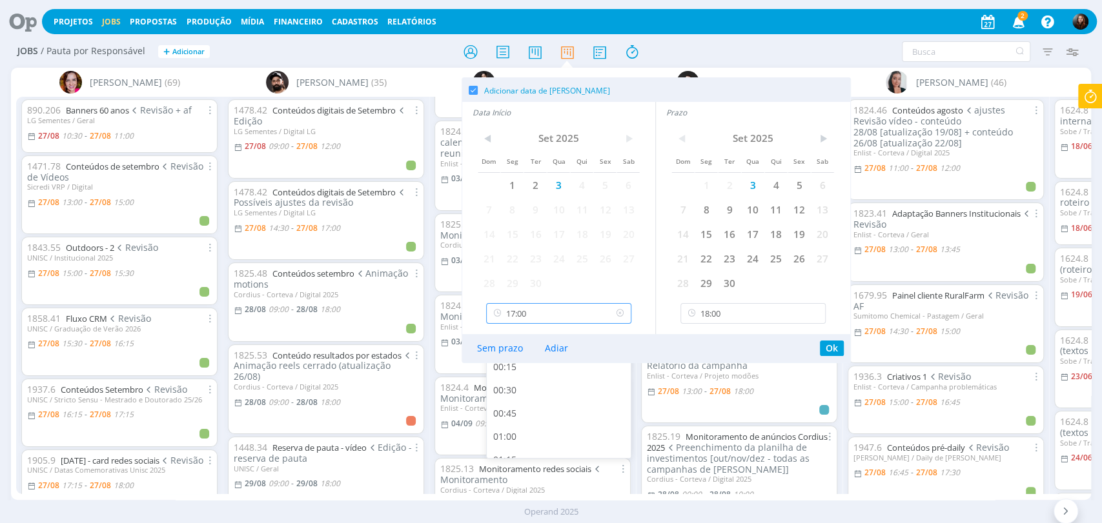
click at [542, 315] on input "17:00" at bounding box center [558, 313] width 145 height 21
click at [511, 410] on div "17:30" at bounding box center [560, 416] width 147 height 23
type input "17:30"
click at [830, 350] on button "Ok" at bounding box center [832, 348] width 24 height 15
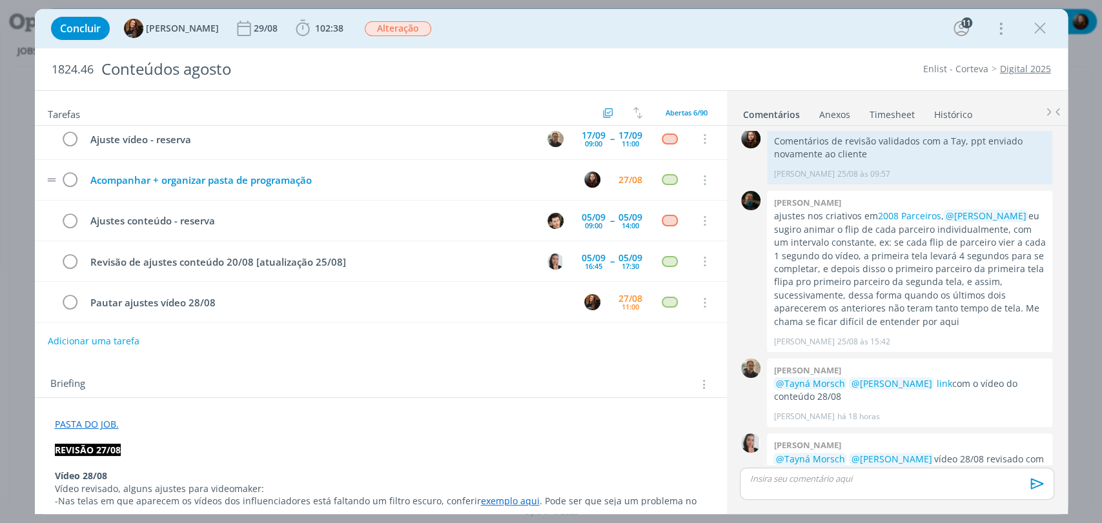
scroll to position [49, 0]
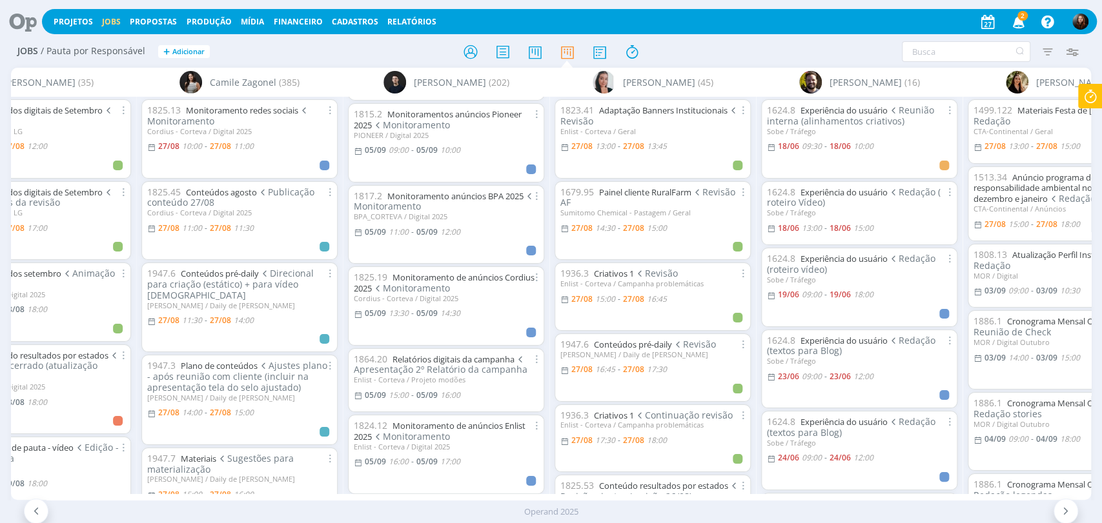
scroll to position [2653, 0]
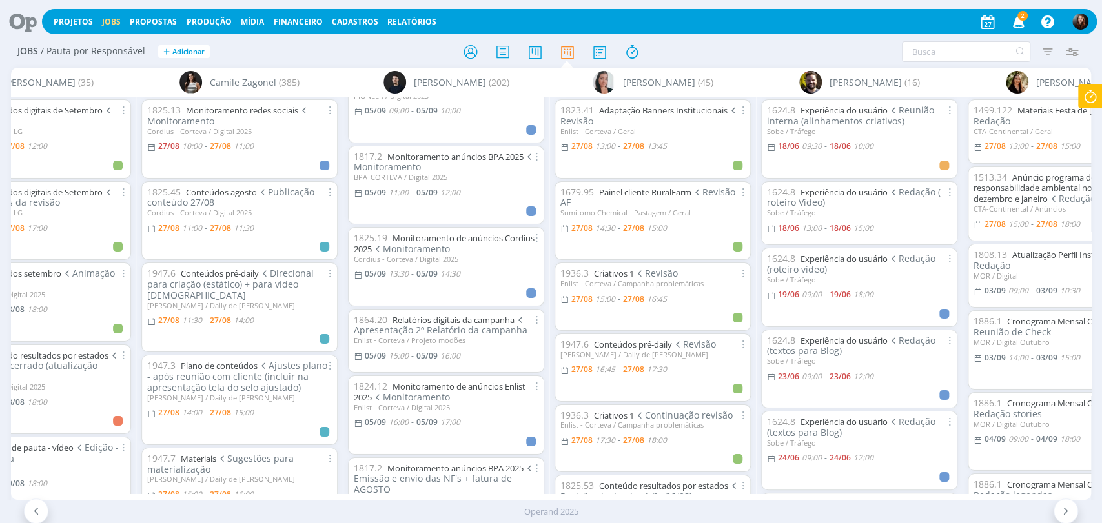
click at [416, 50] on div at bounding box center [551, 51] width 360 height 23
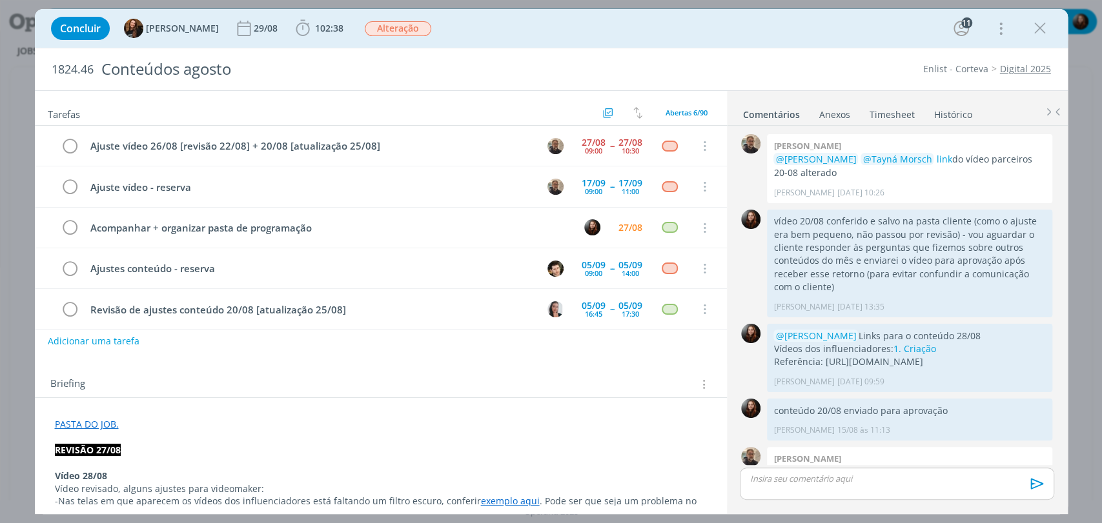
scroll to position [1340, 0]
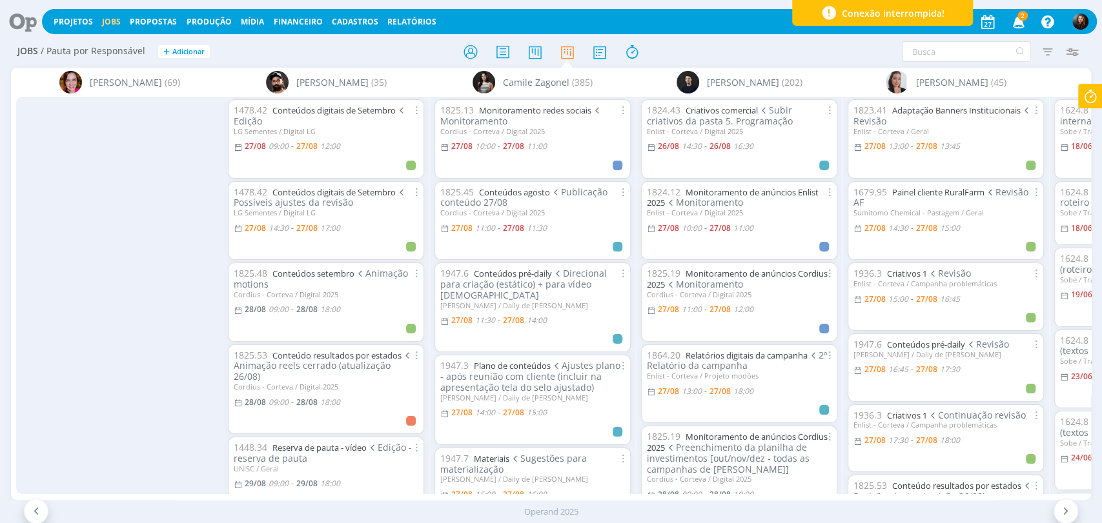
scroll to position [2653, 0]
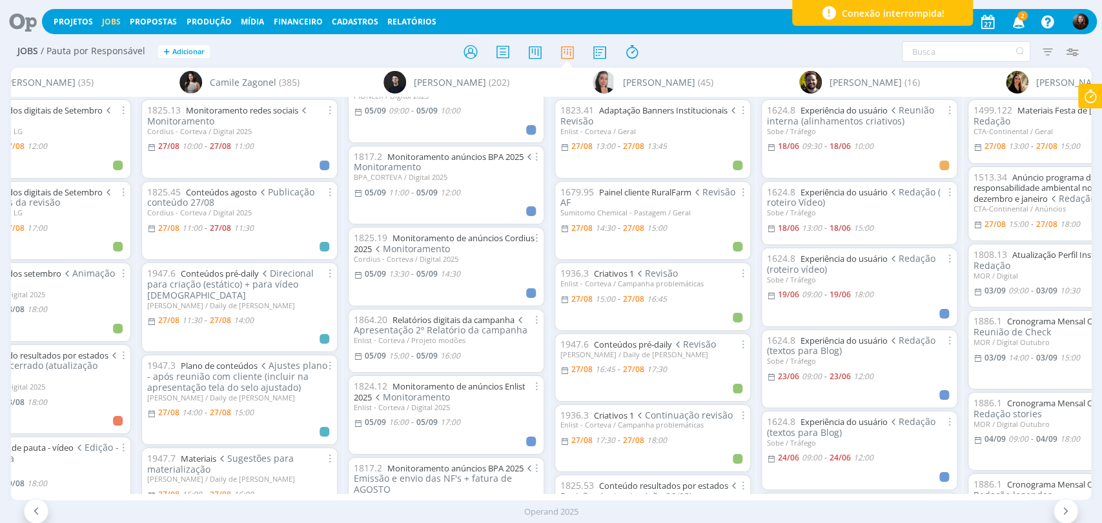
click at [708, 45] on div at bounding box center [551, 51] width 360 height 23
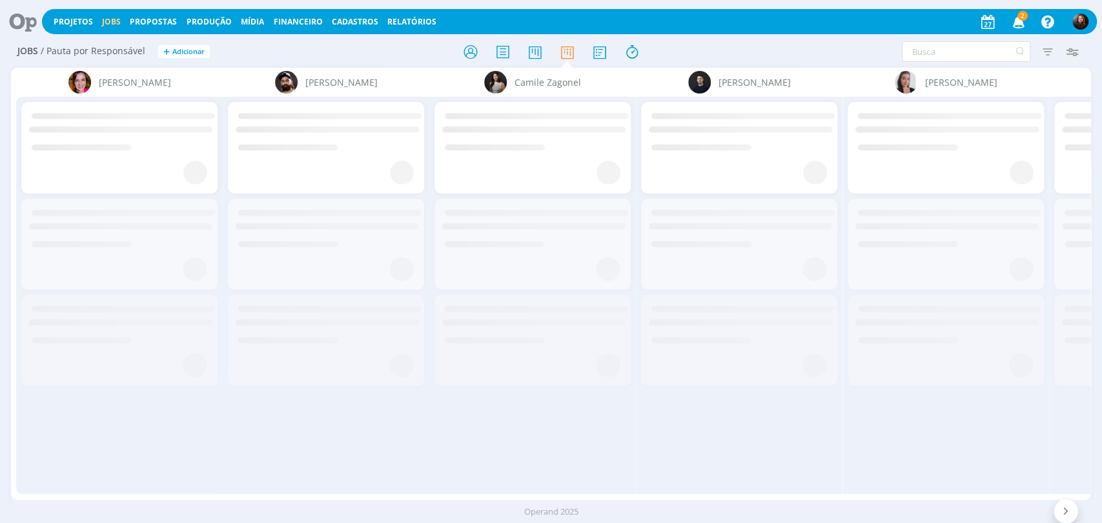
drag, startPoint x: 0, startPoint y: 0, endPoint x: 700, endPoint y: 48, distance: 701.8
click at [700, 48] on div at bounding box center [551, 51] width 360 height 23
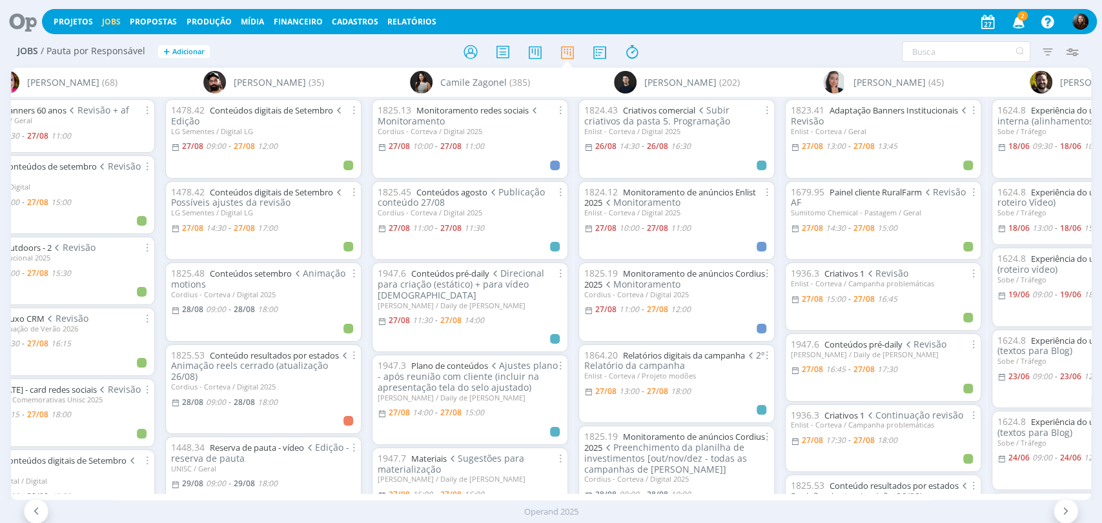
scroll to position [0, 88]
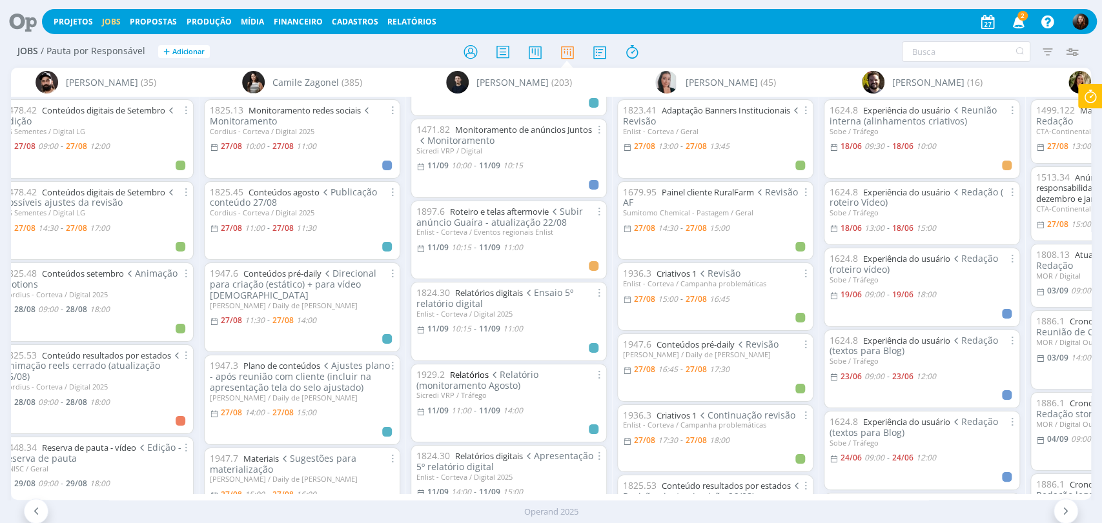
scroll to position [4359, 0]
click at [465, 246] on span "10:15" at bounding box center [461, 251] width 20 height 11
type input "11:00"
type input "10:15"
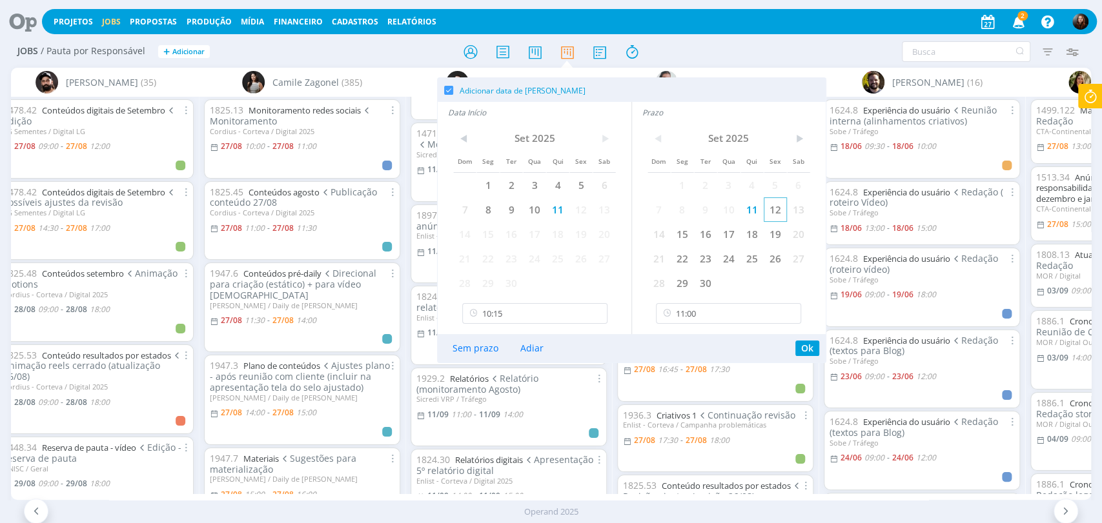
click at [776, 212] on span "12" at bounding box center [774, 209] width 23 height 25
click at [581, 213] on span "12" at bounding box center [580, 209] width 23 height 25
click at [714, 315] on input "11:00" at bounding box center [728, 313] width 145 height 21
click at [689, 450] on div "16:30" at bounding box center [729, 451] width 147 height 23
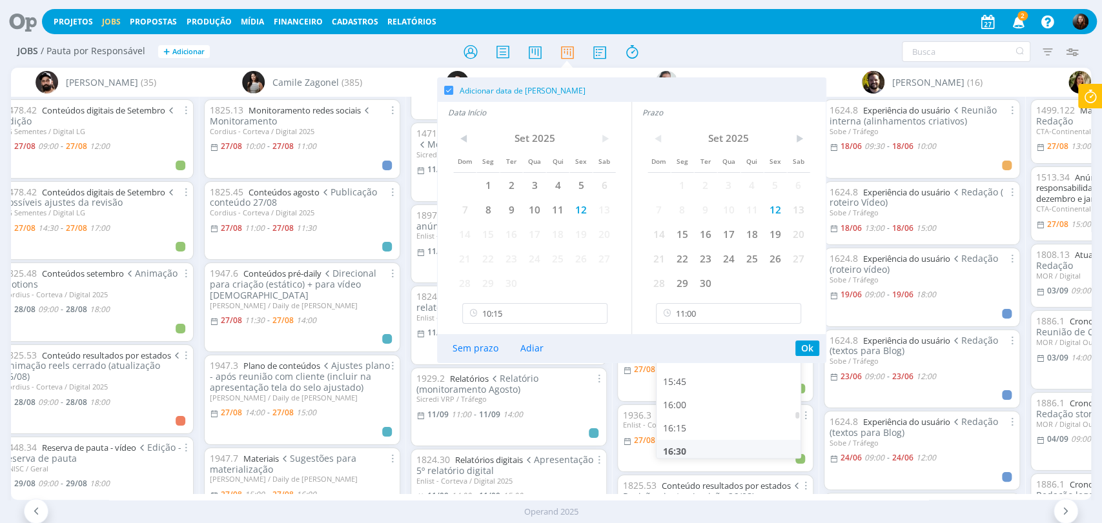
type input "16:30"
click at [538, 316] on input "10:15" at bounding box center [534, 313] width 145 height 21
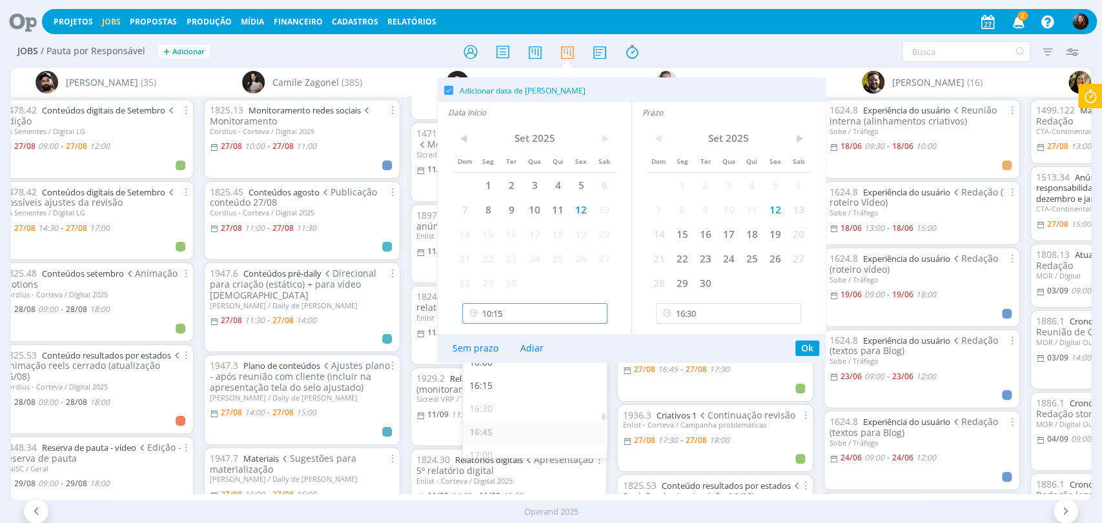
scroll to position [1428, 0]
click at [490, 404] on div "16:00" at bounding box center [536, 402] width 147 height 23
type input "16:00"
click at [806, 349] on button "Ok" at bounding box center [807, 348] width 24 height 15
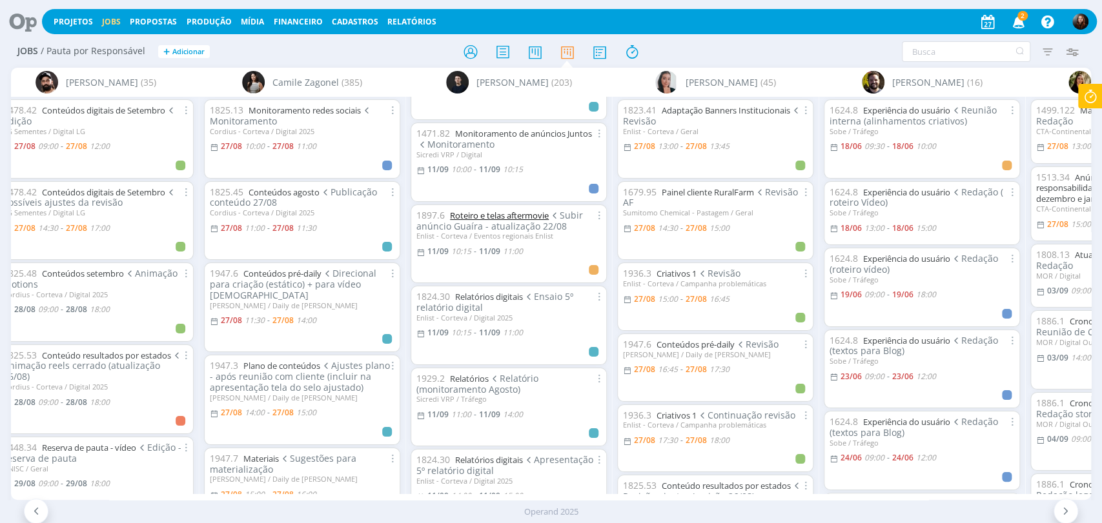
click at [502, 210] on link "Roteiro e telas aftermovie" at bounding box center [499, 216] width 99 height 12
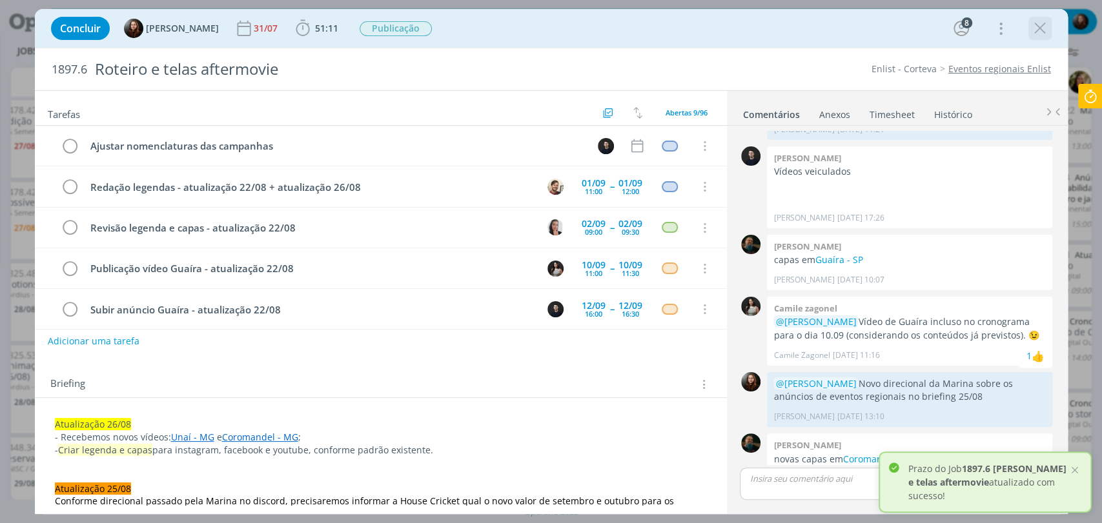
click at [1035, 26] on icon "dialog" at bounding box center [1039, 28] width 19 height 19
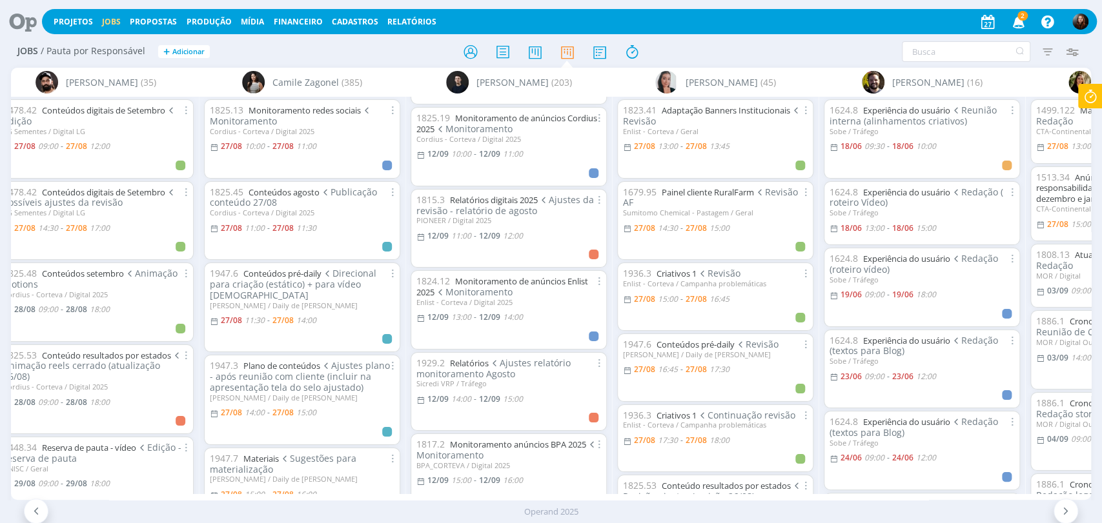
scroll to position [4861, 0]
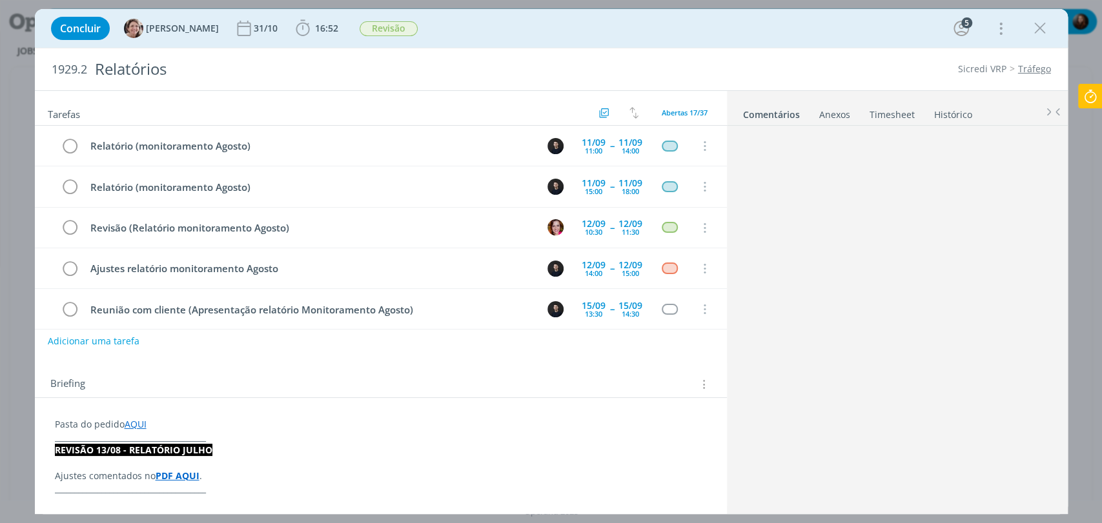
scroll to position [506, 0]
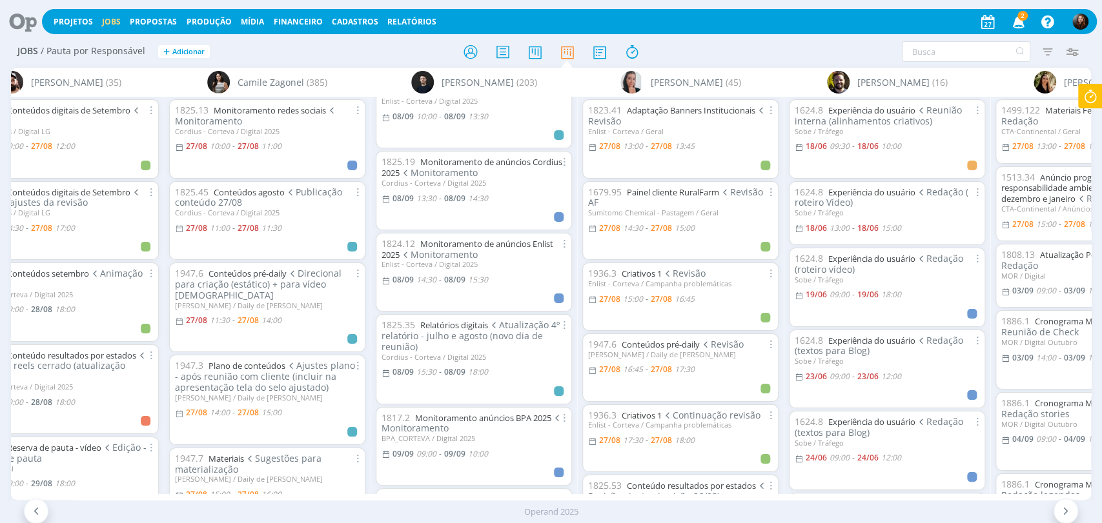
scroll to position [3298, 0]
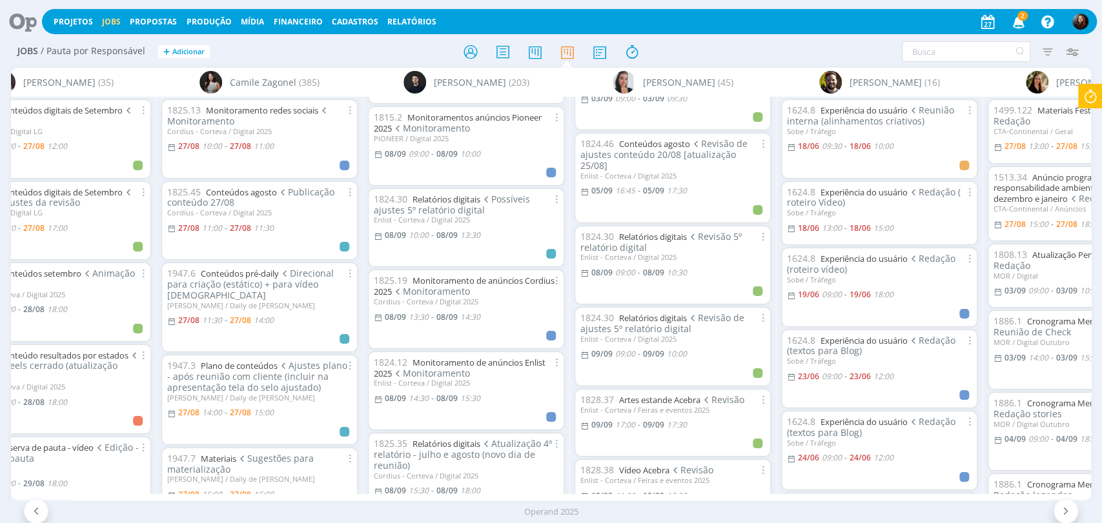
scroll to position [3180, 0]
click at [421, 310] on span "13:30" at bounding box center [418, 315] width 20 height 11
type input "14:30"
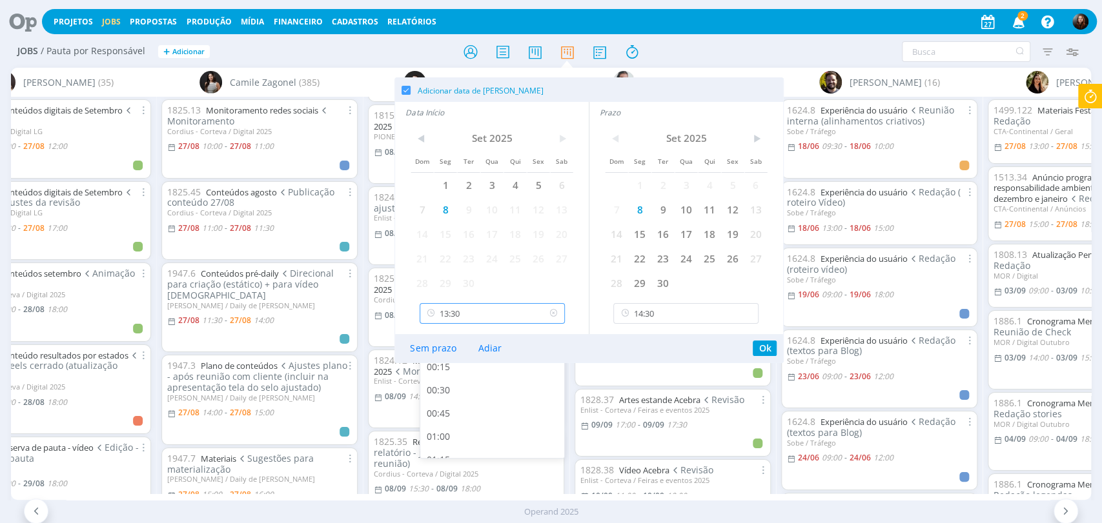
click at [472, 307] on input "13:30" at bounding box center [491, 313] width 145 height 21
click at [453, 401] on div "10:00" at bounding box center [493, 403] width 147 height 23
type input "10:00"
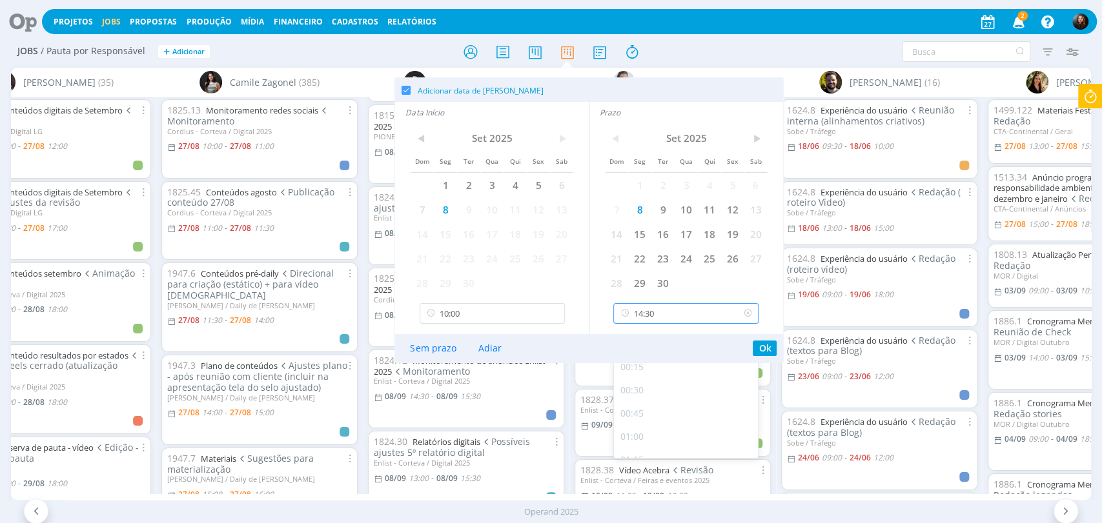
click at [669, 322] on input "14:30" at bounding box center [685, 313] width 145 height 21
click at [641, 405] on div "11:00" at bounding box center [687, 403] width 147 height 23
click at [762, 347] on button "Ok" at bounding box center [764, 348] width 24 height 15
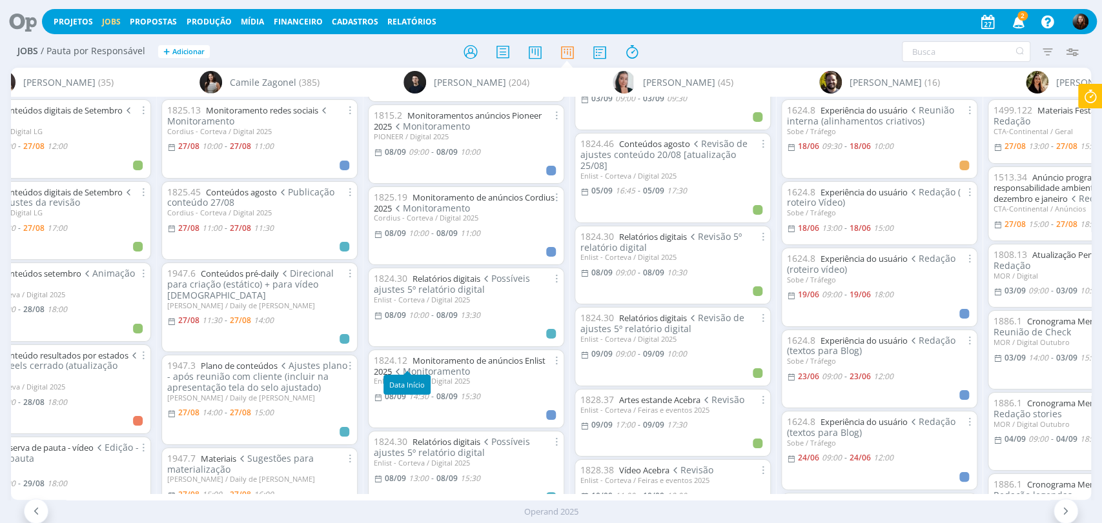
click at [422, 391] on span "14:30" at bounding box center [418, 396] width 20 height 11
type input "15:30"
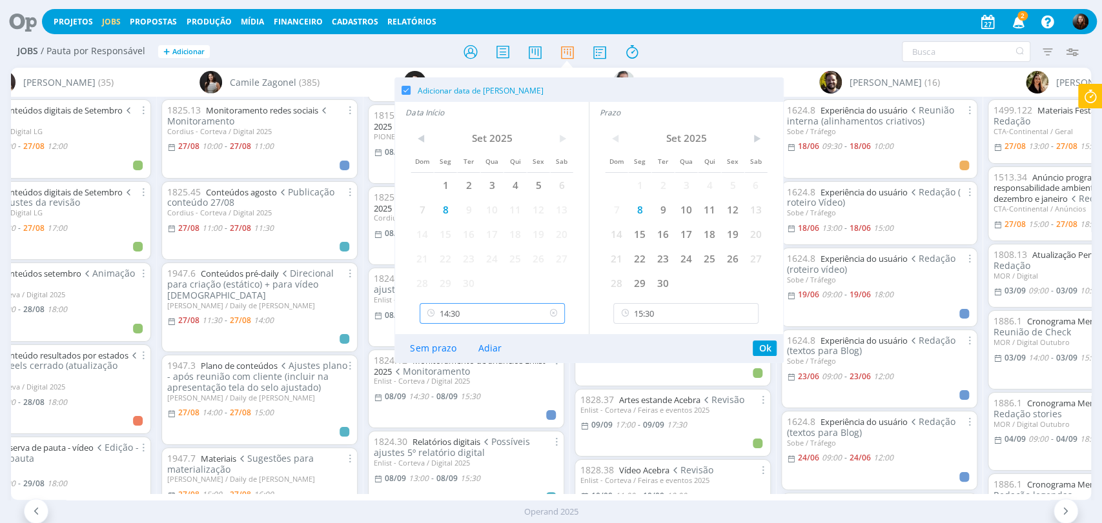
scroll to position [1249, 0]
click at [482, 312] on input "14:30" at bounding box center [491, 313] width 145 height 21
click at [450, 400] on div "11:00" at bounding box center [493, 403] width 147 height 23
type input "11:00"
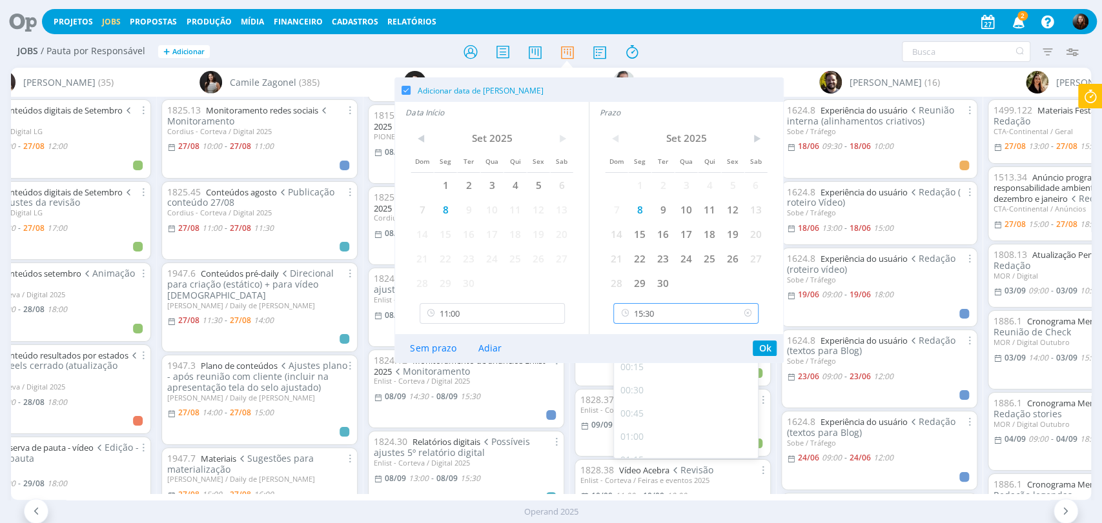
click at [672, 321] on input "15:30" at bounding box center [685, 313] width 145 height 21
click at [640, 404] on div "12:00" at bounding box center [687, 403] width 147 height 23
type input "12:00"
click at [767, 345] on button "Ok" at bounding box center [764, 348] width 24 height 15
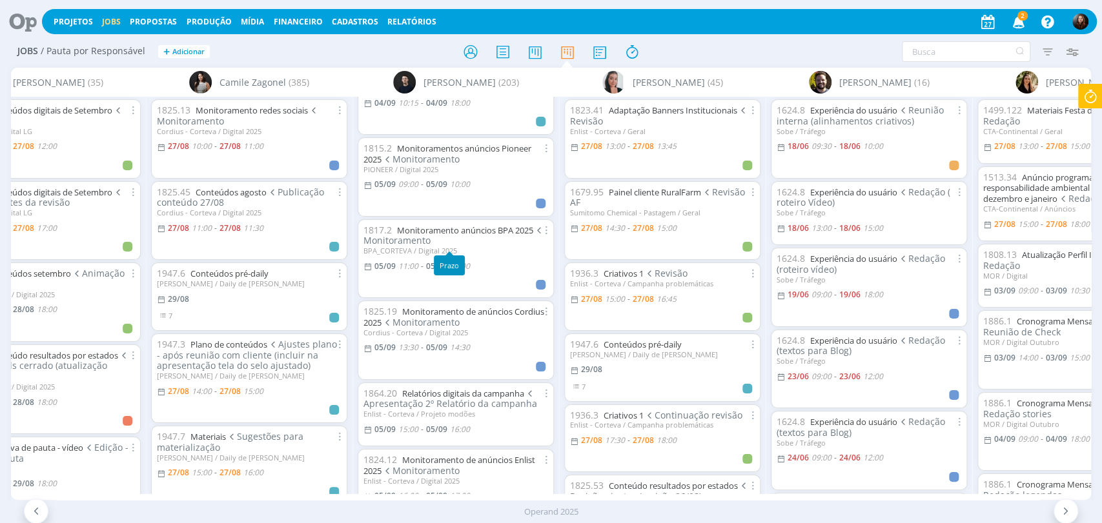
scroll to position [2581, 0]
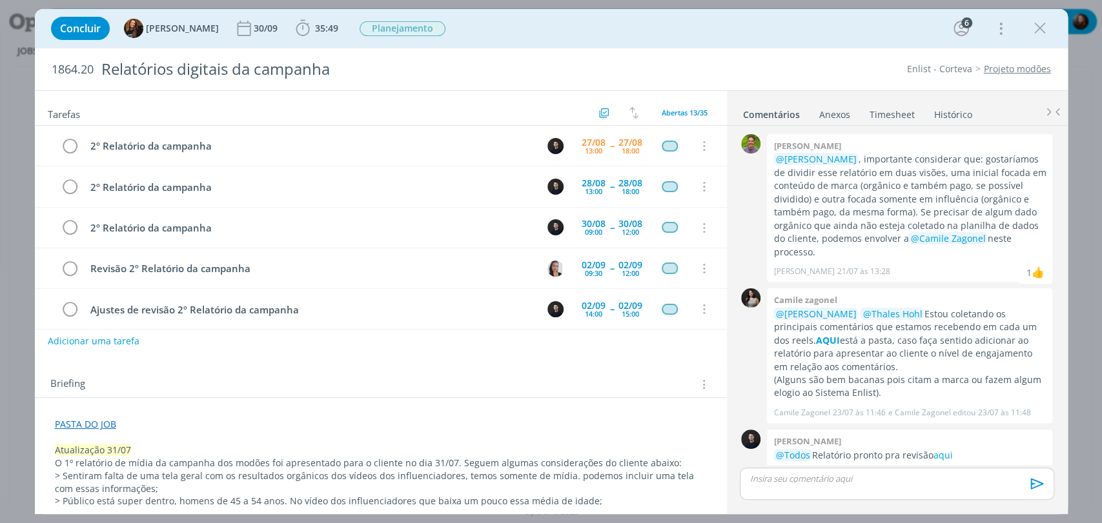
scroll to position [258, 0]
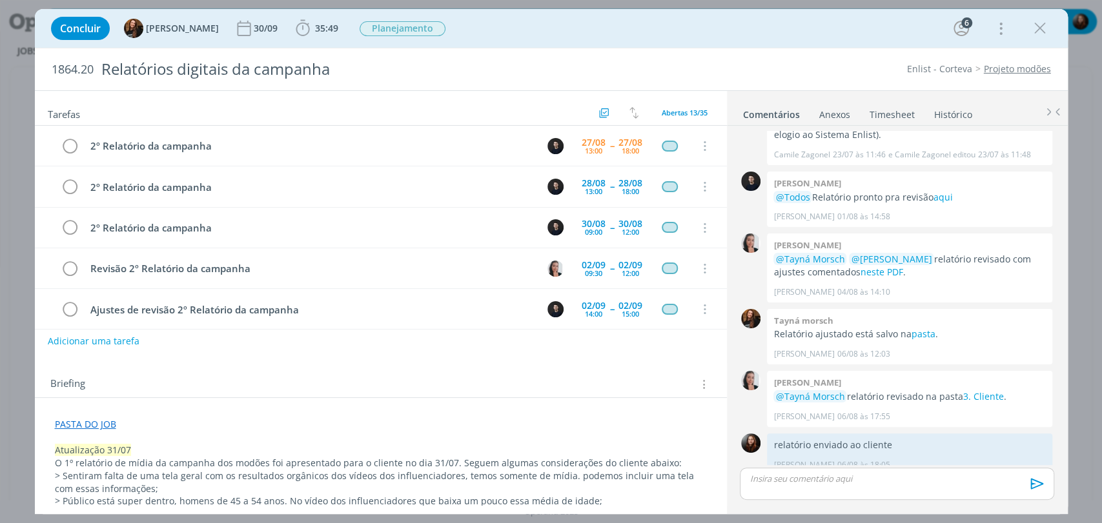
click at [755, 48] on div "1864.20 Relatórios digitais da campanha Enlist - Corteva Projeto modões" at bounding box center [551, 69] width 1033 height 42
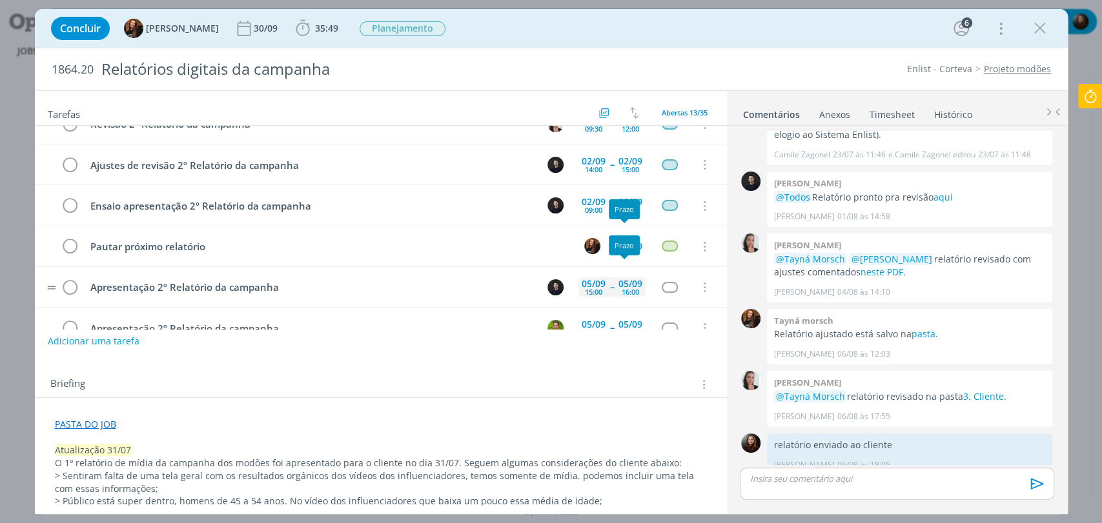
scroll to position [143, 0]
click at [585, 208] on div "09:00" at bounding box center [593, 211] width 17 height 7
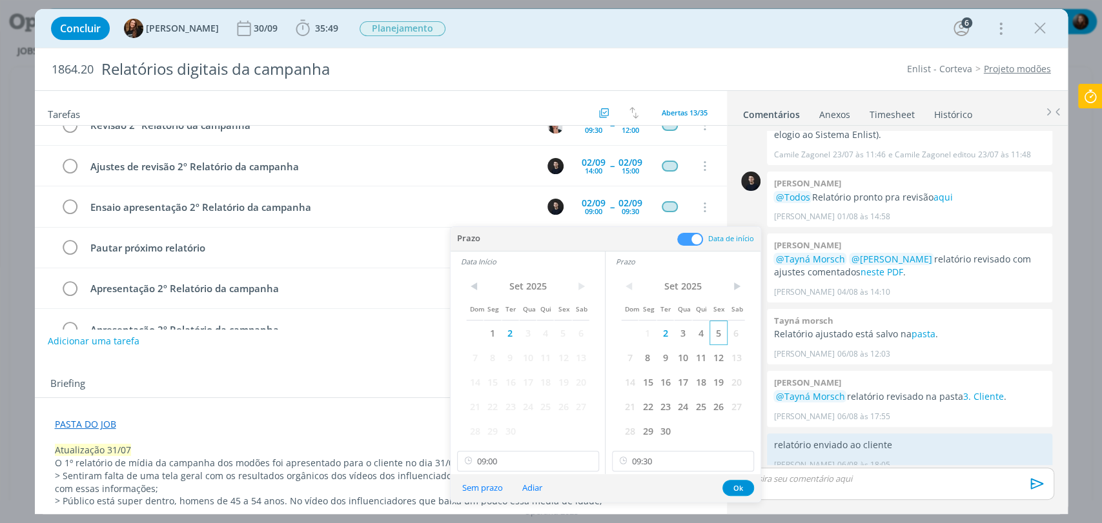
click at [716, 336] on span "5" at bounding box center [717, 333] width 17 height 25
drag, startPoint x: 563, startPoint y: 334, endPoint x: 561, endPoint y: 348, distance: 15.0
click at [564, 334] on span "5" at bounding box center [562, 333] width 17 height 25
click at [494, 461] on input "09:00" at bounding box center [528, 461] width 142 height 21
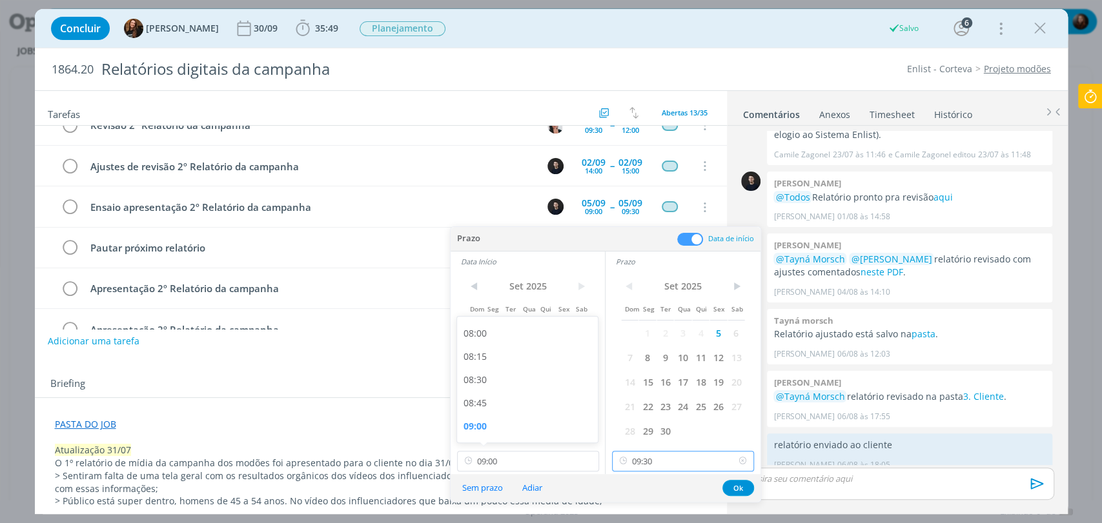
click at [654, 466] on input "09:30" at bounding box center [683, 461] width 142 height 21
click at [645, 363] on div "15:00" at bounding box center [684, 364] width 144 height 23
type input "15:00"
click at [516, 458] on input "09:00" at bounding box center [528, 461] width 142 height 21
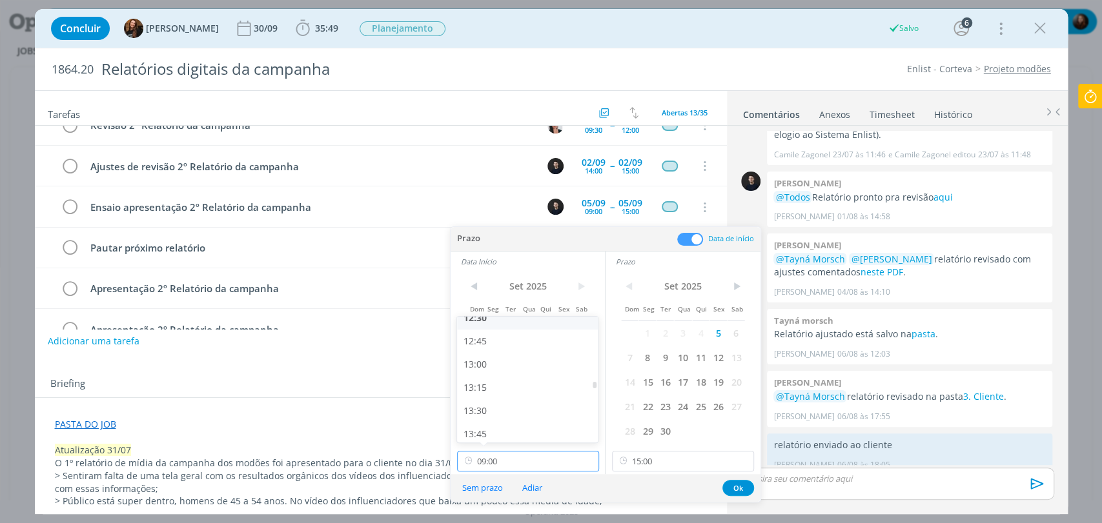
scroll to position [1240, 0]
drag, startPoint x: 501, startPoint y: 428, endPoint x: 552, endPoint y: 427, distance: 50.3
click at [503, 429] on div "14:30" at bounding box center [529, 436] width 144 height 23
type input "14:30"
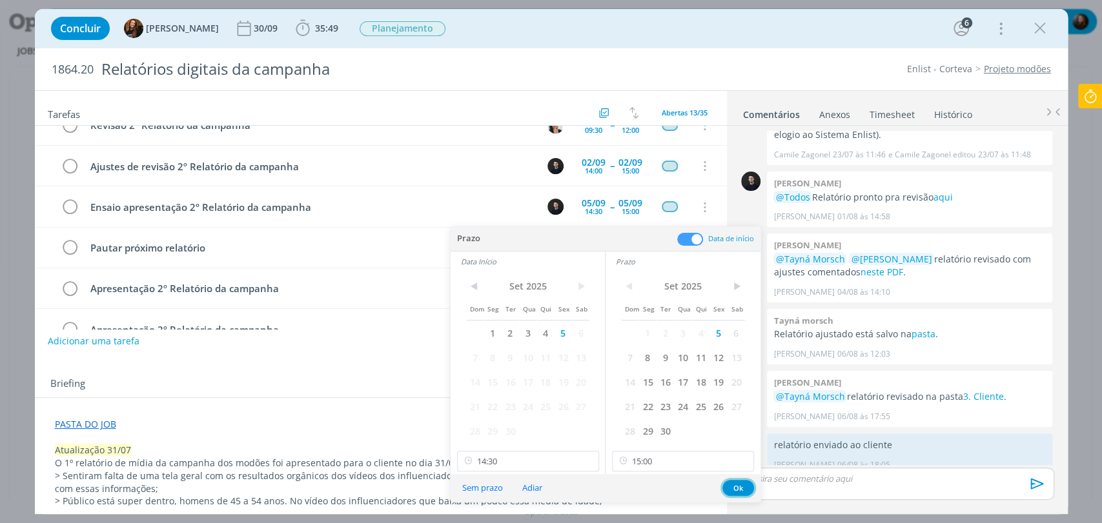
click at [740, 483] on button "Ok" at bounding box center [738, 488] width 32 height 16
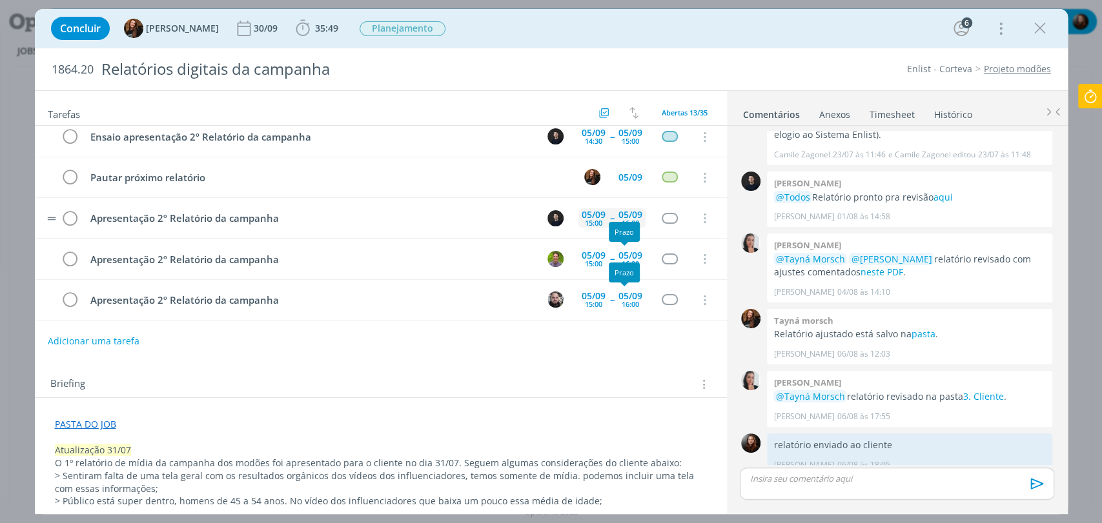
scroll to position [215, 0]
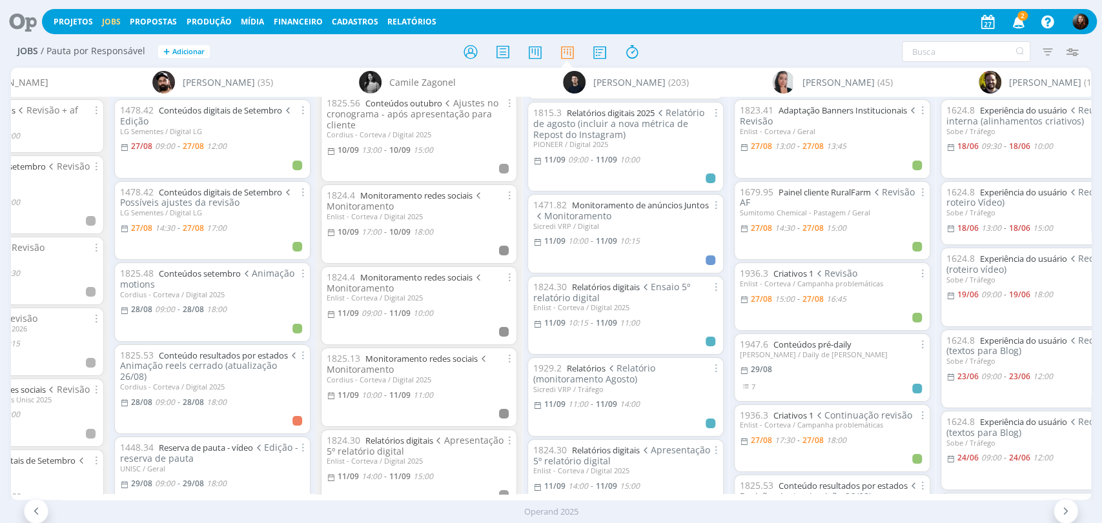
scroll to position [6329, 0]
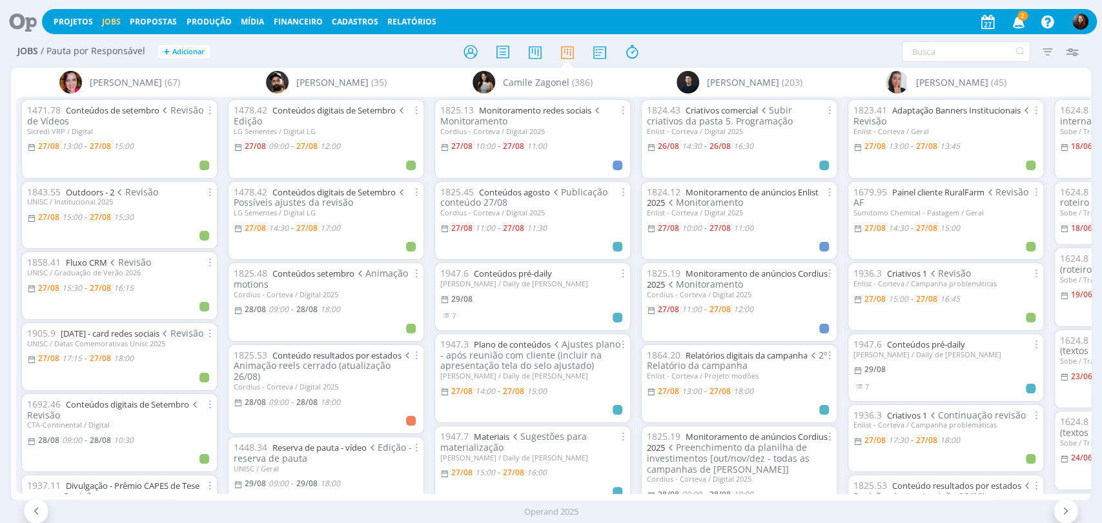
scroll to position [4287, 0]
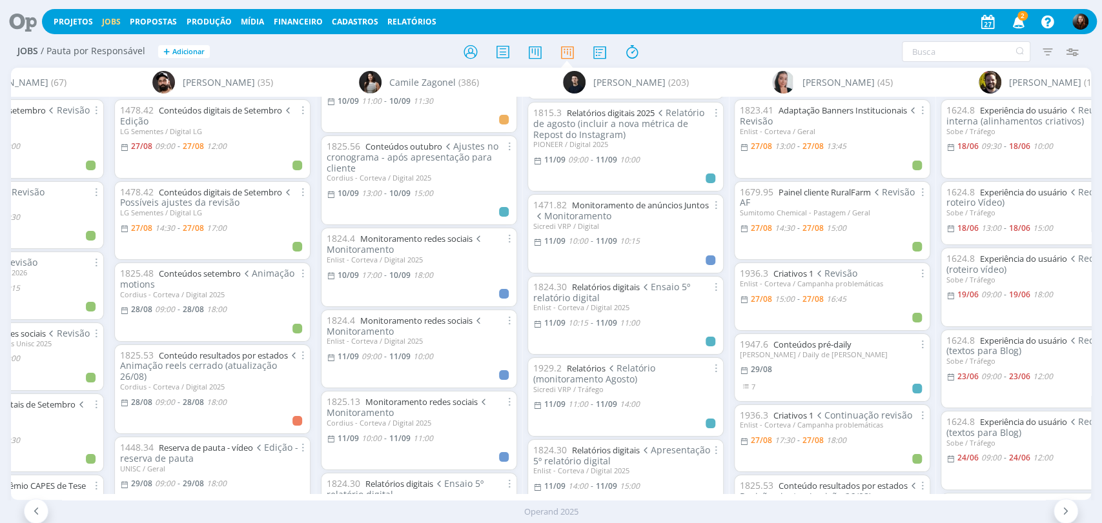
click at [1020, 20] on span "2" at bounding box center [1022, 16] width 10 height 10
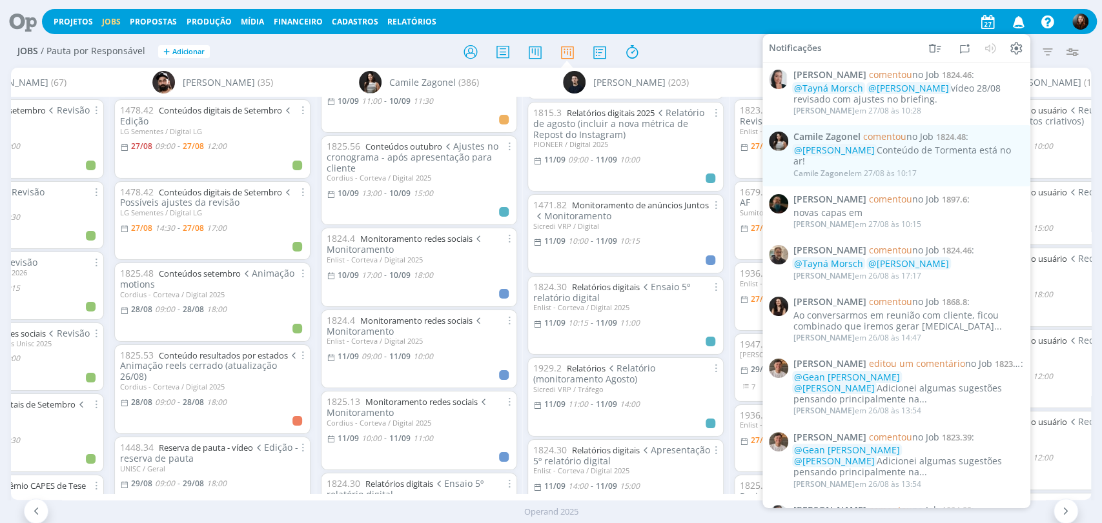
click at [672, 54] on div at bounding box center [551, 51] width 360 height 23
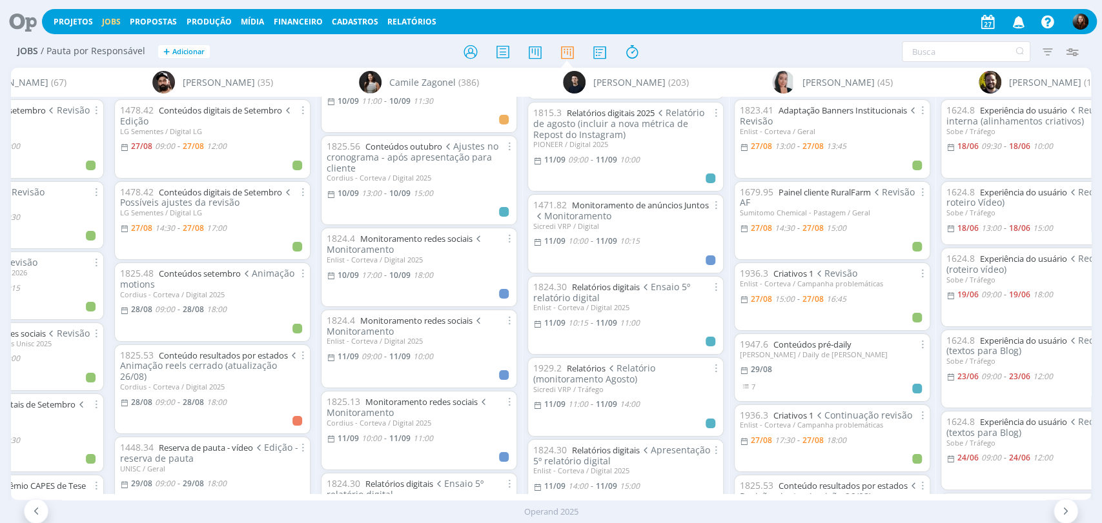
click at [811, 43] on div "Filtrar Filtrar Limpar Tipo Jobs e Tarefas Data Personalizado a Situação dos jo…" at bounding box center [910, 51] width 347 height 21
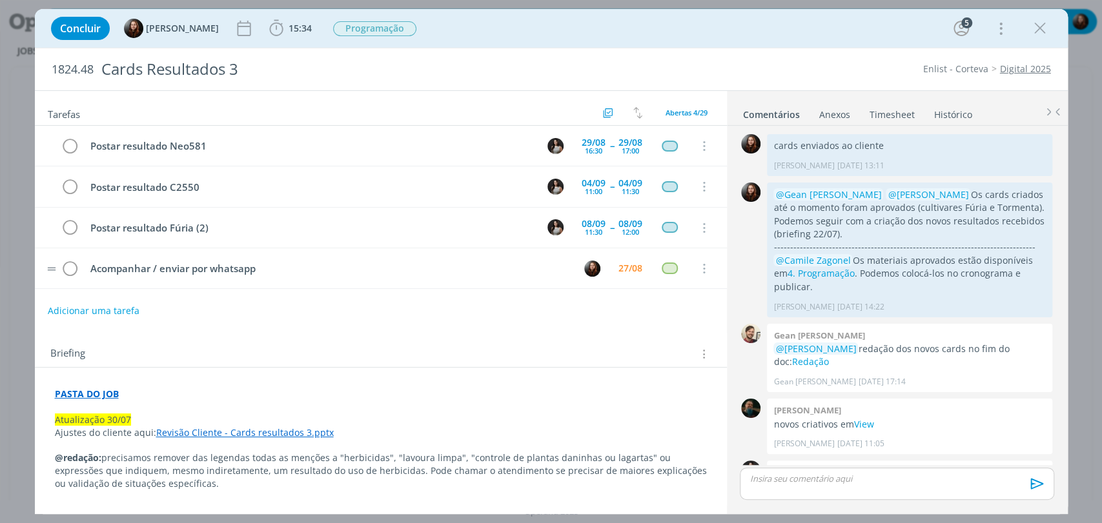
scroll to position [1360, 0]
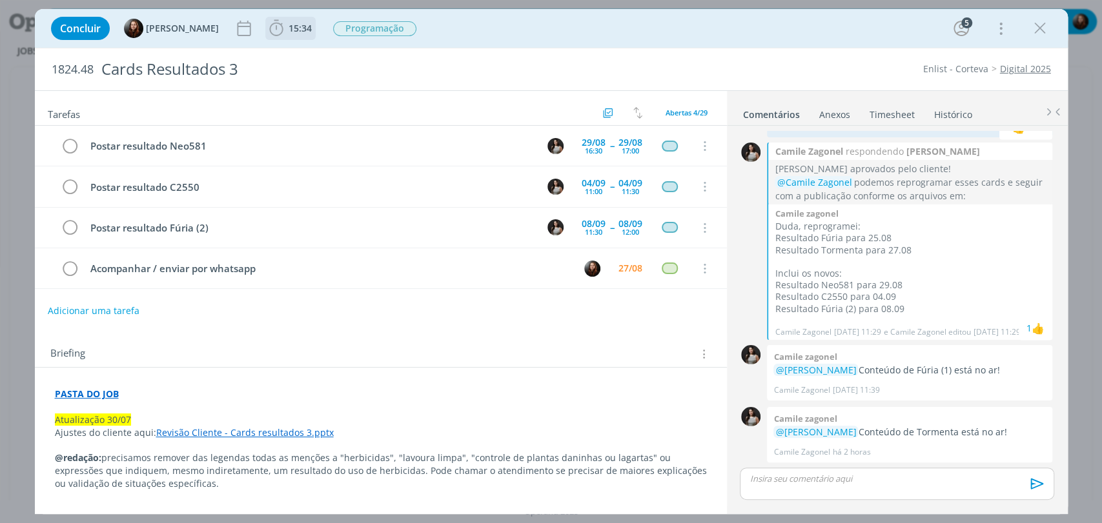
click at [289, 23] on span "15:34" at bounding box center [299, 28] width 23 height 12
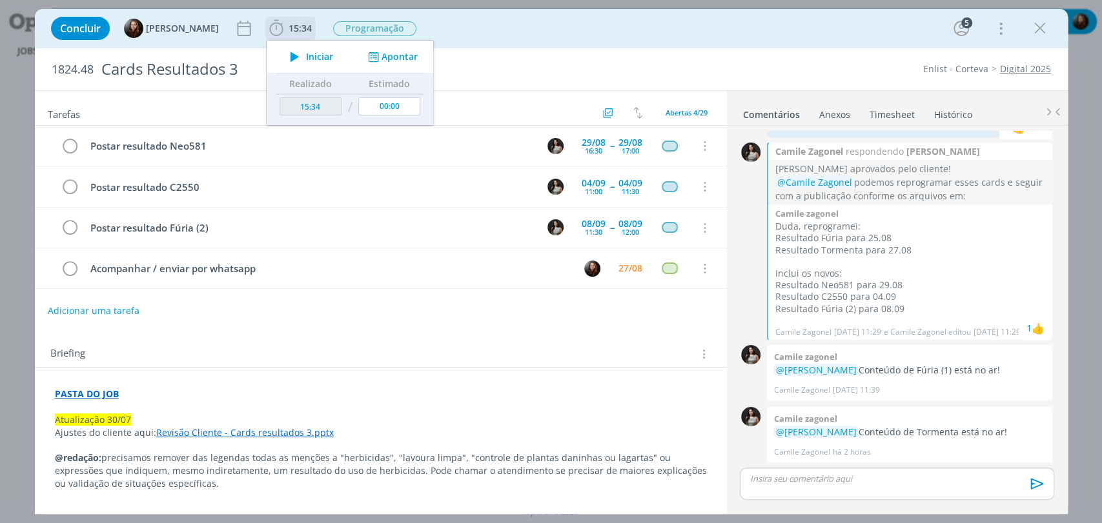
click at [311, 58] on span "Iniciar" at bounding box center [319, 56] width 27 height 9
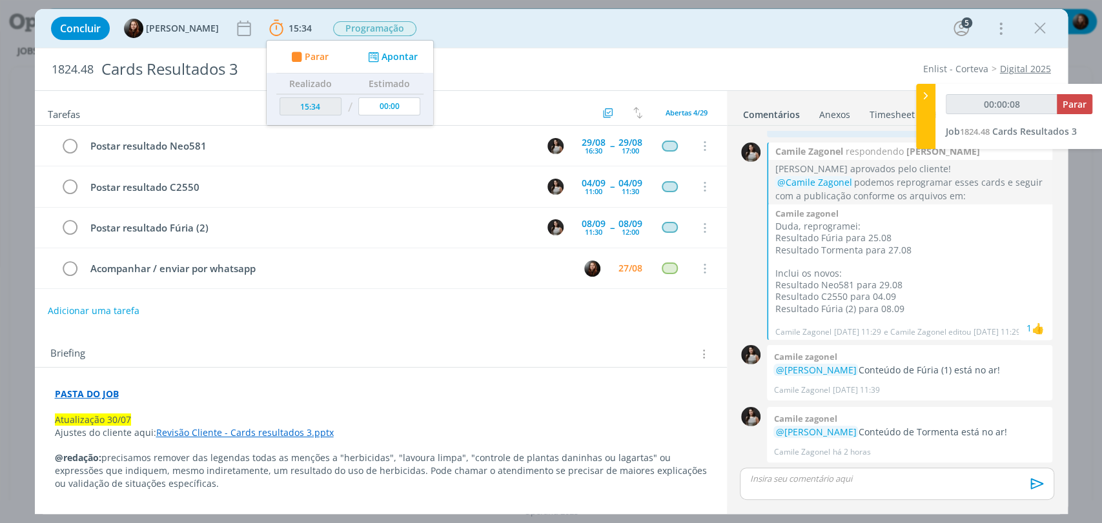
click at [836, 34] on div "Concluir [PERSON_NAME] 15:34 Parar Apontar Data * [DATE] Horas * 00:00 Tarefa S…" at bounding box center [551, 28] width 1013 height 31
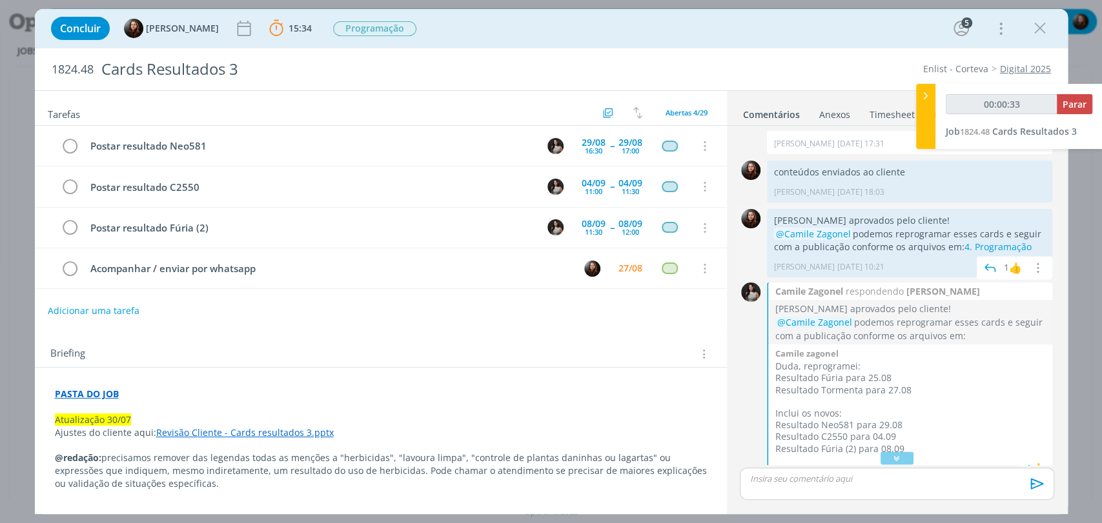
scroll to position [1216, 0]
click at [971, 248] on link "4. Programação" at bounding box center [996, 250] width 67 height 12
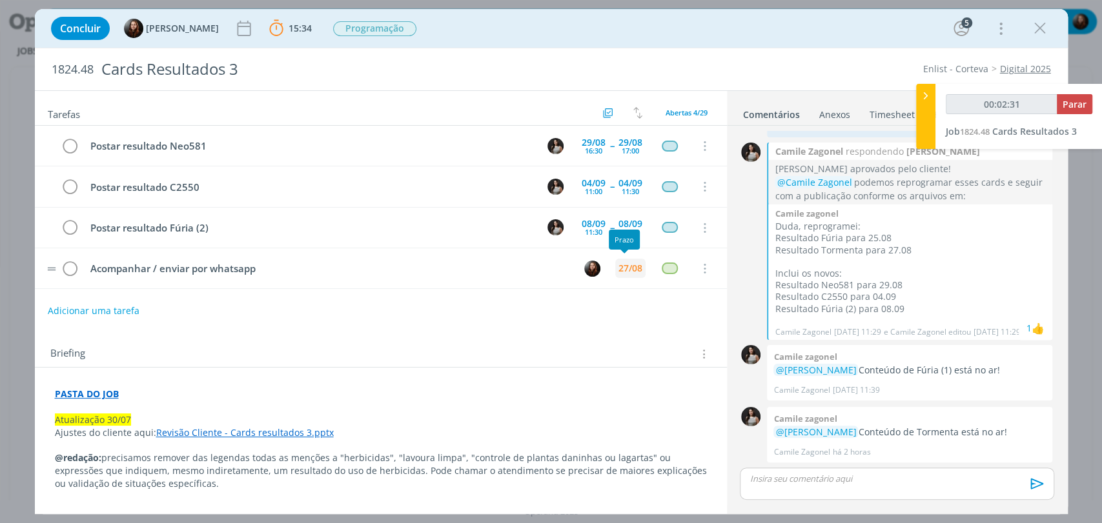
click at [620, 264] on div "27/08" at bounding box center [630, 268] width 24 height 9
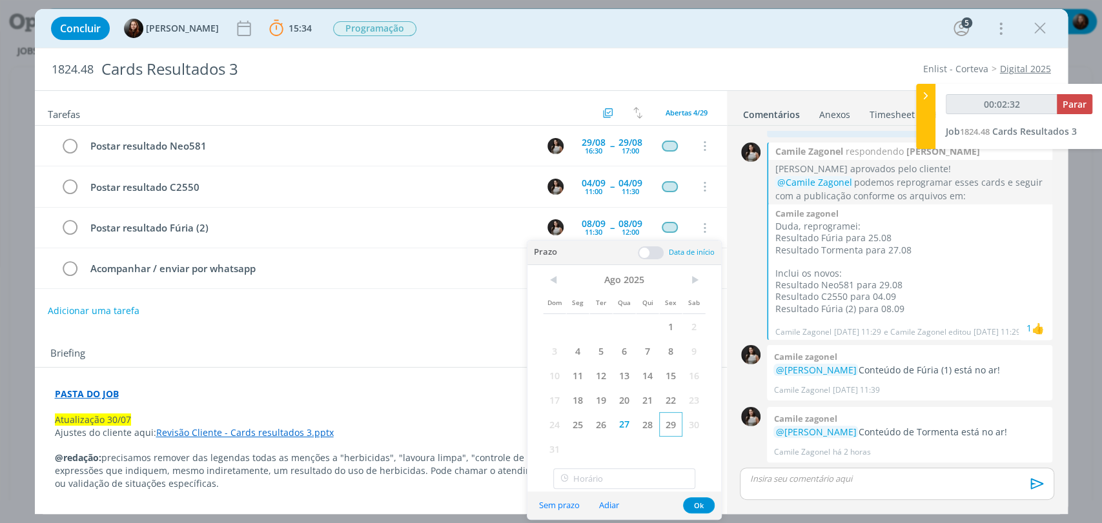
click at [666, 423] on span "29" at bounding box center [670, 424] width 23 height 25
click at [697, 504] on button "Ok" at bounding box center [699, 506] width 32 height 16
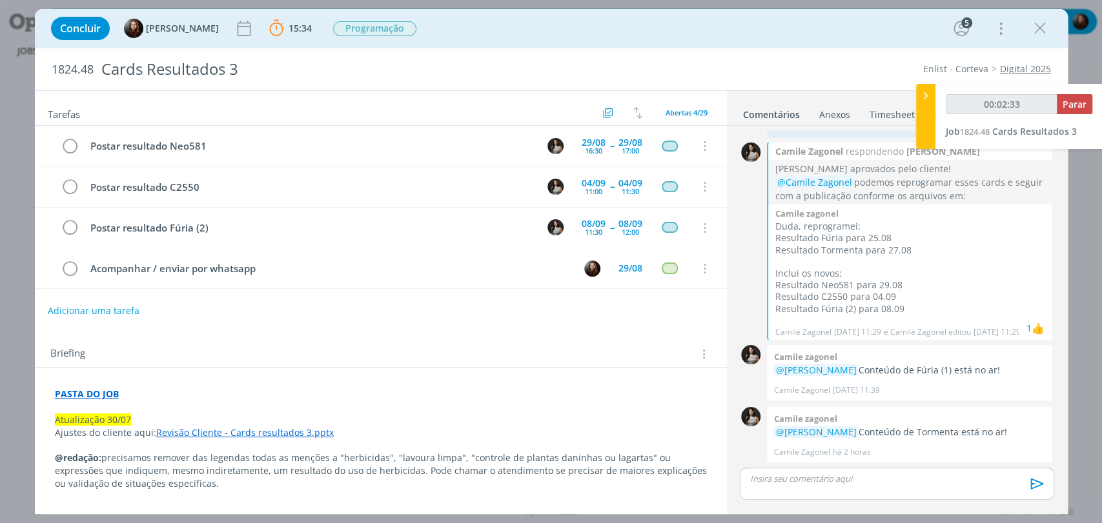
type input "00:02:34"
click at [1075, 105] on span "Parar" at bounding box center [1074, 104] width 24 height 12
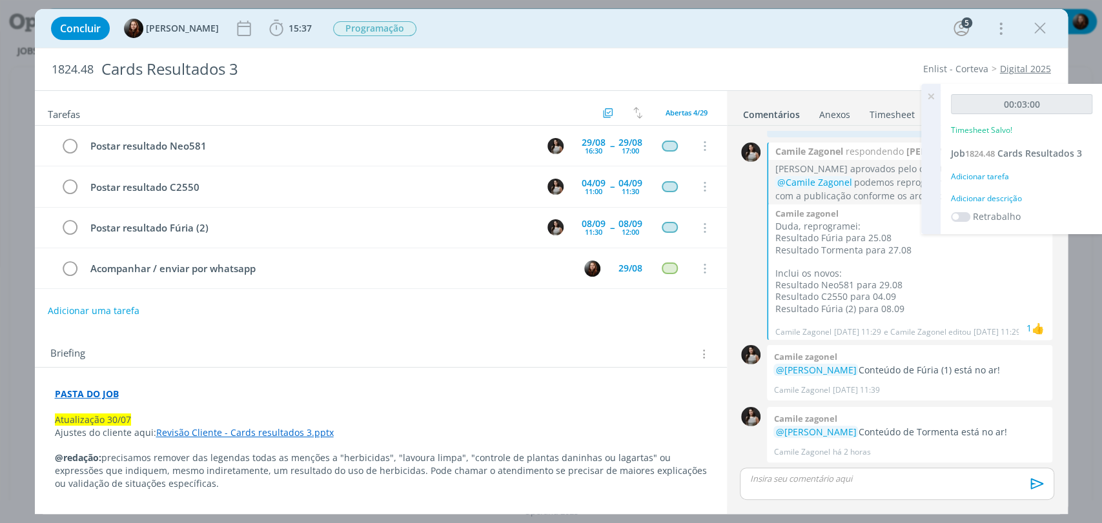
click at [999, 197] on div "Adicionar descrição" at bounding box center [1021, 199] width 141 height 12
click at [996, 218] on textarea at bounding box center [1021, 219] width 135 height 46
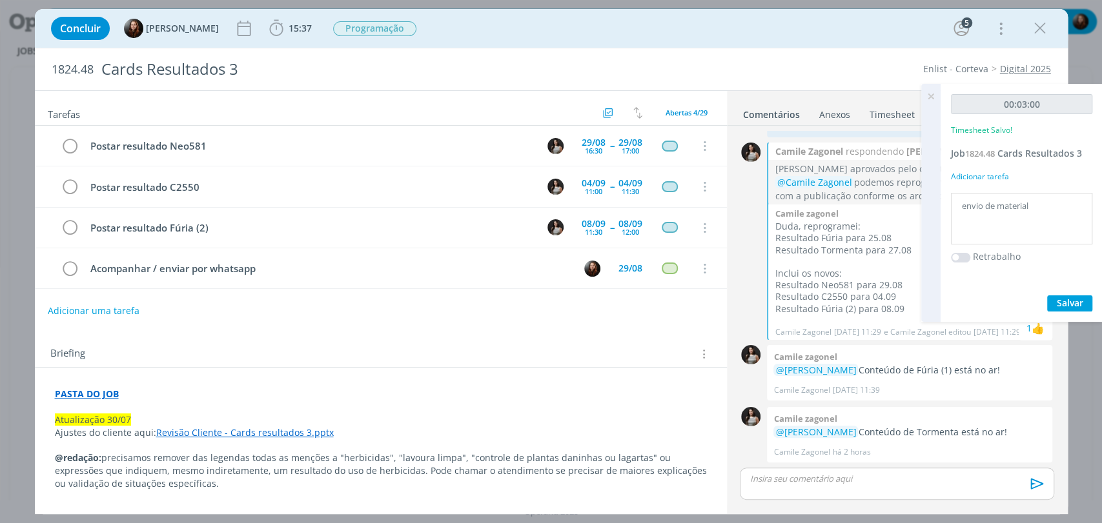
type textarea "envio de material"
click at [1065, 305] on span "Salvar" at bounding box center [1069, 303] width 26 height 12
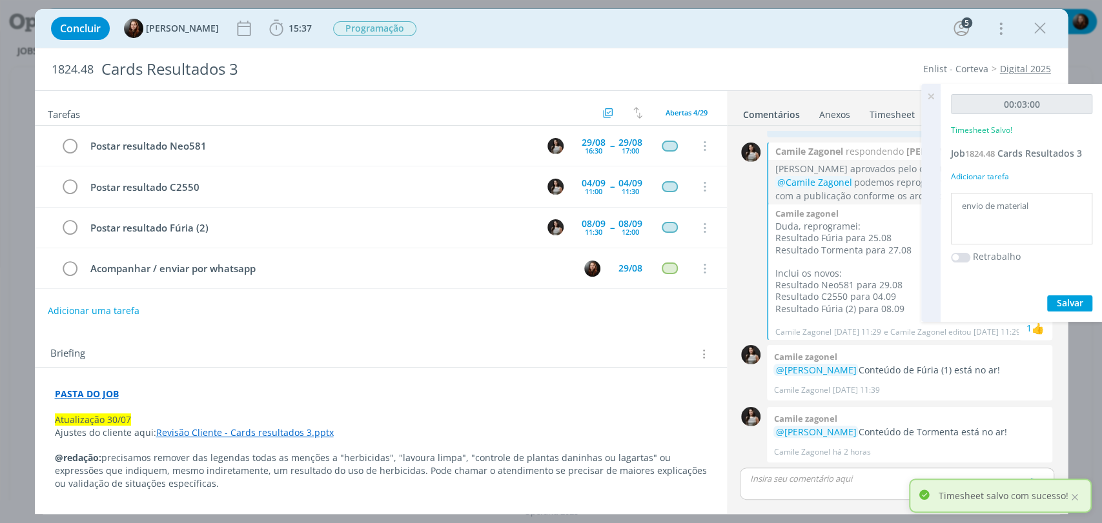
click at [930, 91] on icon at bounding box center [930, 96] width 23 height 25
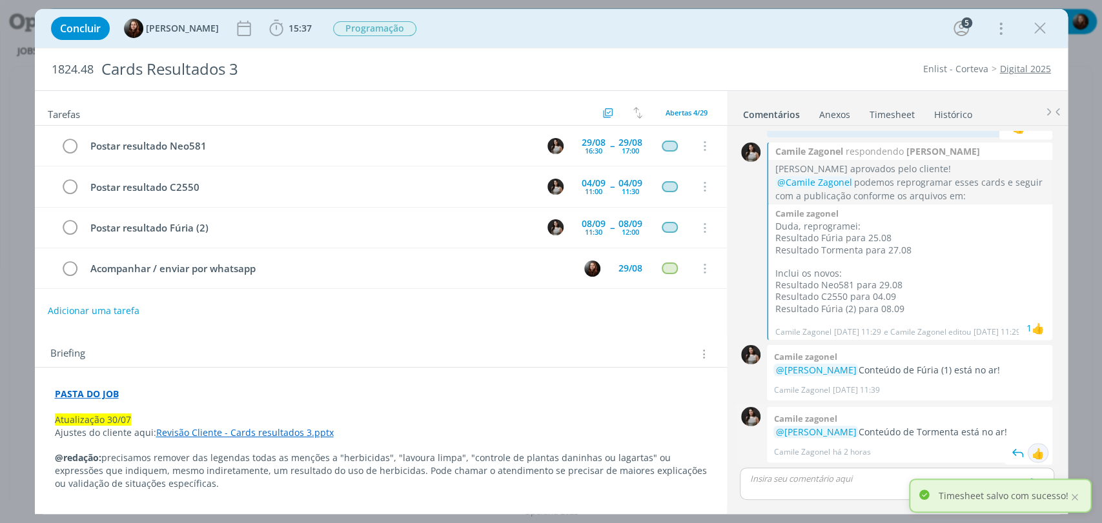
click at [1033, 456] on div "👍" at bounding box center [1037, 452] width 13 height 15
click at [773, 35] on div "Concluir Eduarda Pereira 15:37 Iniciar Apontar Data * 27/08/2025 Horas * 00:00 …" at bounding box center [551, 28] width 1013 height 31
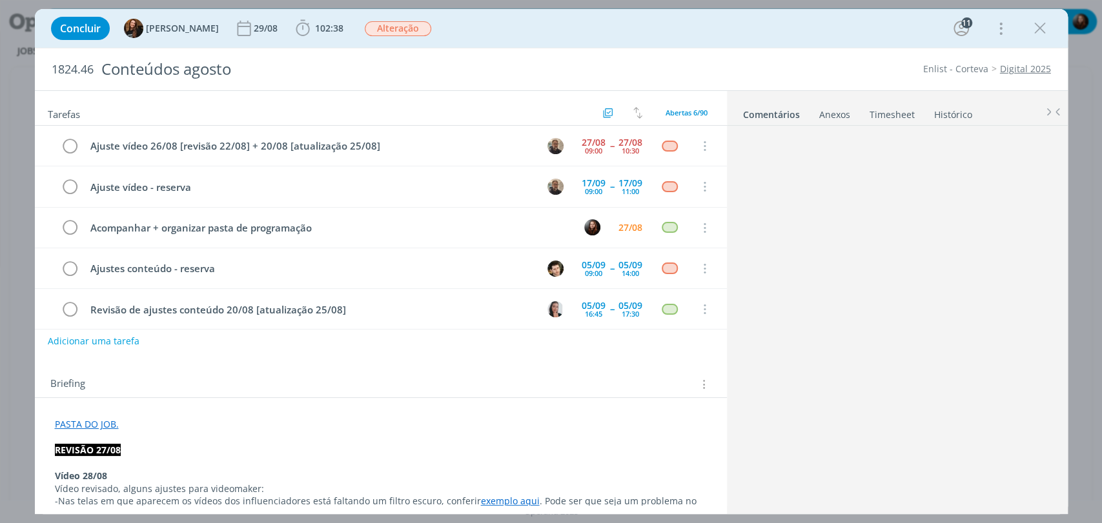
scroll to position [1340, 0]
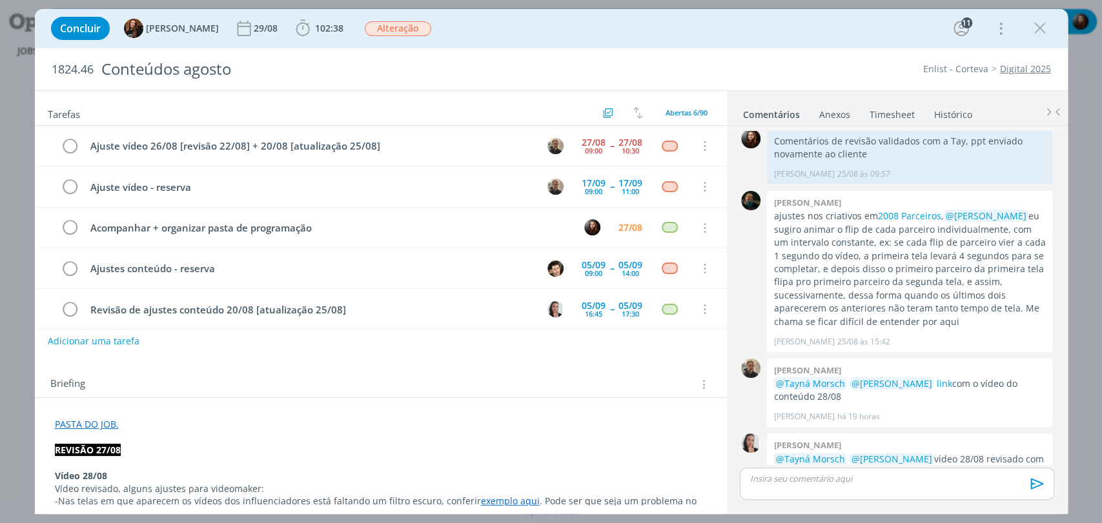
click at [752, 29] on div "Concluir [PERSON_NAME] 29/08 102:38 Iniciar Apontar Data * [DATE] Horas * 00:00…" at bounding box center [551, 28] width 1013 height 31
